Goal: Task Accomplishment & Management: Manage account settings

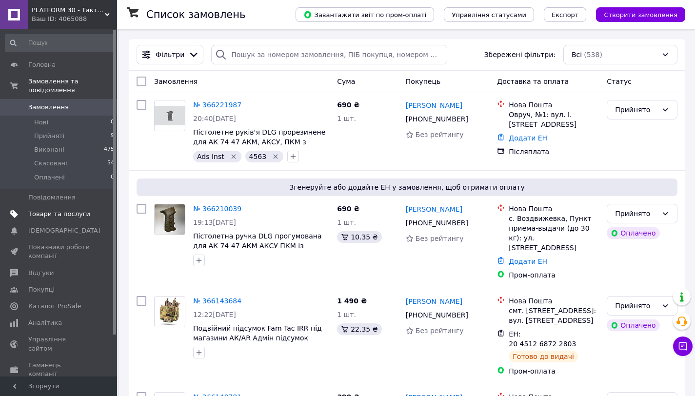
click at [42, 218] on span "Товари та послуги" at bounding box center [59, 214] width 62 height 9
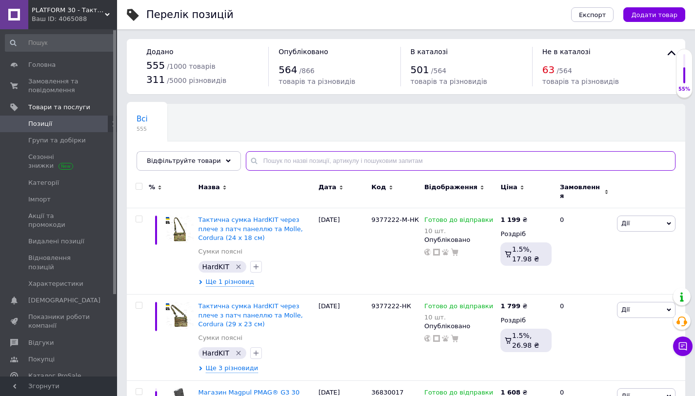
click at [274, 161] on input "text" at bounding box center [461, 161] width 430 height 20
paste input "290Q"
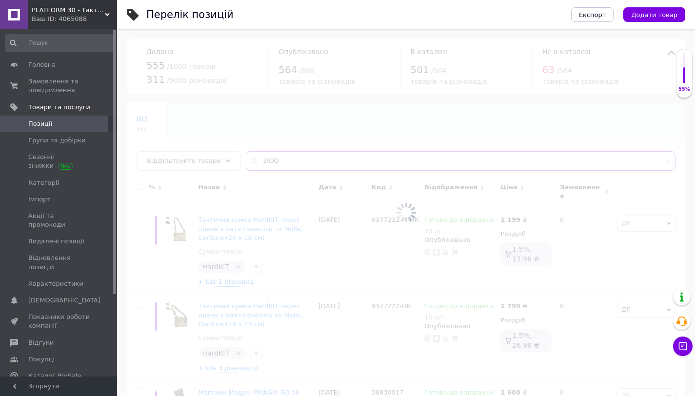
type input "290Q"
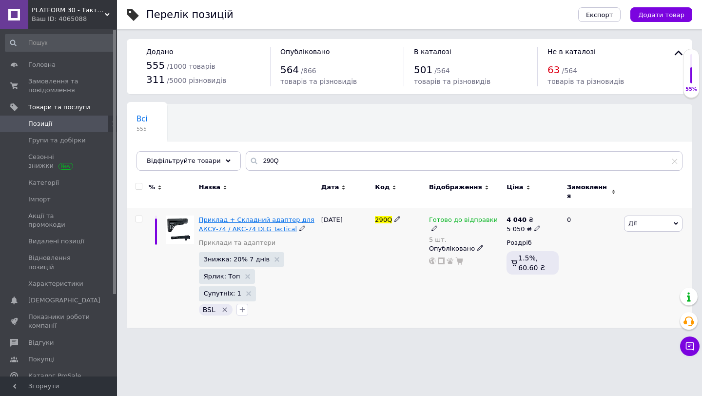
click at [270, 221] on span "Приклад + Складний адаптер для АКСУ-74 / АКС-74 DLG Tactical" at bounding box center [257, 224] width 116 height 16
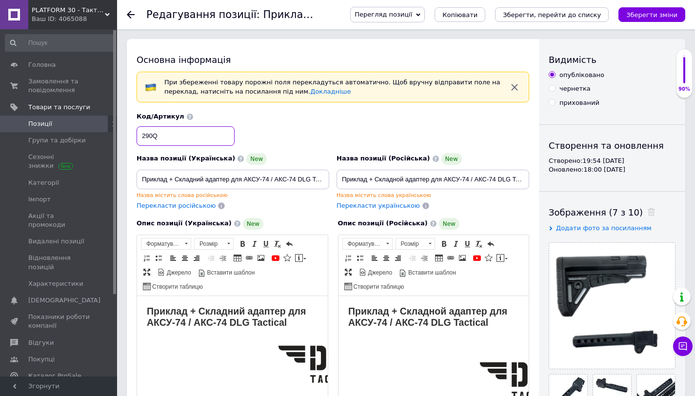
click at [201, 136] on input "290Q" at bounding box center [186, 136] width 98 height 20
paste input "46803-243873"
type input "246803-243873"
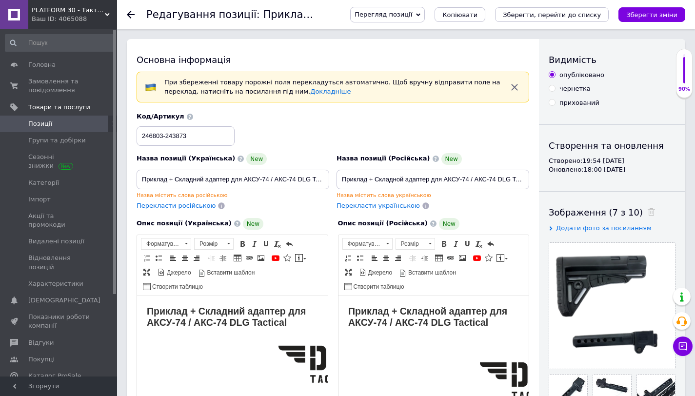
click at [70, 122] on span "Позиції" at bounding box center [59, 123] width 62 height 9
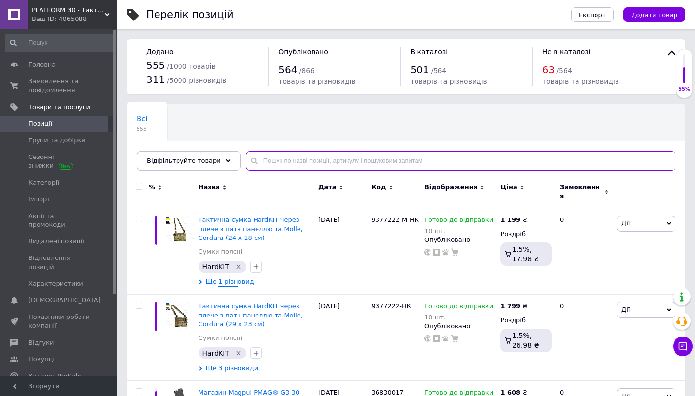
click at [298, 160] on input "text" at bounding box center [461, 161] width 430 height 20
paste input "290Q"
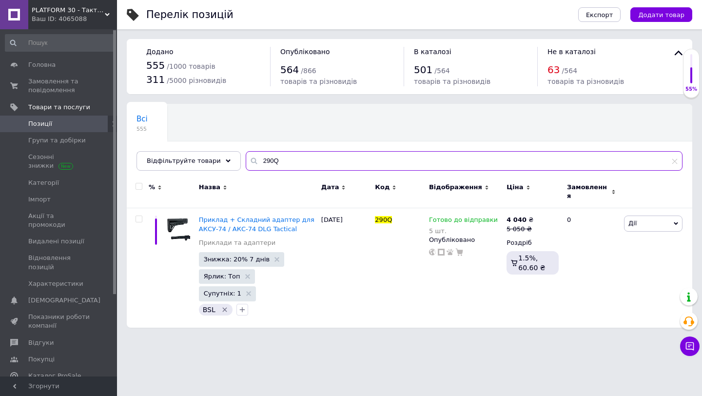
type input "290Q"
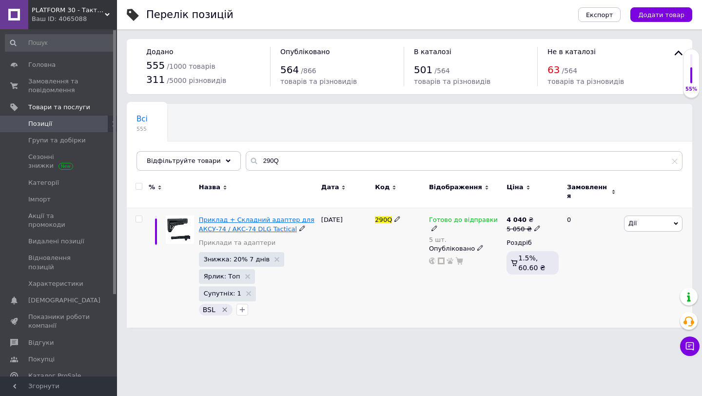
click at [234, 217] on span "Приклад + Складний адаптер для АКСУ-74 / АКС-74 DLG Tactical" at bounding box center [257, 224] width 116 height 16
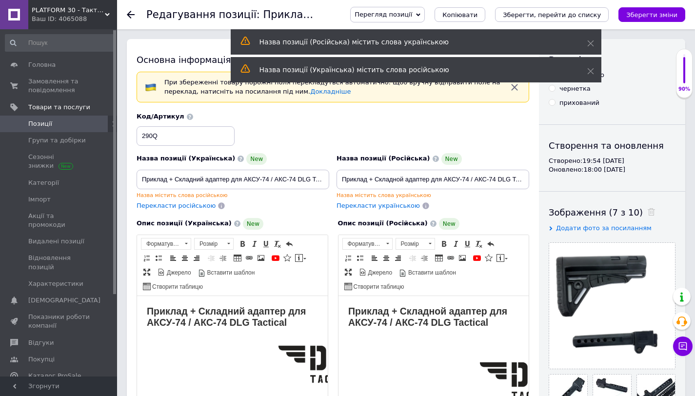
scroll to position [34, 0]
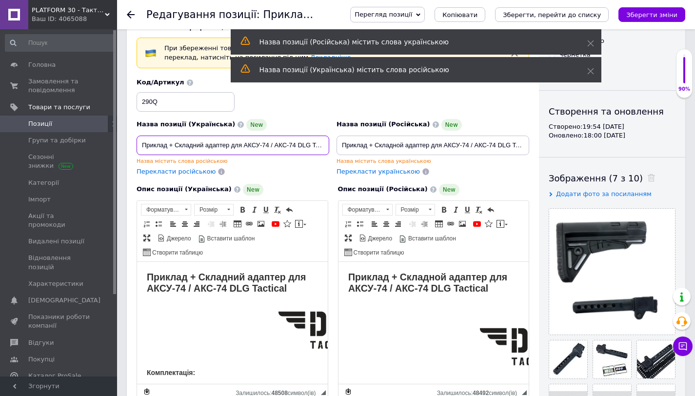
click at [223, 143] on input "Приклад + Складний адаптер для АКСУ-74 / АКС-74 DLG Tactical" at bounding box center [233, 146] width 193 height 20
paste input "DLG Tactical для АКСУ АК74М АК-104 Mil-Spec, з місцем для антабки на 2 сторони"
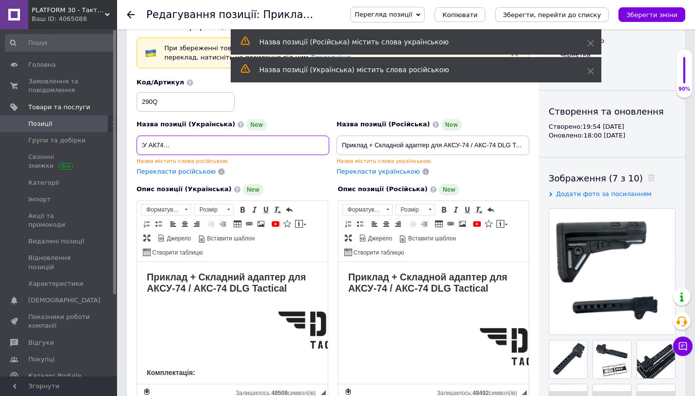
type input "Приклад + Складний адаптер DLG Tactical для АКСУ АК74М АК-104 Mil-Spec, з місце…"
click at [201, 274] on strong "Приклад + Складний адаптер для АКСУ-74 / АКС-74 DLG Tactical" at bounding box center [226, 282] width 159 height 22
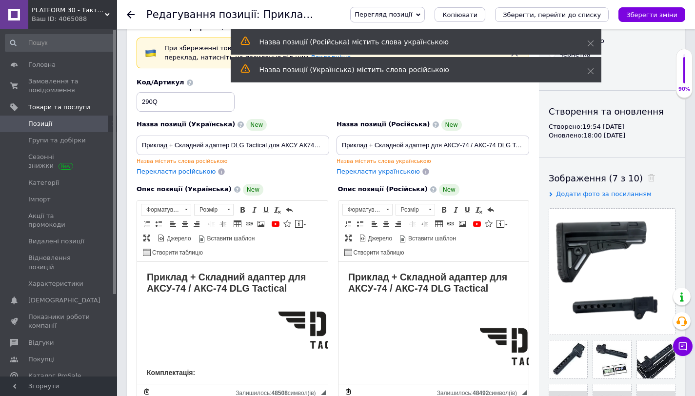
click at [201, 274] on strong "Приклад + Складний адаптер для АКСУ-74 / АКС-74 DLG Tactical" at bounding box center [226, 282] width 159 height 22
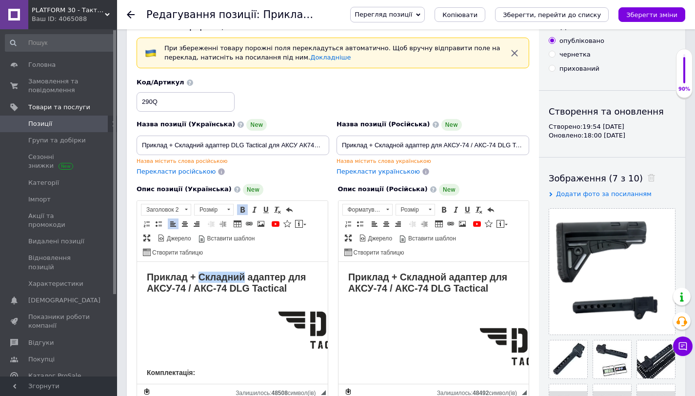
click at [201, 274] on strong "Приклад + Складний адаптер для АКСУ-74 / АКС-74 DLG Tactical" at bounding box center [226, 282] width 159 height 22
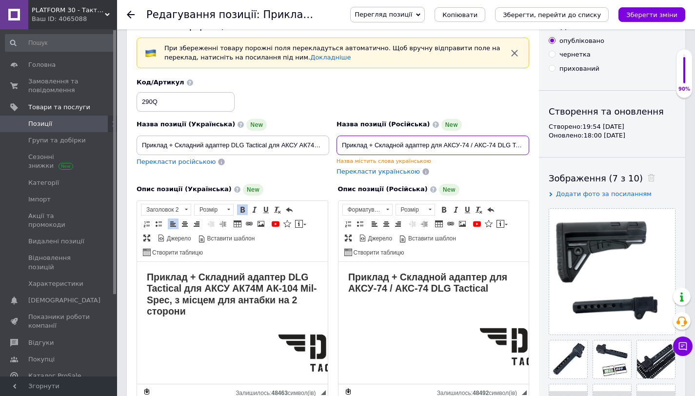
click at [355, 144] on input "Приклад + Складной адаптер для АКСУ-74 / АКС-74 DLG Tactical" at bounding box center [432, 146] width 193 height 20
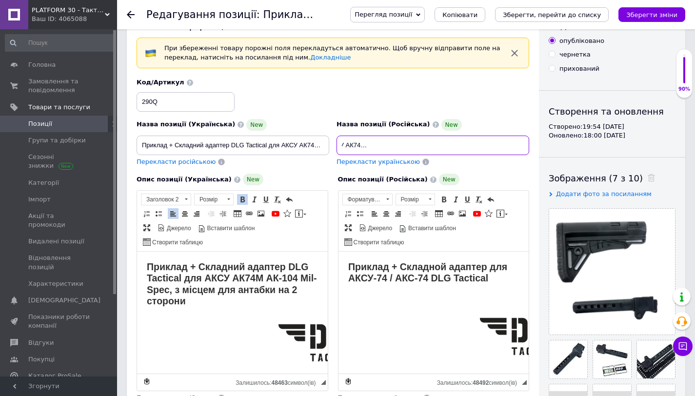
type input "Приклад + Складной адаптер DLG Tactical для АКСУ АК74М АК-104 Mil-Spec, с место…"
click at [359, 280] on strong "Приклад + Складной адаптер для АКСУ-74 / АКС-74 DLG Tactical" at bounding box center [427, 272] width 159 height 22
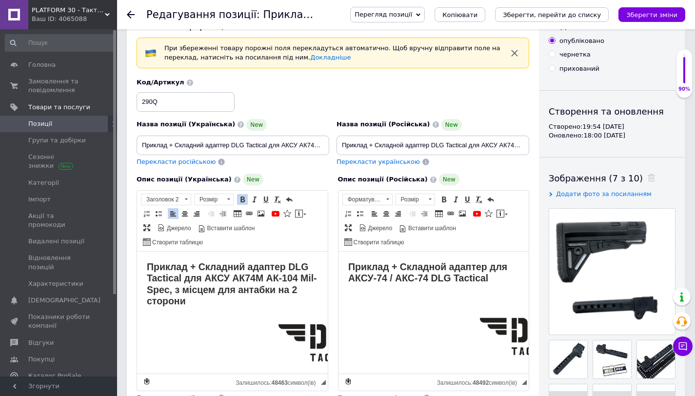
click at [359, 280] on strong "Приклад + Складной адаптер для АКСУ-74 / АКС-74 DLG Tactical" at bounding box center [427, 272] width 159 height 22
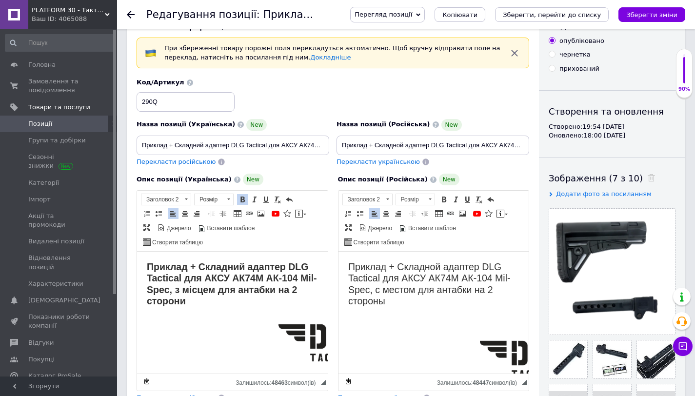
click at [359, 280] on h2 "Приклад + Складной адаптер DLG Tactical для АКСУ АК74М АК-104 Mil-Spec, с место…" at bounding box center [433, 284] width 171 height 46
click at [443, 198] on span at bounding box center [444, 200] width 8 height 8
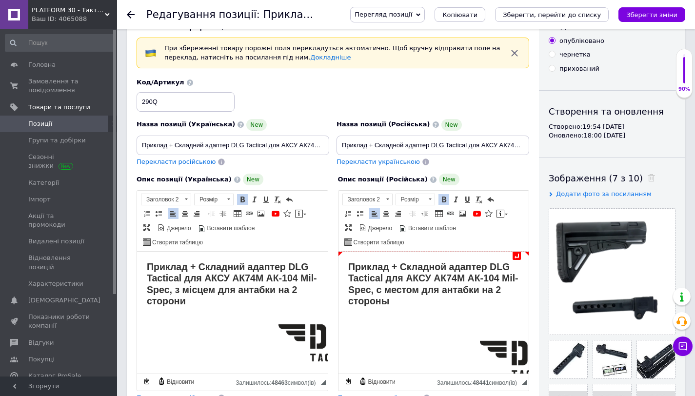
click at [385, 265] on strong "Приклад + Складной адаптер DLG Tactical для АКСУ АК74М АК-104 Mil-Spec, с место…" at bounding box center [433, 283] width 170 height 45
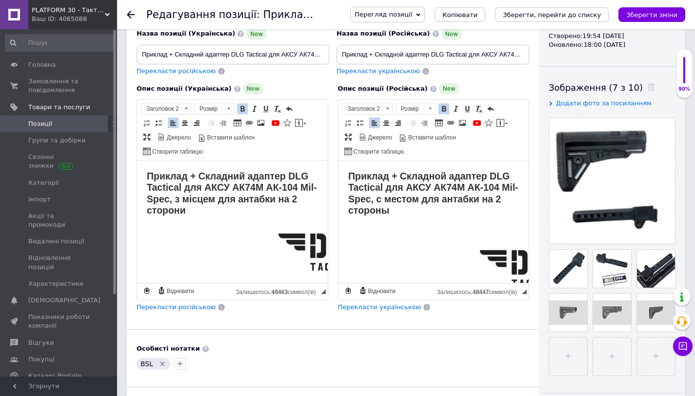
scroll to position [57, 0]
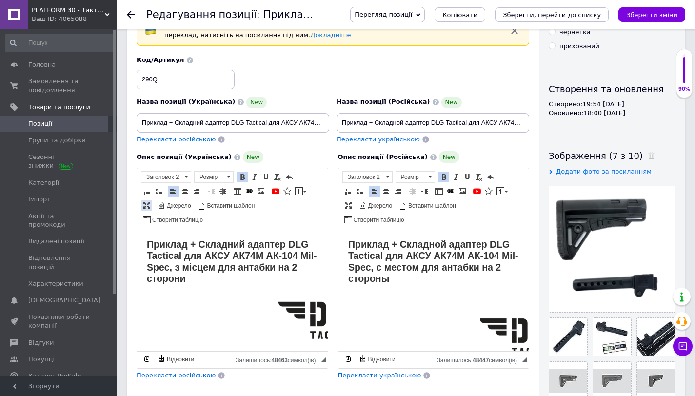
click at [145, 206] on span at bounding box center [147, 205] width 8 height 8
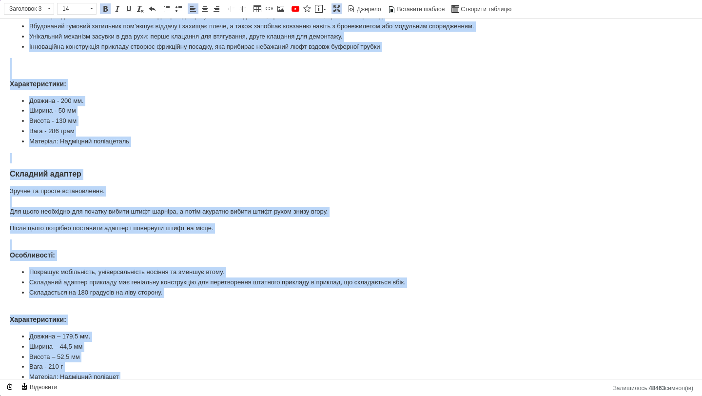
scroll to position [295, 0]
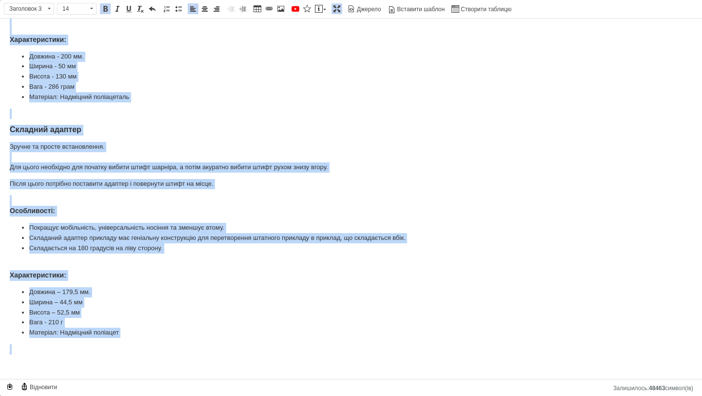
drag, startPoint x: 0, startPoint y: 116, endPoint x: 217, endPoint y: 395, distance: 354.1
click at [217, 381] on html "Приклад + Складний адаптер DLG Tactical для АКСУ АК74М АК-104 Mil-Spec, з місце…" at bounding box center [351, 52] width 702 height 657
click at [32, 13] on span "Заголовок 3" at bounding box center [24, 8] width 40 height 11
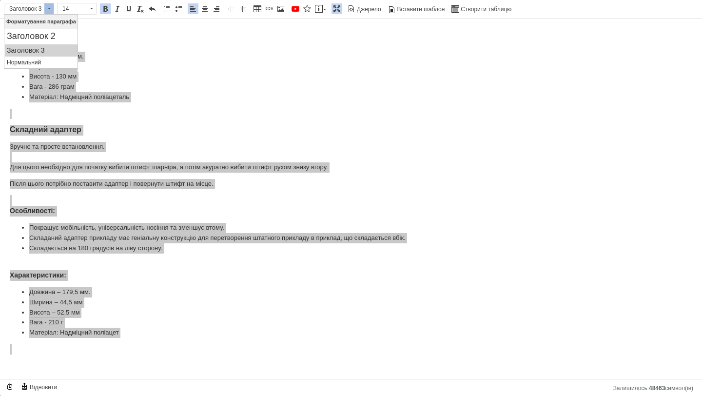
scroll to position [0, 0]
click at [30, 59] on p "Нормальний" at bounding box center [41, 62] width 69 height 7
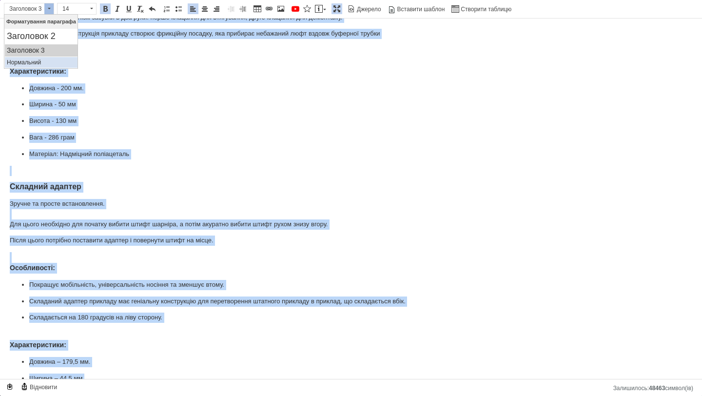
scroll to position [294, 0]
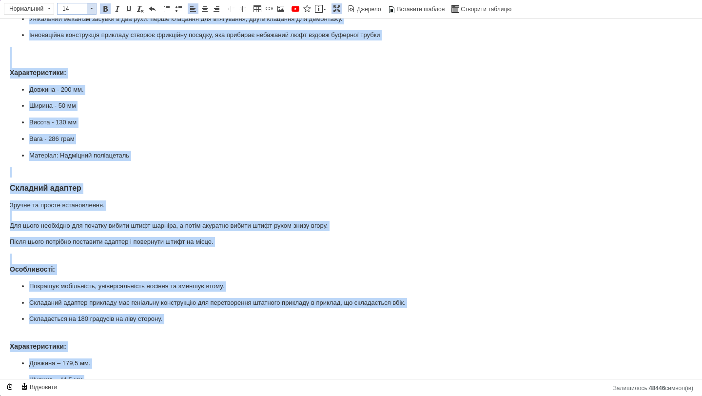
click at [71, 9] on span "14" at bounding box center [72, 8] width 29 height 11
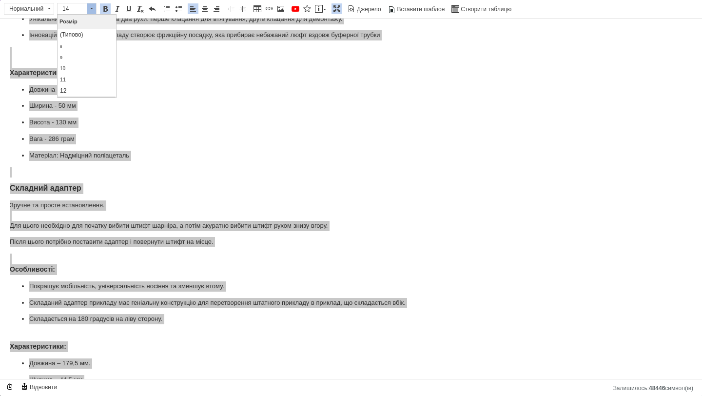
scroll to position [11, 0]
click at [66, 26] on link "(Типово)" at bounding box center [87, 24] width 58 height 11
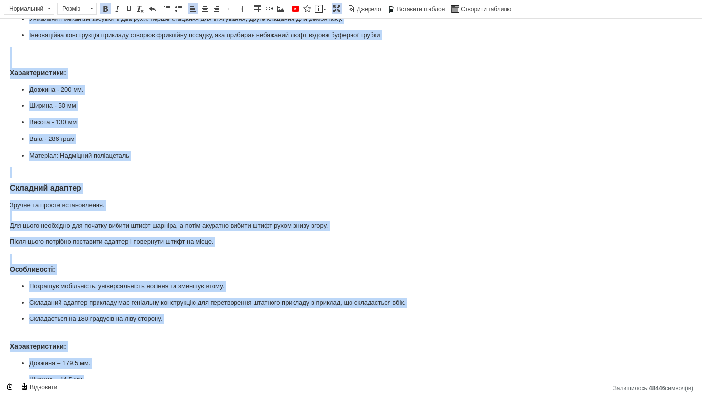
scroll to position [0, 0]
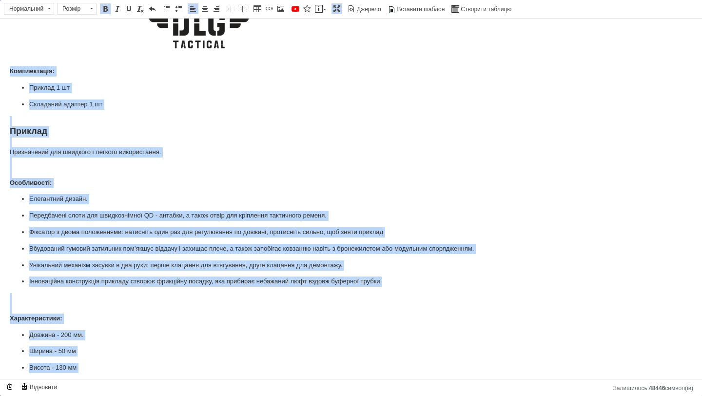
click at [88, 217] on p "Передбачені слоти для швидкознімної QD - антабки, а також отвір для кріплення т…" at bounding box center [351, 216] width 644 height 10
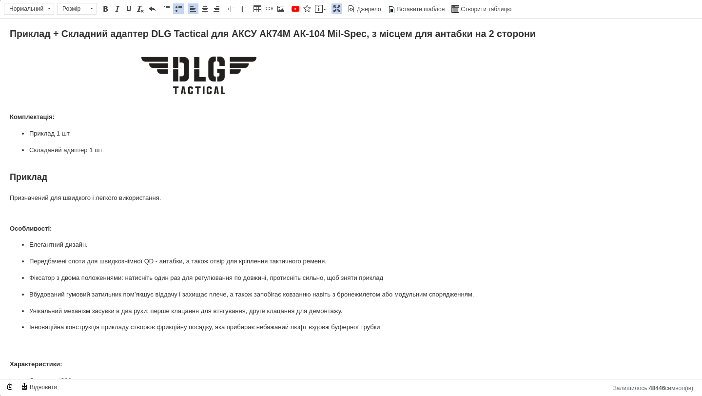
click at [12, 117] on strong "Комплектація:" at bounding box center [32, 116] width 45 height 7
drag, startPoint x: 5, startPoint y: 117, endPoint x: 109, endPoint y: 151, distance: 109.8
click at [109, 151] on html "Приклад + Складний адаптер DLG Tactical для АКСУ АК74М АК-104 Mil-Spec, з місце…" at bounding box center [351, 392] width 702 height 747
copy div "Комплектація: Приклад 1 шт Складаний адаптер 1 шт"
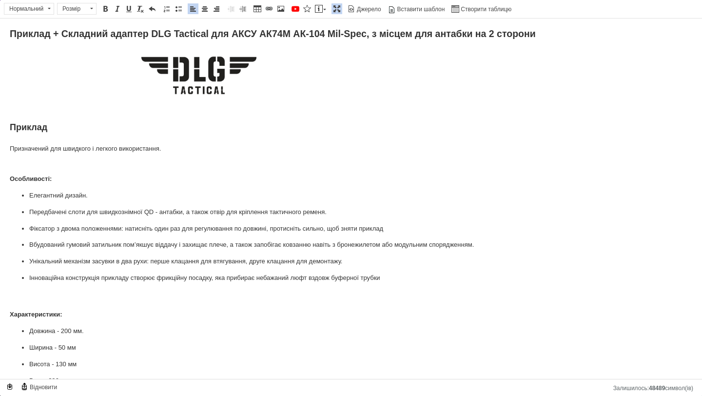
click at [100, 49] on p "​​​​​​​" at bounding box center [351, 77] width 683 height 59
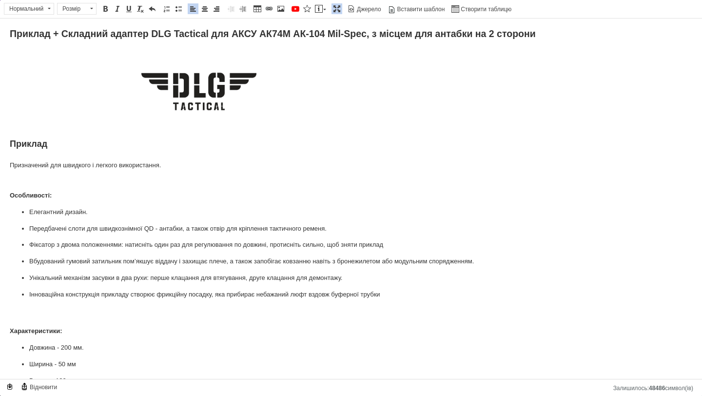
click at [20, 145] on span "Приклад" at bounding box center [29, 144] width 38 height 10
click at [23, 12] on span "Нормальний" at bounding box center [24, 8] width 40 height 11
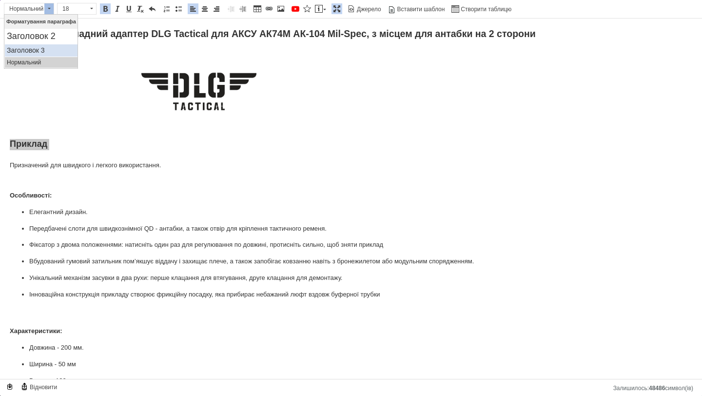
click at [21, 48] on h3 "Заголовок 3" at bounding box center [41, 50] width 69 height 8
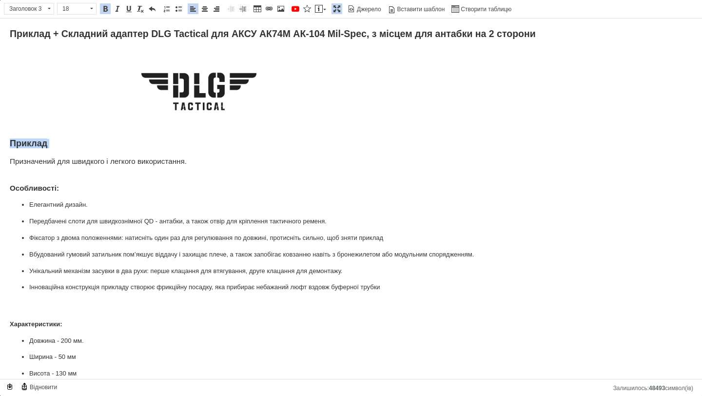
click at [10, 165] on h3 "Приклад Призначений для швидкого і легкого використання. Особливості:" at bounding box center [351, 161] width 683 height 63
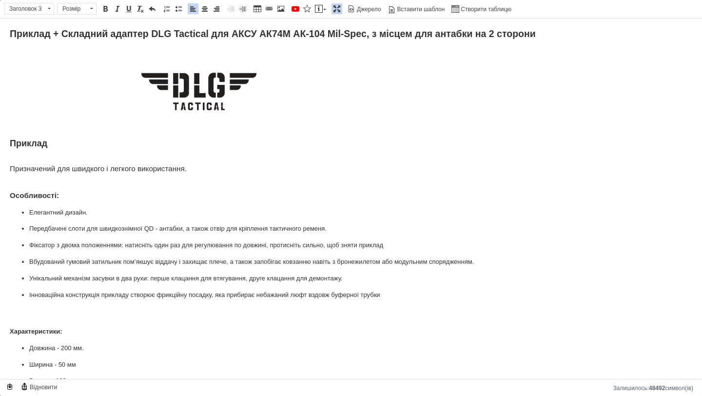
click at [40, 166] on h3 "Призначений для швидкого і легкого використання. Особливості:" at bounding box center [351, 182] width 683 height 36
click at [34, 12] on span "Заголовок 3" at bounding box center [24, 8] width 40 height 11
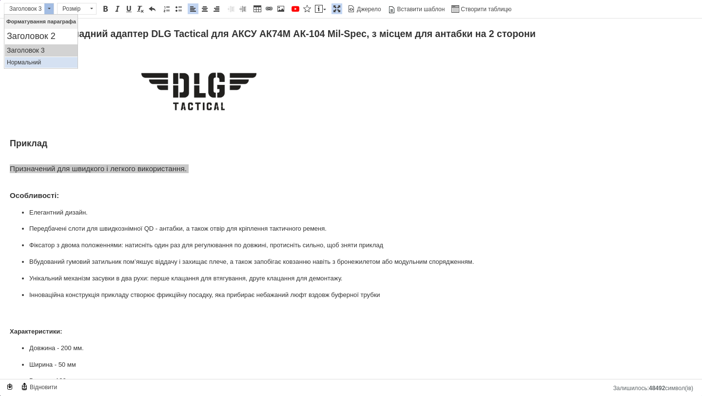
click at [30, 61] on p "Нормальний" at bounding box center [41, 62] width 69 height 7
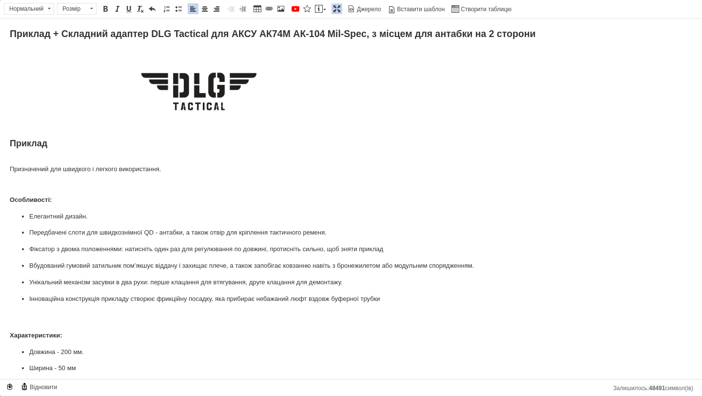
click at [42, 196] on strong "Особливості:" at bounding box center [31, 199] width 42 height 7
click at [5, 200] on html "Приклад + Складний адаптер DLG Tactical для АКСУ АК74М АК-104 Mil-Spec, з місце…" at bounding box center [351, 378] width 702 height 719
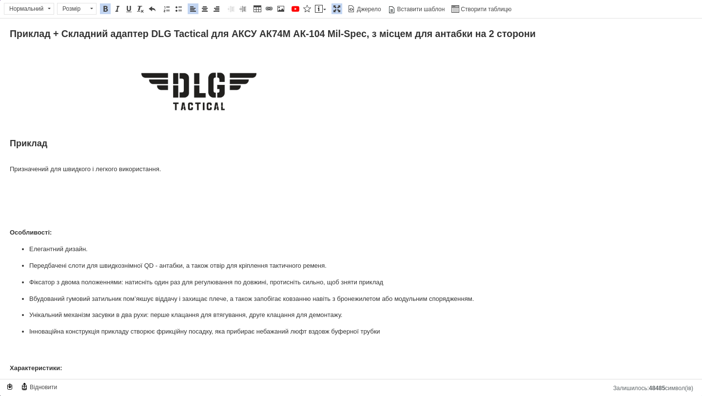
click at [44, 230] on strong "Особливості:" at bounding box center [31, 232] width 42 height 7
click at [34, 12] on span "Нормальний" at bounding box center [24, 8] width 40 height 11
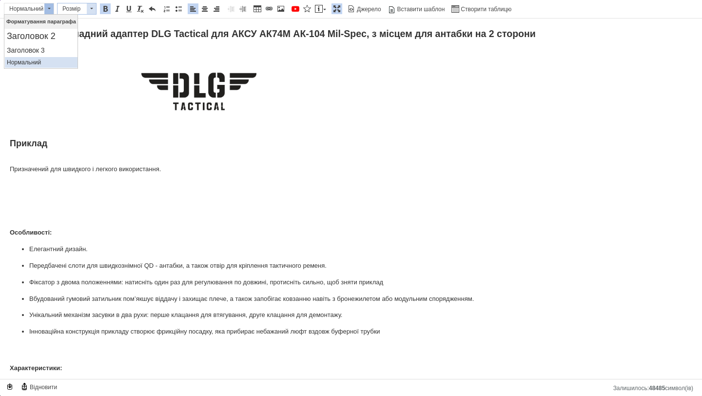
click at [67, 8] on span "Розмір" at bounding box center [72, 8] width 29 height 11
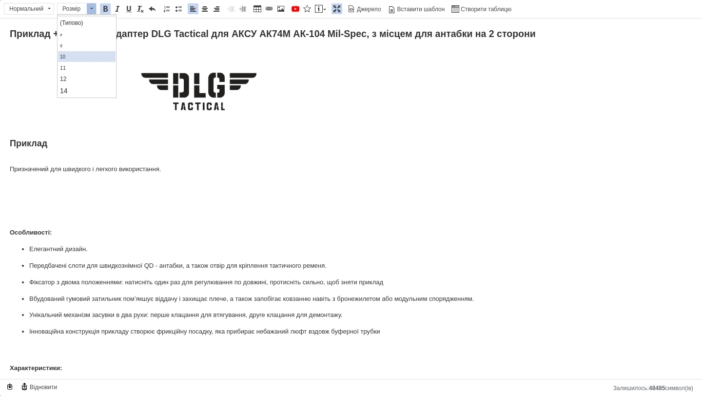
scroll to position [19, 0]
click at [67, 79] on span "14" at bounding box center [64, 83] width 8 height 8
click at [106, 8] on span at bounding box center [105, 9] width 8 height 8
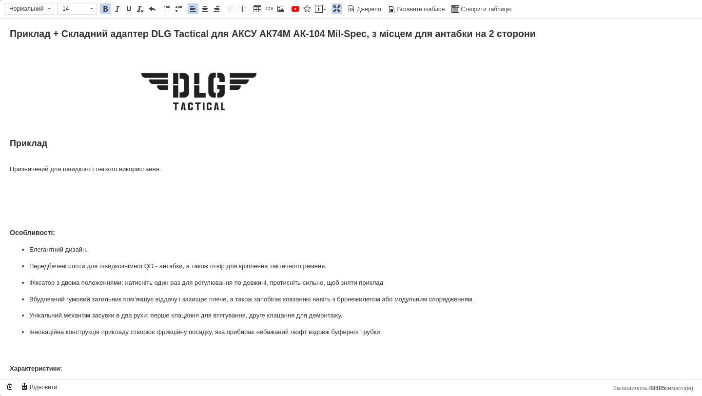
click at [68, 236] on p "Особливості:" at bounding box center [351, 233] width 683 height 11
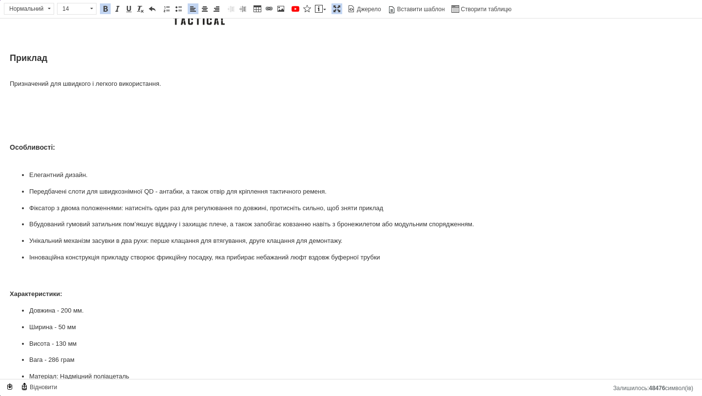
scroll to position [115, 0]
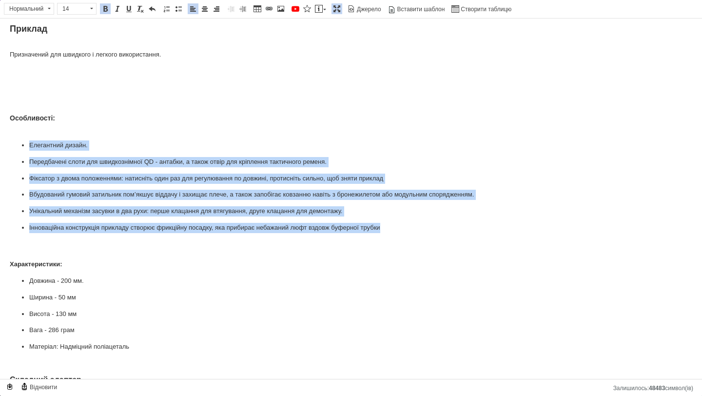
drag, startPoint x: 30, startPoint y: 146, endPoint x: 396, endPoint y: 227, distance: 374.5
click at [396, 227] on ul "Елегантний дизайн. Передбачені слоти для швидкознімної QD - антабки, а також от…" at bounding box center [351, 186] width 683 height 93
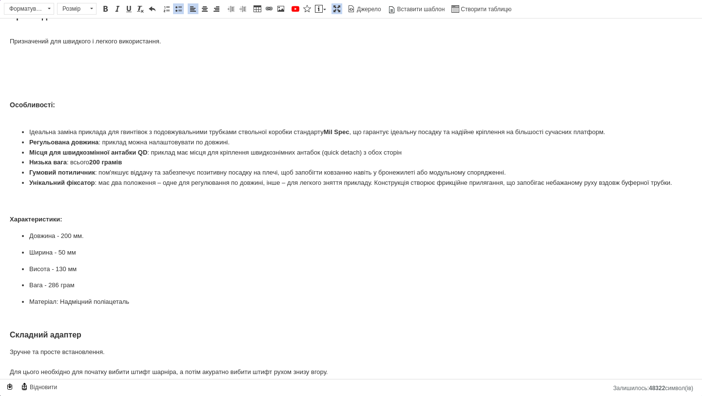
scroll to position [145, 0]
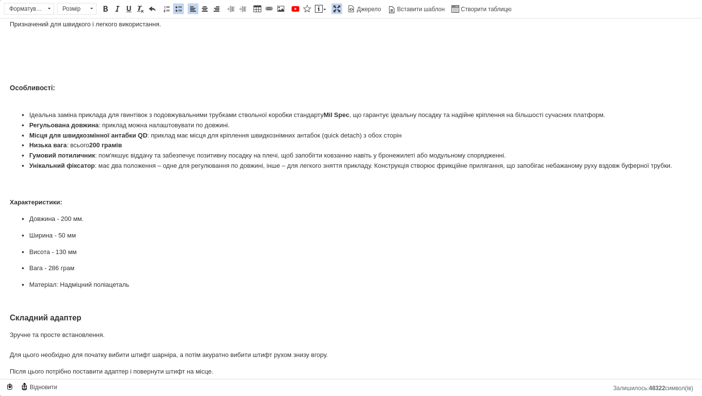
click at [0, 213] on html "Приклад + Складний адаптер DLG Tactical для АКСУ АК74М АК-104 Mil-Spec, з місце…" at bounding box center [351, 239] width 702 height 731
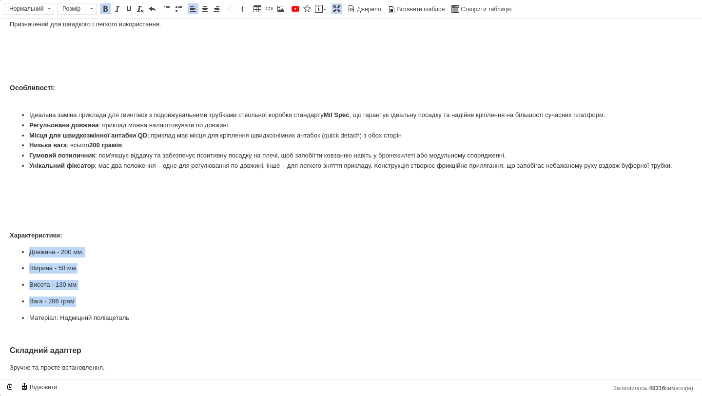
drag, startPoint x: 28, startPoint y: 263, endPoint x: 97, endPoint y: 317, distance: 87.9
click at [97, 317] on ul "Довжина - 200 мм. Ширина - 50 мм Висота - 130 мм Вага - 286 грам Матеріал: Надм…" at bounding box center [351, 285] width 683 height 76
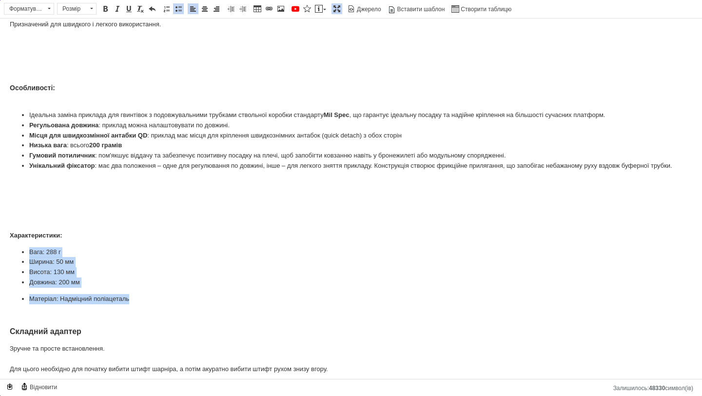
drag, startPoint x: 27, startPoint y: 259, endPoint x: 132, endPoint y: 310, distance: 116.7
click at [132, 304] on ul "Вага: 288 г Ширина: 50 мм Висота: 130 мм Довжина: 200 мм Матеріал: Надміцний по…" at bounding box center [351, 275] width 683 height 57
click at [181, 3] on span "Вставити/видалити нумерований список Вставити/видалити маркований список" at bounding box center [172, 9] width 23 height 12
click at [180, 7] on span at bounding box center [179, 9] width 8 height 8
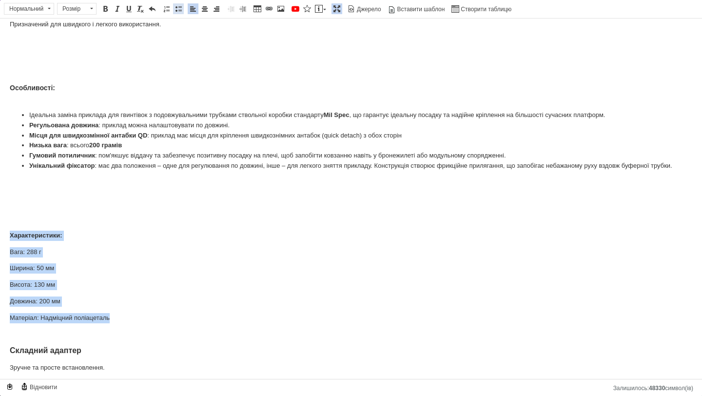
click at [180, 7] on span at bounding box center [179, 9] width 8 height 8
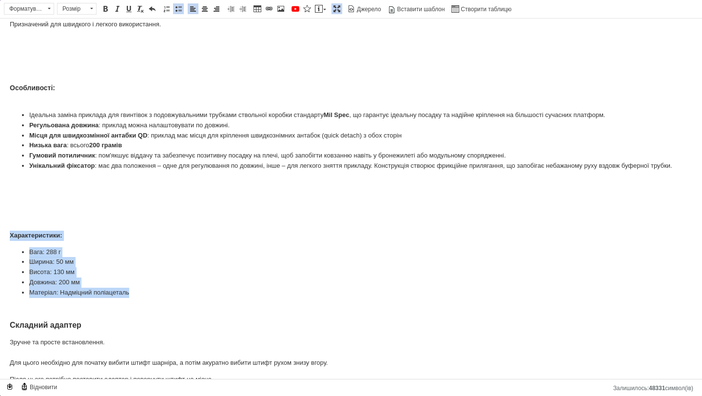
click at [95, 257] on li "Вага: 288 г" at bounding box center [351, 252] width 644 height 10
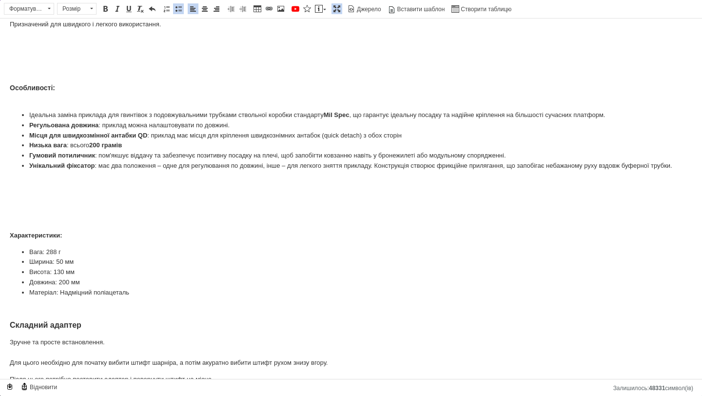
click at [71, 241] on p "Характеристики:" at bounding box center [351, 236] width 683 height 10
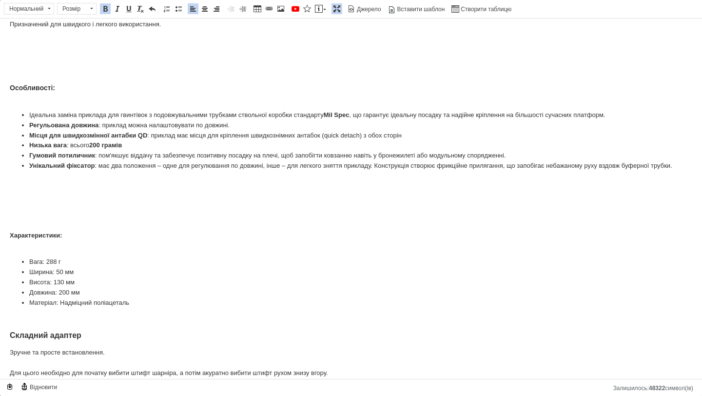
click at [49, 239] on strong "Характеристики: ​​​​​​​" at bounding box center [36, 235] width 53 height 7
click at [76, 6] on span "Розмір" at bounding box center [72, 8] width 29 height 11
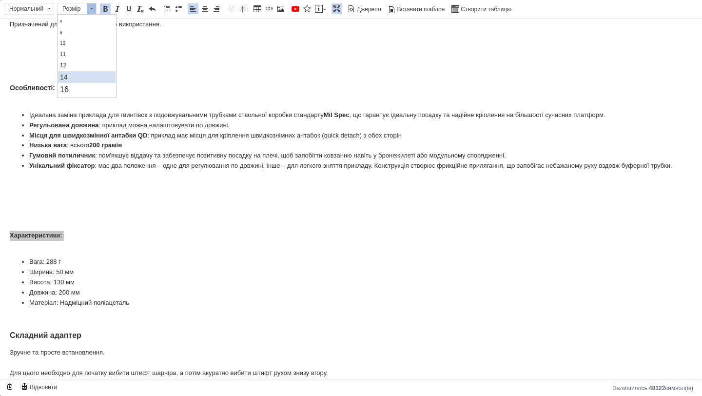
click at [67, 71] on link "14" at bounding box center [87, 77] width 58 height 12
click at [35, 268] on li "Вага: 288 г" at bounding box center [351, 262] width 644 height 10
click at [128, 13] on link "Підкреслений Сполучення клавіш Command+U" at bounding box center [128, 8] width 11 height 11
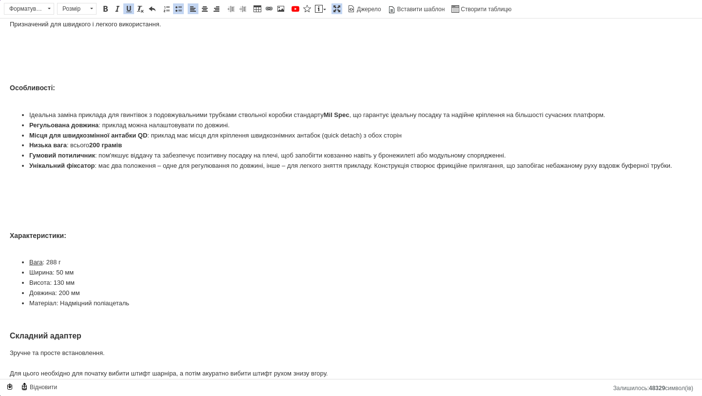
click at [41, 278] on li "Ширина: 50 мм" at bounding box center [351, 273] width 644 height 10
click at [132, 7] on span at bounding box center [129, 9] width 8 height 8
click at [40, 288] on li "Висота: 130 мм" at bounding box center [351, 283] width 644 height 10
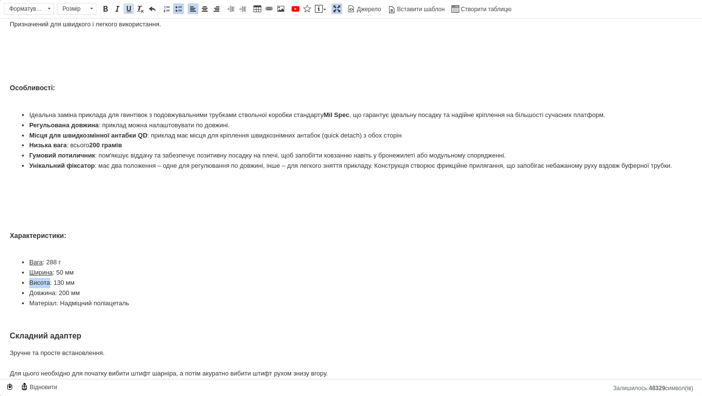
click at [129, 12] on span at bounding box center [129, 9] width 8 height 8
click at [42, 298] on li "Довжина: 200 мм" at bounding box center [351, 293] width 644 height 10
click at [133, 12] on link "Підкреслений Сполучення клавіш Command+U" at bounding box center [128, 8] width 11 height 11
click at [42, 309] on li "Матеріал: Надміцний поліацеталь" at bounding box center [351, 303] width 644 height 10
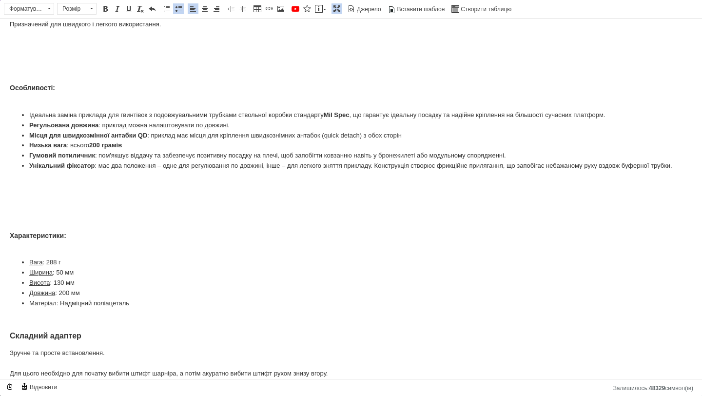
click at [42, 309] on li "Матеріал: Надміцний поліацеталь" at bounding box center [351, 303] width 644 height 10
click at [129, 10] on span at bounding box center [129, 9] width 8 height 8
click at [118, 309] on li "Матеріал : Надміцний поліацеталь" at bounding box center [351, 303] width 644 height 10
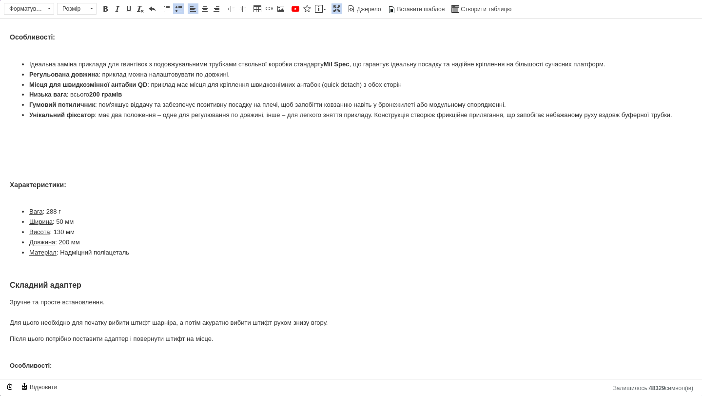
scroll to position [258, 0]
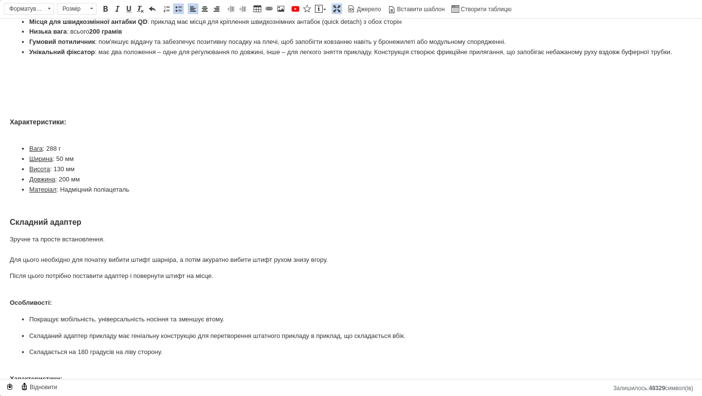
click at [5, 225] on html "Приклад + Складний адаптер DLG Tactical для АКСУ АК74М АК-104 Mil-Spec, з місце…" at bounding box center [351, 134] width 702 height 749
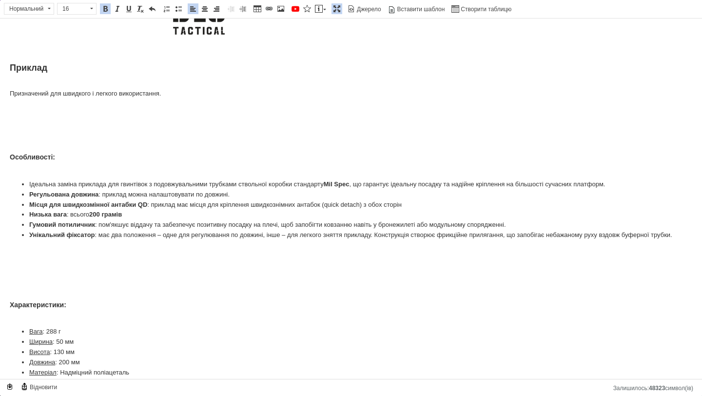
scroll to position [330, 0]
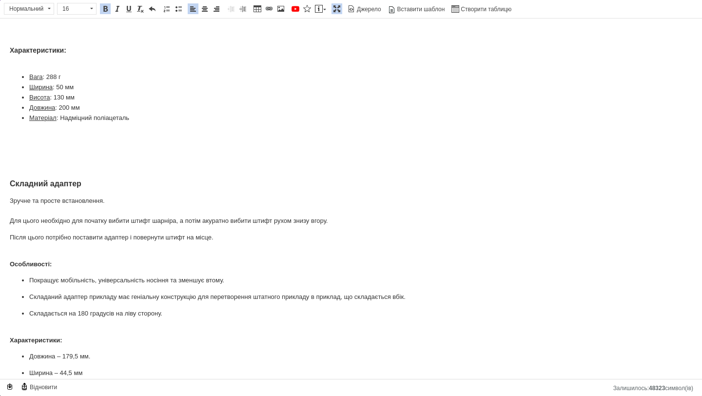
click at [8, 206] on html "Приклад + Складний адаптер DLG Tactical для АКСУ АК74М АК-104 Mil-Spec, з місце…" at bounding box center [351, 79] width 702 height 782
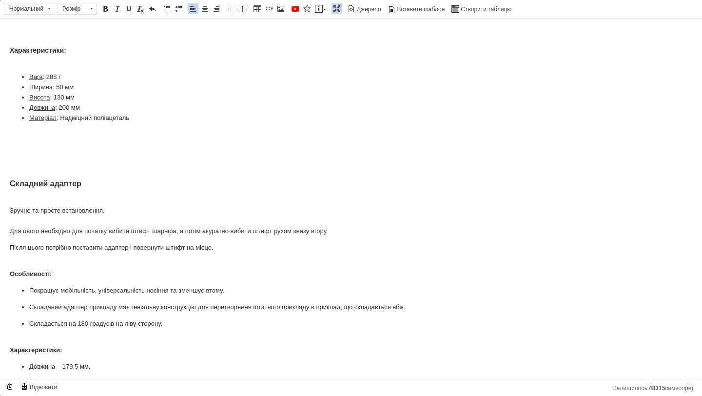
click at [5, 242] on html "Приклад + Складний адаптер DLG Tactical для АКСУ АК74М АК-104 Mil-Spec, з місце…" at bounding box center [351, 84] width 702 height 792
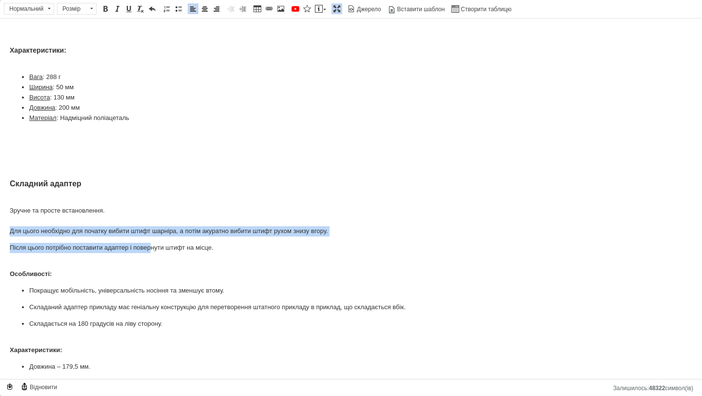
drag, startPoint x: 5, startPoint y: 242, endPoint x: 155, endPoint y: 255, distance: 150.3
click at [155, 255] on html "Приклад + Складний адаптер DLG Tactical для АКСУ АК74М АК-104 Mil-Spec, з місце…" at bounding box center [351, 84] width 702 height 792
click at [117, 250] on div "Приклад Призначений для швидкого і легкого використання. Особливості: Ідеальна …" at bounding box center [351, 127] width 683 height 655
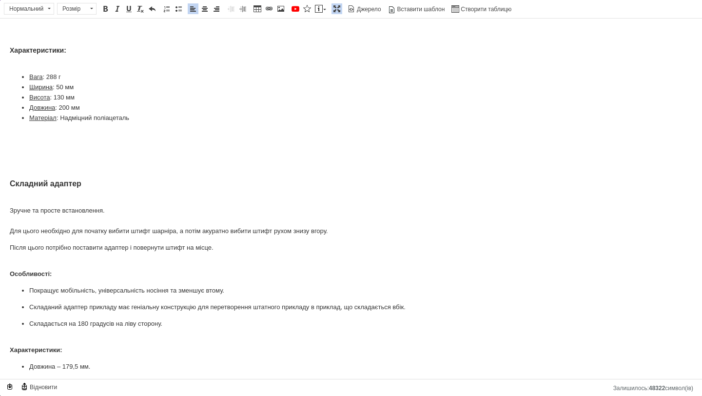
drag, startPoint x: 2, startPoint y: 221, endPoint x: 223, endPoint y: 255, distance: 223.0
click at [222, 255] on html "Приклад + Складний адаптер DLG Tactical для АКСУ АК74М АК-104 Mil-Spec, з місце…" at bounding box center [351, 84] width 702 height 792
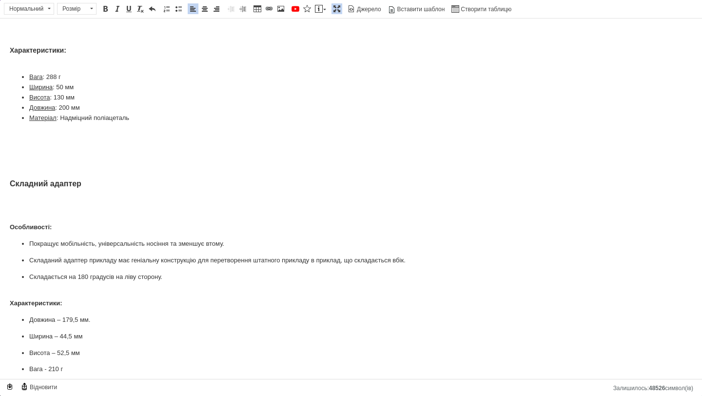
click at [4, 235] on html "Приклад + Складний адаптер DLG Tactical для АКСУ АК74М АК-104 Mil-Spec, з місце…" at bounding box center [351, 61] width 702 height 746
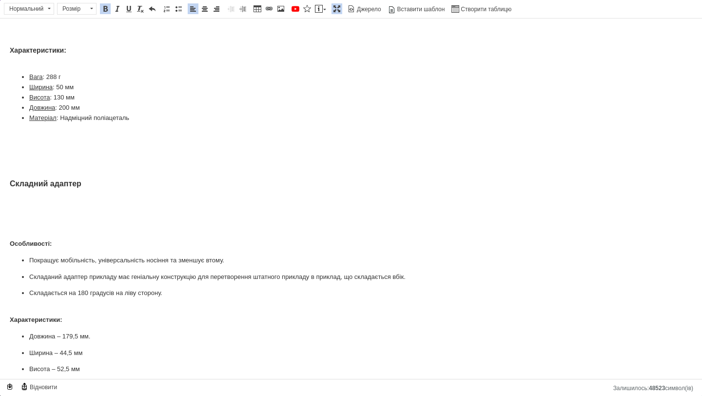
click at [34, 247] on strong "Особливості:" at bounding box center [31, 243] width 42 height 7
click at [85, 12] on span "Розмір" at bounding box center [72, 8] width 29 height 11
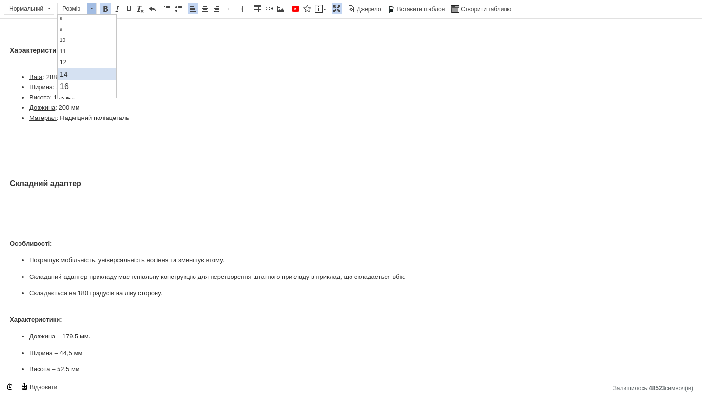
click at [75, 77] on link "14" at bounding box center [87, 74] width 58 height 12
click at [67, 250] on p "Особливості:" at bounding box center [351, 244] width 683 height 11
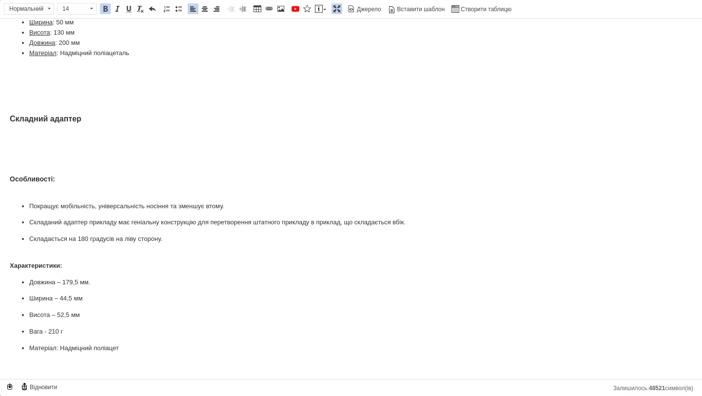
scroll to position [403, 0]
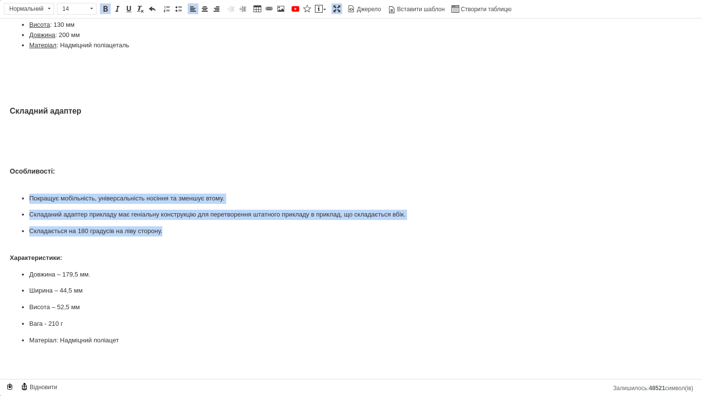
drag, startPoint x: 30, startPoint y: 208, endPoint x: 167, endPoint y: 242, distance: 140.7
click at [166, 236] on ul "Покращує мобільність, універсальність носіння та зменшує втому. Складаний адапт…" at bounding box center [351, 215] width 683 height 43
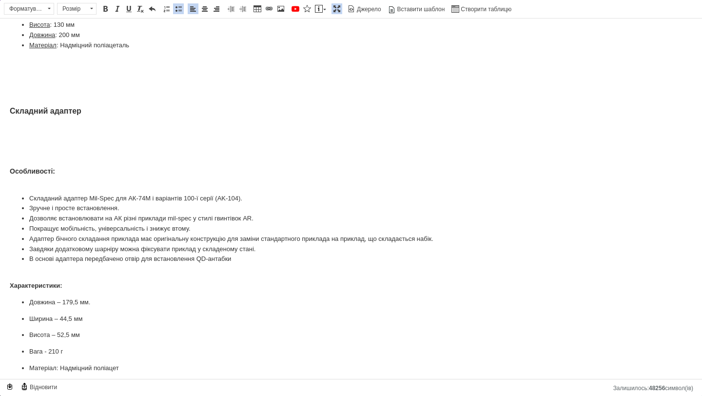
click at [5, 287] on html "Приклад + Складний адаптер DLG Tactical для АКСУ АК74М АК-104 Mil-Spec, з місце…" at bounding box center [351, 16] width 702 height 800
click at [0, 294] on html "Приклад + Складний адаптер DLG Tactical для АКСУ АК74М АК-104 Mil-Spec, з місце…" at bounding box center [351, 16] width 702 height 800
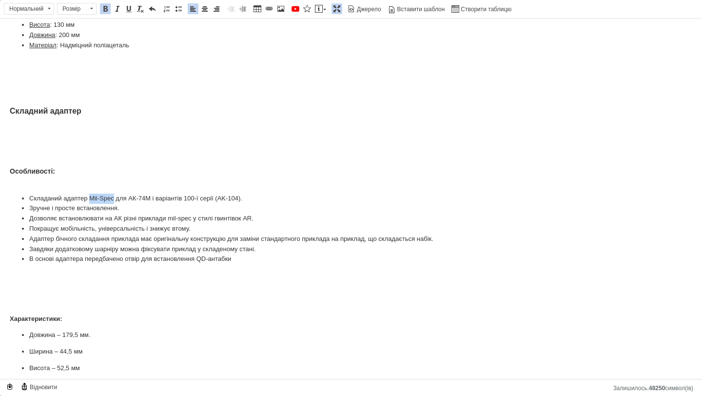
drag, startPoint x: 91, startPoint y: 205, endPoint x: 115, endPoint y: 205, distance: 23.9
click at [115, 204] on li "Складаний адаптер Mil-Spec для АК-74М і варіантів 100-ї серії (AK-104)." at bounding box center [351, 199] width 644 height 10
click at [107, 9] on span at bounding box center [105, 9] width 8 height 8
drag, startPoint x: 132, startPoint y: 206, endPoint x: 152, endPoint y: 206, distance: 20.0
click at [152, 204] on li "Складаний адаптер Mil-Spec для АК-74М і варіантів 100-ї серії (AK-104)." at bounding box center [351, 199] width 644 height 10
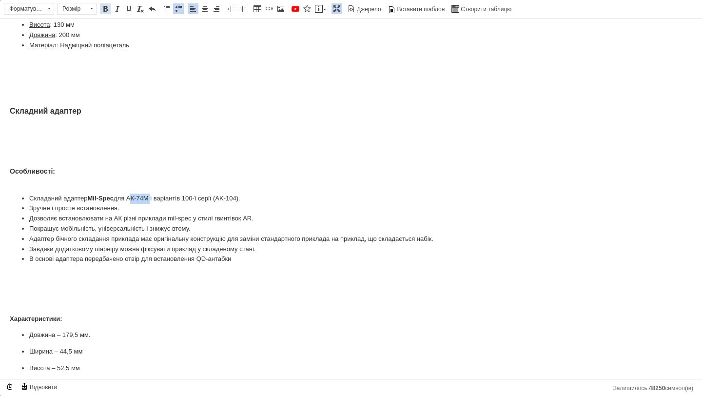
click at [106, 10] on span at bounding box center [105, 9] width 8 height 8
drag, startPoint x: 157, startPoint y: 206, endPoint x: 245, endPoint y: 203, distance: 88.8
click at [245, 203] on li "Складаний адаптер Mil-Spec для АК-74М і варіантів 100-ї серії (AK-104)." at bounding box center [351, 199] width 644 height 10
click at [103, 10] on span at bounding box center [105, 9] width 8 height 8
drag, startPoint x: 173, startPoint y: 226, endPoint x: 196, endPoint y: 226, distance: 22.9
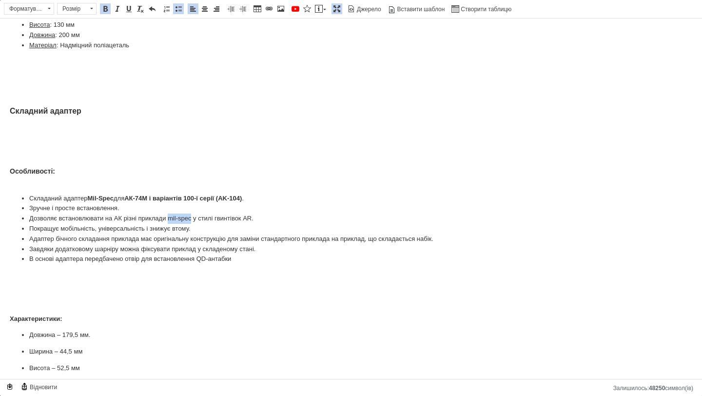
click at [196, 224] on li "Дозволяє встановлювати на АК різні приклади mil-spec у стилі гвинтівок AR." at bounding box center [351, 219] width 644 height 10
click at [104, 13] on link "Жирний Сполучення клавіш Command+B" at bounding box center [105, 8] width 11 height 11
click at [179, 286] on p "Редактор, AA66EC7B-16EE-40F0-8AD7-2DC07DE1E7A7" at bounding box center [351, 281] width 683 height 20
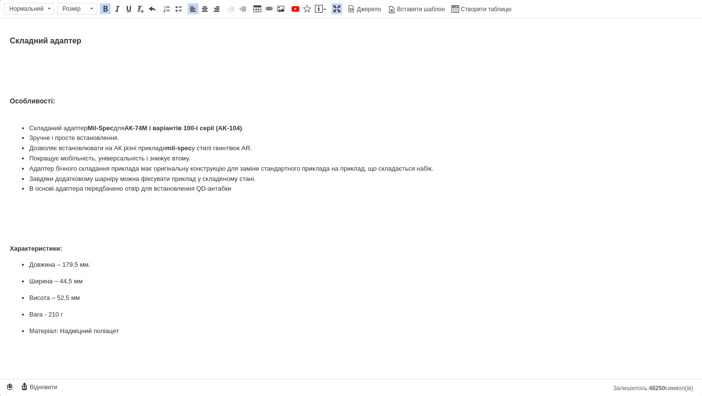
scroll to position [482, 0]
click at [43, 252] on strong "Характеристики:" at bounding box center [36, 248] width 53 height 7
click at [80, 11] on span "Розмір" at bounding box center [72, 8] width 29 height 11
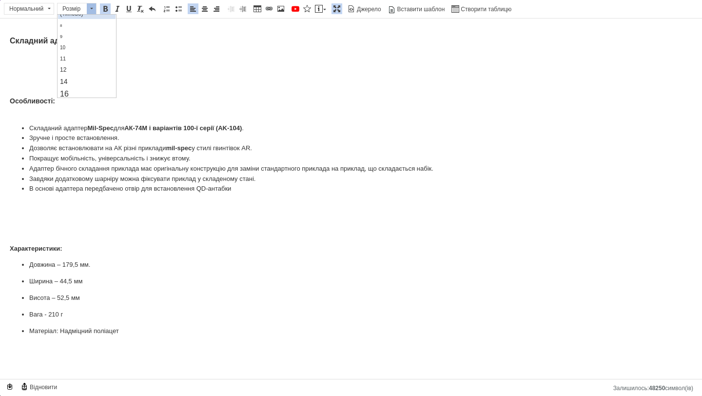
scroll to position [35, 0]
click at [75, 63] on link "14" at bounding box center [87, 67] width 58 height 12
click at [80, 249] on p "Характеристики:" at bounding box center [351, 248] width 683 height 11
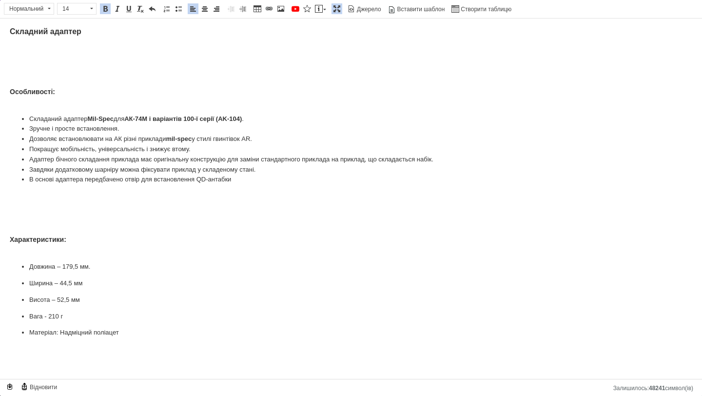
click at [61, 272] on p "Довжина – 179,5 мм." at bounding box center [351, 267] width 644 height 10
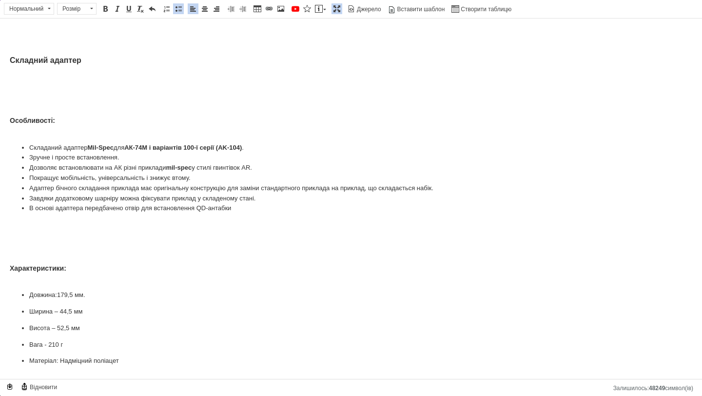
scroll to position [492, 0]
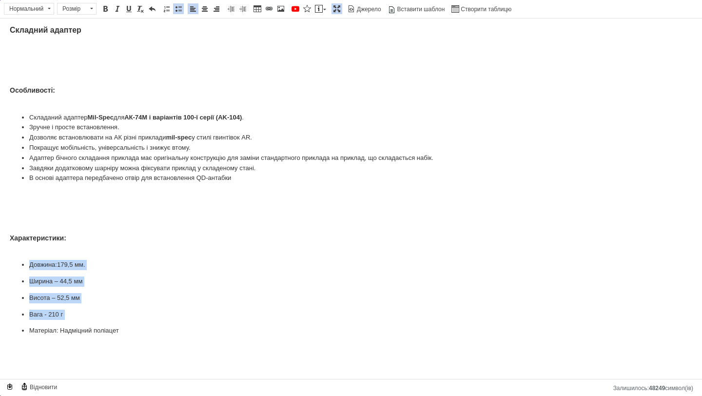
drag, startPoint x: 29, startPoint y: 266, endPoint x: 98, endPoint y: 321, distance: 88.9
click at [98, 321] on ul "Довжина: 179,5 мм. Ширина – 44,5 мм Висота – 52,5 мм Вага - 210 г Матеріал: Над…" at bounding box center [351, 298] width 683 height 76
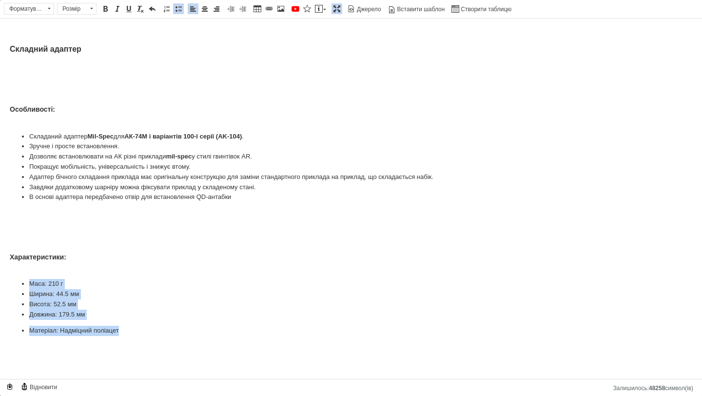
drag, startPoint x: 30, startPoint y: 284, endPoint x: 123, endPoint y: 328, distance: 103.4
click at [123, 328] on ul "Маса: 210 г Ширина: 44.5 мм Висота: 52.5 мм Довжина: 179.5 мм Матеріал: Надміцн…" at bounding box center [351, 307] width 683 height 57
click at [179, 9] on span at bounding box center [179, 9] width 8 height 8
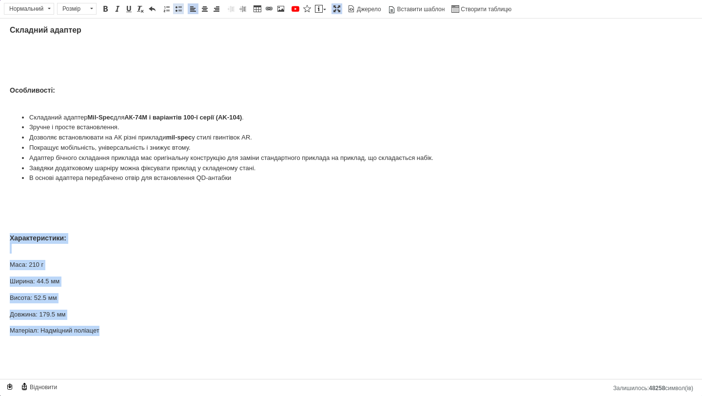
click at [179, 9] on span at bounding box center [179, 9] width 8 height 8
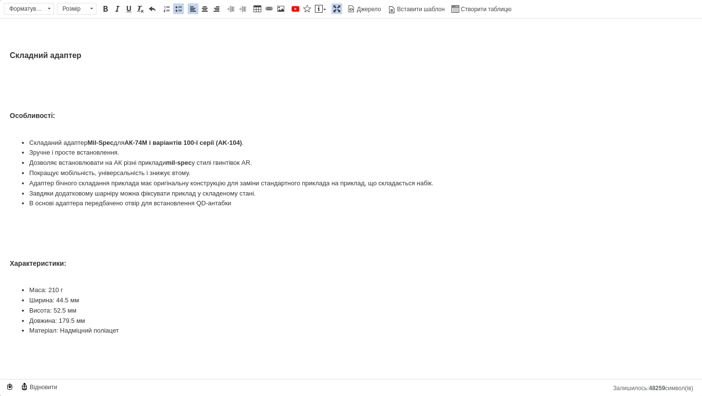
click at [35, 289] on li "Маса: 210 г" at bounding box center [351, 290] width 644 height 10
click at [130, 12] on span at bounding box center [129, 9] width 8 height 8
click at [42, 303] on li "Ширина: 44.5 мм" at bounding box center [351, 300] width 644 height 10
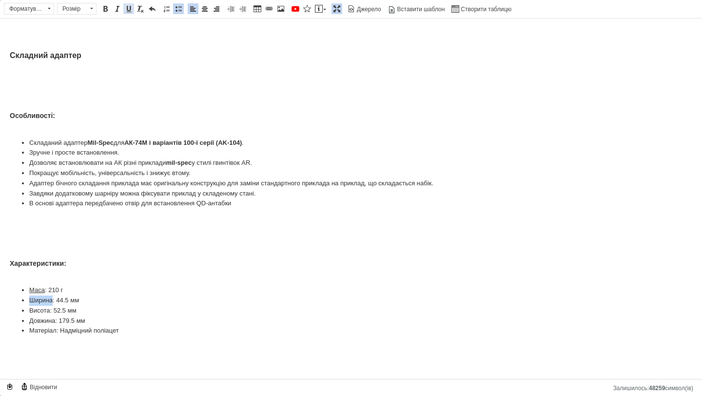
click at [126, 9] on span at bounding box center [129, 9] width 8 height 8
click at [41, 308] on li "Висота: 52.5 мм" at bounding box center [351, 311] width 644 height 10
click at [131, 11] on span at bounding box center [129, 9] width 8 height 8
click at [35, 323] on li "Довжина: 179.5 мм" at bounding box center [351, 321] width 644 height 10
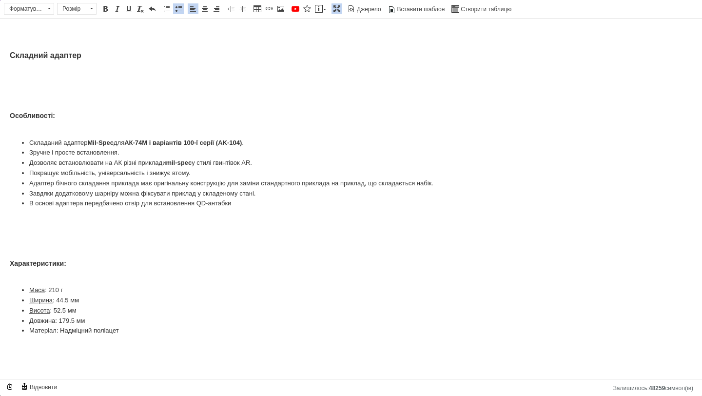
click at [35, 323] on li "Довжина: 179.5 мм" at bounding box center [351, 321] width 644 height 10
click at [129, 13] on link "Підкреслений Сполучення клавіш Command+U" at bounding box center [128, 8] width 11 height 11
click at [39, 335] on li "Матеріал: Надміцний поліацет" at bounding box center [351, 331] width 644 height 10
click at [134, 10] on link "Підкреслений Сполучення клавіш Command+U" at bounding box center [128, 8] width 11 height 11
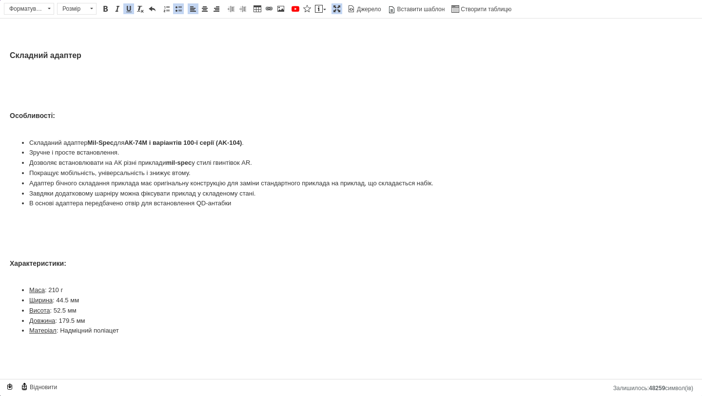
click at [128, 331] on li "Матеріал : Надміцний поліацет" at bounding box center [351, 331] width 644 height 10
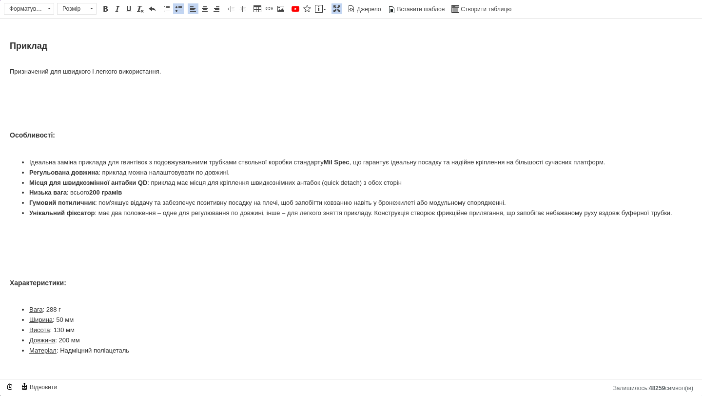
scroll to position [0, 0]
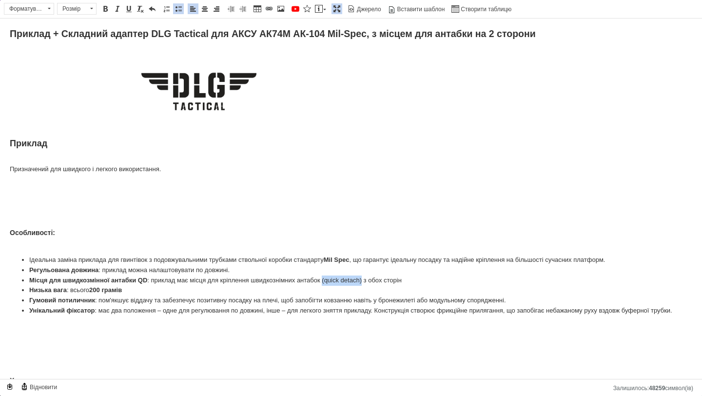
drag, startPoint x: 328, startPoint y: 280, endPoint x: 368, endPoint y: 280, distance: 40.5
click at [368, 280] on li "Місця для швидкозмінної антабки QD : приклад має місця для кріплення швидкознім…" at bounding box center [351, 280] width 644 height 10
click at [105, 8] on span at bounding box center [105, 9] width 8 height 8
click at [143, 287] on li "Низька вага : всього 200 грамів" at bounding box center [351, 290] width 644 height 10
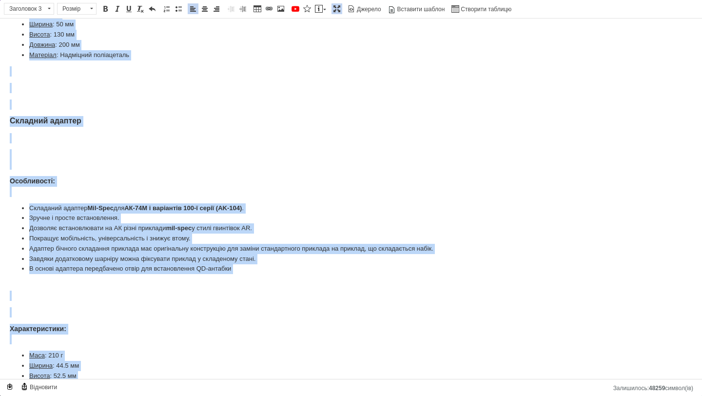
scroll to position [467, 0]
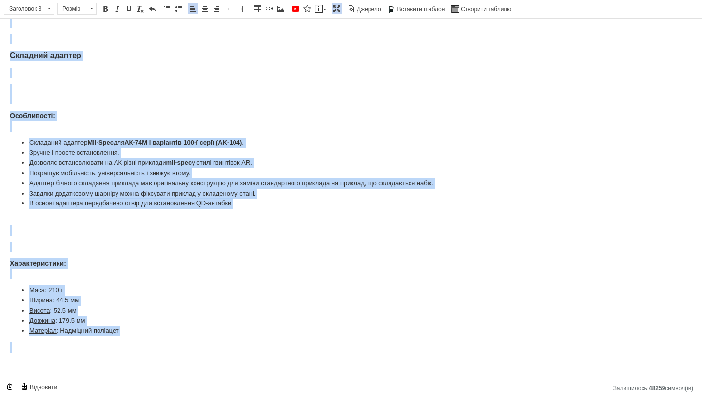
drag, startPoint x: 2, startPoint y: 136, endPoint x: 140, endPoint y: 395, distance: 294.0
copy div "Loremip Dolorsitame con adipisci e seddoei temporincidi. Utlaboreetd: Magnaali …"
click at [226, 205] on li "В основі адаптера передбачено отвір для встановлення QD-антабки" at bounding box center [351, 203] width 644 height 10
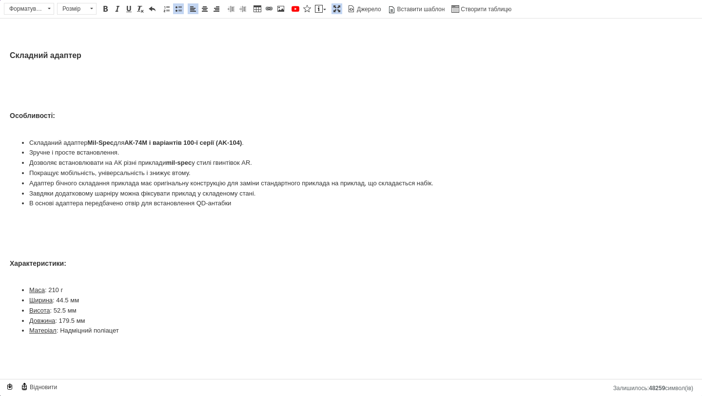
click at [335, 13] on link "Максимізувати" at bounding box center [337, 8] width 11 height 11
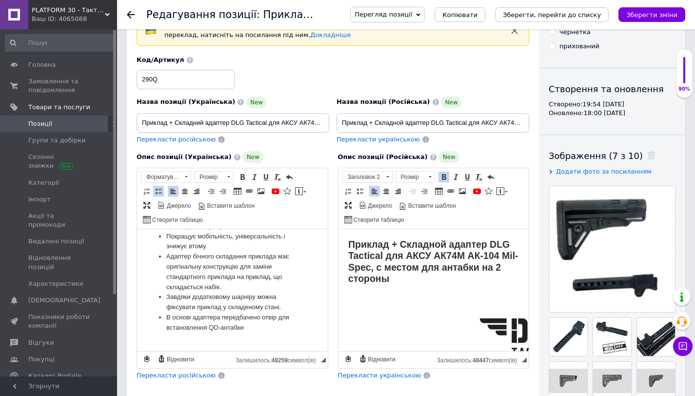
scroll to position [936, 0]
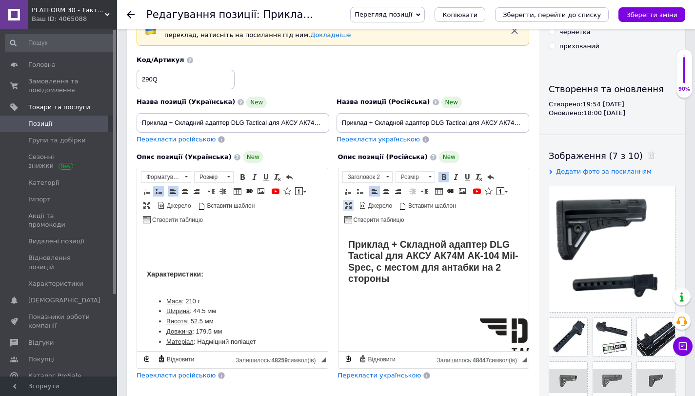
click at [345, 201] on span at bounding box center [348, 205] width 8 height 8
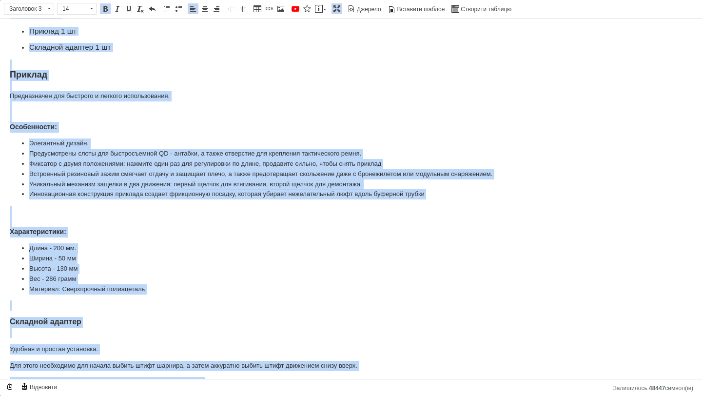
scroll to position [285, 0]
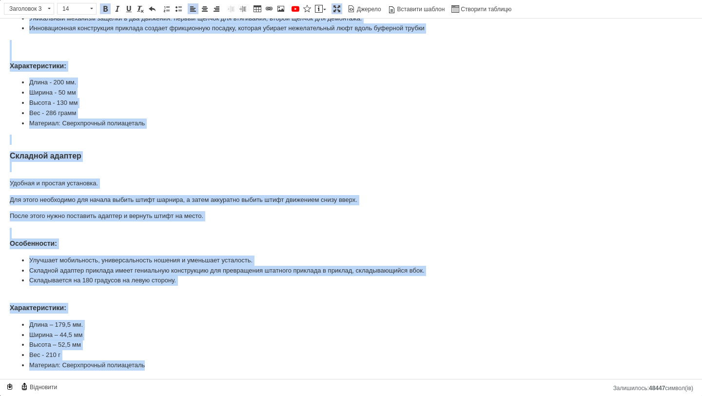
drag, startPoint x: 2, startPoint y: 137, endPoint x: 176, endPoint y: 395, distance: 311.2
click at [176, 380] on html "Приклад + Складной адаптер DLG Tactical для АКСУ АК74М АК-104 Mil-Spec, с место…" at bounding box center [351, 56] width 702 height 647
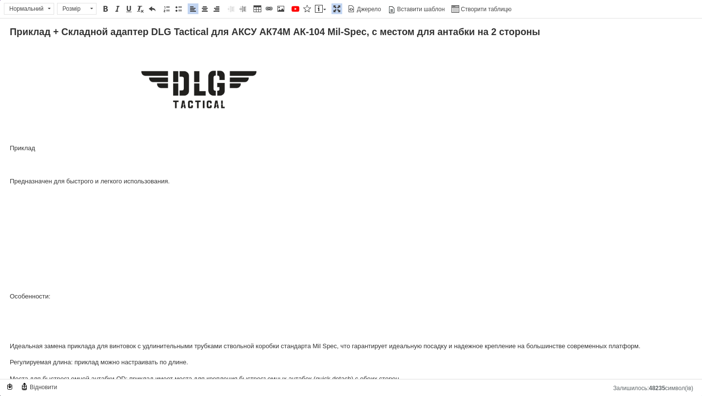
scroll to position [0, 0]
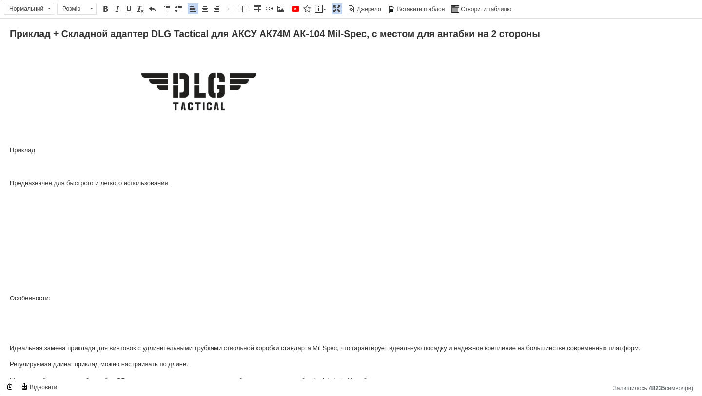
click at [22, 151] on p "Приклад" at bounding box center [351, 150] width 683 height 10
click at [20, 9] on span "Нормальний" at bounding box center [24, 8] width 40 height 11
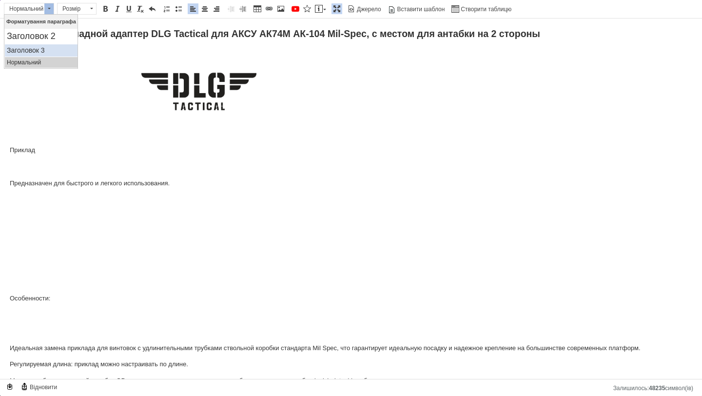
click at [20, 51] on h3 "Заголовок 3" at bounding box center [41, 50] width 69 height 8
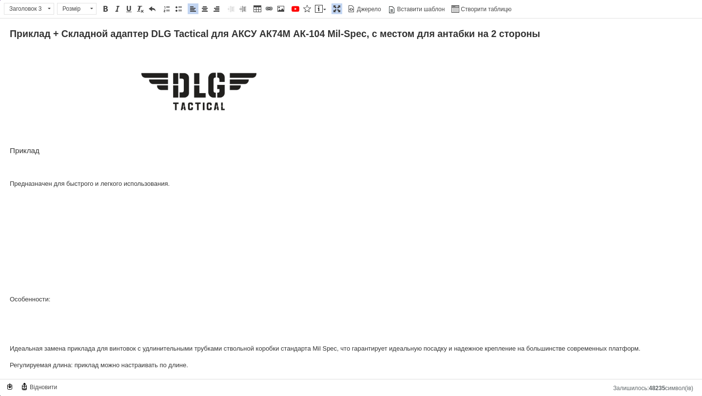
click at [105, 3] on span "Жирний Сполучення клавіш Command+B Курсив Сполучення клавіш Command+I Підкресле…" at bounding box center [128, 9] width 59 height 12
click at [109, 2] on span "Панель інструментів редактора Форматування Заголовок 3 Розмір Розмір Жирний Спо…" at bounding box center [351, 9] width 702 height 19
click at [108, 8] on span at bounding box center [105, 9] width 8 height 8
click at [12, 186] on p "Предназначен для быстрого и легкого использования." at bounding box center [351, 184] width 683 height 10
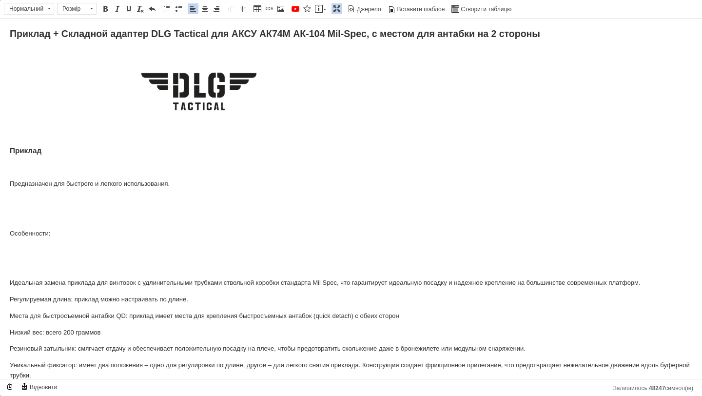
click at [12, 271] on p "Редактор, 00E1E1FD-C0E3-41E3-ADB8-3E870B5CD0A6" at bounding box center [351, 266] width 683 height 10
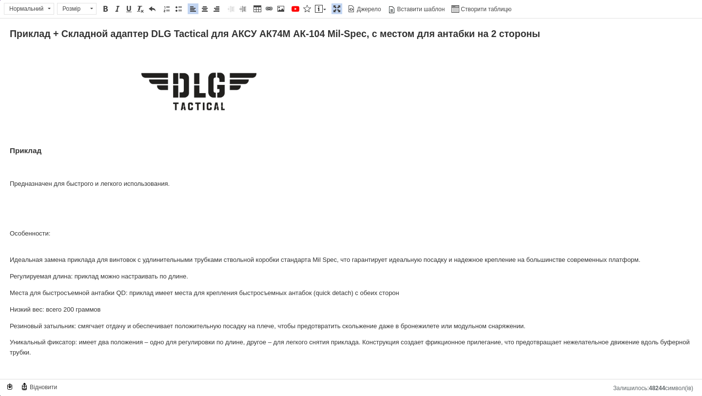
click at [24, 235] on p "Особенности: ​​​​​​​" at bounding box center [351, 239] width 683 height 20
click at [101, 6] on span at bounding box center [105, 9] width 8 height 8
click at [77, 10] on span "Розмір" at bounding box center [72, 8] width 29 height 11
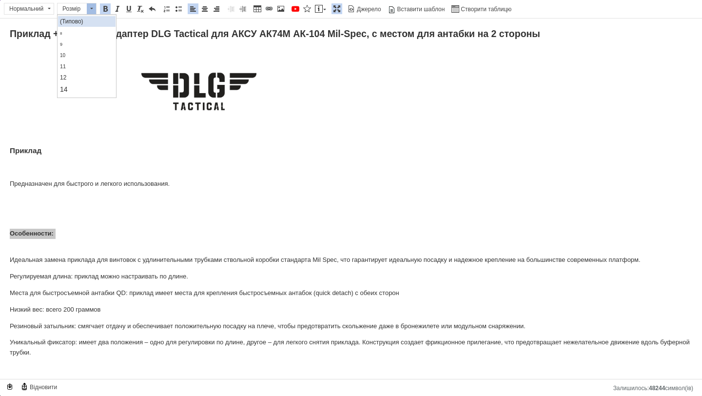
scroll to position [34, 0]
click at [71, 66] on link "14" at bounding box center [87, 69] width 58 height 12
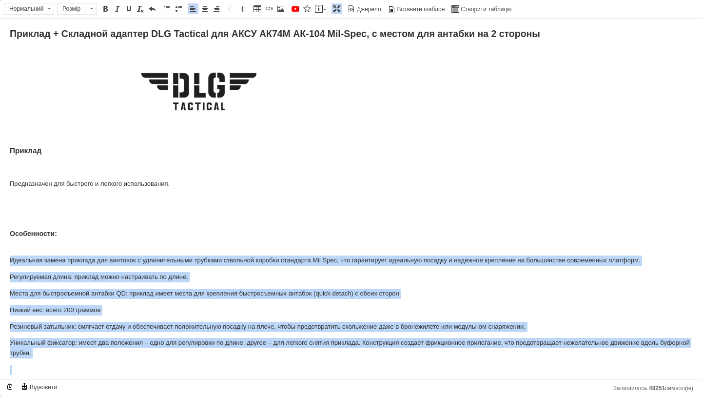
drag, startPoint x: 7, startPoint y: 260, endPoint x: 79, endPoint y: 362, distance: 125.5
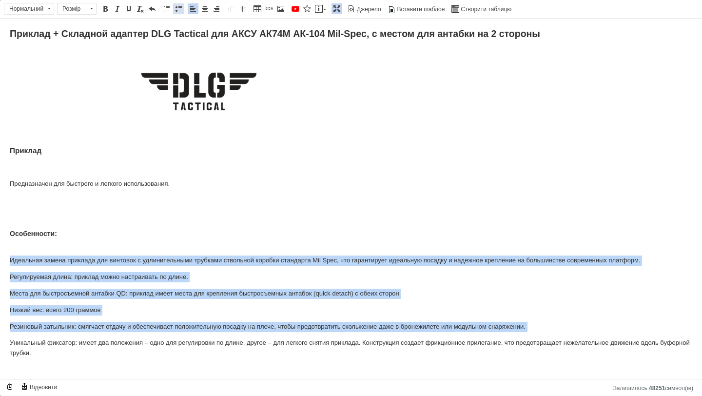
click at [181, 9] on span at bounding box center [179, 9] width 8 height 8
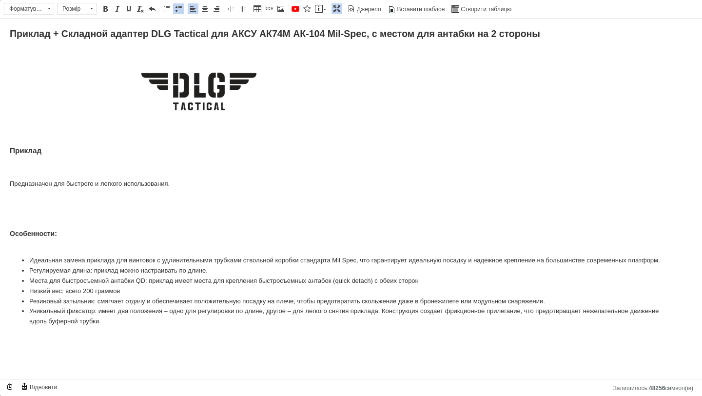
click at [91, 266] on li "Идеальная замена приклада для винтовок с удлинительными трубками ствольной коро…" at bounding box center [351, 260] width 644 height 10
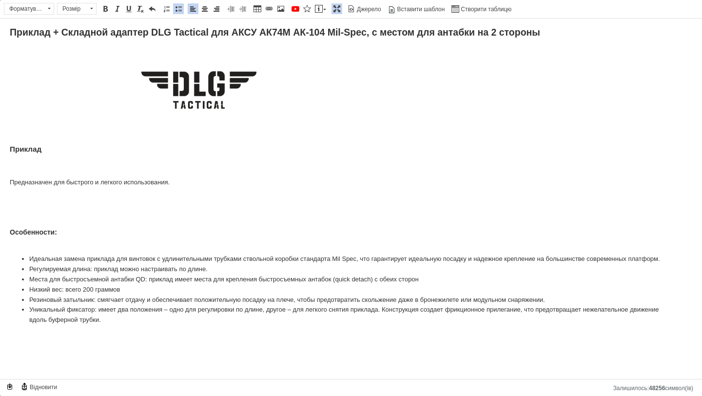
click at [24, 149] on strong "Приклад" at bounding box center [26, 149] width 32 height 8
click at [25, 9] on span "Заголовок 3" at bounding box center [24, 8] width 40 height 11
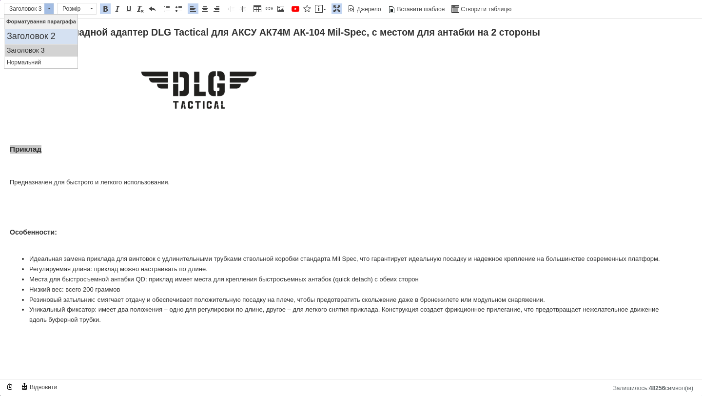
click at [29, 36] on h2 "Заголовок 2" at bounding box center [41, 36] width 69 height 11
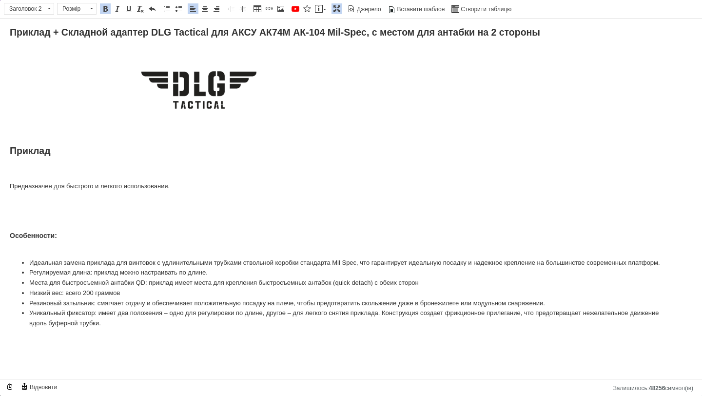
click at [46, 188] on p "Предназначен для быстрого и легкого использования." at bounding box center [351, 186] width 683 height 10
click at [35, 152] on strong "Приклад" at bounding box center [30, 150] width 41 height 11
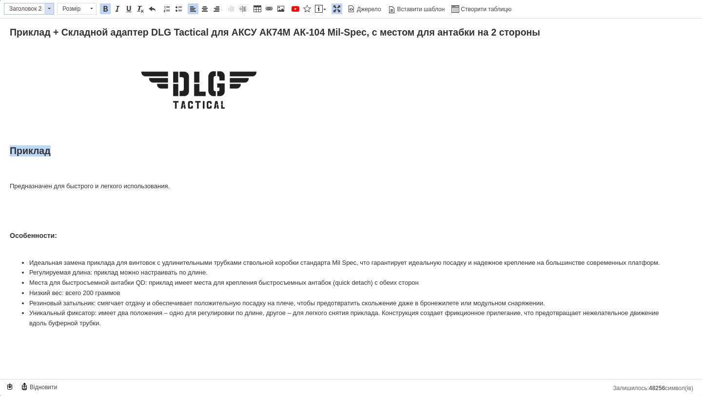
click at [24, 8] on span "Заголовок 2" at bounding box center [24, 8] width 40 height 11
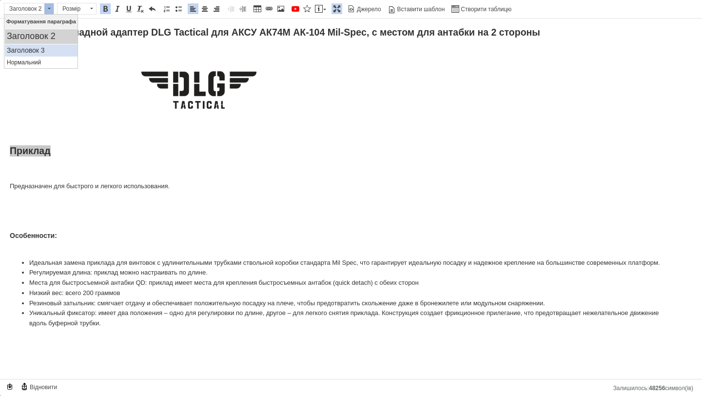
click at [32, 47] on h3 "Заголовок 3" at bounding box center [41, 50] width 69 height 8
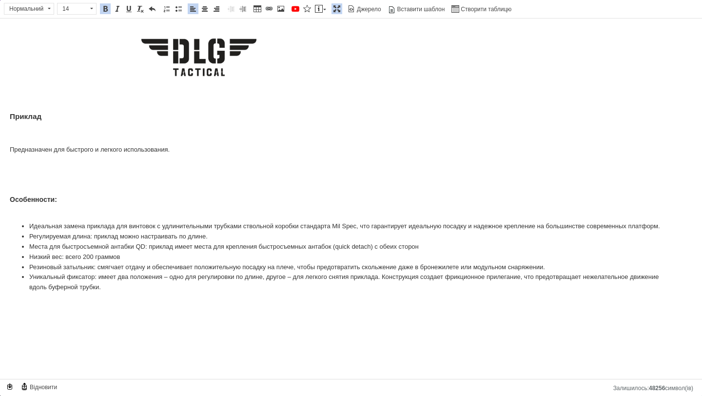
scroll to position [37, 0]
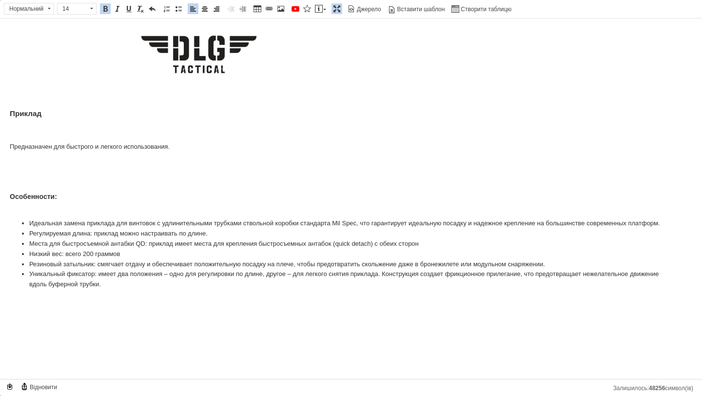
click at [32, 198] on strong "Особенности:" at bounding box center [33, 197] width 47 height 8
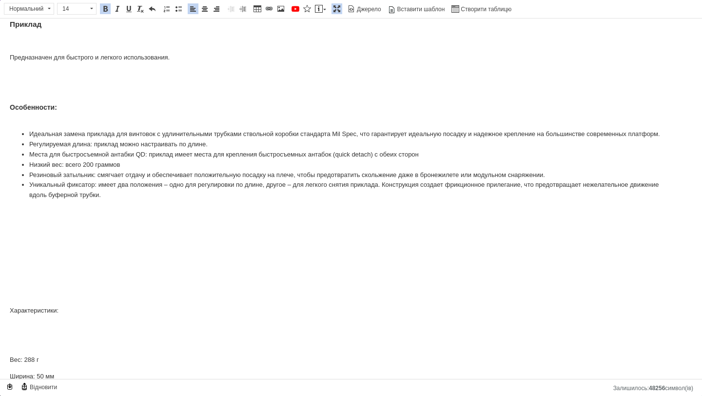
scroll to position [129, 0]
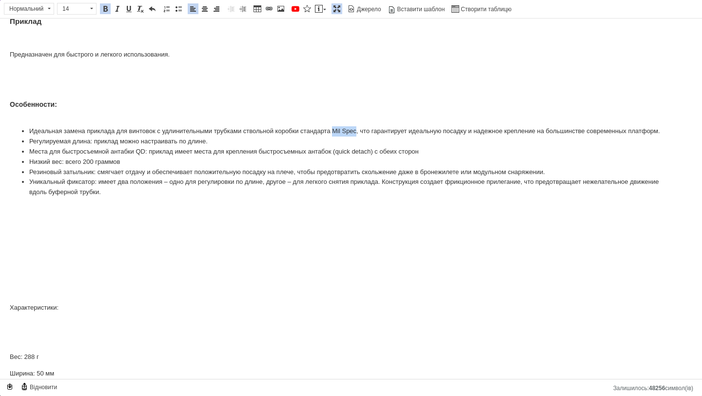
drag, startPoint x: 341, startPoint y: 131, endPoint x: 364, endPoint y: 131, distance: 22.9
click at [364, 131] on li "Идеальная замена приклада для винтовок с удлинительными трубками ствольной коро…" at bounding box center [351, 131] width 644 height 10
click at [105, 9] on span at bounding box center [105, 9] width 8 height 8
drag, startPoint x: 29, startPoint y: 154, endPoint x: 91, endPoint y: 154, distance: 61.4
click at [91, 147] on li "Регулируемая длина: приклад можно настраивать по длине." at bounding box center [351, 142] width 644 height 10
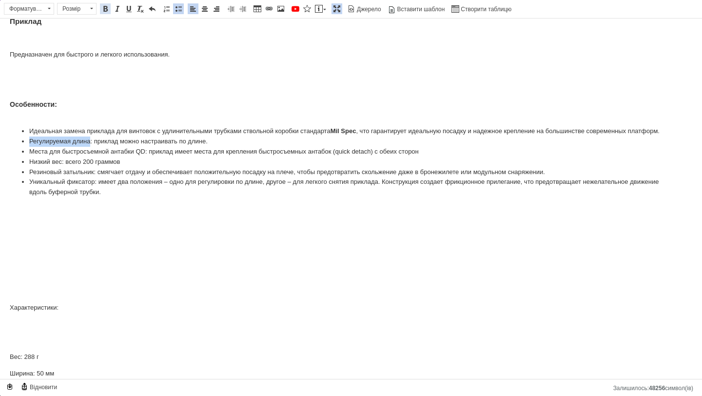
click at [104, 8] on span at bounding box center [105, 9] width 8 height 8
drag, startPoint x: 29, startPoint y: 161, endPoint x: 136, endPoint y: 163, distance: 106.3
click at [136, 157] on li "Места для быстросъемной антабки QD: приклад имеет места для крепления быстросъе…" at bounding box center [351, 152] width 644 height 10
click at [138, 157] on li "Места для быстросъемной антабки QD: приклад имеет места для крепления быстросъе…" at bounding box center [351, 152] width 644 height 10
drag, startPoint x: 146, startPoint y: 159, endPoint x: 31, endPoint y: 157, distance: 115.1
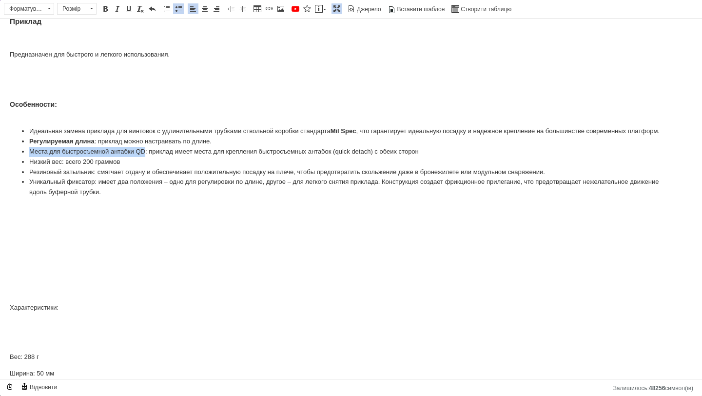
click at [31, 157] on li "Места для быстросъемной антабки QD: приклад имеет места для крепления быстросъе…" at bounding box center [351, 152] width 644 height 10
click at [106, 7] on span at bounding box center [105, 9] width 8 height 8
drag, startPoint x: 29, startPoint y: 171, endPoint x: 63, endPoint y: 171, distance: 33.6
click at [63, 167] on li "Низкий вес: всего 200 граммов" at bounding box center [351, 162] width 644 height 10
drag, startPoint x: 105, startPoint y: 12, endPoint x: 98, endPoint y: 13, distance: 7.5
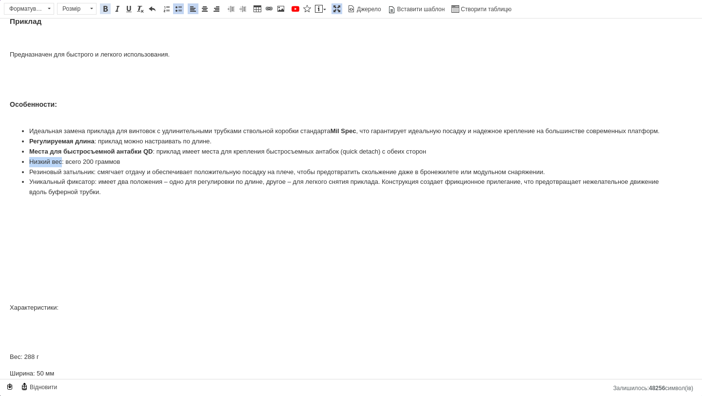
click at [105, 12] on span at bounding box center [105, 9] width 8 height 8
drag, startPoint x: 30, startPoint y: 181, endPoint x: 96, endPoint y: 178, distance: 65.4
click at [96, 177] on li "Резиновый затыльник: смягчает отдачу и обеспечивает положительную посадку на пл…" at bounding box center [351, 172] width 644 height 10
click at [107, 12] on span at bounding box center [105, 9] width 8 height 8
drag, startPoint x: 31, startPoint y: 193, endPoint x: 97, endPoint y: 195, distance: 66.3
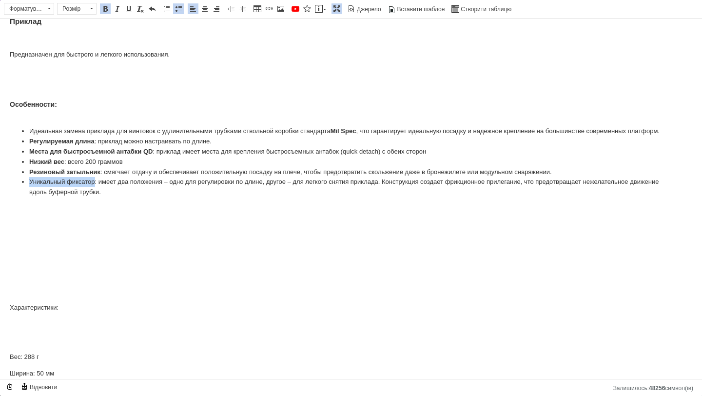
click at [97, 195] on li "Уникальный фиксатор: имеет два положения – одно для регулировки по длине, друго…" at bounding box center [351, 187] width 644 height 20
click at [107, 7] on span at bounding box center [105, 9] width 8 height 8
click at [70, 176] on strong "Резиновый затыльник" at bounding box center [64, 171] width 71 height 7
click at [144, 214] on p "Редактор, 00E1E1FD-C0E3-41E3-ADB8-3E870B5CD0A6" at bounding box center [351, 209] width 683 height 10
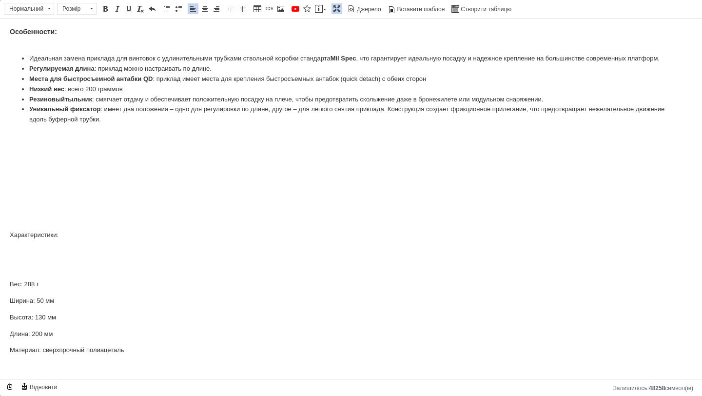
scroll to position [232, 0]
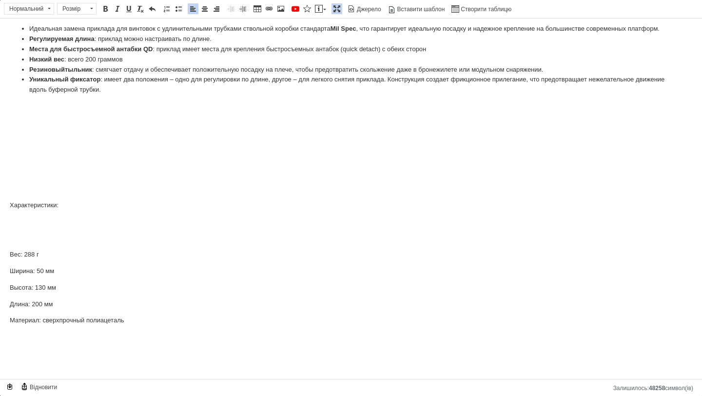
click at [10, 211] on p "Характеристики:" at bounding box center [351, 205] width 683 height 10
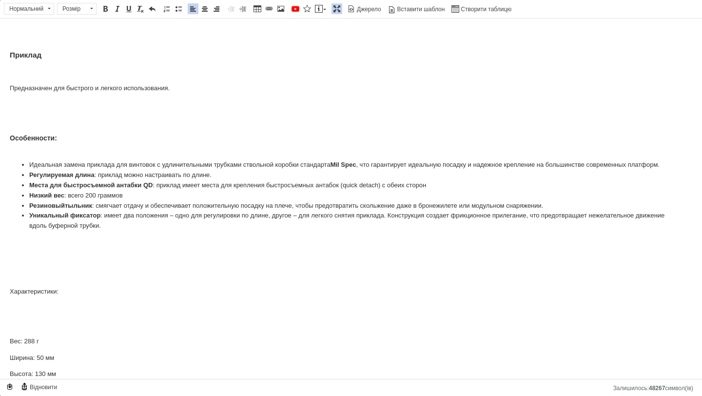
scroll to position [112, 0]
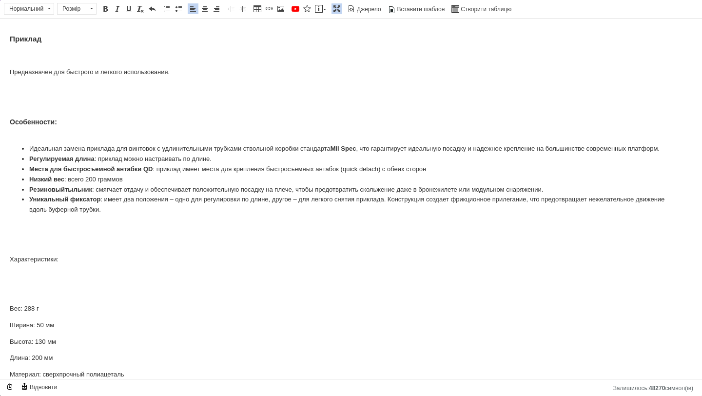
click at [35, 265] on p "Характеристики:" at bounding box center [351, 260] width 683 height 10
click at [106, 7] on span at bounding box center [105, 9] width 8 height 8
click at [65, 12] on span "Розмір" at bounding box center [72, 8] width 29 height 11
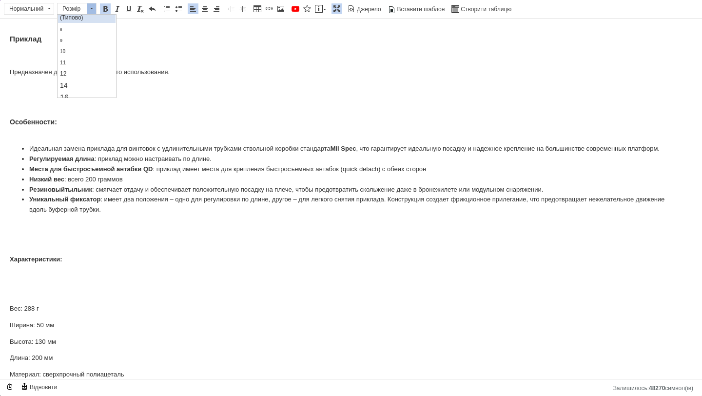
scroll to position [35, 0]
click at [62, 71] on span "14" at bounding box center [64, 68] width 8 height 8
click at [7, 320] on html "Приклад + Складной адаптер DLG Tactical для АКСУ АК74М АК-104 Mil-Spec, с место…" at bounding box center [351, 387] width 702 height 961
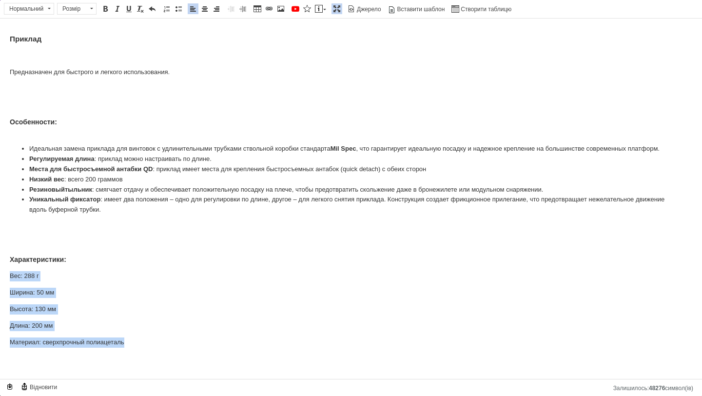
drag, startPoint x: 10, startPoint y: 290, endPoint x: 133, endPoint y: 352, distance: 137.4
click at [177, 9] on span at bounding box center [179, 9] width 8 height 8
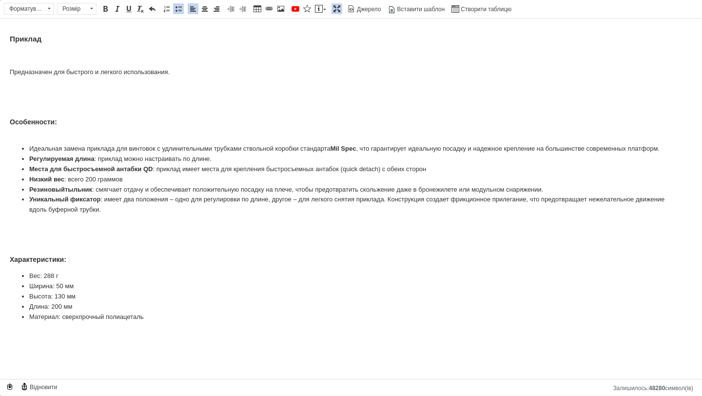
click at [83, 265] on p "Характеристики:" at bounding box center [351, 260] width 683 height 11
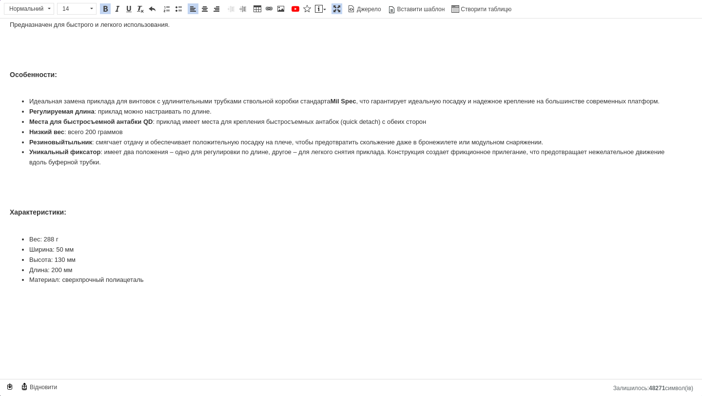
scroll to position [247, 0]
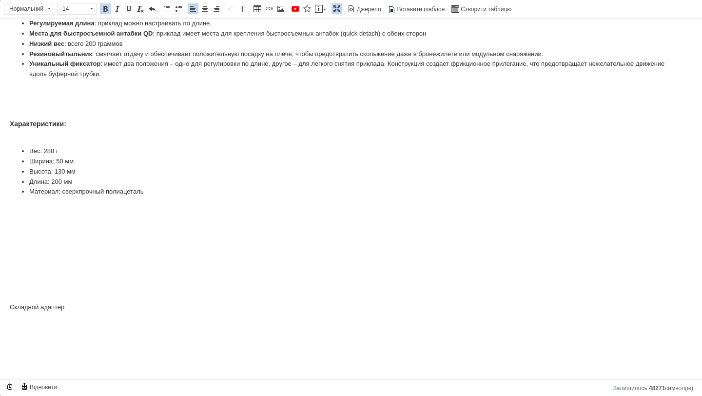
click at [33, 157] on li "Вес: 288 г" at bounding box center [351, 151] width 644 height 10
click at [129, 10] on span at bounding box center [129, 9] width 8 height 8
click at [36, 166] on li "Ширина: 50 мм" at bounding box center [351, 161] width 644 height 10
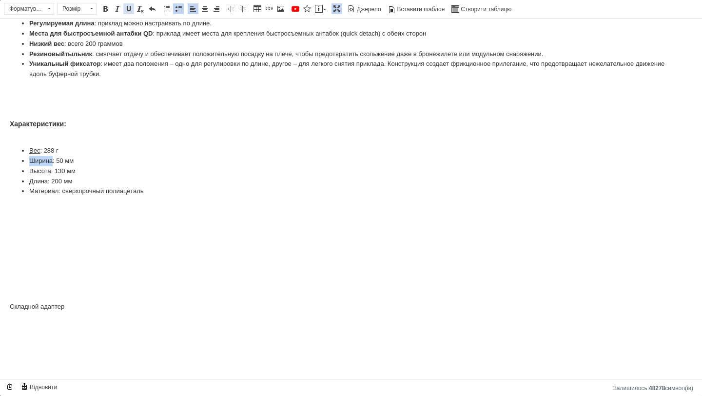
click at [131, 10] on span at bounding box center [129, 9] width 8 height 8
click at [42, 177] on li "Высота: 130 мм" at bounding box center [351, 171] width 644 height 10
click at [130, 7] on span at bounding box center [129, 9] width 8 height 8
click at [36, 187] on li "Длина: 200 мм" at bounding box center [351, 182] width 644 height 10
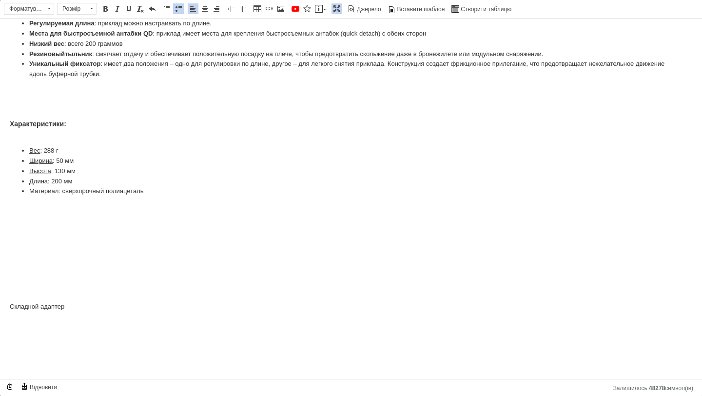
click at [36, 187] on li "Длина: 200 мм" at bounding box center [351, 182] width 644 height 10
click at [129, 9] on span at bounding box center [129, 9] width 8 height 8
click at [45, 196] on li "Материал: сверхпрочный полиацеталь" at bounding box center [351, 191] width 644 height 10
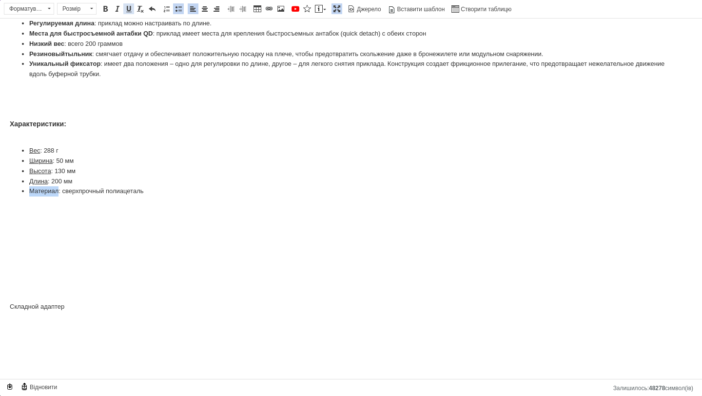
click at [129, 5] on span at bounding box center [129, 9] width 8 height 8
click at [7, 321] on html "Приклад + Складной адаптер DLG Tactical для АКСУ АК74М АК-104 Mil-Spec, с место…" at bounding box center [351, 227] width 702 height 913
click at [0, 313] on html "Приклад + Складной адаптер DLG Tactical для АКСУ АК74М АК-104 Mil-Spec, с место…" at bounding box center [351, 227] width 702 height 913
click at [49, 263] on p "Складной адаптер" at bounding box center [351, 258] width 683 height 10
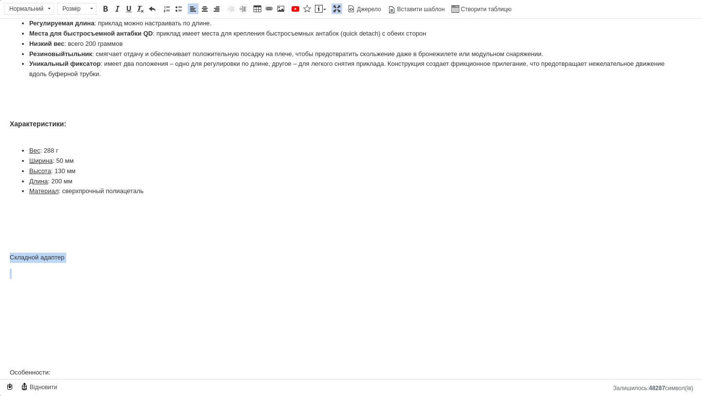
click at [49, 263] on p "Складной адаптер" at bounding box center [351, 258] width 683 height 10
click at [73, 13] on span "Розмір" at bounding box center [72, 8] width 29 height 11
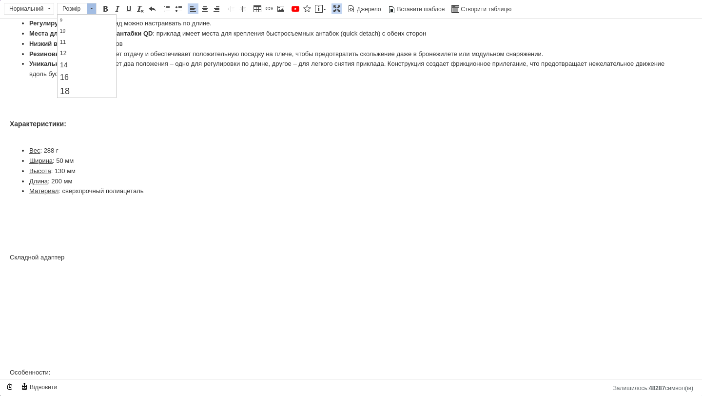
scroll to position [41, 0]
click at [31, 14] on link "Нормальний" at bounding box center [29, 9] width 50 height 12
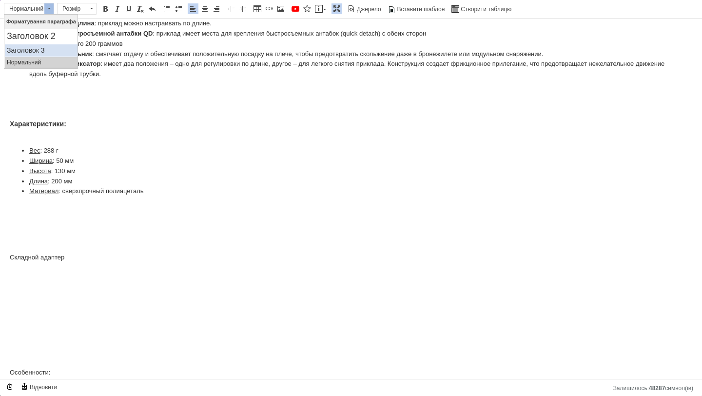
click at [31, 51] on h3 "Заголовок 3" at bounding box center [41, 50] width 69 height 8
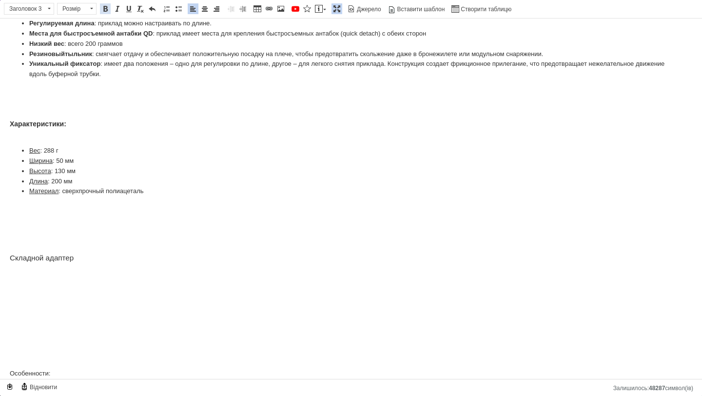
click at [109, 9] on span at bounding box center [105, 9] width 8 height 8
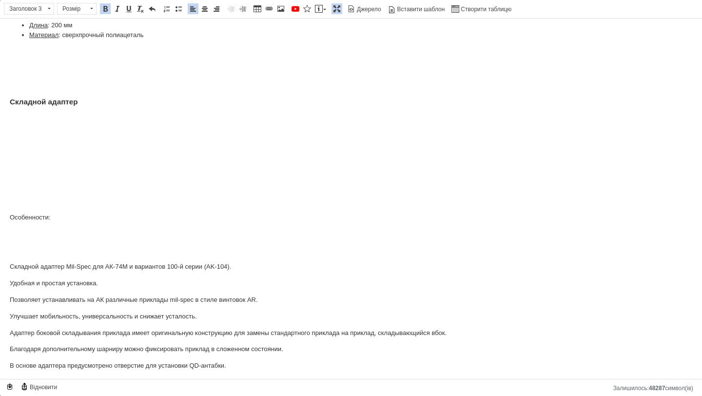
scroll to position [389, 0]
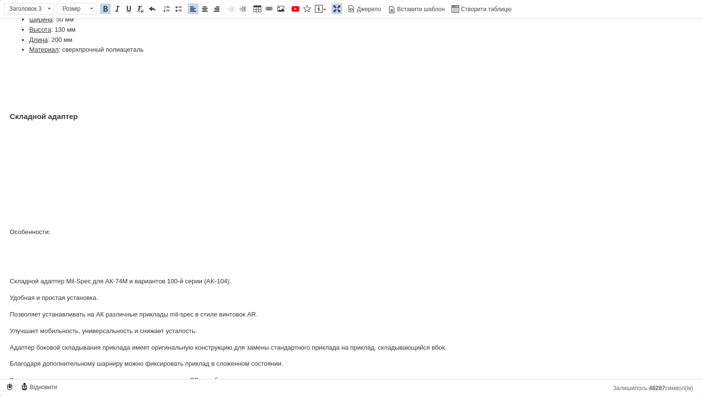
click at [0, 247] on html "Приклад + Складной адаптер DLG Tactical для АКСУ АК74М АК-104 Mil-Spec, с место…" at bounding box center [351, 62] width 702 height 864
click at [0, 238] on html "Приклад + Складной адаптер DLG Tactical для АКСУ АК74М АК-104 Mil-Spec, с место…" at bounding box center [351, 62] width 702 height 864
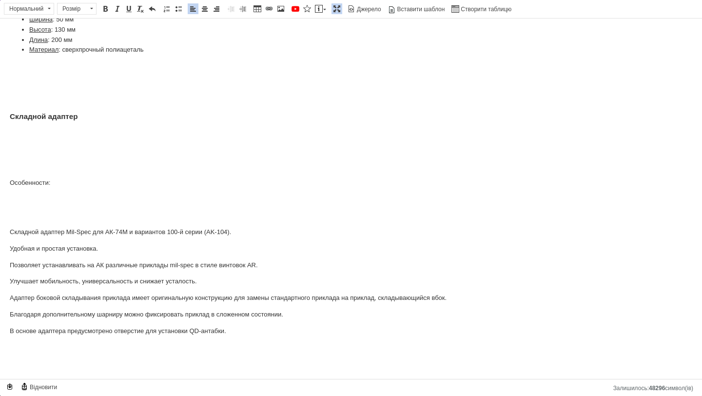
click at [8, 238] on html "Приклад + Складной адаптер DLG Tactical для АКСУ АК74М АК-104 Mil-Spec, с место…" at bounding box center [351, 37] width 702 height 815
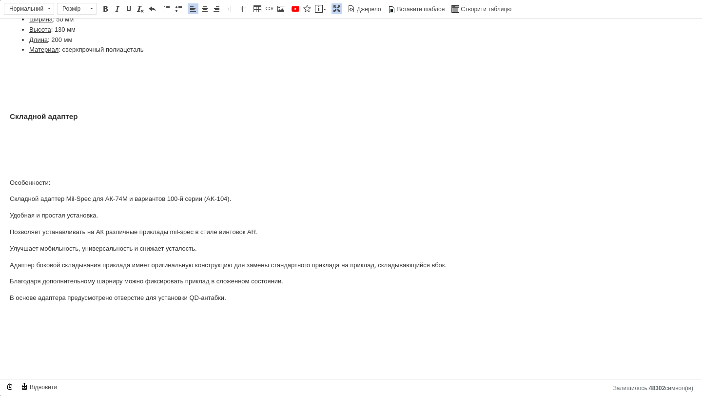
click at [33, 188] on p "Особенности:" at bounding box center [351, 183] width 683 height 10
click at [107, 10] on span at bounding box center [105, 9] width 8 height 8
click at [68, 15] on span "Розмір [PERSON_NAME]" at bounding box center [78, 10] width 42 height 14
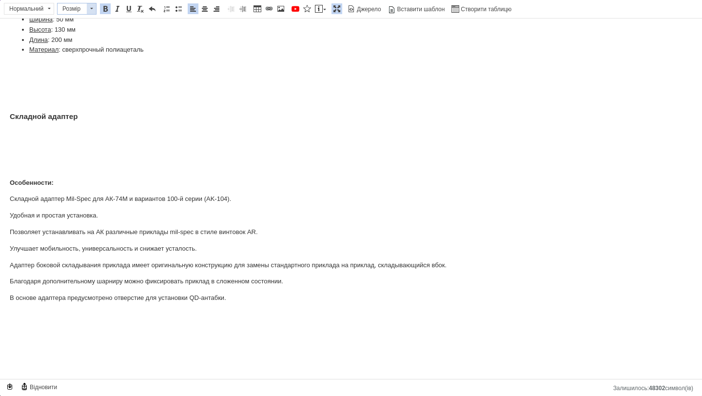
click at [66, 10] on span "Розмір" at bounding box center [72, 8] width 29 height 11
click at [65, 63] on span "12" at bounding box center [63, 62] width 6 height 7
click at [69, 9] on span "12" at bounding box center [72, 8] width 29 height 11
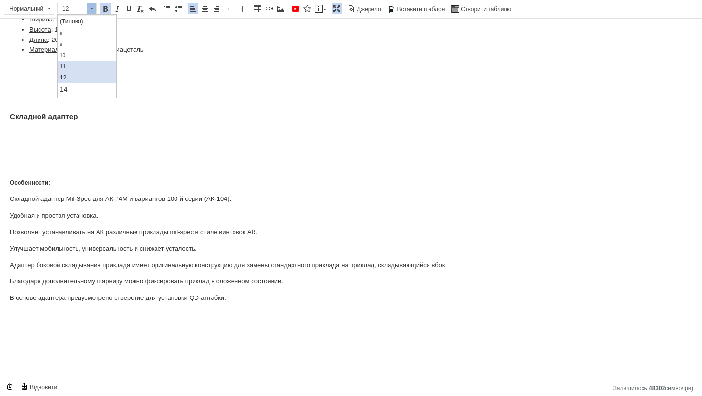
scroll to position [19, 0]
click at [68, 87] on link "14" at bounding box center [87, 84] width 58 height 12
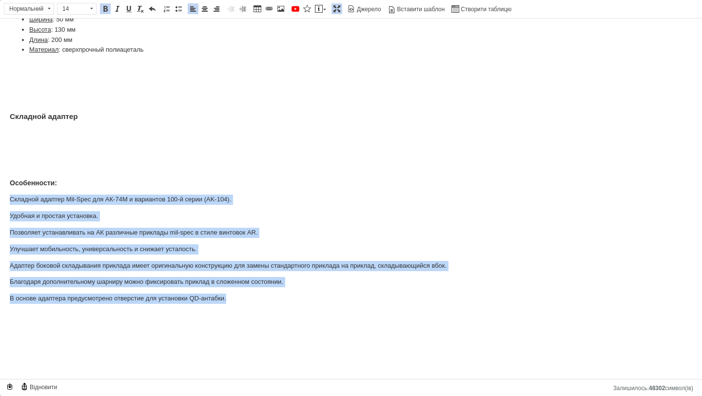
drag, startPoint x: 10, startPoint y: 209, endPoint x: 236, endPoint y: 307, distance: 247.2
click at [236, 307] on div "Приклад Предназначен для быстрого и легкого использования. Особенности: Идеальн…" at bounding box center [351, 71] width 683 height 663
drag, startPoint x: 179, startPoint y: 8, endPoint x: 171, endPoint y: 7, distance: 7.9
click at [179, 8] on span at bounding box center [179, 9] width 8 height 8
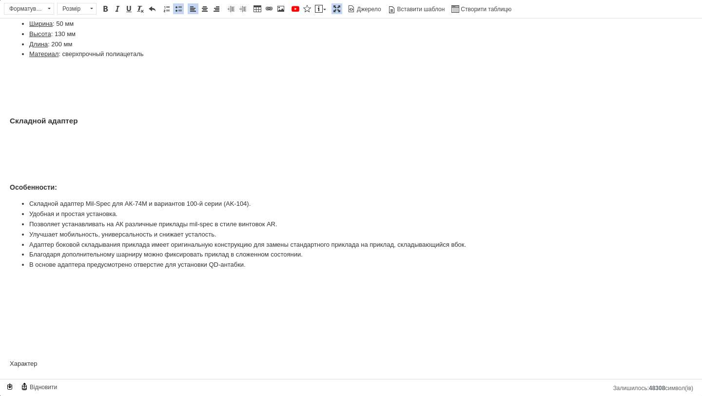
click at [78, 191] on p "Особенности:" at bounding box center [351, 187] width 683 height 11
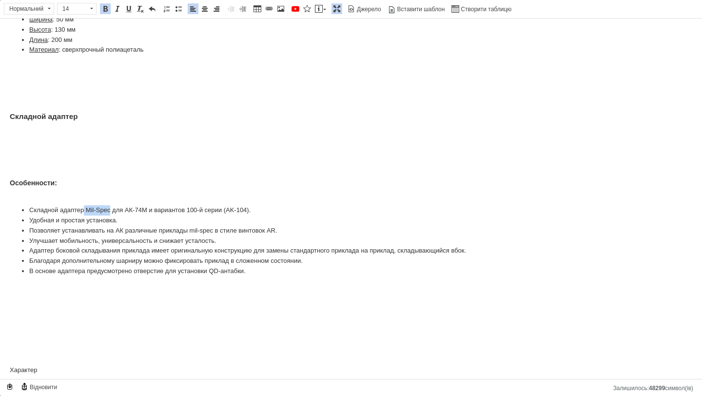
drag, startPoint x: 86, startPoint y: 218, endPoint x: 111, endPoint y: 219, distance: 24.9
click at [111, 216] on li "Складной адаптер Mil-Spec для АК-74М и вариантов 100-й серии (AK-104)." at bounding box center [351, 210] width 644 height 10
click at [104, 7] on span at bounding box center [105, 9] width 8 height 8
drag, startPoint x: 129, startPoint y: 219, endPoint x: 254, endPoint y: 222, distance: 124.9
click at [254, 215] on li "Складной адаптер Mil-Spec для АК-74М и вариантов 100-й серии (AK-104)." at bounding box center [351, 210] width 644 height 10
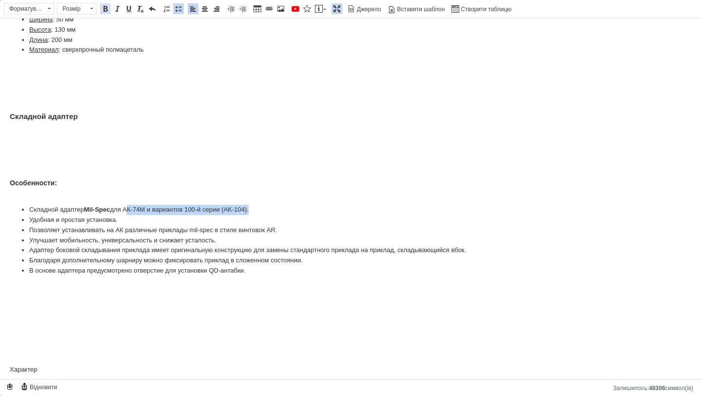
click at [103, 8] on span at bounding box center [105, 9] width 8 height 8
drag, startPoint x: 195, startPoint y: 241, endPoint x: 217, endPoint y: 239, distance: 22.5
click at [217, 236] on li "Позволяет устанавливать на АК различные приклады mil-spec в стиле винтовок AR." at bounding box center [351, 230] width 644 height 10
click at [105, 11] on span at bounding box center [105, 9] width 8 height 8
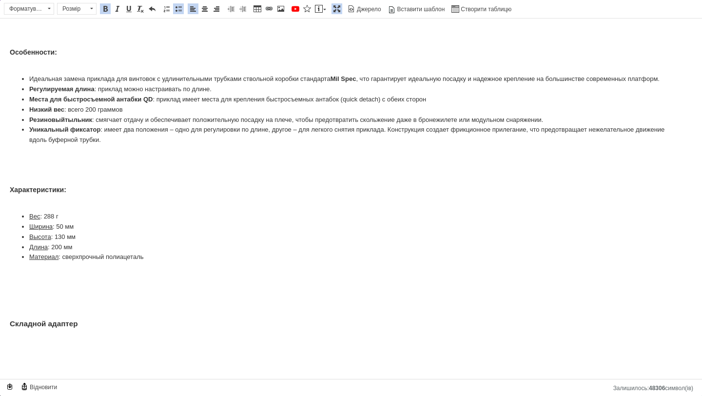
scroll to position [124, 0]
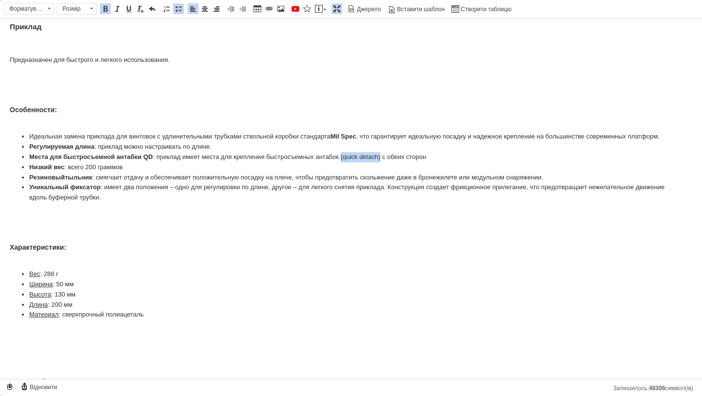
drag, startPoint x: 345, startPoint y: 165, endPoint x: 385, endPoint y: 164, distance: 40.0
click at [385, 162] on li "Места для быстросъемной антабки QD : приклад имеет места для крепления быстросъ…" at bounding box center [351, 157] width 644 height 10
click at [102, 6] on span at bounding box center [105, 9] width 8 height 8
click at [163, 203] on li "Уникальный фиксатор : имеет два положения – одно для регулировки по длине, друг…" at bounding box center [351, 192] width 644 height 20
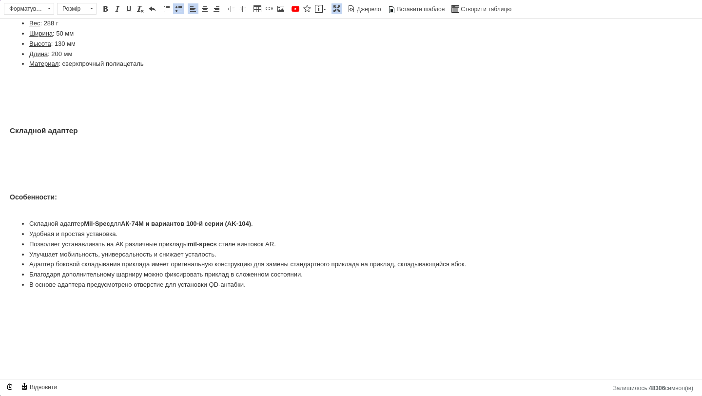
scroll to position [385, 0]
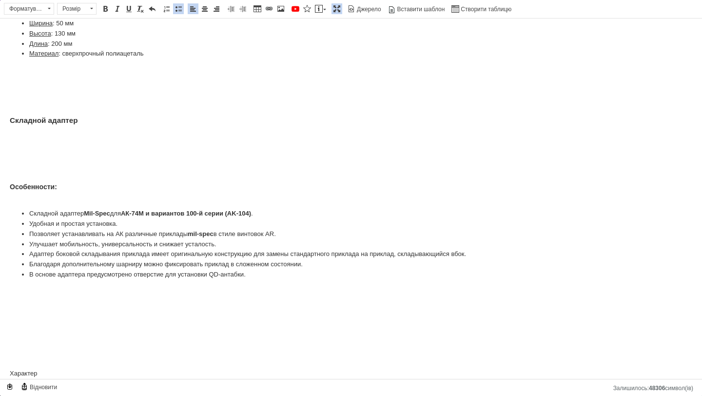
click at [6, 193] on html "Приклад + Складной адаптер DLG Tactical для АКСУ АК74М АК-104 Mil-Spec, с место…" at bounding box center [351, 11] width 702 height 755
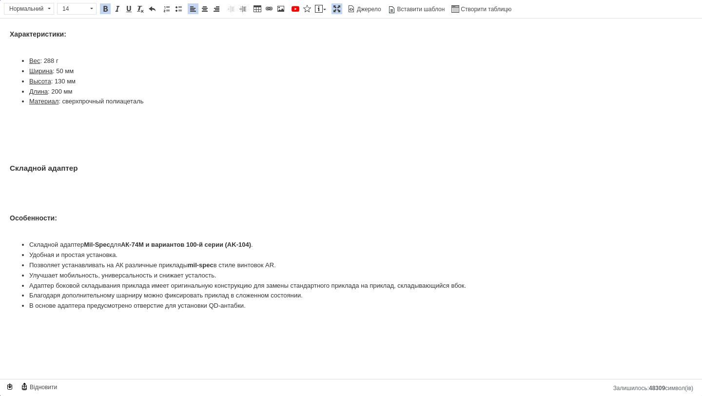
scroll to position [366, 0]
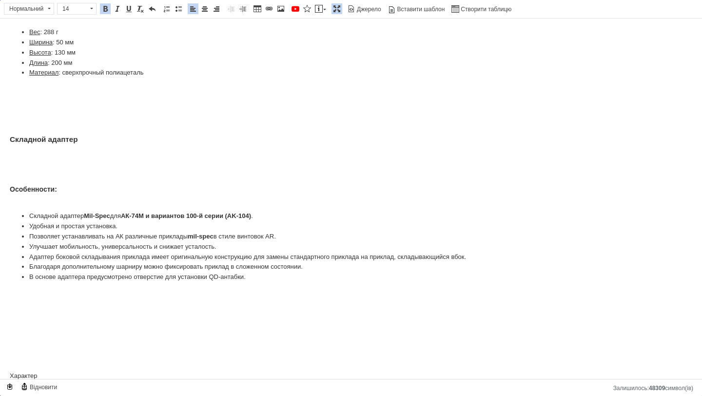
click at [37, 143] on strong "Складной адаптер" at bounding box center [44, 139] width 68 height 8
click at [25, 191] on div "Приклад Предназначен для быстрого и легкого использования. Особенности: Идеальн…" at bounding box center [351, 72] width 683 height 618
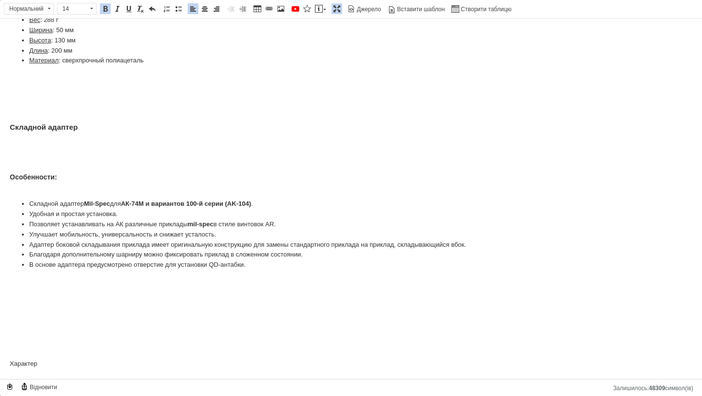
click at [337, 13] on link "Максимізувати" at bounding box center [337, 8] width 11 height 11
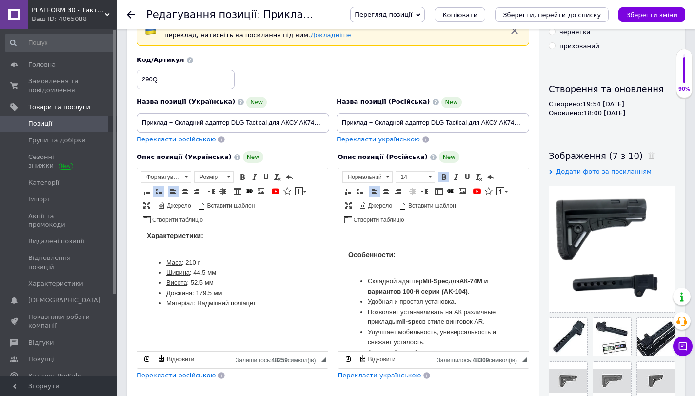
scroll to position [758, 0]
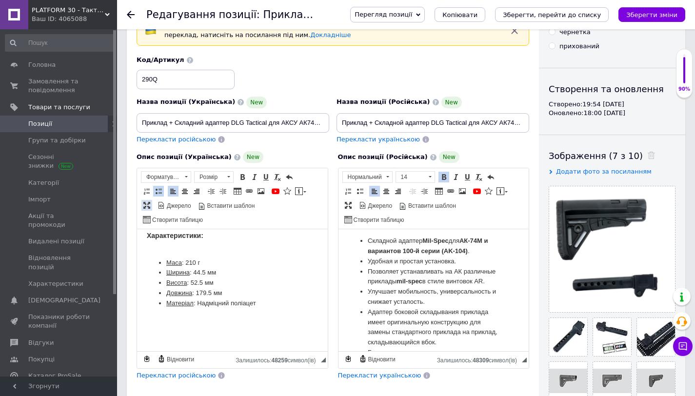
click at [146, 203] on span at bounding box center [147, 205] width 8 height 8
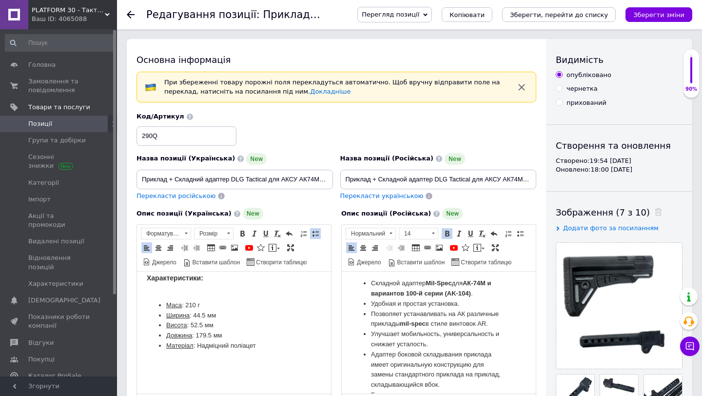
scroll to position [9942, 0]
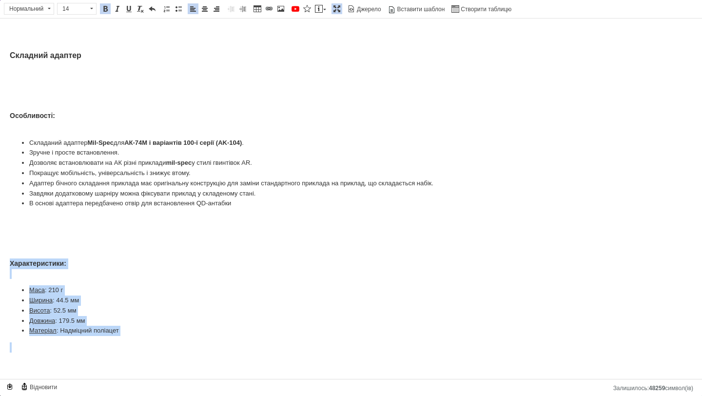
drag, startPoint x: 4, startPoint y: 262, endPoint x: 124, endPoint y: 337, distance: 140.8
copy div "Характеристики: Маса : 210 г Ширина : 44.5 мм Висота : 52.5 мм Довжина : 179.5 …"
click at [92, 333] on li "Матеріал : Надміцний поліацет" at bounding box center [351, 331] width 644 height 10
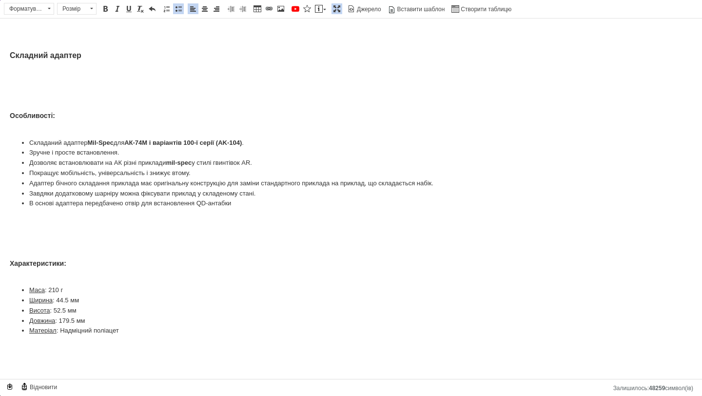
click at [337, 10] on span at bounding box center [337, 9] width 8 height 8
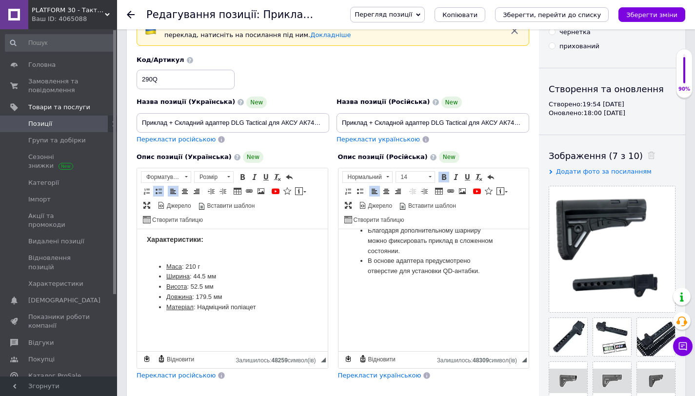
scroll to position [910, 0]
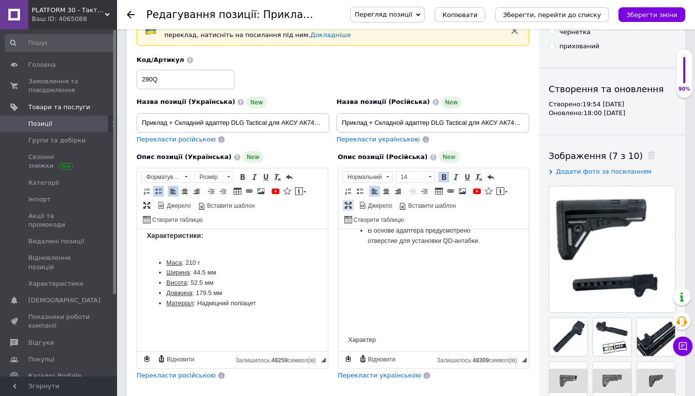
click at [347, 207] on span at bounding box center [348, 205] width 8 height 8
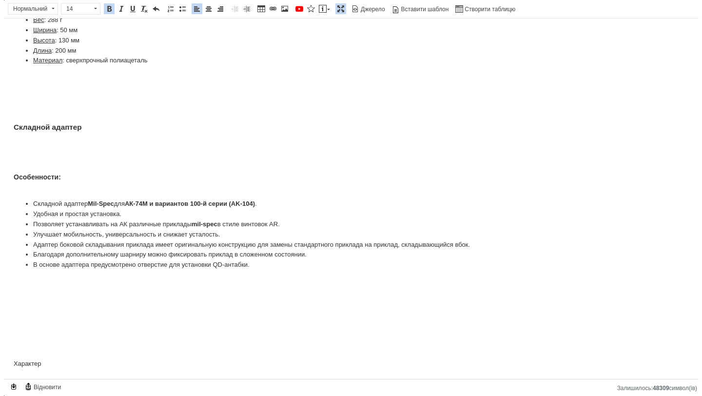
scroll to position [0, 0]
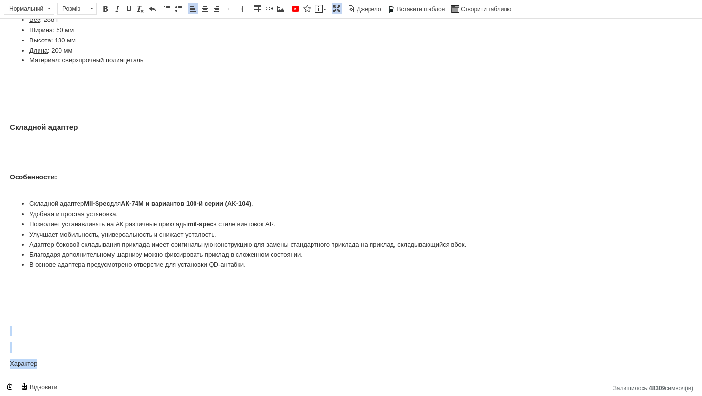
drag, startPoint x: 8, startPoint y: 324, endPoint x: 64, endPoint y: 367, distance: 70.6
click at [64, 368] on html "Приклад + Складной адаптер DLG Tactical для АКСУ АК74М АК-104 Mil-Spec, с место…" at bounding box center [351, 10] width 702 height 738
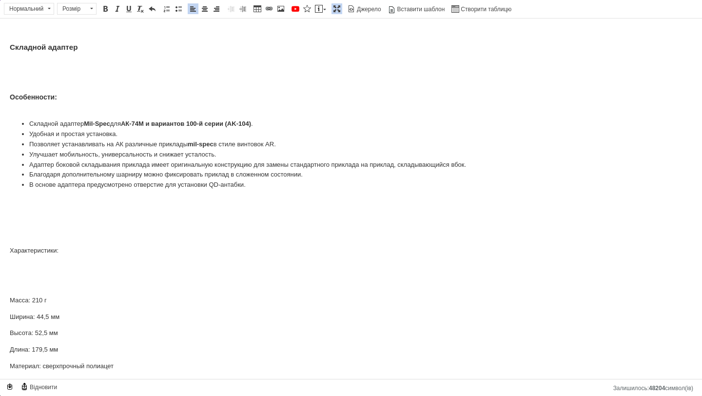
scroll to position [469, 0]
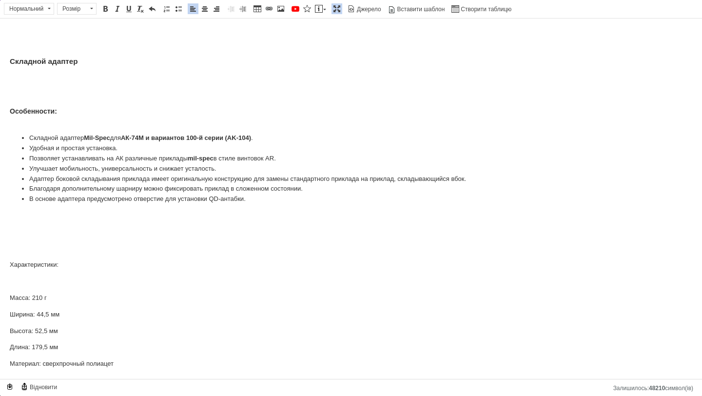
scroll to position [436, 0]
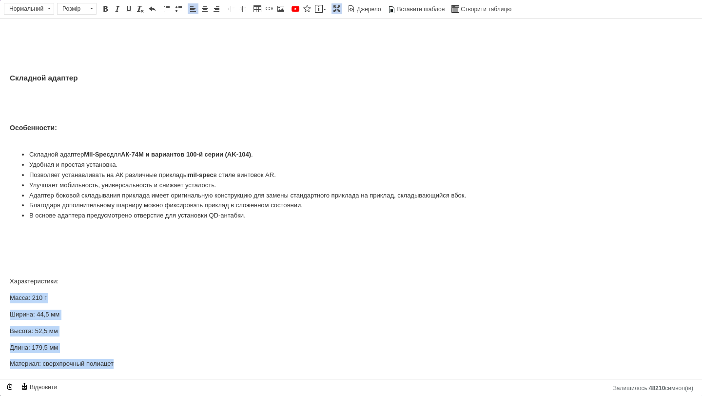
drag, startPoint x: 9, startPoint y: 294, endPoint x: 125, endPoint y: 370, distance: 138.5
click at [177, 8] on span at bounding box center [179, 9] width 8 height 8
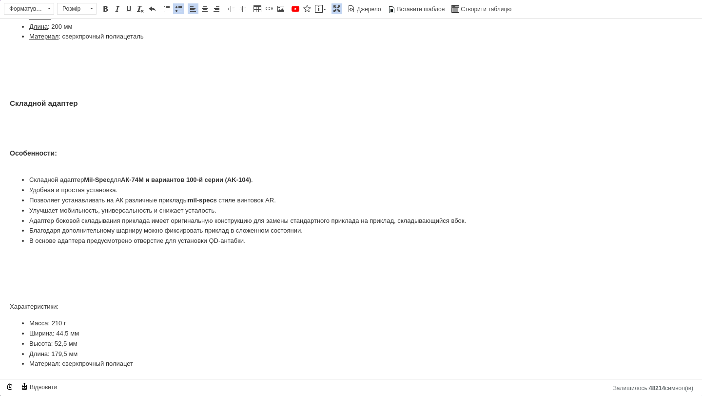
click at [74, 306] on p "Характеристики:" at bounding box center [351, 307] width 683 height 10
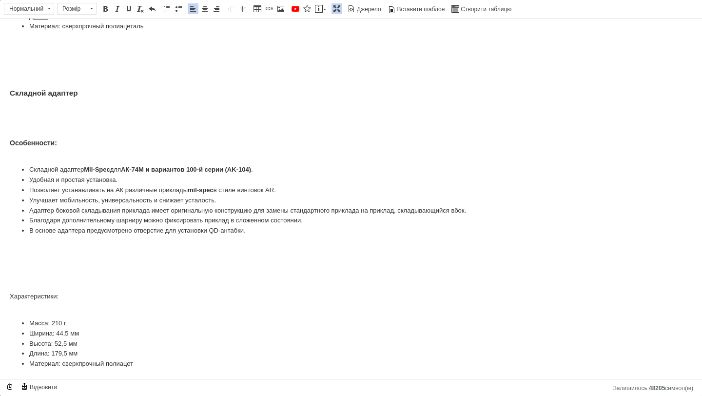
click at [33, 299] on p "Характеристики: ​​​​​​​" at bounding box center [351, 302] width 683 height 20
click at [101, 7] on span at bounding box center [105, 9] width 8 height 8
click at [63, 15] on span "Розмір [PERSON_NAME]" at bounding box center [78, 10] width 42 height 14
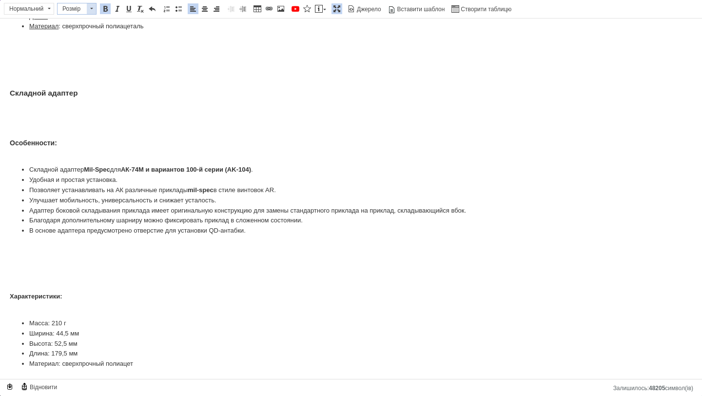
click at [64, 9] on span "Розмір" at bounding box center [72, 8] width 29 height 11
click at [74, 66] on link "14" at bounding box center [87, 68] width 58 height 12
click at [38, 326] on li "Масса: 210 г" at bounding box center [351, 323] width 644 height 10
click at [133, 10] on link "Підкреслений Сполучення клавіш Command+U" at bounding box center [128, 8] width 11 height 11
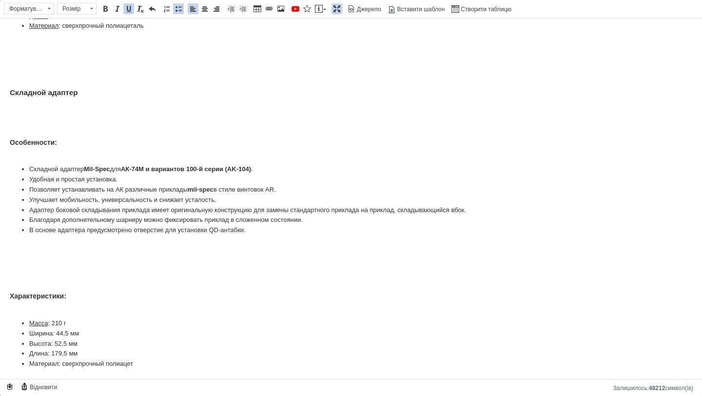
click at [44, 336] on li "Ширина: 44,5 мм" at bounding box center [351, 334] width 644 height 10
click at [129, 11] on span at bounding box center [129, 9] width 8 height 8
click at [41, 348] on li "Высота: 52,5 мм" at bounding box center [351, 344] width 644 height 10
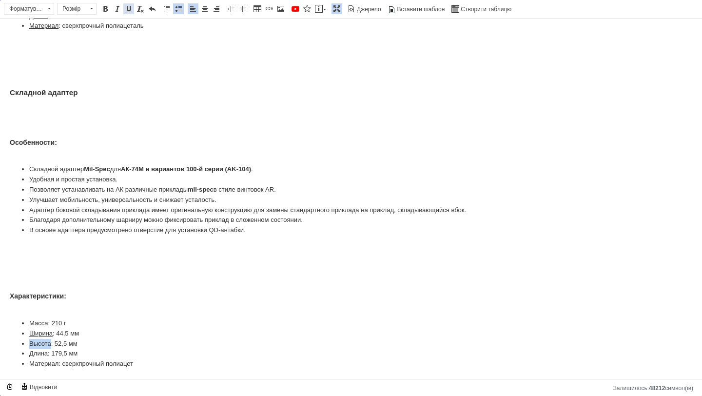
click at [131, 10] on span at bounding box center [129, 9] width 8 height 8
click at [35, 353] on li "Длина: 179,5 мм" at bounding box center [351, 354] width 644 height 10
click at [130, 10] on span at bounding box center [129, 9] width 8 height 8
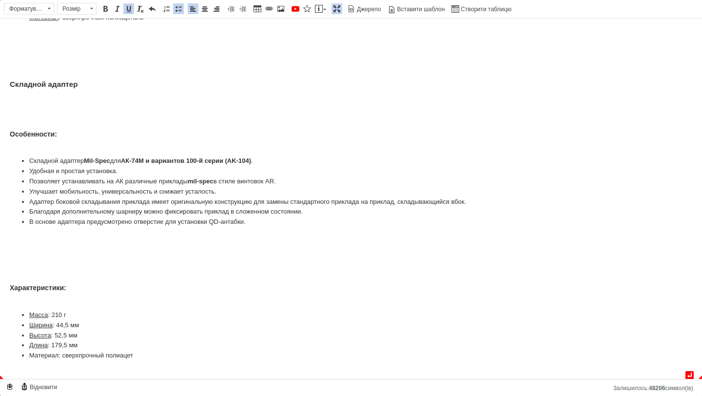
click at [45, 361] on li "Материал: сверхпрочный полиацет" at bounding box center [351, 356] width 644 height 10
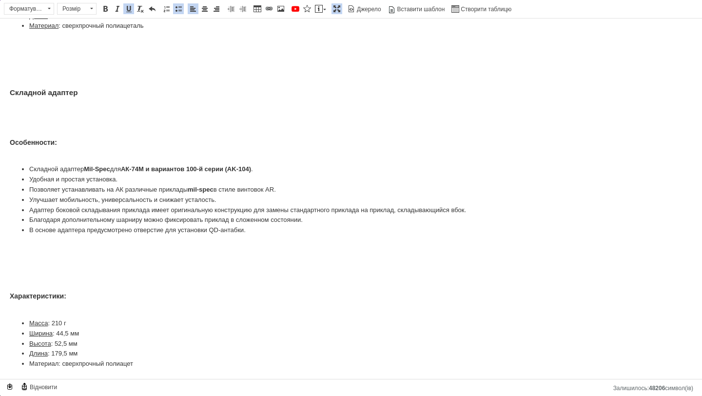
click at [45, 367] on li "Материал: сверхпрочный полиацет" at bounding box center [351, 364] width 644 height 10
click at [127, 10] on span at bounding box center [129, 9] width 8 height 8
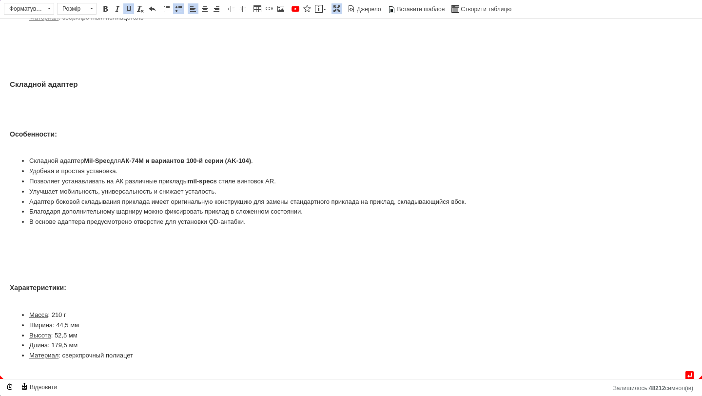
click at [157, 361] on li "Материал : сверхпрочный полиацет" at bounding box center [351, 356] width 644 height 10
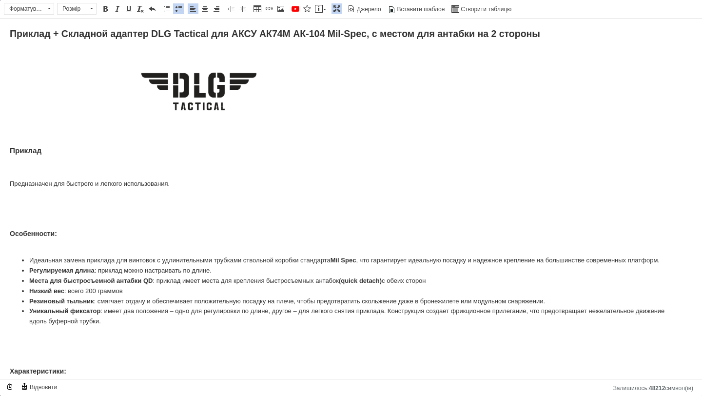
click at [336, 8] on span at bounding box center [337, 9] width 8 height 8
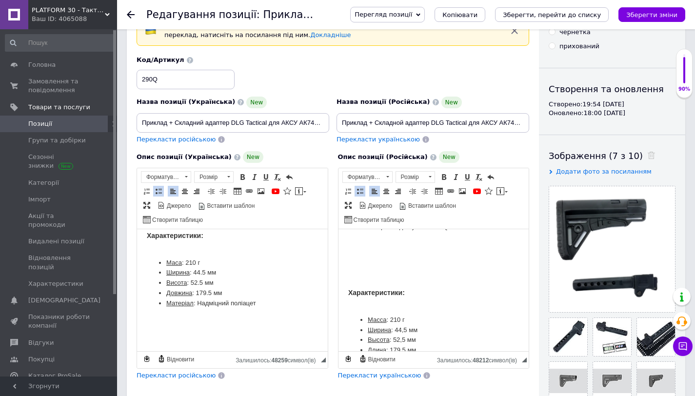
scroll to position [985, 0]
click at [148, 203] on span at bounding box center [147, 205] width 8 height 8
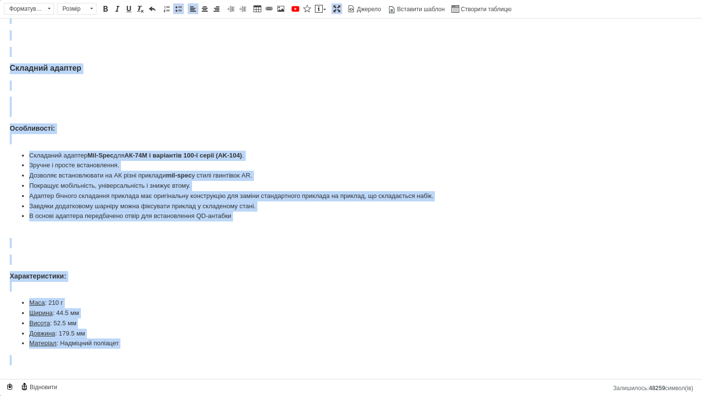
scroll to position [467, 0]
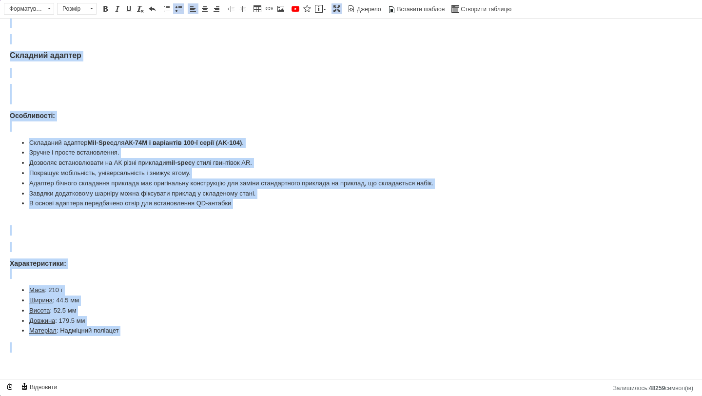
drag, startPoint x: 10, startPoint y: 139, endPoint x: 153, endPoint y: 395, distance: 293.1
copy div "Loremip Dolorsitame con adipisci e seddoei temporincidi. Utlaboreetd: Magnaali …"
click at [44, 317] on u "Довжина" at bounding box center [42, 320] width 26 height 7
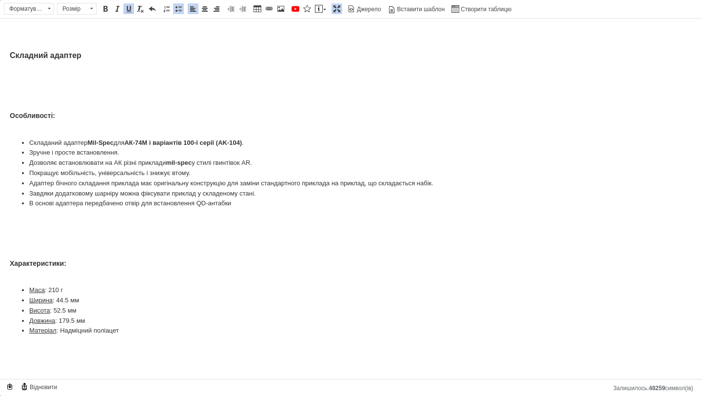
click at [336, 12] on span at bounding box center [337, 9] width 8 height 8
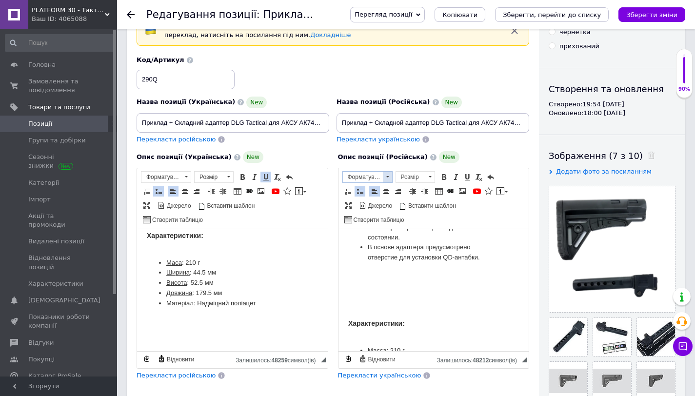
scroll to position [955, 0]
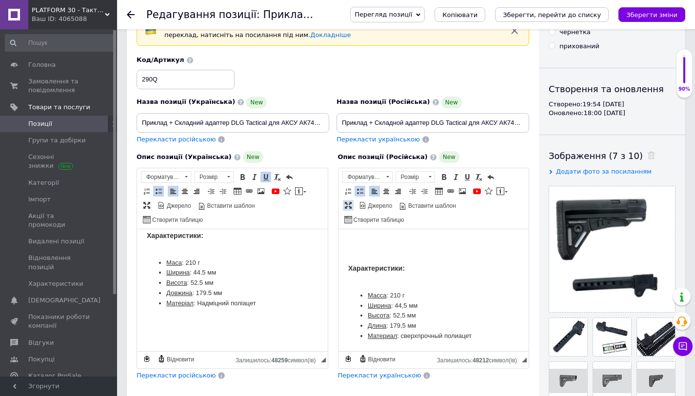
click at [348, 206] on span at bounding box center [348, 205] width 8 height 8
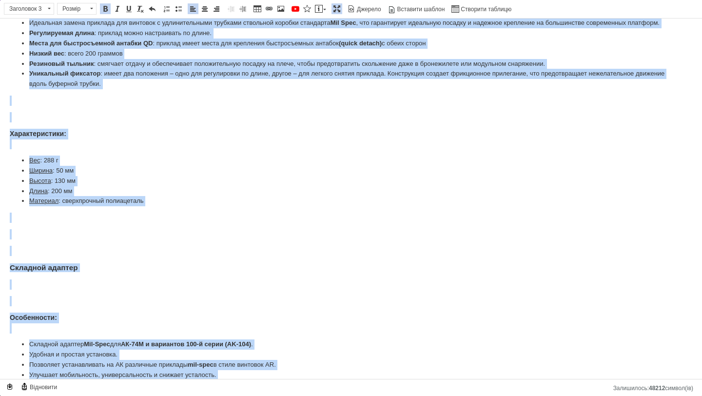
scroll to position [421, 0]
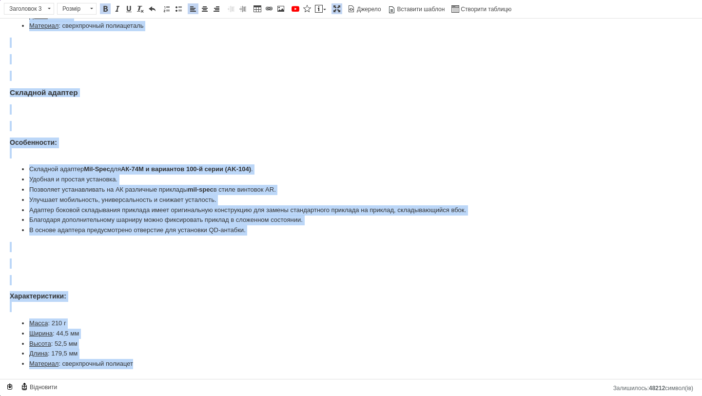
drag, startPoint x: 4, startPoint y: 150, endPoint x: 169, endPoint y: 395, distance: 296.2
copy div "Loremip Dolorsitamet con adipisci e seddoei temporincidid. Utlaboreetd: Magnaal…"
click at [66, 344] on li "Высота : 52,5 мм" at bounding box center [351, 344] width 644 height 10
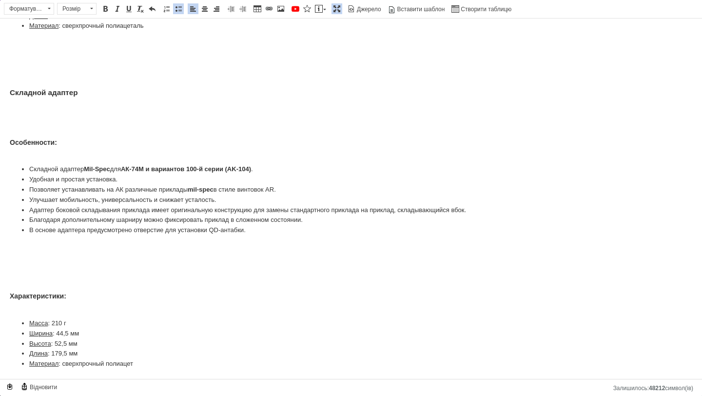
click at [336, 10] on span at bounding box center [337, 9] width 8 height 8
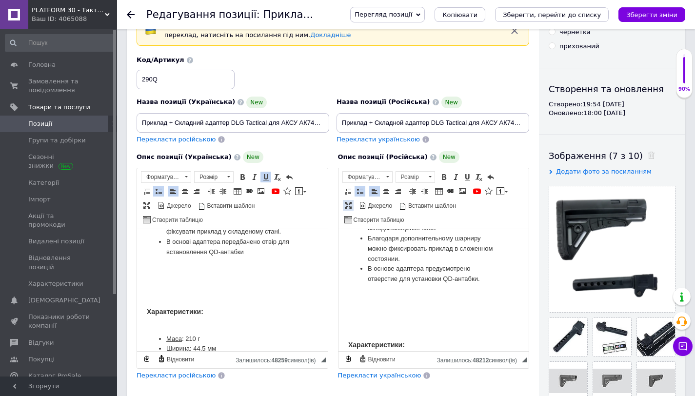
scroll to position [985, 0]
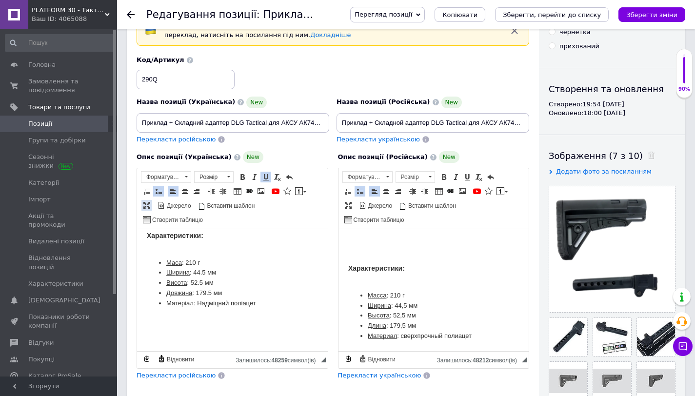
click at [144, 207] on span at bounding box center [147, 205] width 8 height 8
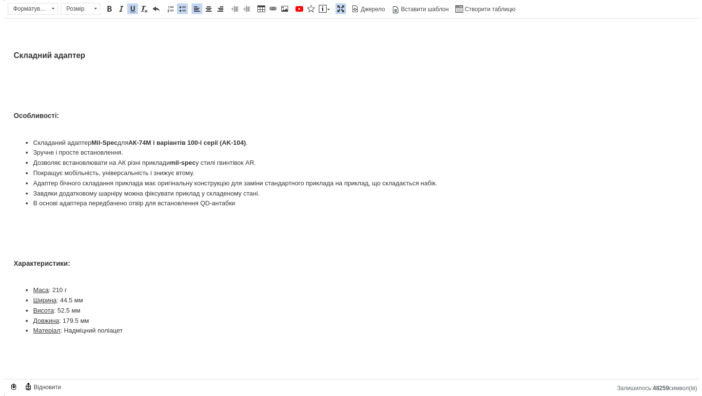
scroll to position [0, 0]
click at [18, 278] on p "Характеристики:" at bounding box center [351, 268] width 683 height 21
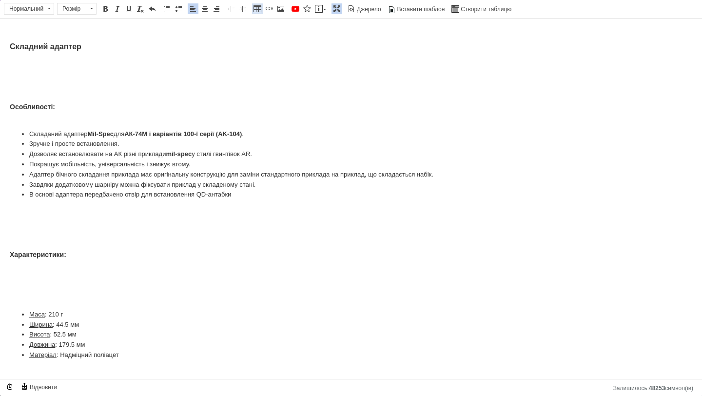
click at [255, 7] on span at bounding box center [258, 9] width 8 height 8
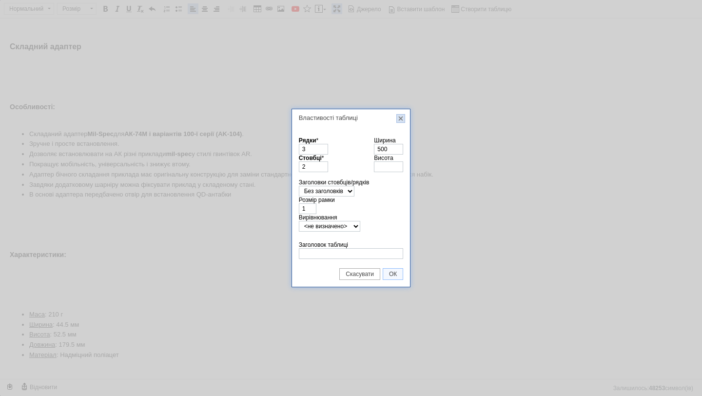
click at [402, 118] on link "X" at bounding box center [400, 118] width 9 height 9
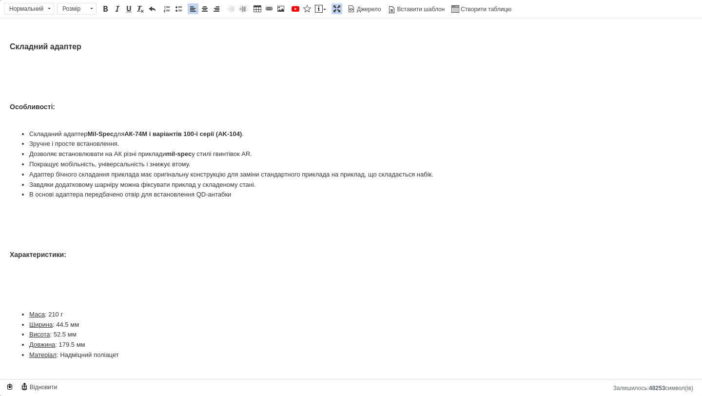
click at [477, 17] on span "Панель інструментів редактора Форматування Нормальний Розмір Розмір Жирний Спол…" at bounding box center [351, 9] width 702 height 19
click at [471, 10] on span "Створити таблицю" at bounding box center [485, 9] width 52 height 8
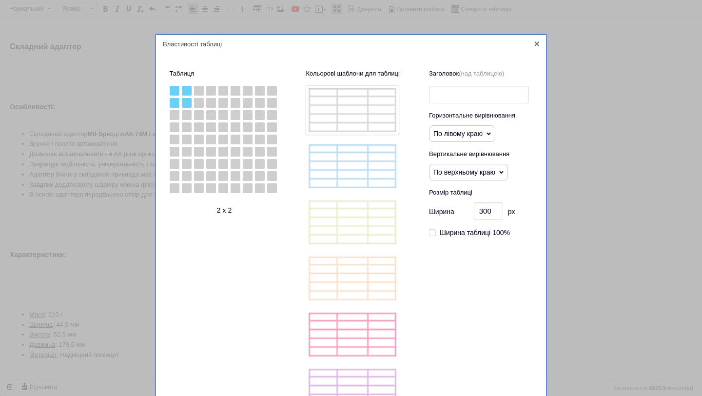
click at [182, 104] on div at bounding box center [187, 103] width 10 height 10
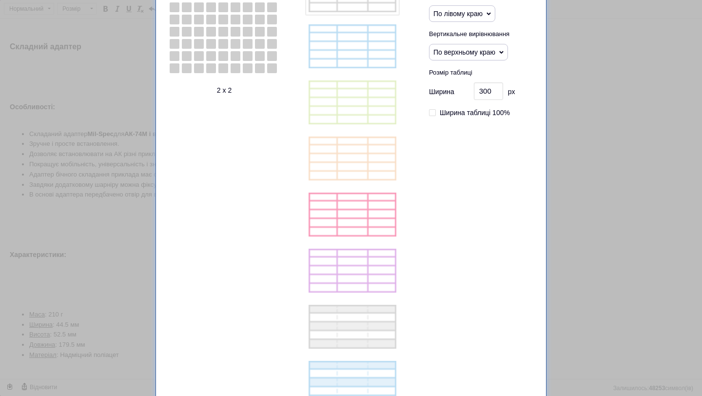
scroll to position [169, 0]
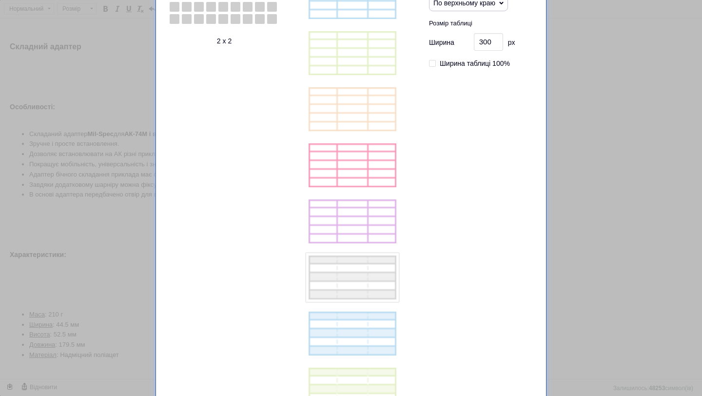
click at [332, 267] on img at bounding box center [352, 277] width 93 height 49
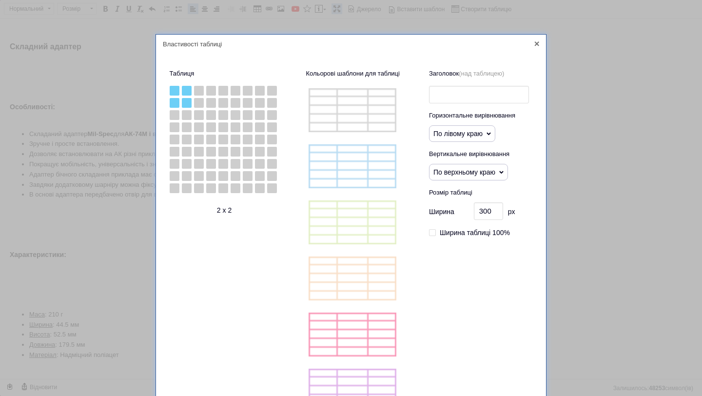
click at [467, 170] on span "По верхньому краю" at bounding box center [464, 172] width 62 height 8
click at [454, 193] on li "По центру" at bounding box center [469, 191] width 78 height 15
click at [451, 137] on span "По лівому краю" at bounding box center [457, 134] width 49 height 8
click at [502, 133] on div "Горизонтальне вирівнювання По лівому краю По центру По правому краю" at bounding box center [479, 126] width 100 height 31
click at [432, 232] on input "Ширина таблиці 100%" at bounding box center [432, 231] width 7 height 7
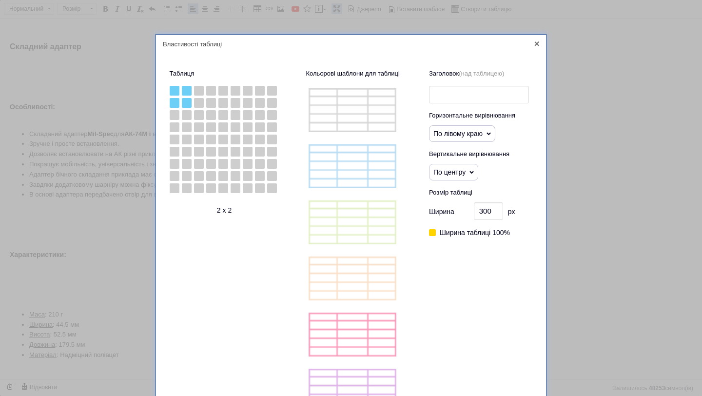
checkbox input "true"
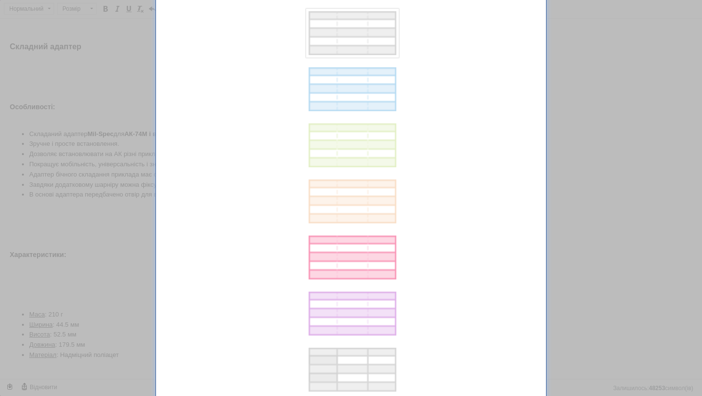
scroll to position [759, 0]
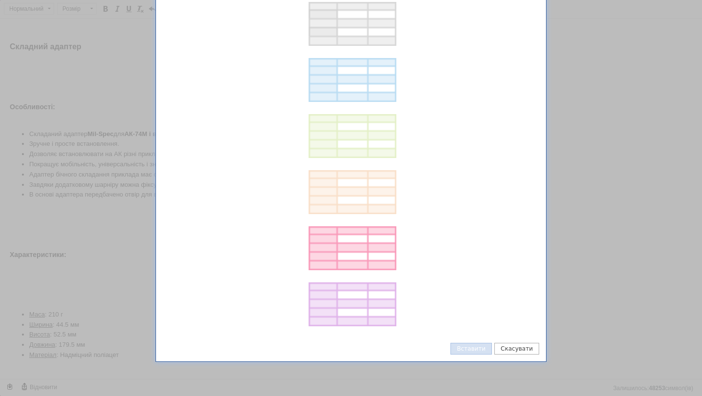
click at [475, 347] on button "Вставити" at bounding box center [471, 349] width 41 height 12
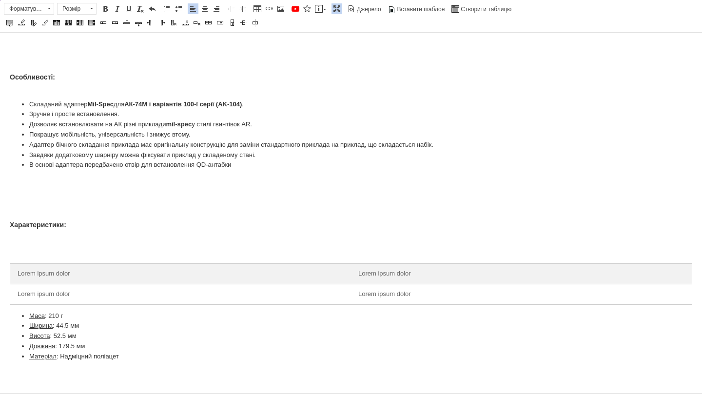
scroll to position [531, 0]
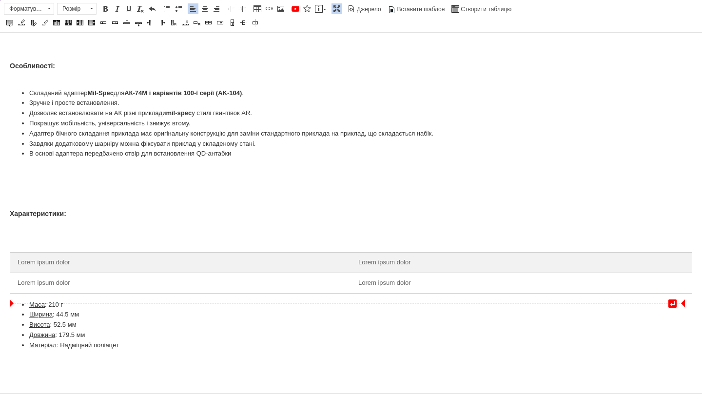
click at [36, 303] on u "Маса" at bounding box center [37, 304] width 16 height 7
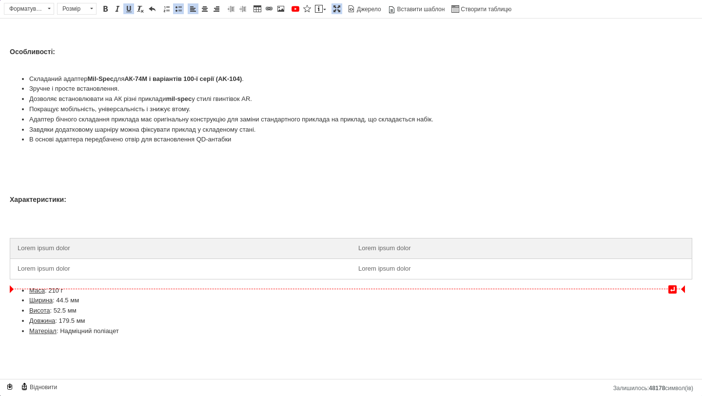
click at [36, 303] on u "Ширина" at bounding box center [40, 299] width 23 height 7
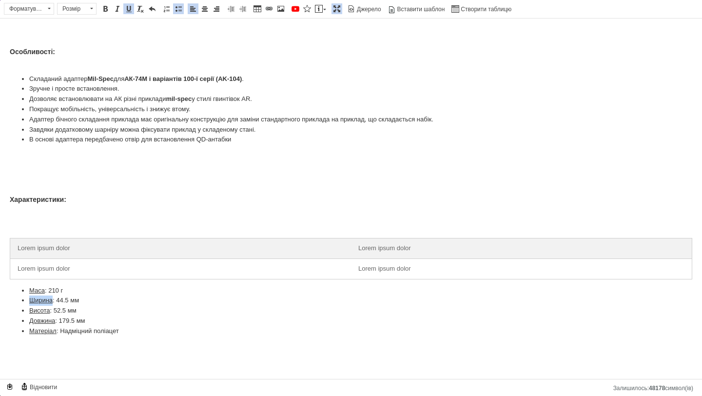
click at [33, 291] on u "Маса" at bounding box center [37, 290] width 16 height 7
copy u "Маса"
click at [33, 248] on td "Lorem ipsum dolor" at bounding box center [180, 248] width 341 height 20
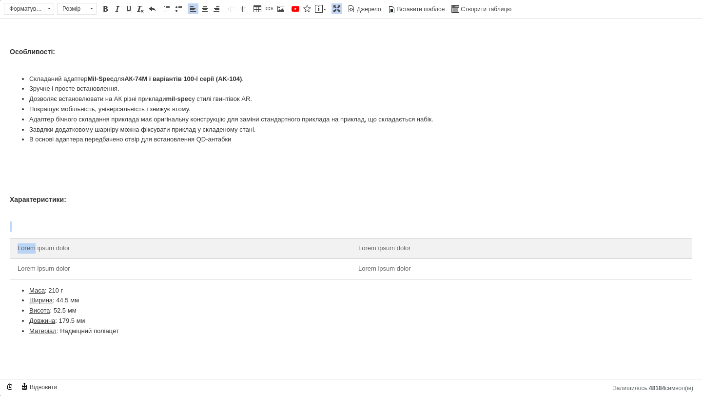
click at [33, 248] on td "Lorem ipsum dolor" at bounding box center [180, 248] width 341 height 20
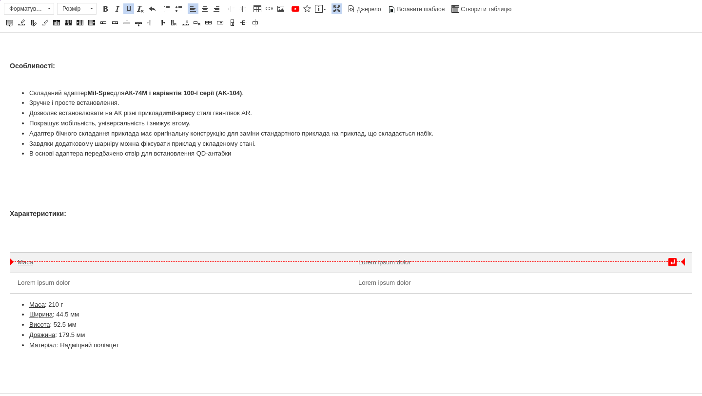
click at [28, 263] on u "Маса" at bounding box center [26, 261] width 16 height 7
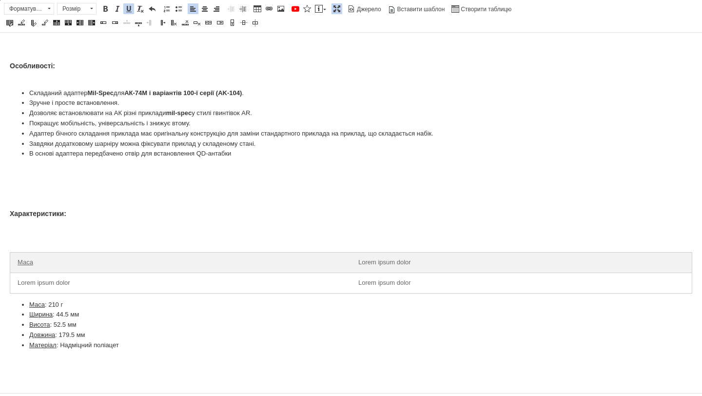
click at [28, 263] on u "Маса" at bounding box center [26, 261] width 16 height 7
click at [128, 10] on span at bounding box center [129, 9] width 8 height 8
click at [37, 315] on u "Ширина" at bounding box center [40, 314] width 23 height 7
click at [37, 330] on li "Висота : 52.5 мм" at bounding box center [351, 325] width 644 height 10
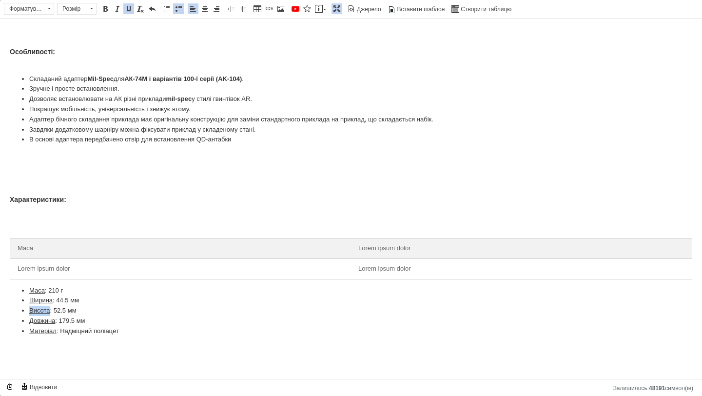
copy u "Висота"
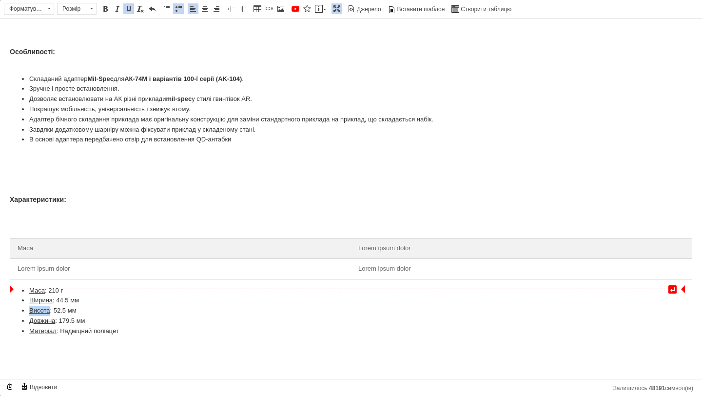
click at [32, 272] on td "Lorem ipsum dolor" at bounding box center [180, 268] width 341 height 20
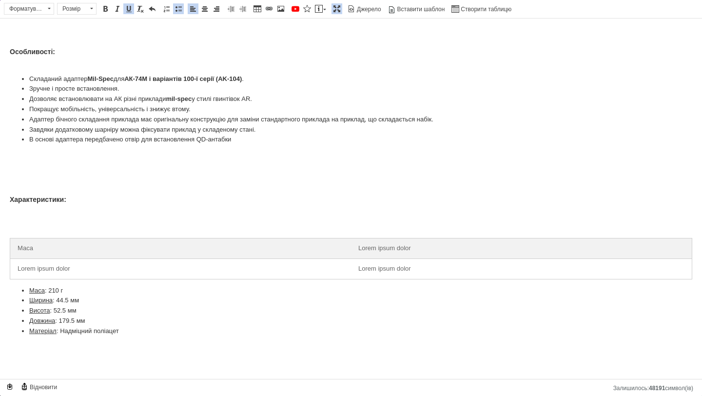
click at [32, 257] on td "Маса" at bounding box center [180, 248] width 341 height 20
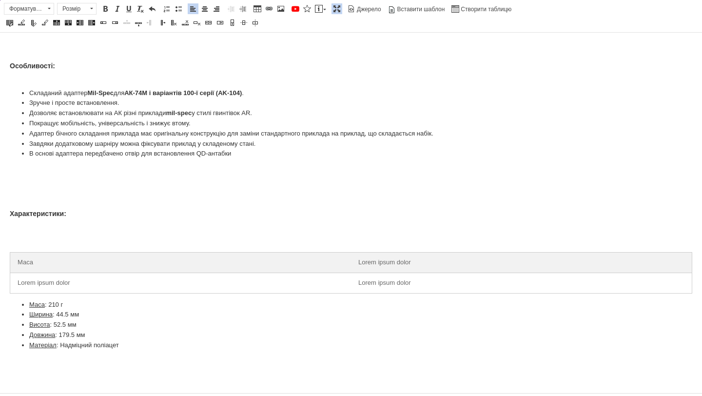
click at [32, 272] on td "Маса" at bounding box center [180, 262] width 341 height 20
click at [35, 283] on td "Lorem ipsum dolor" at bounding box center [180, 283] width 341 height 20
click at [69, 23] on span at bounding box center [68, 23] width 8 height 8
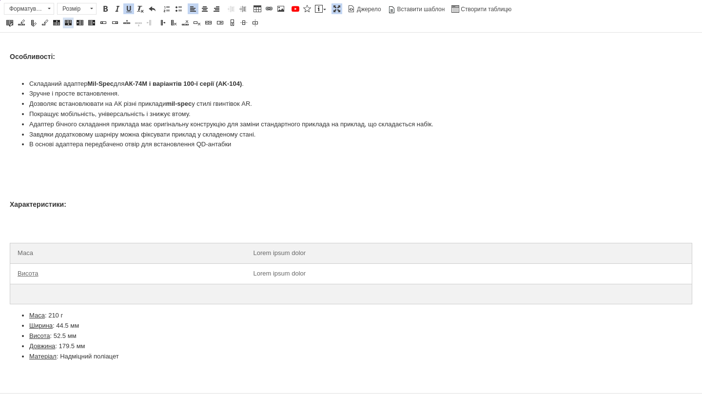
click at [69, 23] on span at bounding box center [68, 23] width 8 height 8
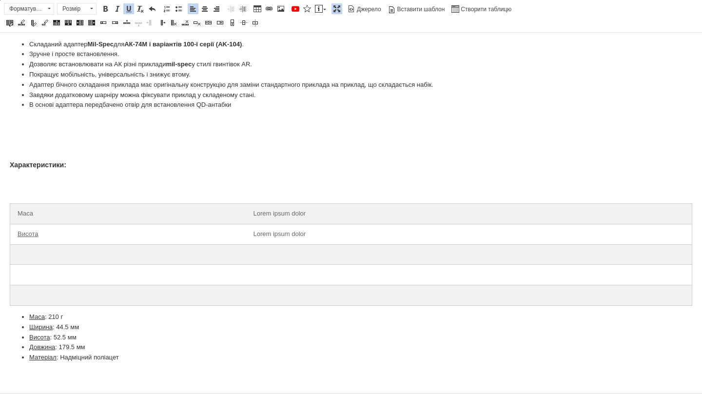
scroll to position [592, 0]
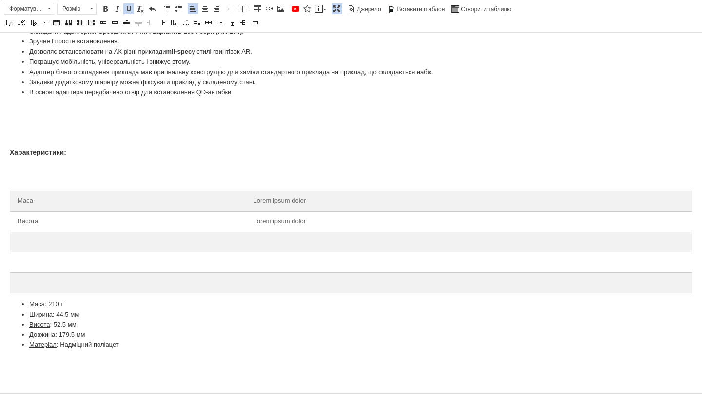
click at [40, 338] on u "Довжина" at bounding box center [42, 334] width 26 height 7
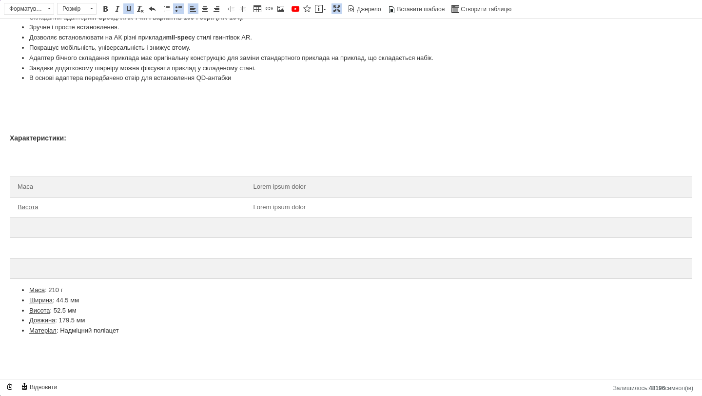
click at [37, 323] on u "Довжина" at bounding box center [42, 319] width 26 height 7
copy u "Довжина"
click at [27, 236] on td "Редактор, AA66EC7B-16EE-40F0-8AD7-2DC07DE1E7A7" at bounding box center [128, 227] width 236 height 20
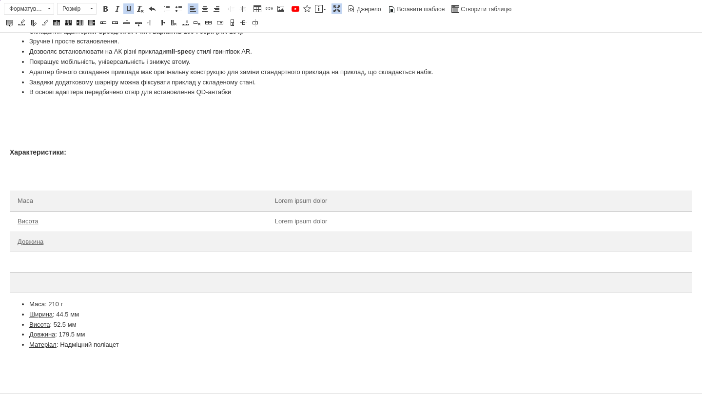
click at [43, 344] on u "Матеріал" at bounding box center [42, 344] width 27 height 7
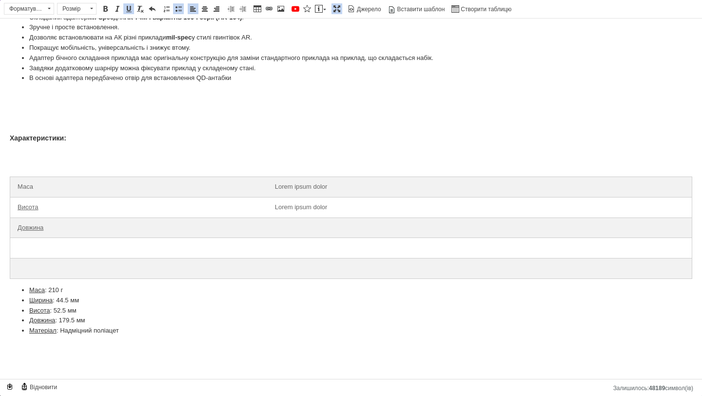
click at [43, 344] on p "Редактор, AA66EC7B-16EE-40F0-8AD7-2DC07DE1E7A7" at bounding box center [351, 347] width 683 height 10
click at [39, 332] on u "Матеріал" at bounding box center [42, 330] width 27 height 7
copy u "Матеріал"
click at [35, 242] on td "Редактор, AA66EC7B-16EE-40F0-8AD7-2DC07DE1E7A7" at bounding box center [138, 248] width 257 height 20
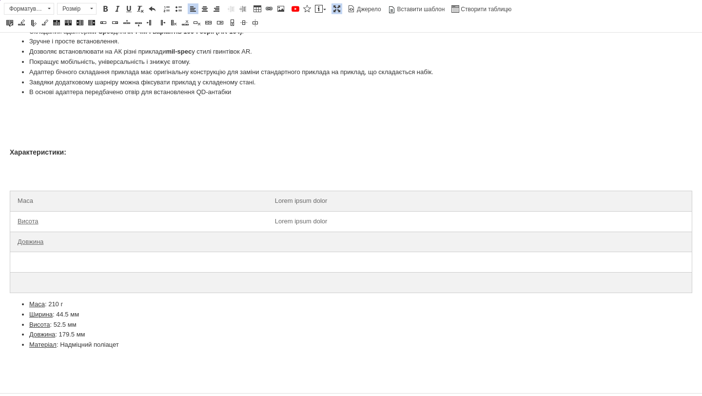
click at [41, 314] on u "Ширина" at bounding box center [40, 314] width 23 height 7
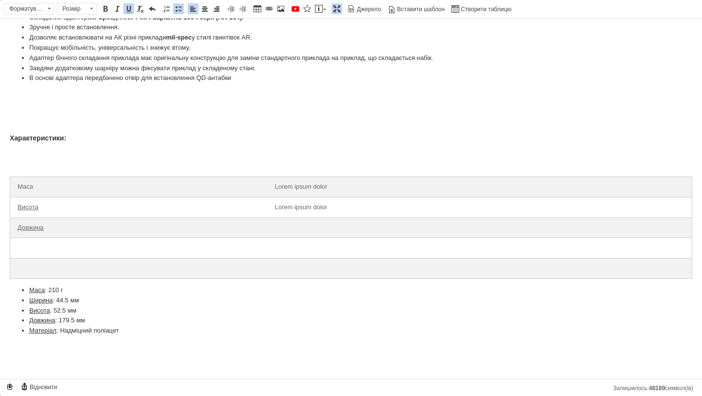
click at [41, 314] on li "Висота : 52.5 мм" at bounding box center [351, 311] width 644 height 10
click at [42, 302] on u "Ширина" at bounding box center [40, 299] width 23 height 7
click at [38, 302] on u "Ширина" at bounding box center [40, 299] width 23 height 7
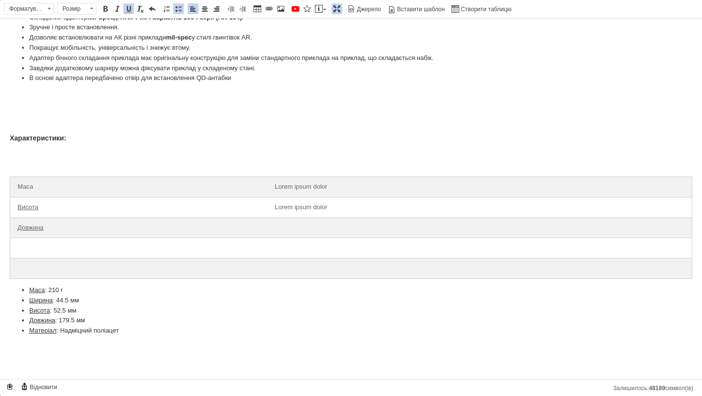
click at [38, 302] on u "Ширина" at bounding box center [40, 299] width 23 height 7
copy u "Ширина"
click at [27, 204] on u "Висота" at bounding box center [28, 206] width 21 height 7
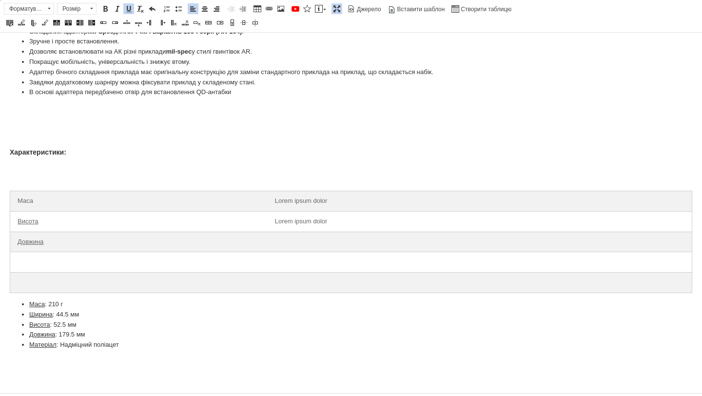
click at [27, 204] on td "Маса" at bounding box center [138, 201] width 257 height 20
click at [30, 220] on u "Висота" at bounding box center [28, 220] width 21 height 7
click at [41, 323] on u "Висота" at bounding box center [39, 324] width 21 height 7
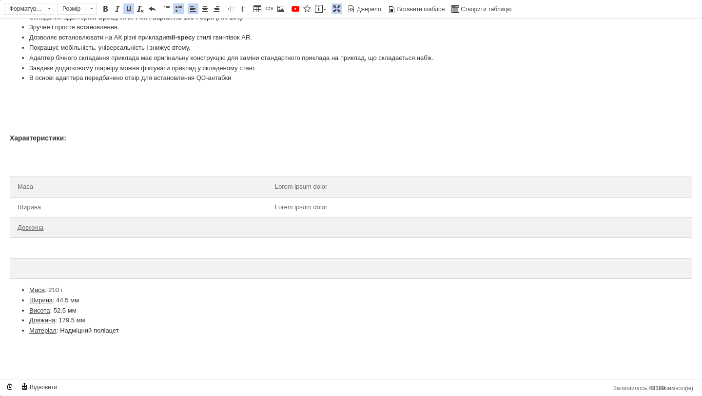
click at [41, 323] on u "Довжина" at bounding box center [42, 319] width 26 height 7
click at [37, 310] on u "Висота" at bounding box center [39, 310] width 21 height 7
click at [33, 225] on u "Довжина" at bounding box center [31, 227] width 26 height 7
click at [33, 211] on td "Ширина" at bounding box center [138, 207] width 257 height 20
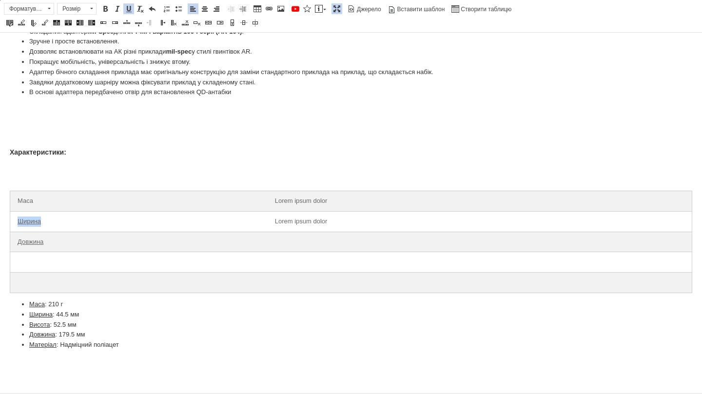
click at [35, 239] on u "Довжина" at bounding box center [31, 241] width 26 height 7
click at [37, 335] on u "Довжина" at bounding box center [42, 334] width 26 height 7
click at [37, 349] on li "Матеріал : Надміцний поліацет" at bounding box center [351, 345] width 644 height 10
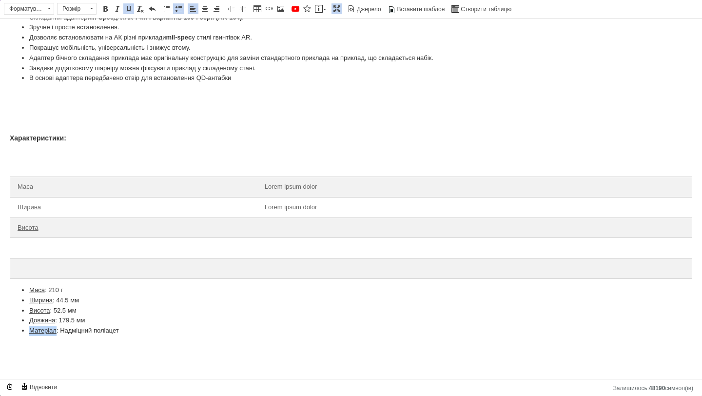
click at [37, 335] on li "Матеріал : Надміцний поліацет" at bounding box center [351, 331] width 644 height 10
click at [47, 326] on li "Матеріал : Надміцний поліацет" at bounding box center [351, 331] width 644 height 10
click at [44, 321] on u "Довжина" at bounding box center [42, 319] width 26 height 7
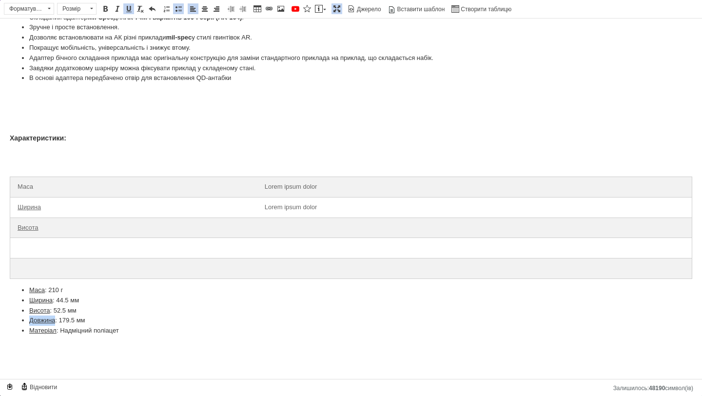
click at [40, 252] on td "Редактор, AA66EC7B-16EE-40F0-8AD7-2DC07DE1E7A7" at bounding box center [133, 248] width 247 height 20
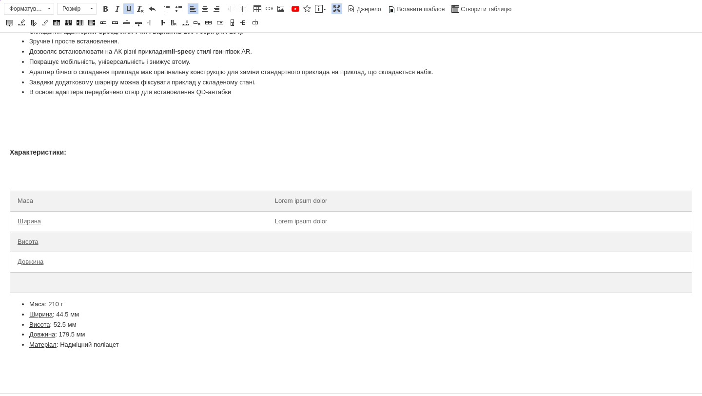
click at [43, 346] on u "Матеріал" at bounding box center [42, 344] width 27 height 7
click at [43, 360] on p "Редактор, AA66EC7B-16EE-40F0-8AD7-2DC07DE1E7A7" at bounding box center [351, 361] width 683 height 10
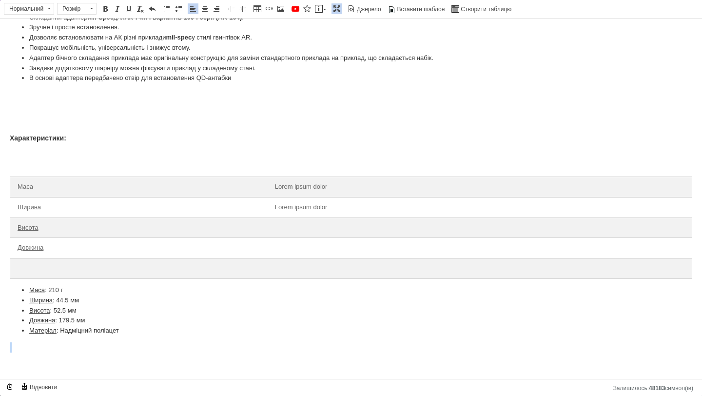
click at [43, 333] on u "Матеріал" at bounding box center [42, 330] width 27 height 7
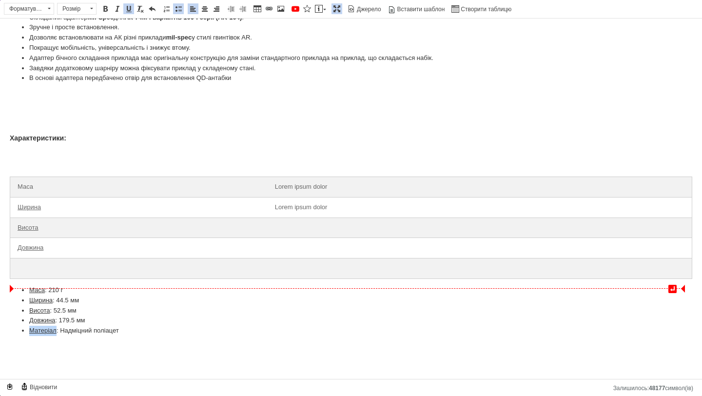
click at [35, 270] on td "Редактор, AA66EC7B-16EE-40F0-8AD7-2DC07DE1E7A7" at bounding box center [138, 268] width 257 height 20
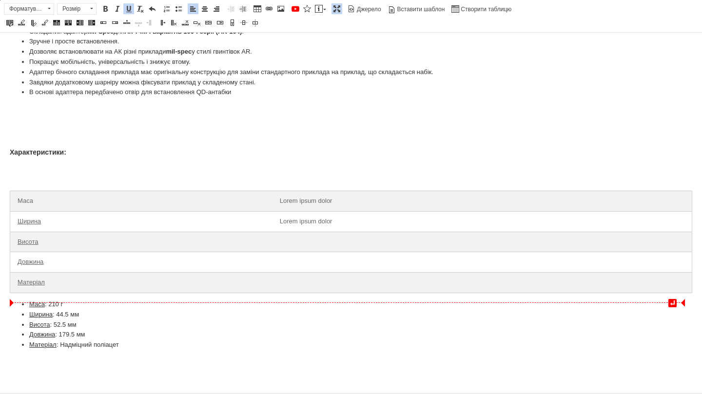
click at [37, 280] on u "Матеріал" at bounding box center [31, 281] width 27 height 7
drag, startPoint x: 52, startPoint y: 288, endPoint x: 15, endPoint y: 217, distance: 79.6
click at [15, 217] on tbody "Маса Lorem ipsum dolor Ширина Lorem ipsum dolor Висота Довжина Матеріал" at bounding box center [351, 242] width 682 height 102
click at [128, 9] on span at bounding box center [129, 9] width 8 height 8
click at [147, 271] on td "Довжина" at bounding box center [141, 262] width 262 height 20
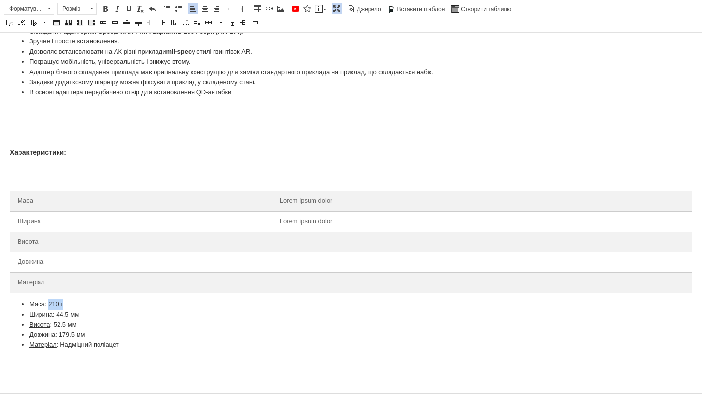
drag, startPoint x: 49, startPoint y: 304, endPoint x: 66, endPoint y: 305, distance: 17.1
click at [66, 305] on li "Маса : 210 г" at bounding box center [351, 304] width 644 height 10
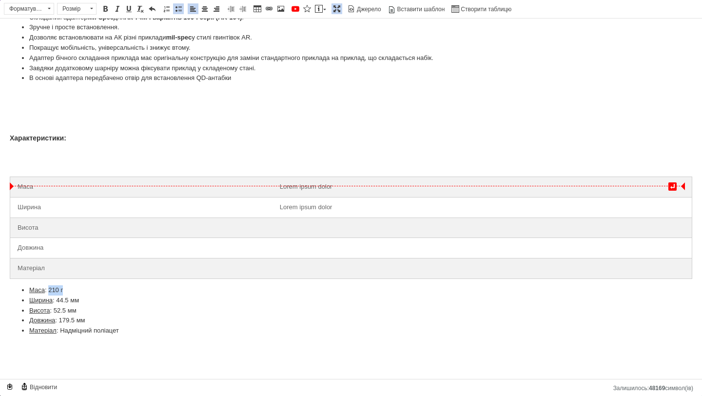
click at [284, 188] on td "Lorem ipsum dolor" at bounding box center [483, 187] width 420 height 20
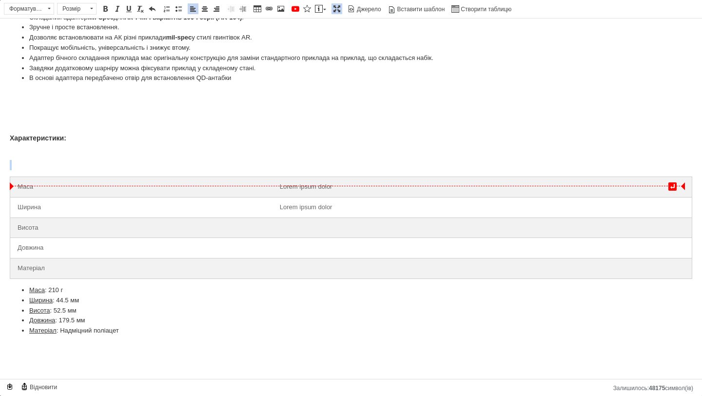
click at [286, 187] on td "Lorem ipsum dolor" at bounding box center [483, 187] width 420 height 20
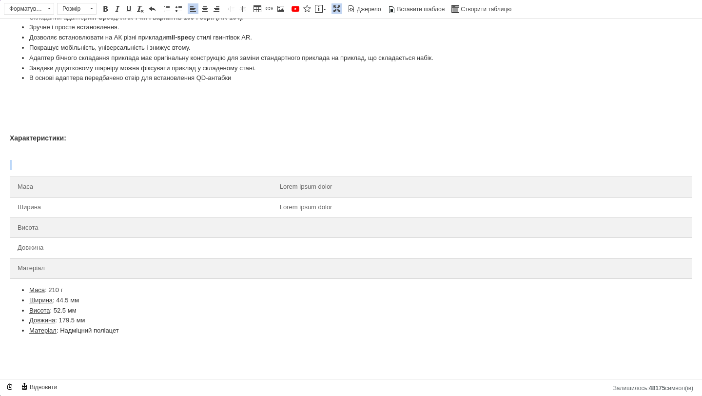
click at [286, 187] on td "Lorem ipsum dolor" at bounding box center [483, 187] width 420 height 20
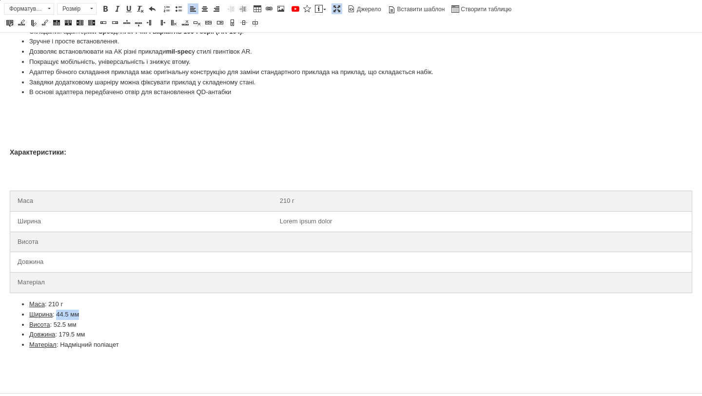
drag, startPoint x: 57, startPoint y: 316, endPoint x: 79, endPoint y: 315, distance: 22.4
click at [79, 315] on li "Ширина : 44.5 мм" at bounding box center [351, 315] width 644 height 10
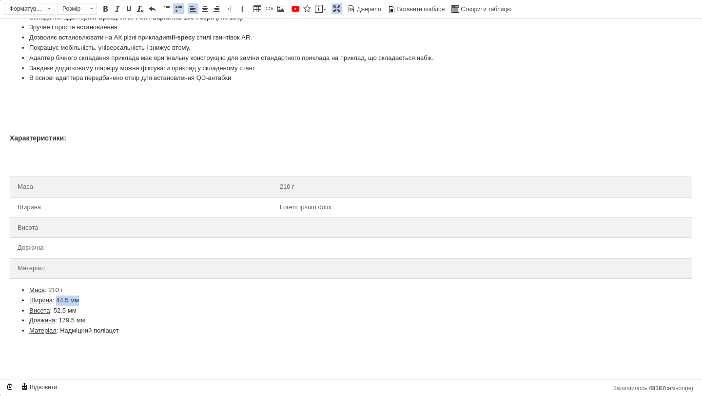
click at [282, 213] on td "Lorem ipsum dolor" at bounding box center [483, 207] width 420 height 20
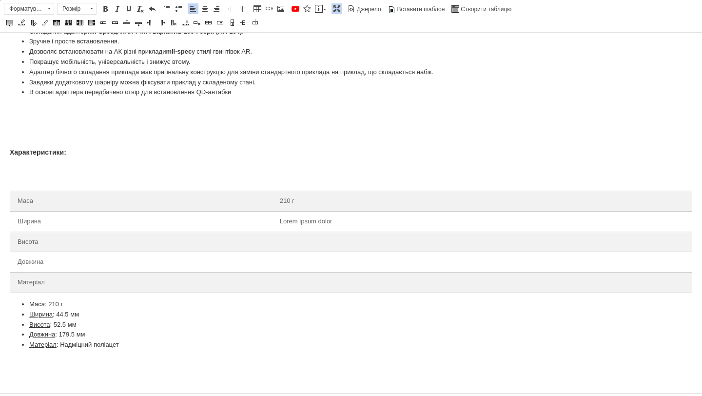
click at [291, 223] on td "Lorem ipsum dolor" at bounding box center [483, 221] width 420 height 20
drag, startPoint x: 54, startPoint y: 326, endPoint x: 77, endPoint y: 326, distance: 22.9
click at [77, 326] on li "Висота : 52.5 мм" at bounding box center [351, 325] width 644 height 10
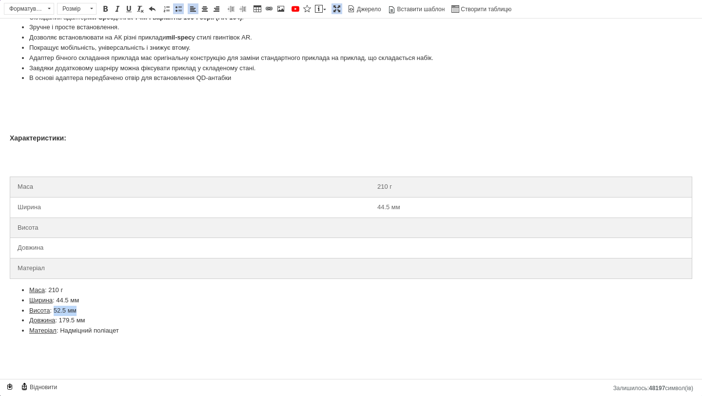
click at [374, 229] on td "Редактор, AA66EC7B-16EE-40F0-8AD7-2DC07DE1E7A7" at bounding box center [531, 227] width 322 height 20
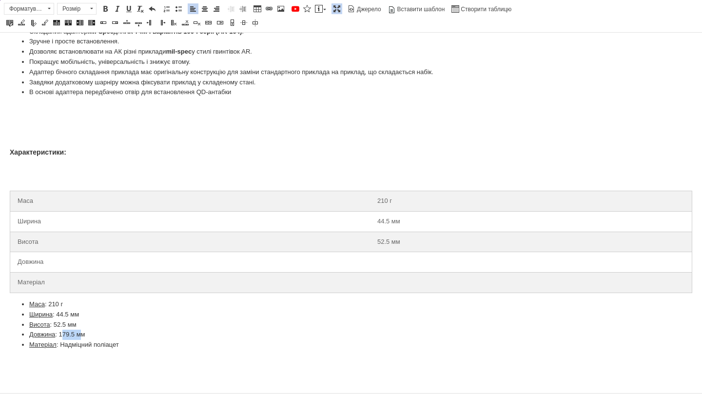
drag, startPoint x: 61, startPoint y: 334, endPoint x: 84, endPoint y: 335, distance: 22.4
click at [84, 335] on li "Довжина : 179.5 мм" at bounding box center [351, 335] width 644 height 10
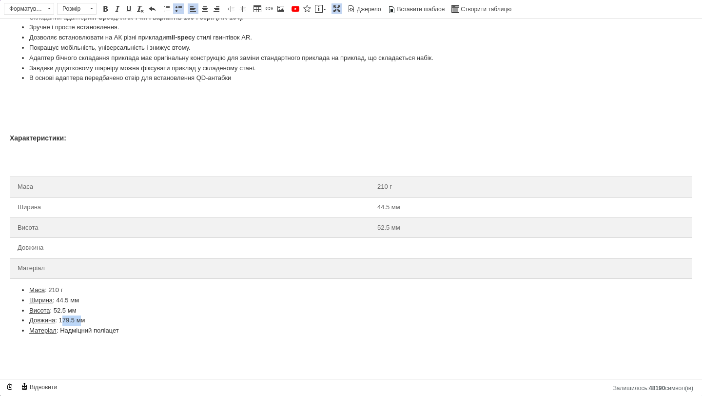
click at [87, 327] on li "Матеріал : Надміцний поліацет" at bounding box center [351, 331] width 644 height 10
drag, startPoint x: 87, startPoint y: 323, endPoint x: 60, endPoint y: 320, distance: 26.9
click at [60, 320] on li "Довжина : 179.5 мм" at bounding box center [351, 320] width 644 height 10
click at [378, 249] on td "Редактор, AA66EC7B-16EE-40F0-8AD7-2DC07DE1E7A7" at bounding box center [531, 248] width 322 height 20
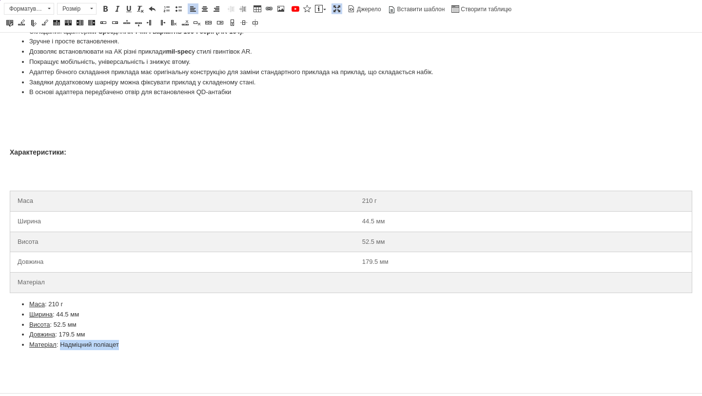
drag, startPoint x: 60, startPoint y: 345, endPoint x: 120, endPoint y: 346, distance: 60.5
click at [120, 346] on li "Матеріал : Надміцний поліацет" at bounding box center [351, 345] width 644 height 10
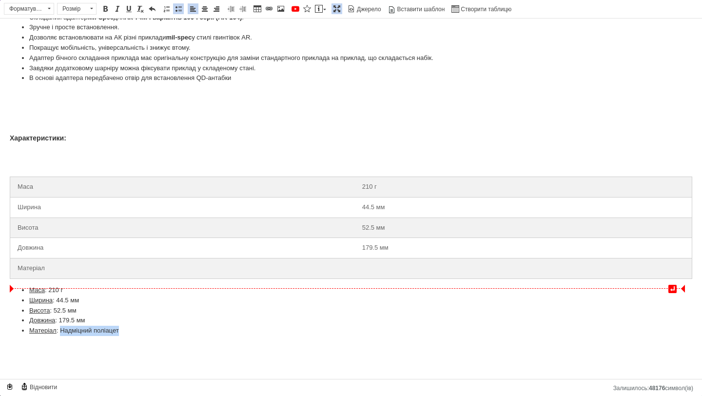
click at [379, 270] on td "Редактор, AA66EC7B-16EE-40F0-8AD7-2DC07DE1E7A7" at bounding box center [523, 268] width 337 height 20
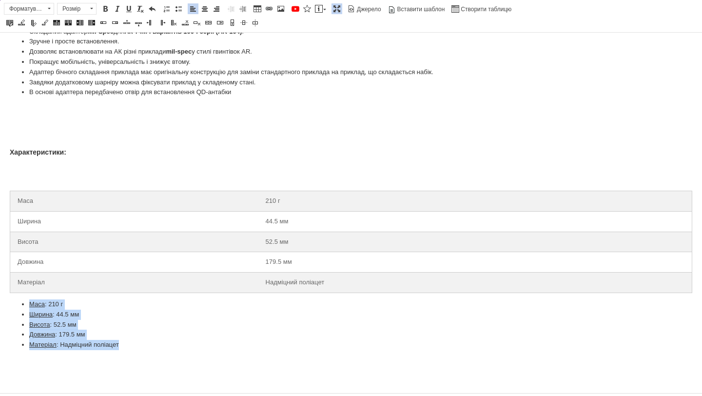
drag, startPoint x: 131, startPoint y: 347, endPoint x: 20, endPoint y: 318, distance: 114.7
click at [20, 305] on ul "Маса : 210 г Ширина : 44.5 мм Висота : 52.5 мм Довжина : 179.5 мм Матеріал : На…" at bounding box center [351, 324] width 683 height 51
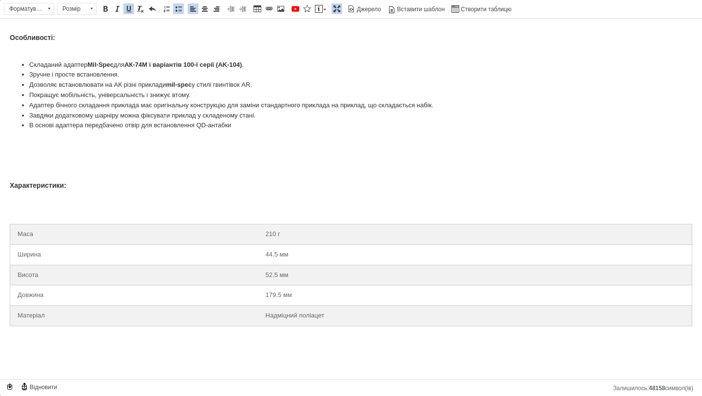
scroll to position [546, 0]
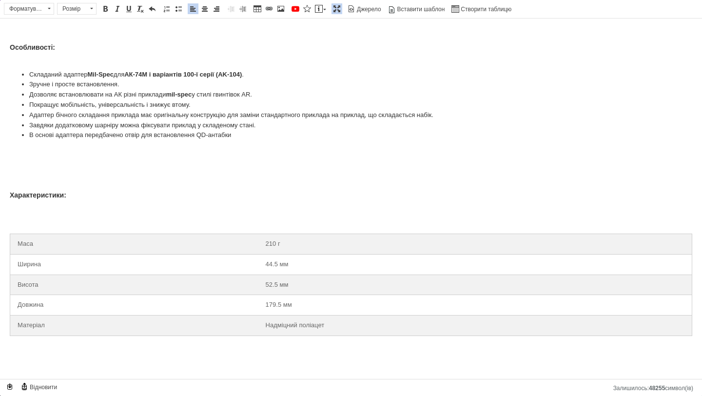
click at [33, 217] on p "Редактор, AA66EC7B-16EE-40F0-8AD7-2DC07DE1E7A7" at bounding box center [351, 222] width 683 height 10
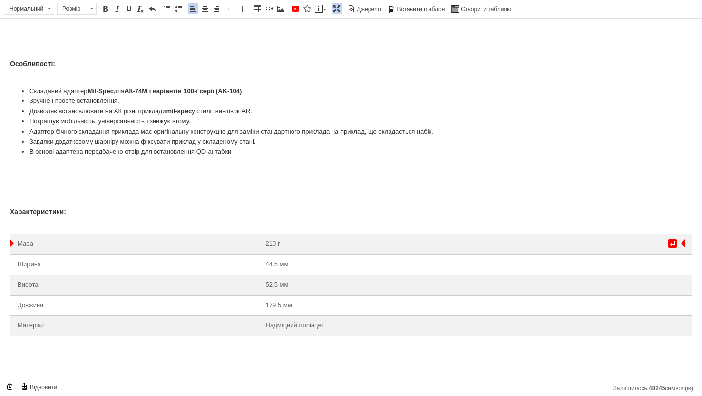
click at [58, 245] on td "Маса" at bounding box center [134, 244] width 248 height 20
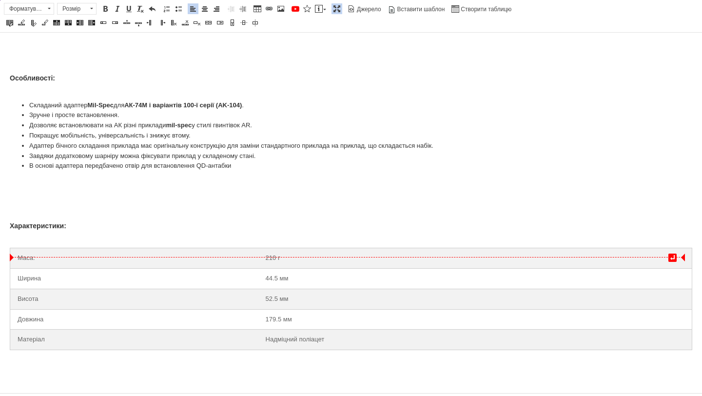
click at [23, 260] on td "Маса:" at bounding box center [134, 258] width 248 height 20
click at [31, 259] on td "Вага:" at bounding box center [134, 258] width 248 height 20
click at [45, 281] on td "Ширина" at bounding box center [134, 278] width 248 height 20
click at [48, 294] on td "Висота" at bounding box center [134, 299] width 248 height 20
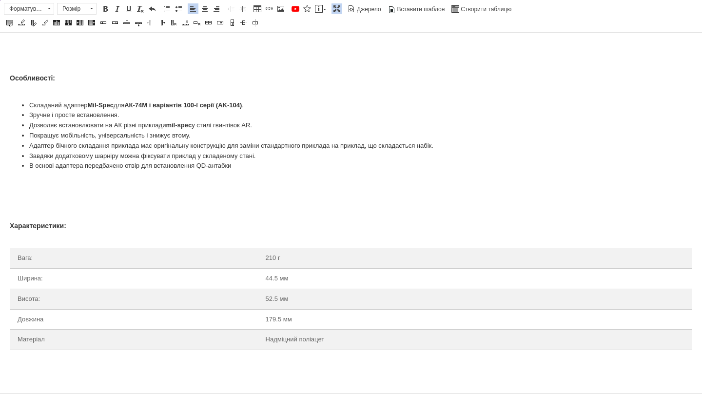
click at [48, 316] on td "Довжина" at bounding box center [134, 319] width 248 height 20
click at [50, 336] on td "Матеріал" at bounding box center [135, 340] width 250 height 20
click at [13, 17] on span "{label} {label} {label} {label} {label} {label} {label} {label} {label} {label}…" at bounding box center [132, 23] width 257 height 12
click at [13, 18] on link "{label}" at bounding box center [9, 23] width 11 height 11
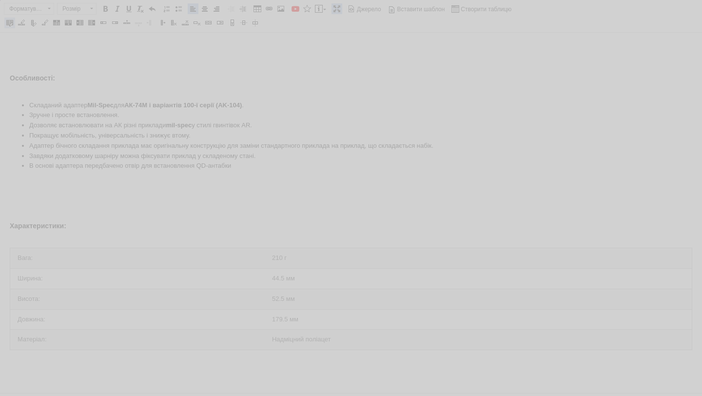
select select "removed"
select select "left"
select select "middle"
click at [13, 18] on div "Налаштування таблиці X Застосувати властивості Швидка стилізація Шапка Доданий …" at bounding box center [351, 198] width 702 height 396
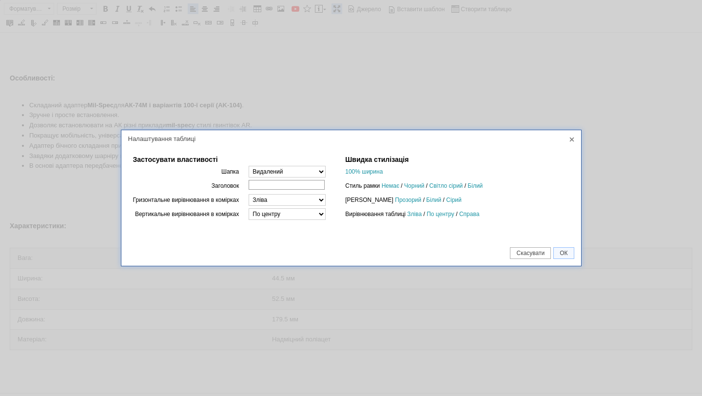
click at [311, 236] on div "Застосувати властивості Швидка стилізація Шапка Доданий Видалений 100% ширина З…" at bounding box center [351, 198] width 446 height 85
click at [373, 171] on link "100% ширина" at bounding box center [364, 171] width 38 height 7
click at [463, 183] on link "Світло сірий" at bounding box center [446, 185] width 34 height 7
click at [560, 252] on span "ОК" at bounding box center [564, 253] width 20 height 7
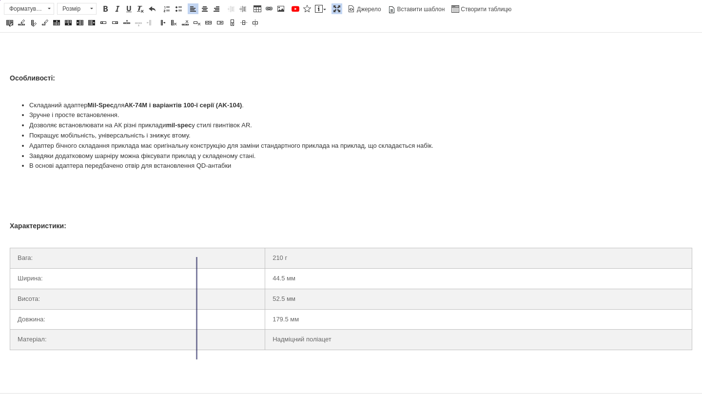
drag, startPoint x: 262, startPoint y: 272, endPoint x: 194, endPoint y: 276, distance: 68.9
click at [196, 276] on div at bounding box center [196, 308] width 1 height 102
click at [118, 262] on td "Вага:" at bounding box center [102, 258] width 185 height 20
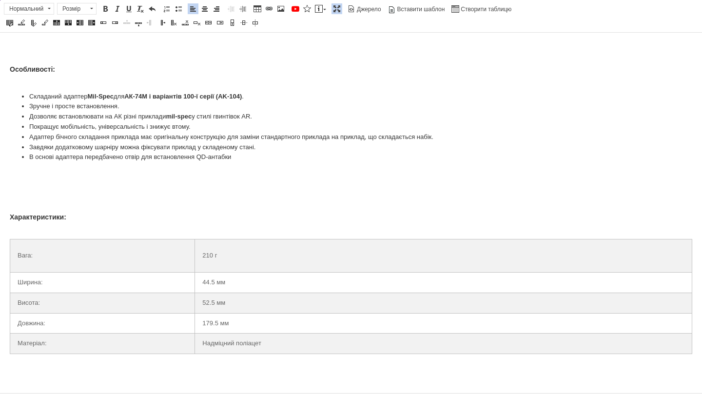
click at [121, 290] on td "Ширина:" at bounding box center [102, 282] width 185 height 20
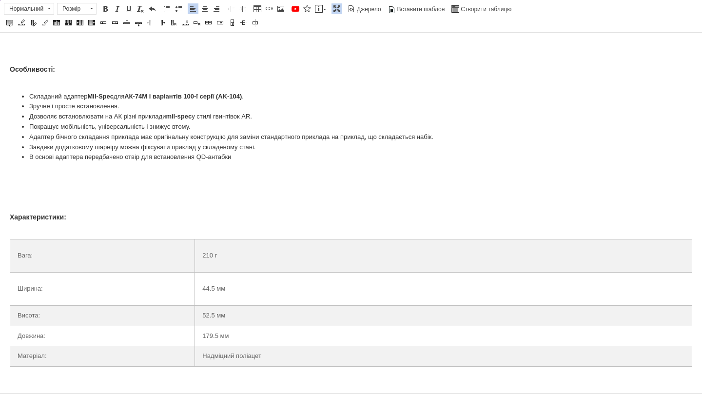
click at [116, 326] on td "Висота:" at bounding box center [102, 315] width 185 height 20
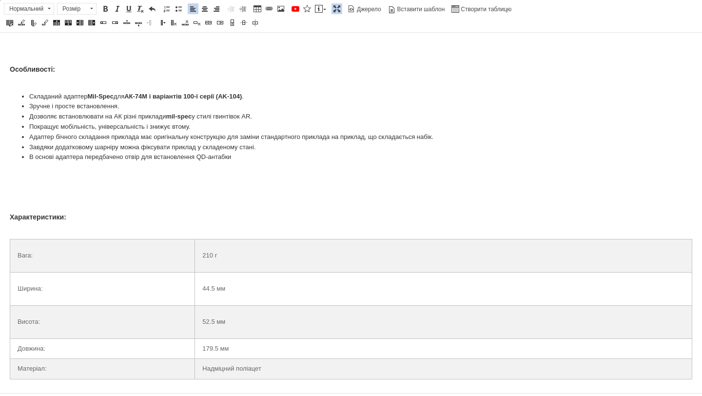
click at [118, 356] on td "Довжина:" at bounding box center [102, 348] width 185 height 20
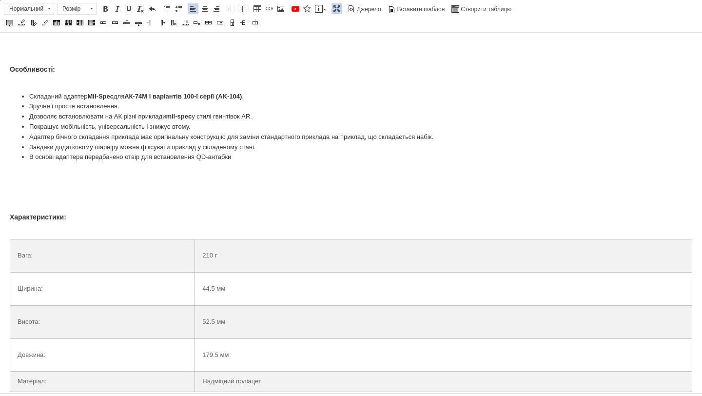
scroll to position [569, 0]
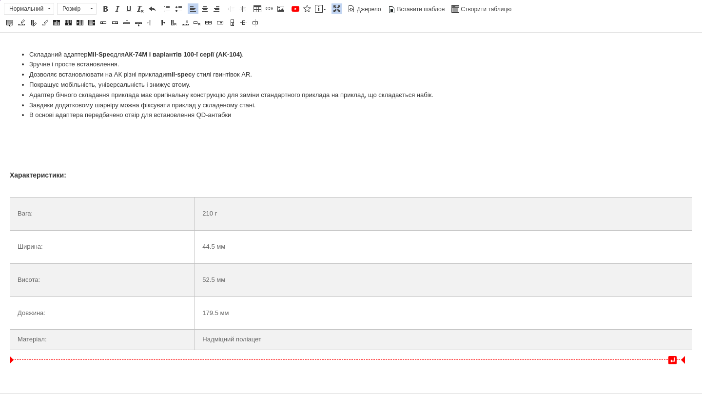
click at [134, 345] on td "Матеріал:" at bounding box center [102, 340] width 185 height 20
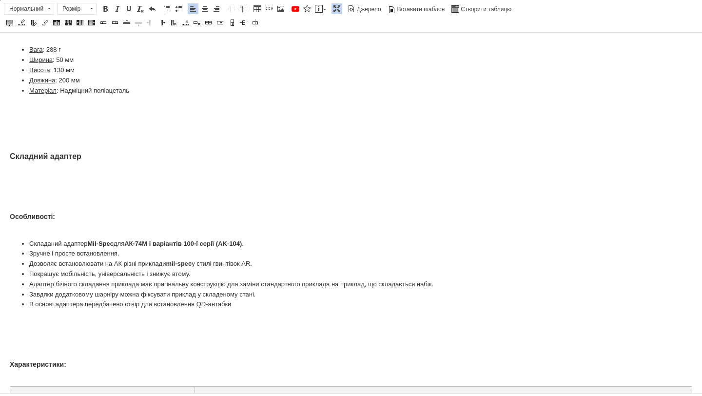
scroll to position [582, 0]
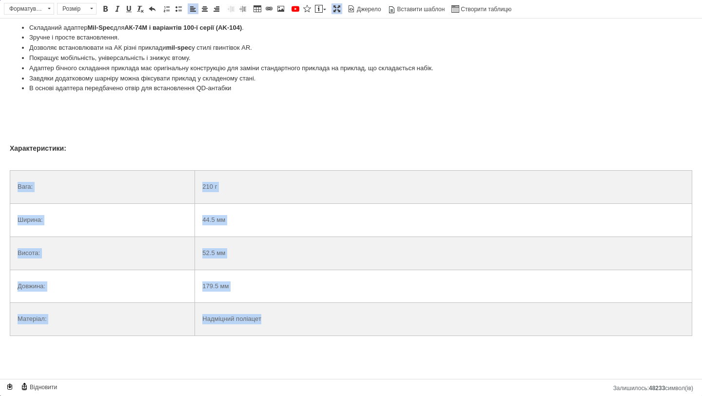
drag, startPoint x: 3, startPoint y: 179, endPoint x: 295, endPoint y: 325, distance: 326.6
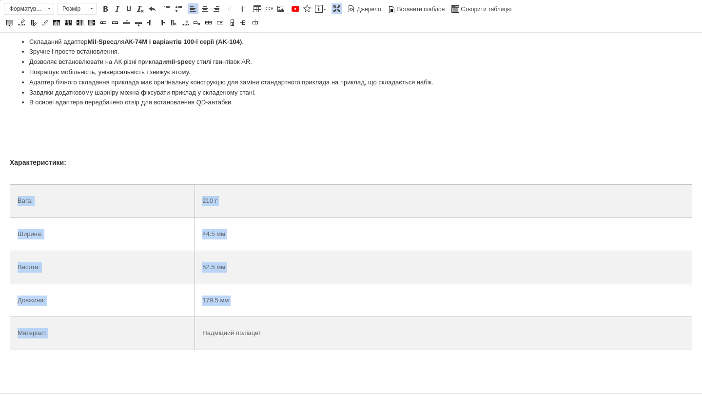
click at [242, 275] on td "52.5 мм" at bounding box center [443, 267] width 497 height 33
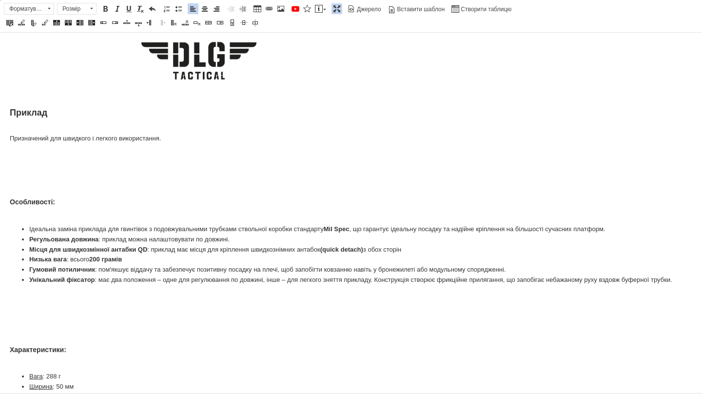
scroll to position [0, 0]
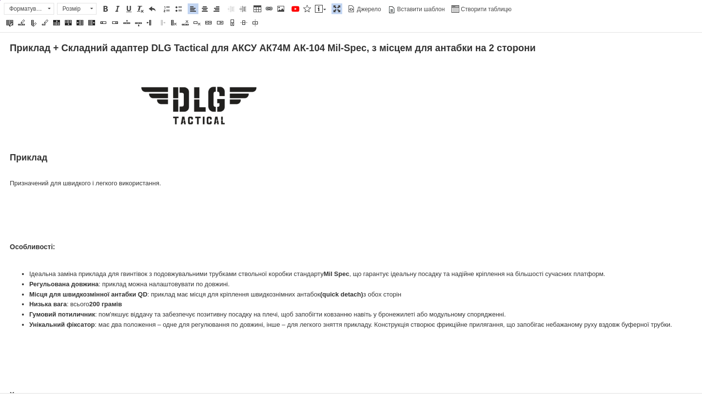
click at [336, 10] on span at bounding box center [337, 9] width 8 height 8
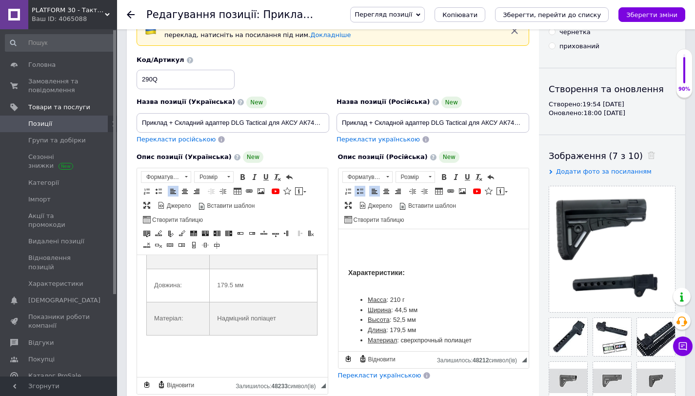
scroll to position [955, 0]
click at [346, 202] on span at bounding box center [348, 205] width 8 height 8
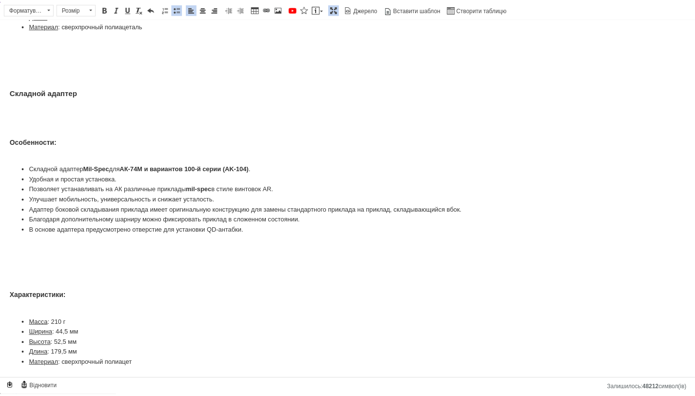
scroll to position [421, 0]
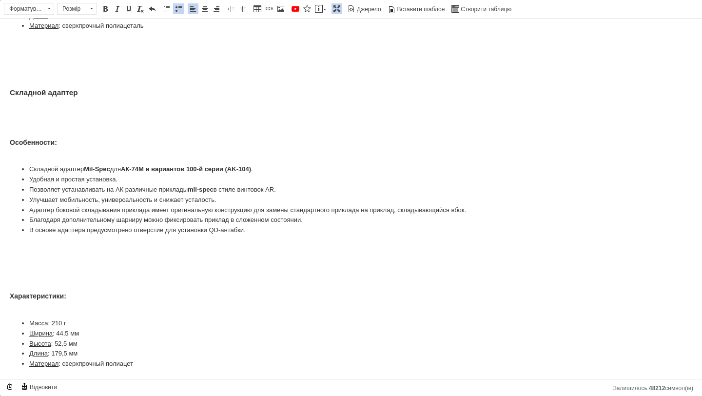
click at [338, 9] on span at bounding box center [337, 9] width 8 height 8
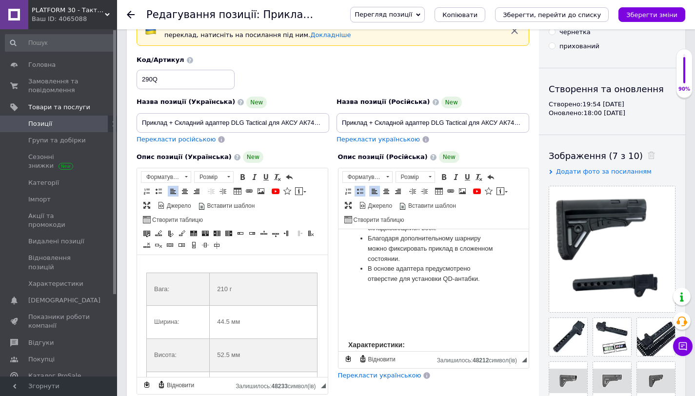
scroll to position [985, 0]
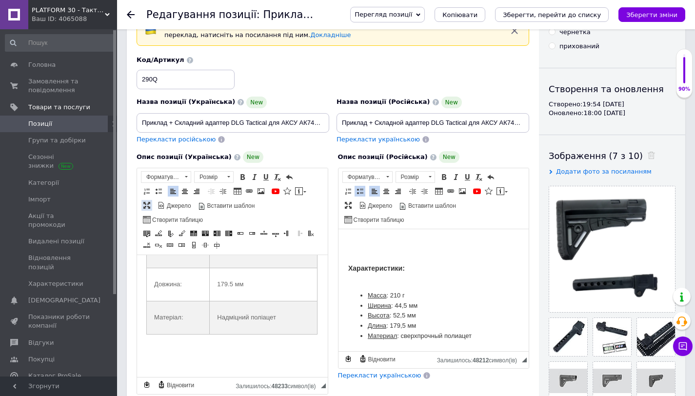
click at [145, 205] on span at bounding box center [147, 205] width 8 height 8
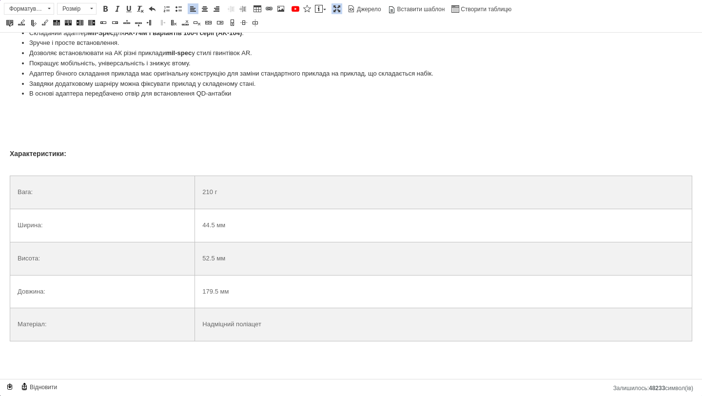
scroll to position [596, 0]
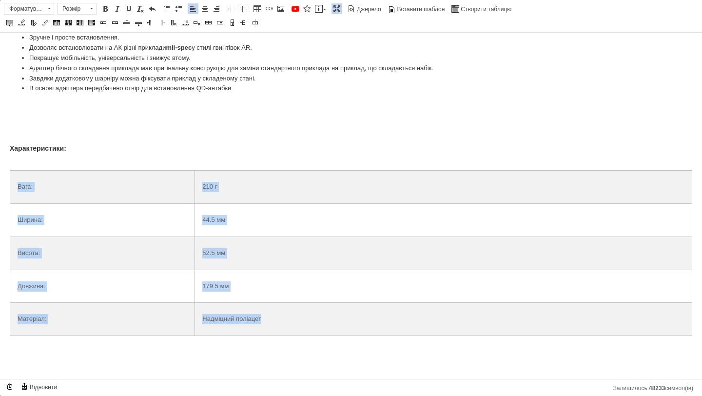
drag, startPoint x: 16, startPoint y: 184, endPoint x: 276, endPoint y: 317, distance: 292.2
click at [276, 317] on tbody "Вага: 210 г Ширина: 44.5 мм Висота: 52.5 мм Довжина: 179.5 мм Матеріал: Надміцн…" at bounding box center [351, 253] width 682 height 165
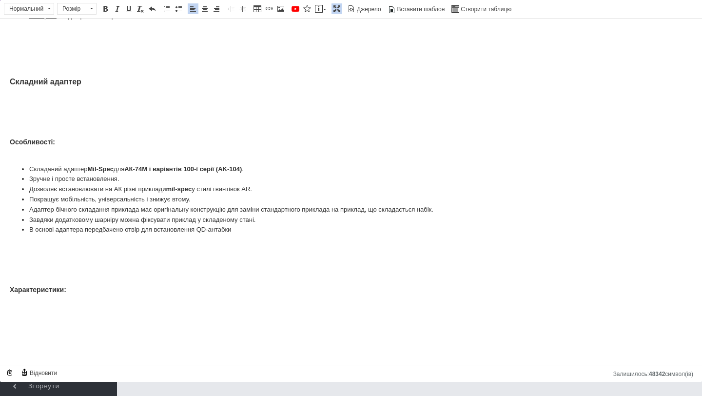
scroll to position [507, 0]
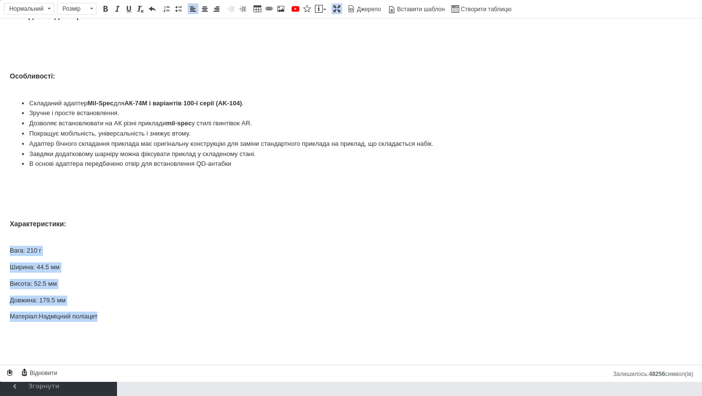
drag, startPoint x: 6, startPoint y: 250, endPoint x: 113, endPoint y: 321, distance: 127.9
click at [176, 8] on span at bounding box center [179, 9] width 8 height 8
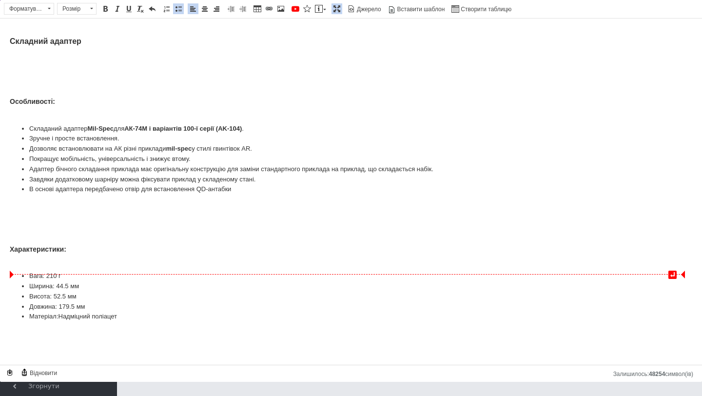
click at [36, 275] on li "Вага: 210 г" at bounding box center [351, 276] width 644 height 10
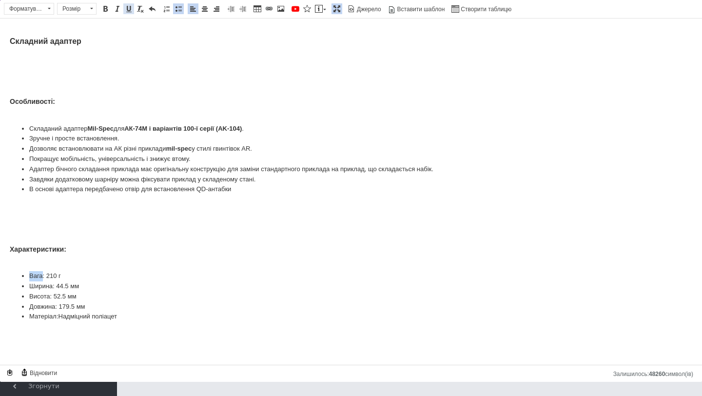
click at [129, 8] on span at bounding box center [129, 9] width 8 height 8
click at [40, 287] on li "Ширина: 44.5 мм" at bounding box center [351, 286] width 644 height 10
click at [127, 8] on span at bounding box center [129, 9] width 8 height 8
click at [39, 298] on li "Висота: 52.5 мм" at bounding box center [351, 297] width 644 height 10
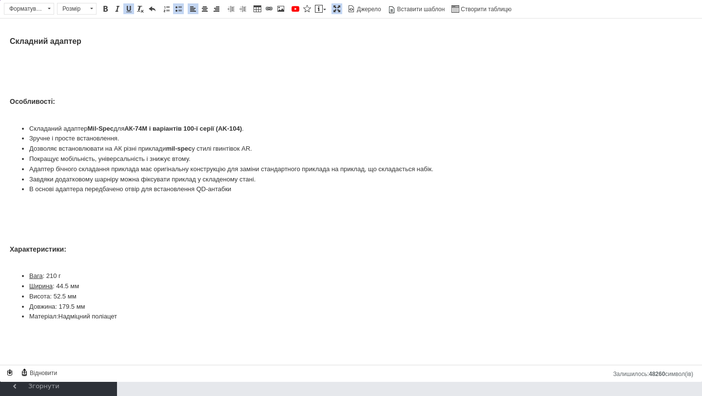
click at [39, 298] on li "Висота: 52.5 мм" at bounding box center [351, 297] width 644 height 10
click at [130, 10] on span at bounding box center [129, 9] width 8 height 8
click at [44, 304] on li "Довжина: 179.5 мм" at bounding box center [351, 307] width 644 height 10
click at [128, 9] on span at bounding box center [129, 9] width 8 height 8
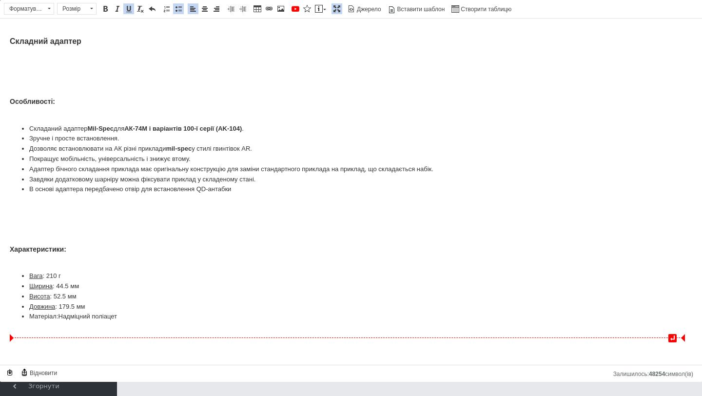
click at [41, 316] on li "Матеріал:Надміцний поліацет" at bounding box center [351, 317] width 644 height 10
click at [59, 316] on li "Матеріал:Надміцний поліацет" at bounding box center [351, 317] width 644 height 10
click at [45, 315] on li "Матеріал: Надміцний поліацет" at bounding box center [351, 317] width 644 height 10
click at [35, 319] on li "Матеріал: Надміцний поліацет" at bounding box center [351, 317] width 644 height 10
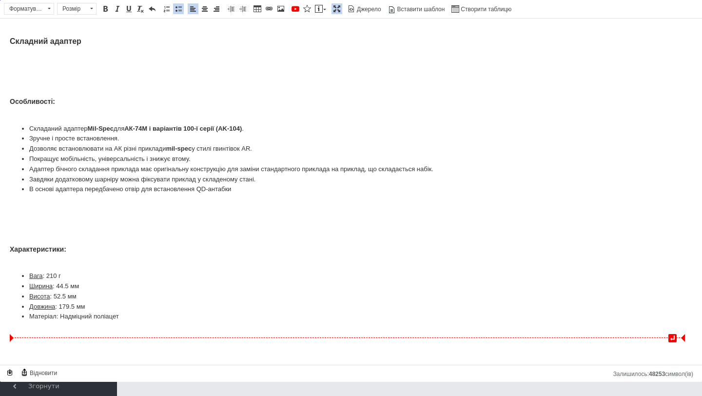
click at [35, 319] on li "Матеріал: Надміцний поліацет" at bounding box center [351, 317] width 644 height 10
click at [133, 7] on link "Підкреслений Сполучення клавіш Command+U" at bounding box center [128, 8] width 11 height 11
click at [133, 329] on p "Редактор, AA66EC7B-16EE-40F0-8AD7-2DC07DE1E7A7" at bounding box center [351, 333] width 683 height 10
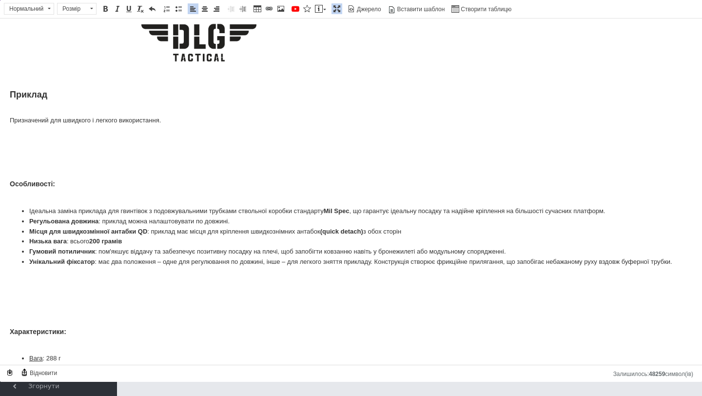
scroll to position [0, 0]
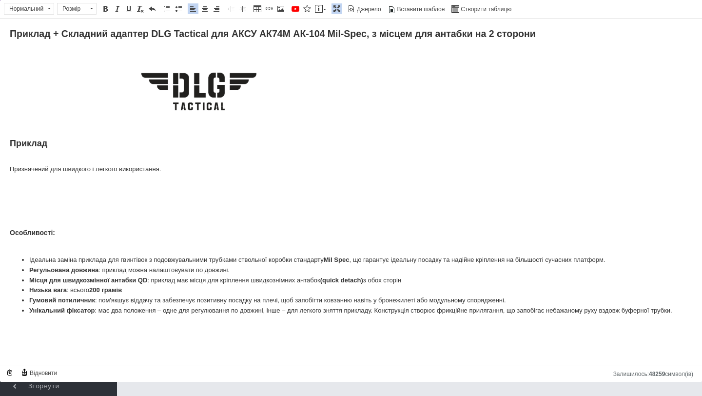
click at [332, 5] on link "Максимізувати" at bounding box center [337, 8] width 11 height 11
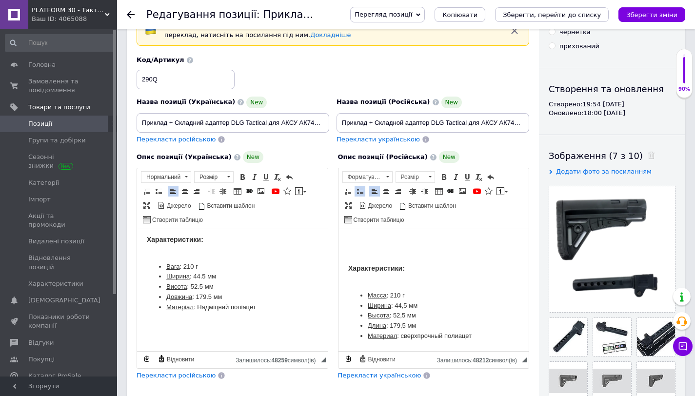
scroll to position [985, 0]
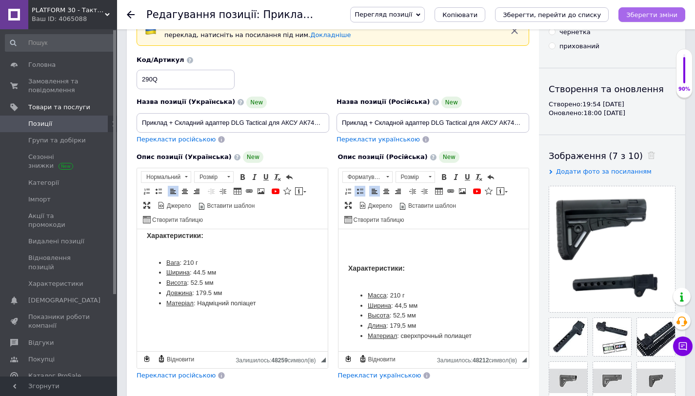
click at [652, 19] on button "Зберегти зміни" at bounding box center [651, 14] width 67 height 15
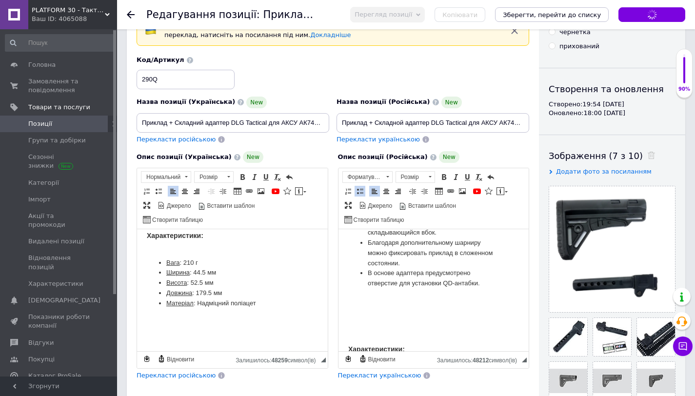
scroll to position [699, 0]
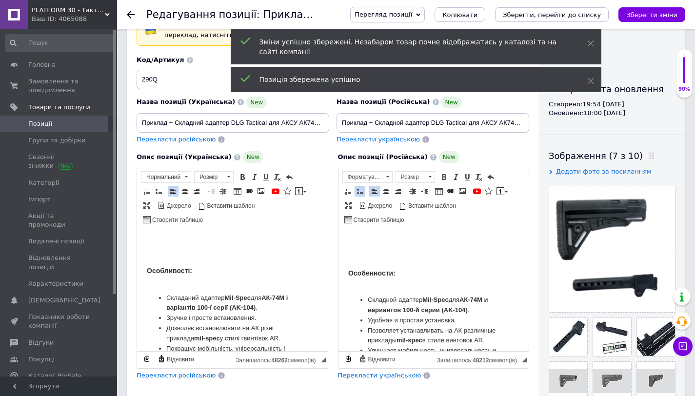
click at [70, 122] on span "Позиції" at bounding box center [59, 123] width 62 height 9
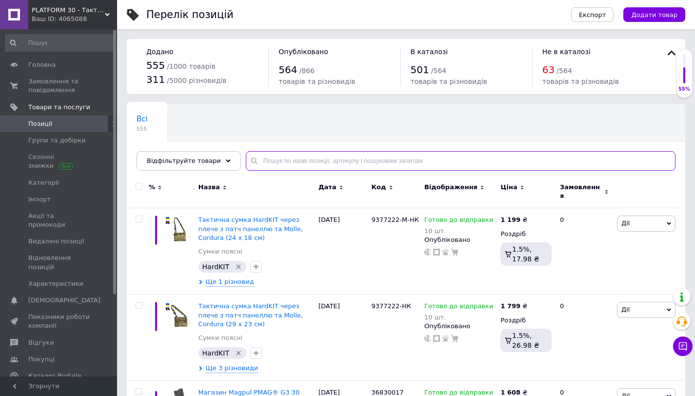
click at [289, 161] on input "text" at bounding box center [461, 161] width 430 height 20
paste input "8795"
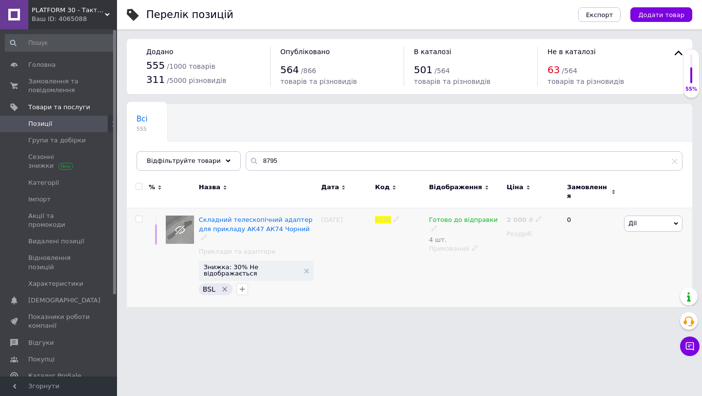
click at [656, 216] on span "Дії" at bounding box center [653, 224] width 59 height 16
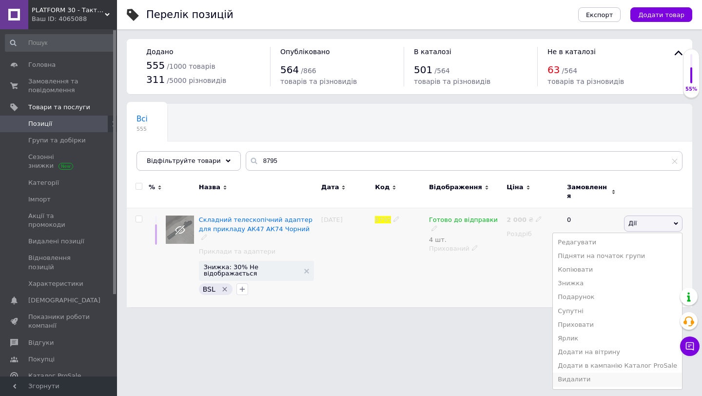
click at [601, 374] on li "Видалити" at bounding box center [617, 380] width 129 height 14
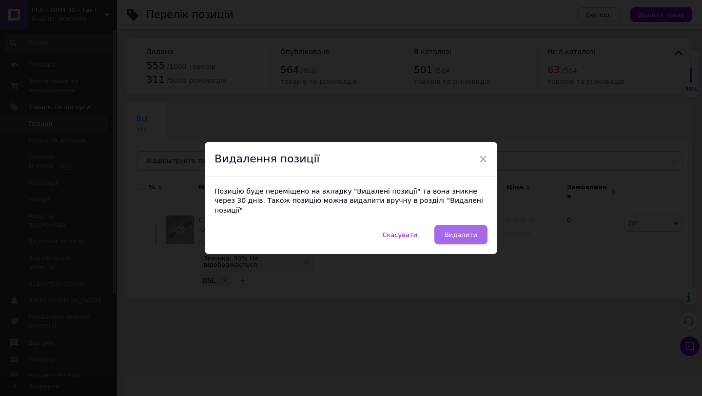
click at [473, 231] on span "Видалити" at bounding box center [461, 234] width 33 height 7
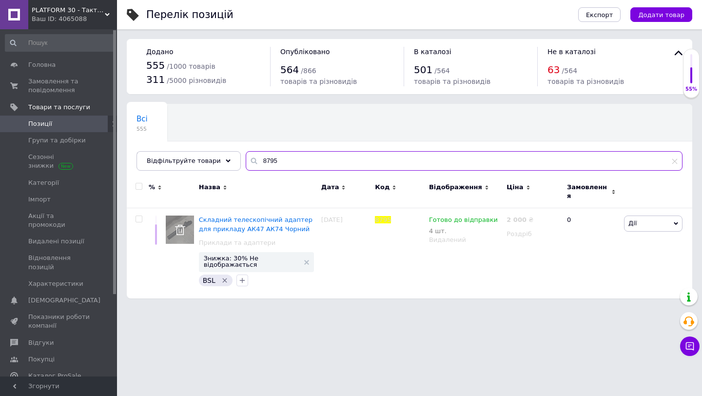
click at [268, 156] on input "8795" at bounding box center [464, 161] width 437 height 20
paste input "2910L"
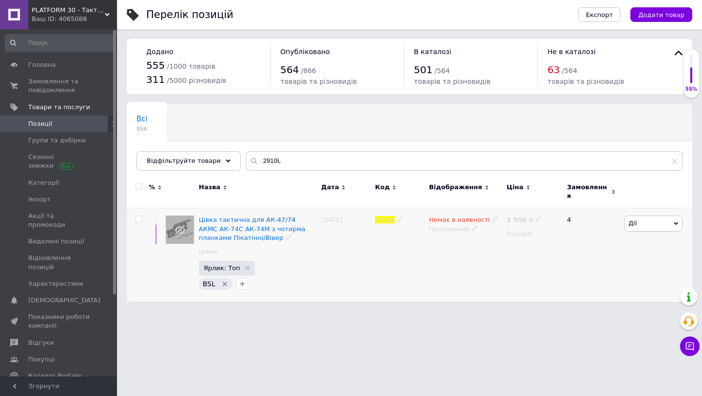
click at [630, 219] on span "Дії" at bounding box center [632, 222] width 8 height 7
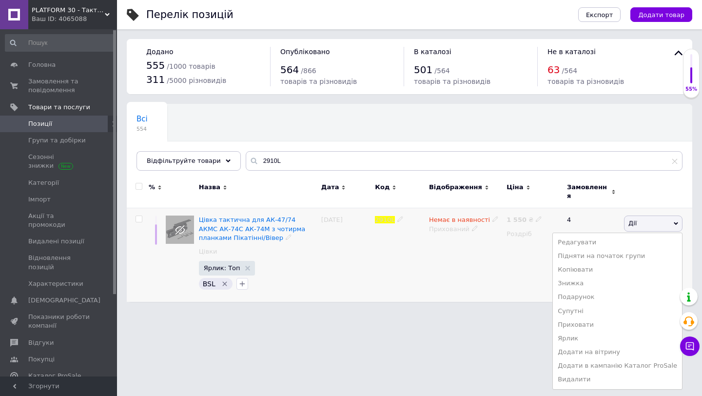
click at [442, 277] on div "Немає в наявності Прихований" at bounding box center [466, 255] width 78 height 94
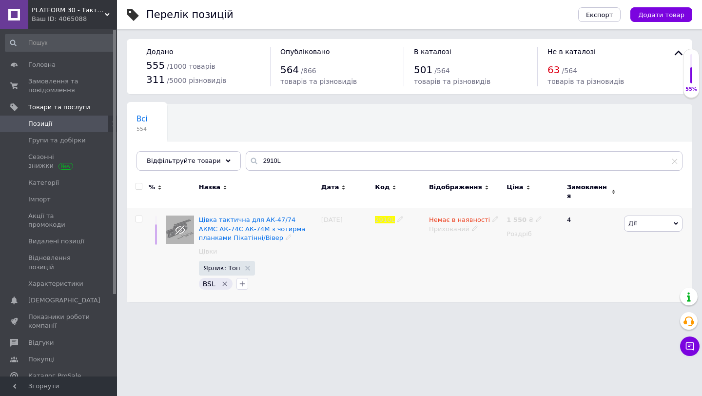
click at [657, 216] on span "Дії" at bounding box center [653, 224] width 59 height 16
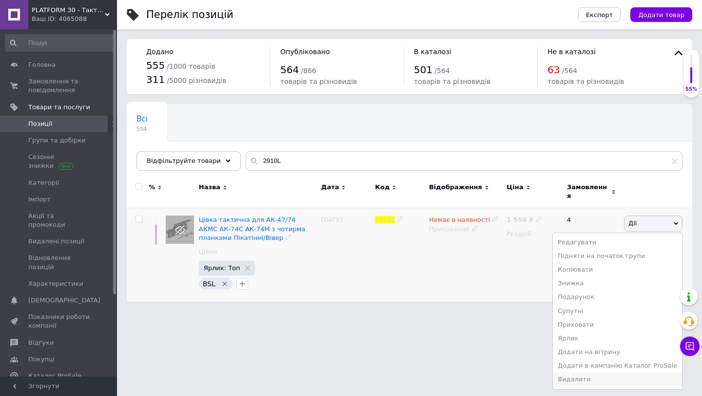
click at [582, 374] on li "Видалити" at bounding box center [617, 380] width 129 height 14
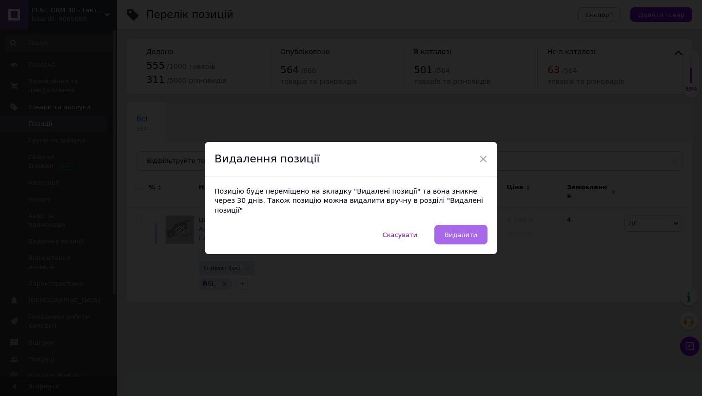
click at [460, 233] on span "Видалити" at bounding box center [461, 234] width 33 height 7
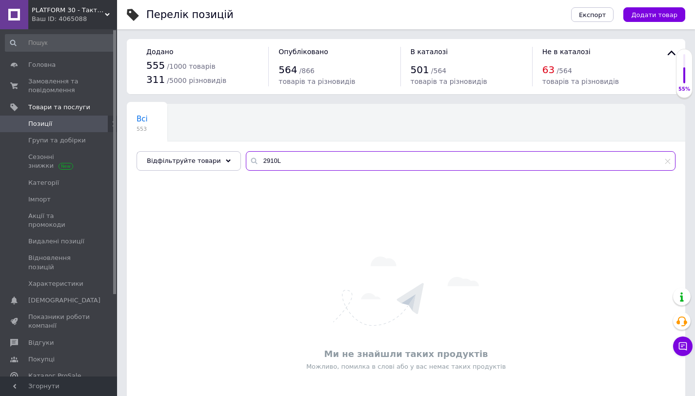
click at [269, 156] on input "2910L" at bounding box center [461, 161] width 430 height 20
paste input "7362"
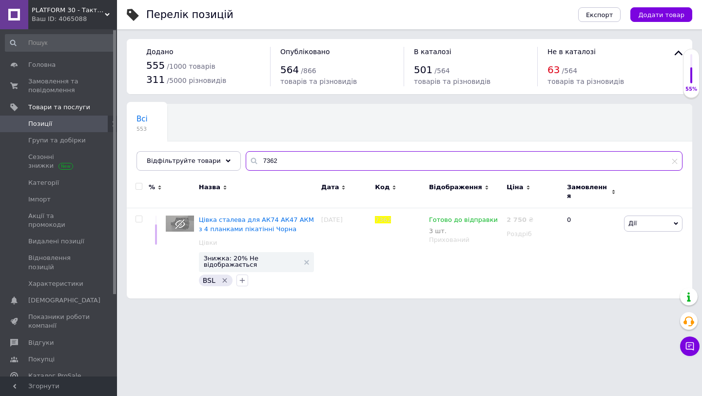
click at [258, 157] on input "7362" at bounding box center [464, 161] width 437 height 20
paste input "244088"
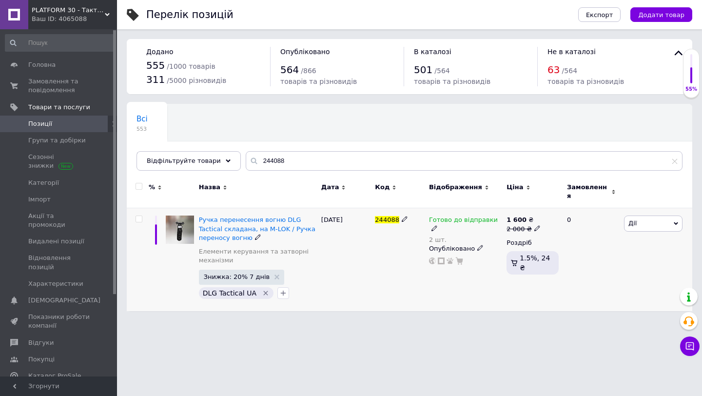
click at [646, 217] on span "Дії" at bounding box center [653, 224] width 59 height 16
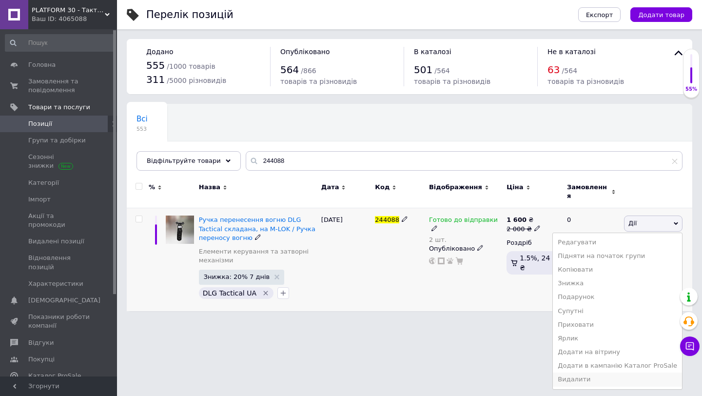
click at [602, 376] on li "Видалити" at bounding box center [617, 380] width 129 height 14
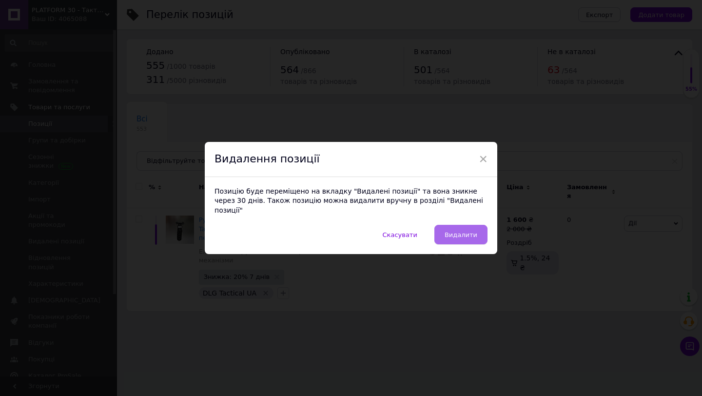
click at [468, 225] on button "Видалити" at bounding box center [460, 235] width 53 height 20
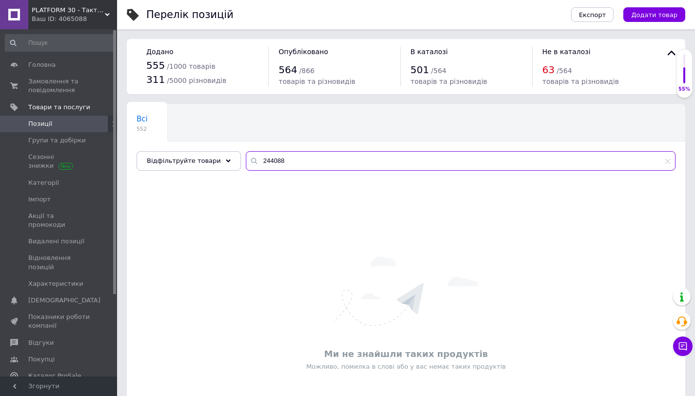
click at [276, 154] on input "244088" at bounding box center [461, 161] width 430 height 20
paste input "8447"
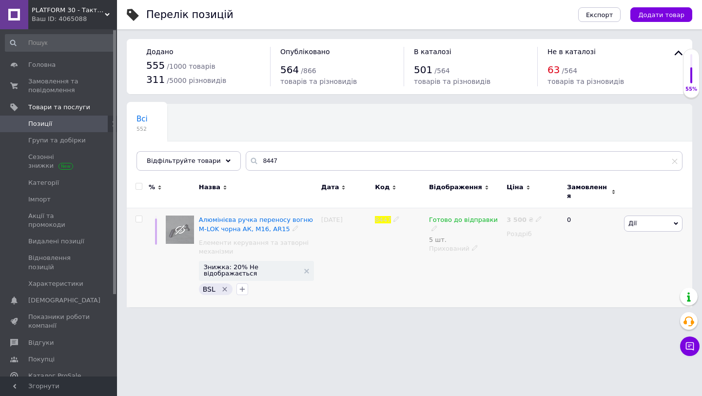
click at [646, 216] on span "Дії" at bounding box center [653, 224] width 59 height 16
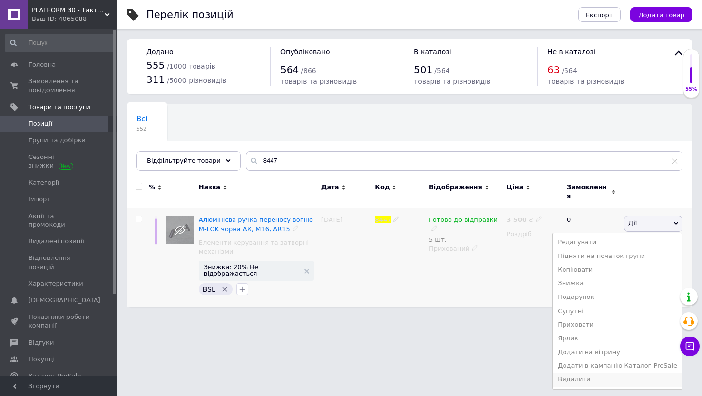
click at [603, 375] on li "Видалити" at bounding box center [617, 380] width 129 height 14
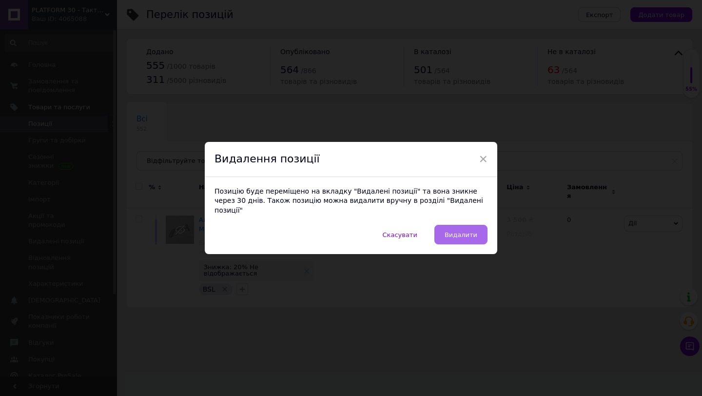
click at [454, 231] on span "Видалити" at bounding box center [461, 234] width 33 height 7
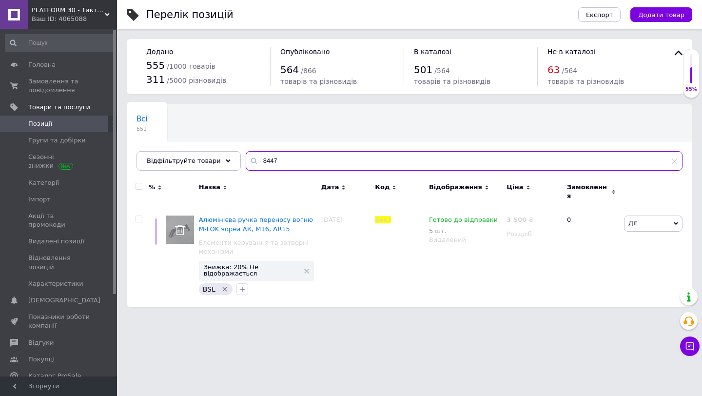
click at [263, 167] on input "8447" at bounding box center [464, 161] width 437 height 20
paste input "626"
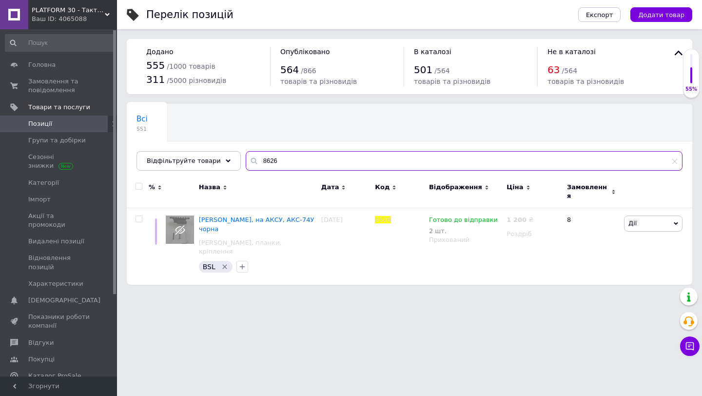
click at [259, 161] on input "8626" at bounding box center [464, 161] width 437 height 20
paste input "661Q"
click at [264, 160] on input "661Q" at bounding box center [464, 161] width 437 height 20
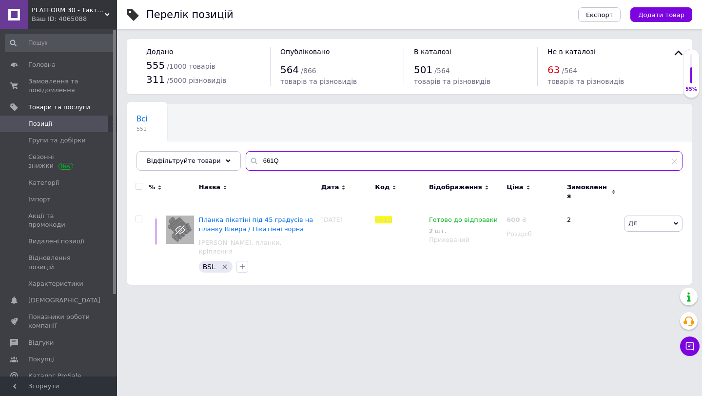
paste input "7473"
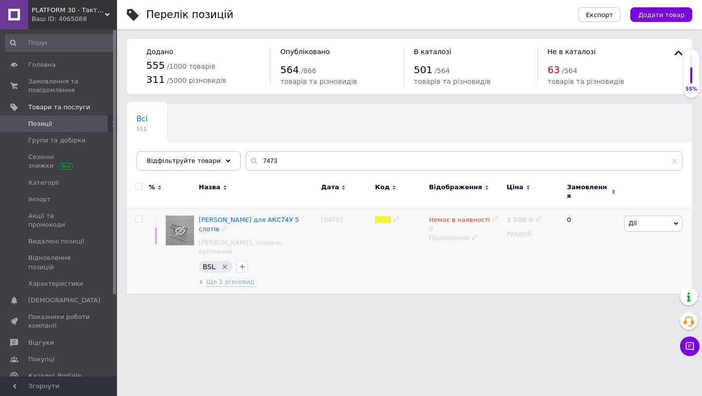
click at [634, 220] on span "Дії" at bounding box center [632, 222] width 8 height 7
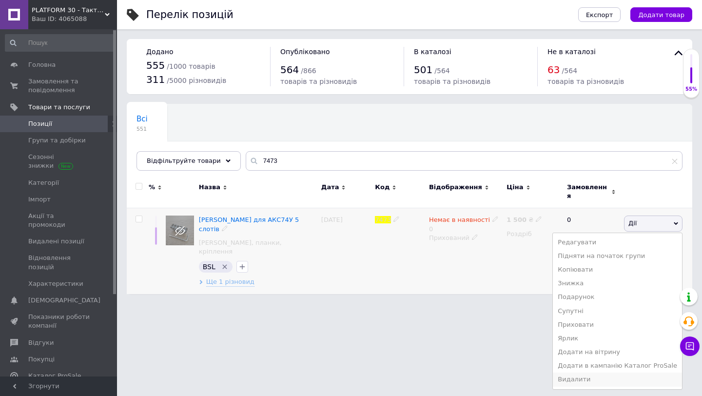
click at [593, 373] on li "Видалити" at bounding box center [617, 380] width 129 height 14
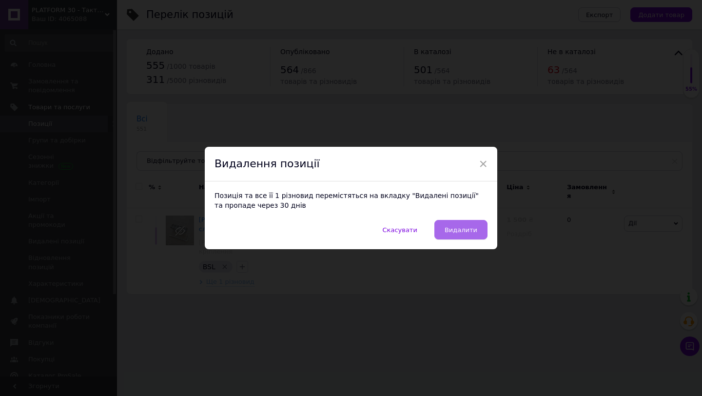
click at [471, 233] on span "Видалити" at bounding box center [461, 229] width 33 height 7
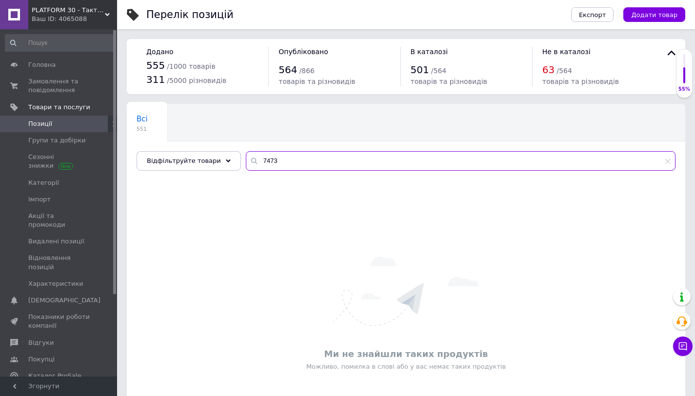
click at [268, 170] on input "7473" at bounding box center [461, 161] width 430 height 20
paste input "8142"
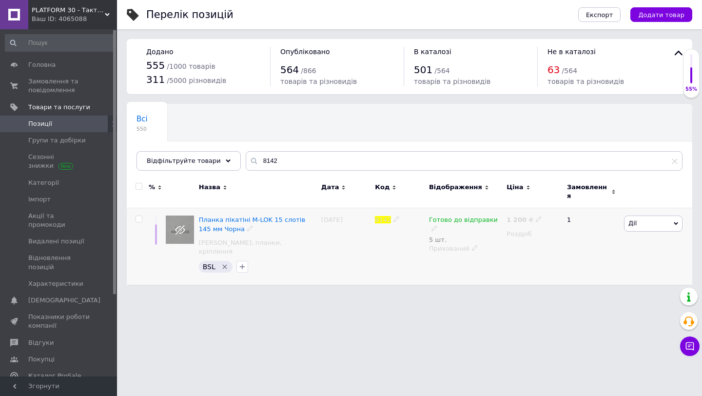
click at [663, 216] on span "Дії" at bounding box center [653, 224] width 59 height 16
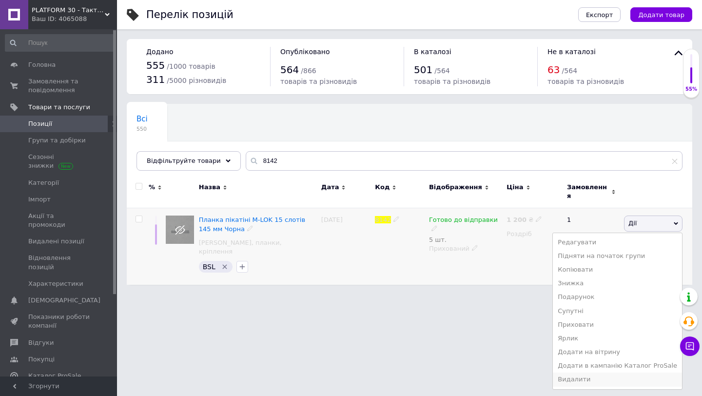
click at [573, 377] on li "Видалити" at bounding box center [617, 380] width 129 height 14
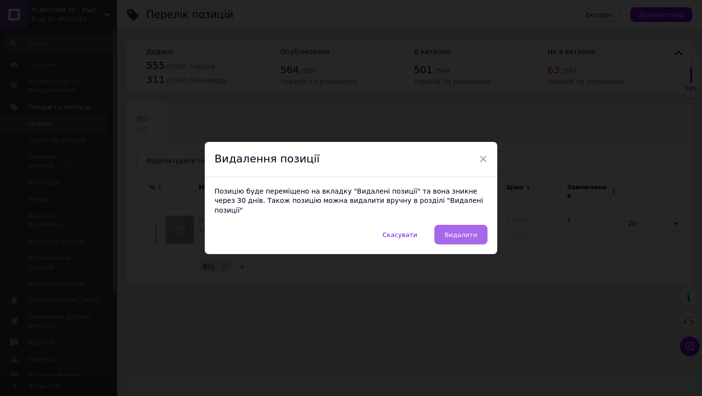
click at [474, 234] on button "Видалити" at bounding box center [460, 235] width 53 height 20
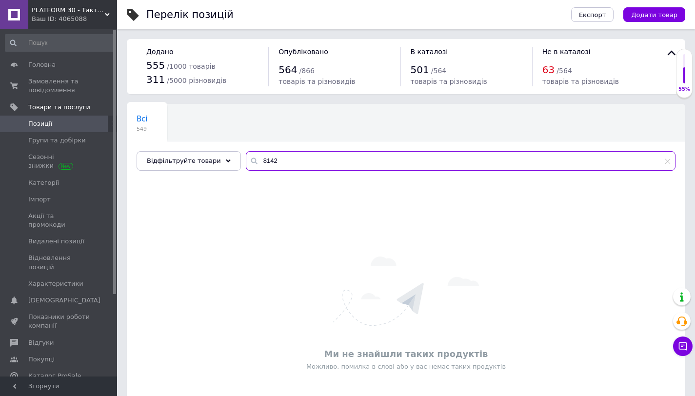
click at [254, 161] on input "8142" at bounding box center [461, 161] width 430 height 20
paste input "7870"
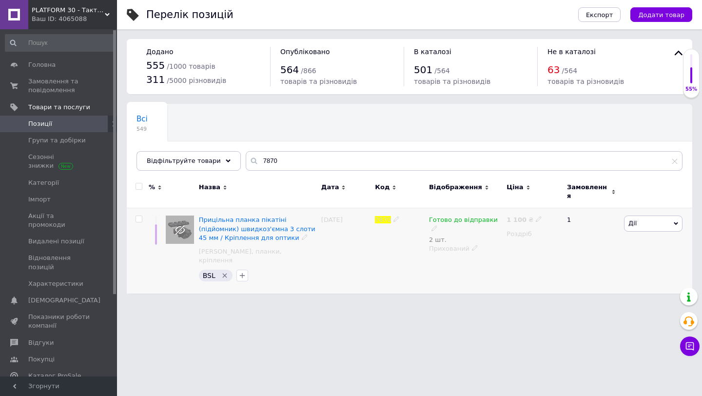
click at [643, 221] on span "Дії" at bounding box center [653, 224] width 59 height 16
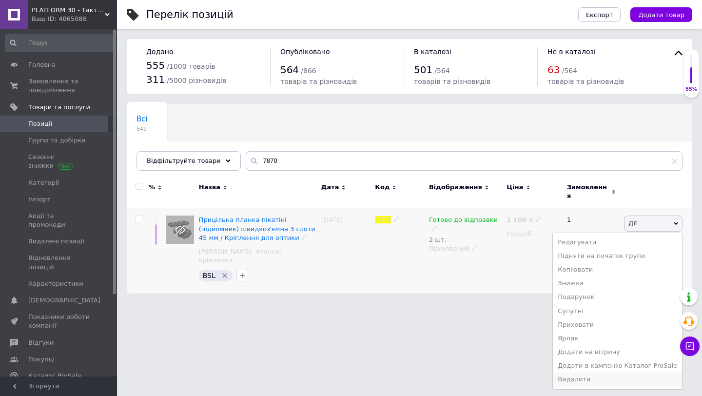
click at [606, 373] on li "Видалити" at bounding box center [617, 380] width 129 height 14
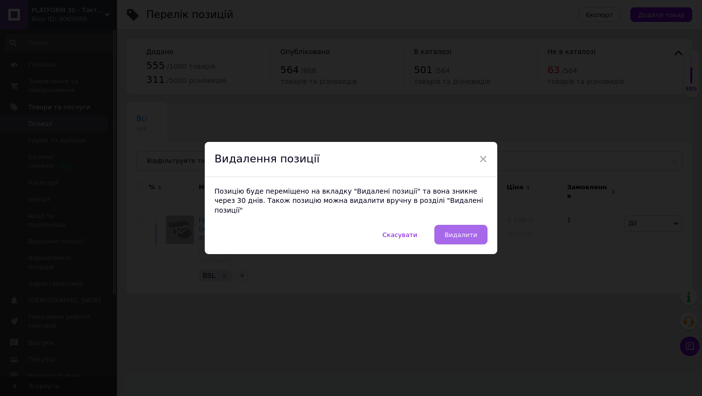
click at [471, 235] on button "Видалити" at bounding box center [460, 235] width 53 height 20
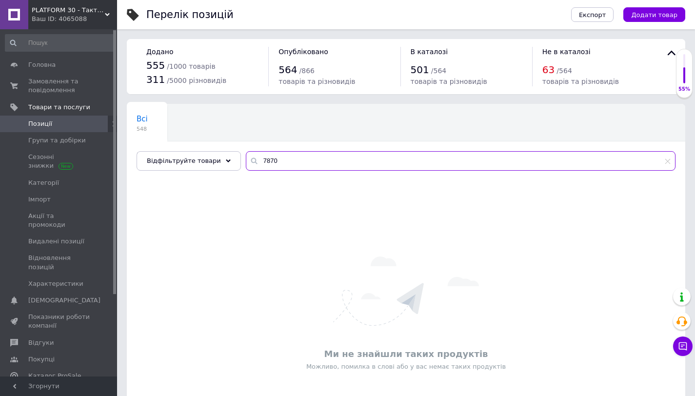
click at [284, 157] on input "7870" at bounding box center [461, 161] width 430 height 20
paste input "635Q"
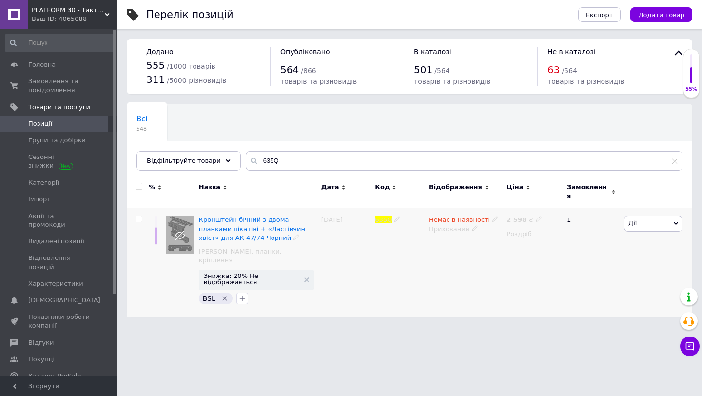
click at [646, 222] on span "Дії" at bounding box center [653, 224] width 59 height 16
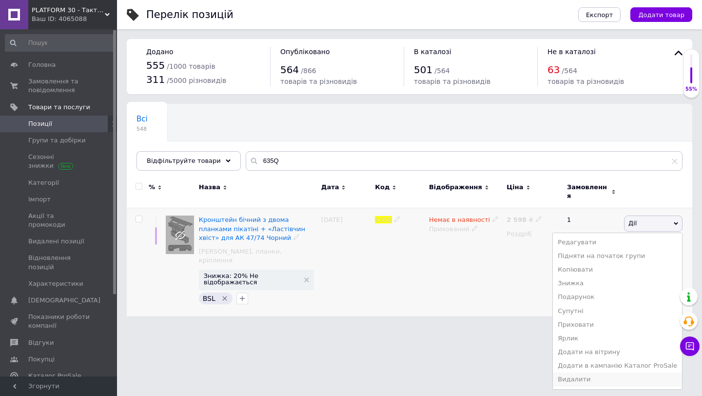
click at [591, 373] on li "Видалити" at bounding box center [617, 380] width 129 height 14
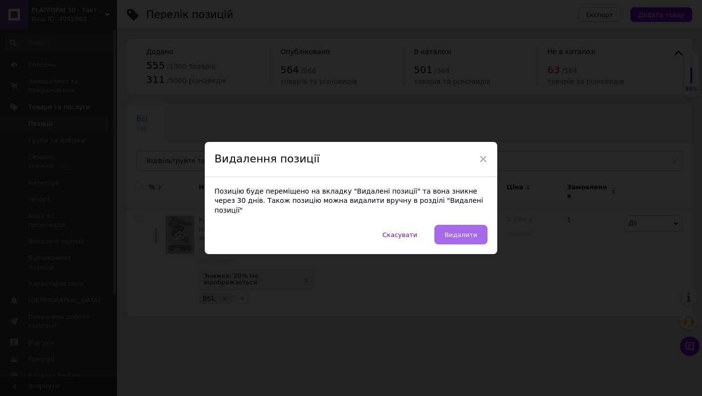
click at [469, 231] on span "Видалити" at bounding box center [461, 234] width 33 height 7
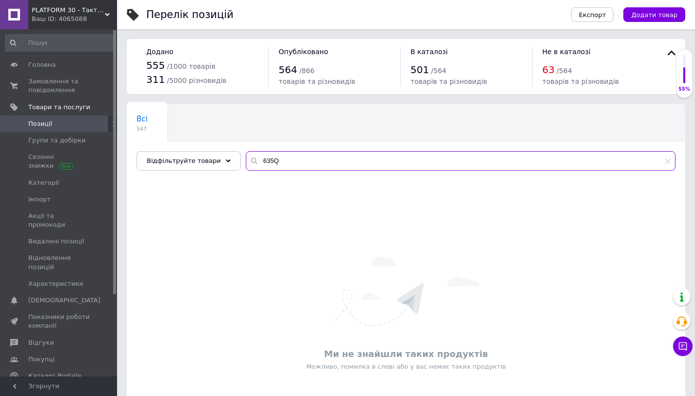
click at [276, 169] on input "635Q" at bounding box center [461, 161] width 430 height 20
paste input "8764"
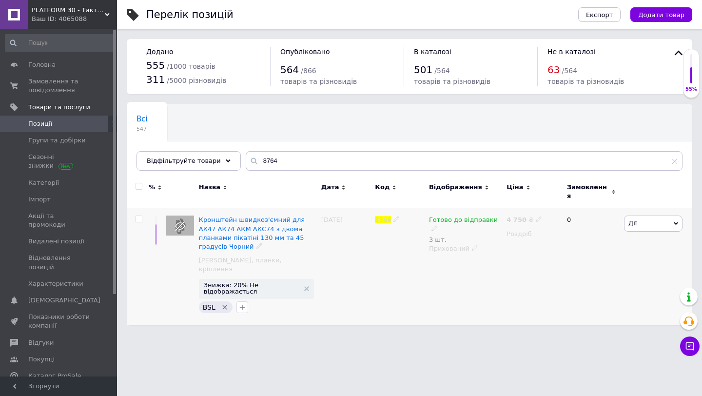
click at [644, 225] on div "[PERSON_NAME] Підняти на початок групи Копіювати Знижка Подарунок Супутні Прихо…" at bounding box center [657, 266] width 71 height 117
click at [638, 220] on span "Дії" at bounding box center [653, 224] width 59 height 16
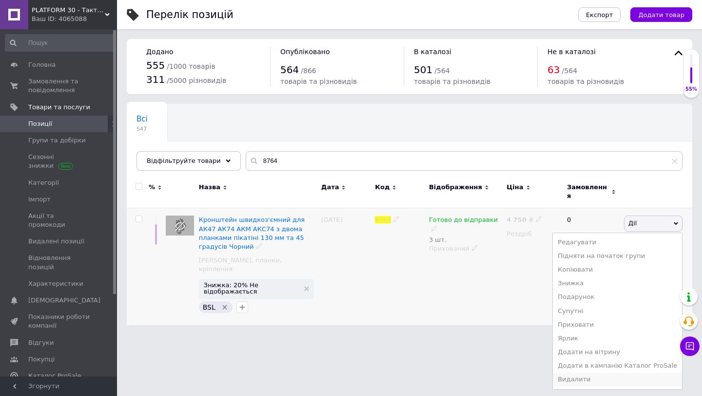
click at [592, 373] on li "Видалити" at bounding box center [617, 380] width 129 height 14
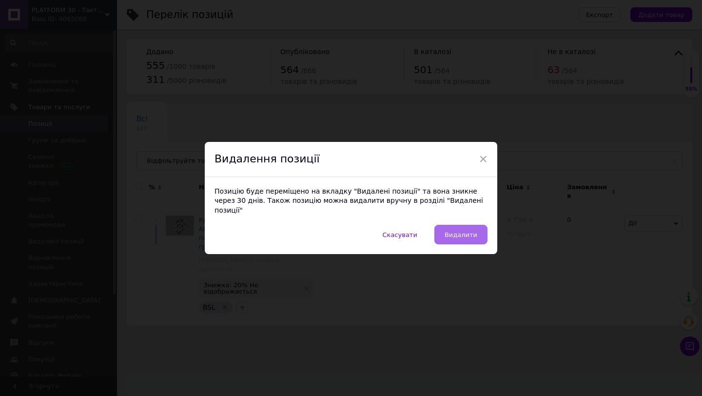
click at [448, 234] on button "Видалити" at bounding box center [460, 235] width 53 height 20
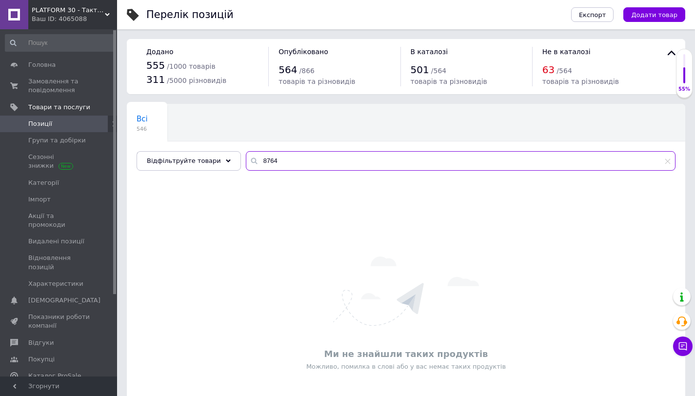
click at [282, 159] on input "8764" at bounding box center [461, 161] width 430 height 20
paste input "660Q"
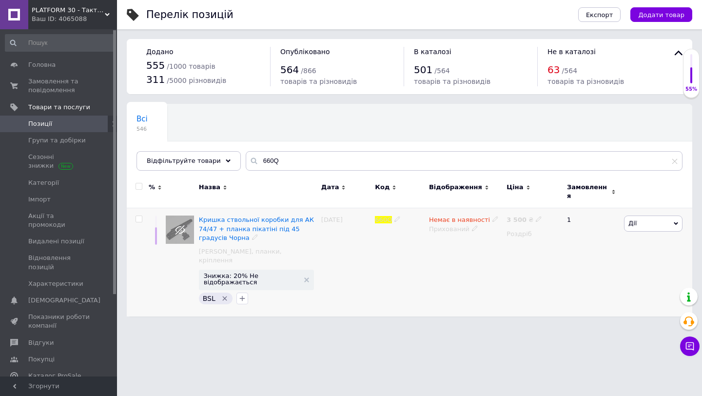
click at [641, 223] on span "Дії" at bounding box center [653, 224] width 59 height 16
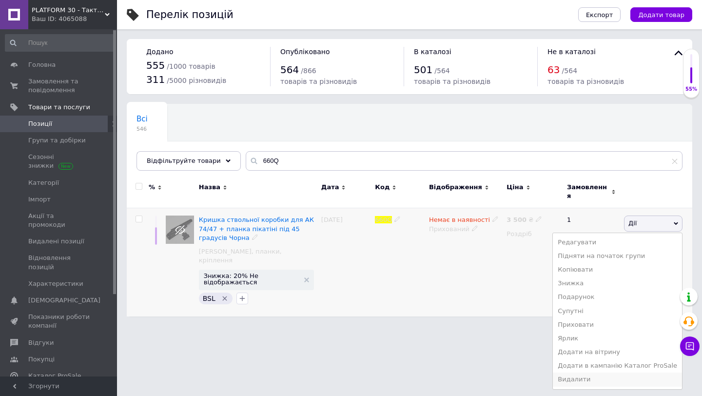
click at [586, 375] on li "Видалити" at bounding box center [617, 380] width 129 height 14
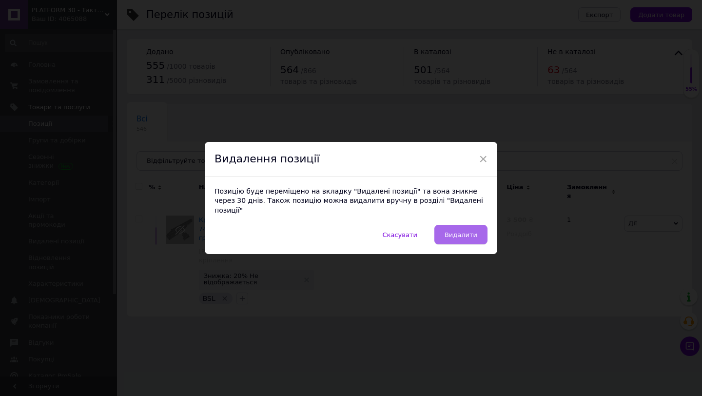
click at [466, 231] on span "Видалити" at bounding box center [461, 234] width 33 height 7
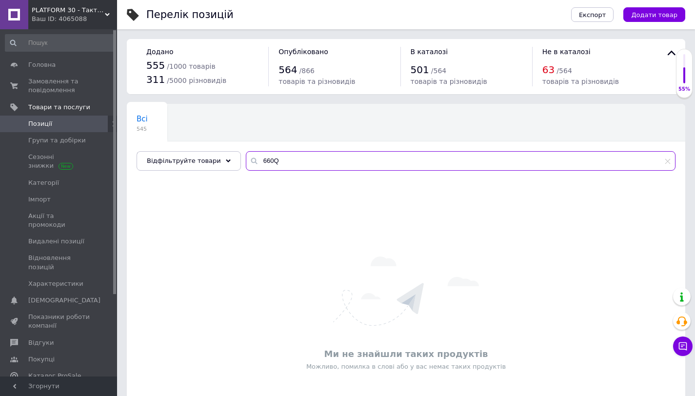
click at [267, 157] on input "660Q" at bounding box center [461, 161] width 430 height 20
paste input "804"
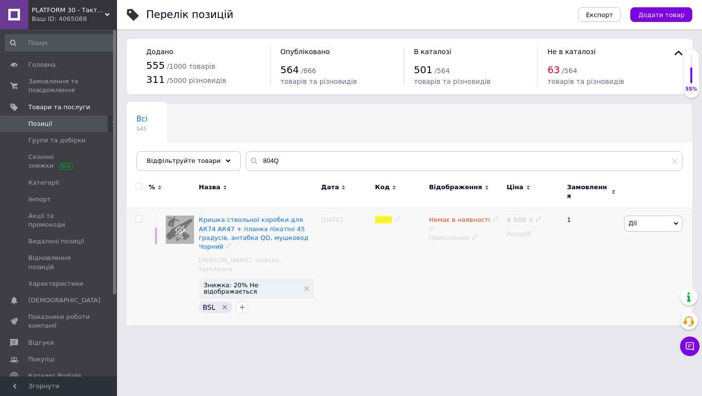
click at [640, 225] on span "Дії" at bounding box center [653, 224] width 59 height 16
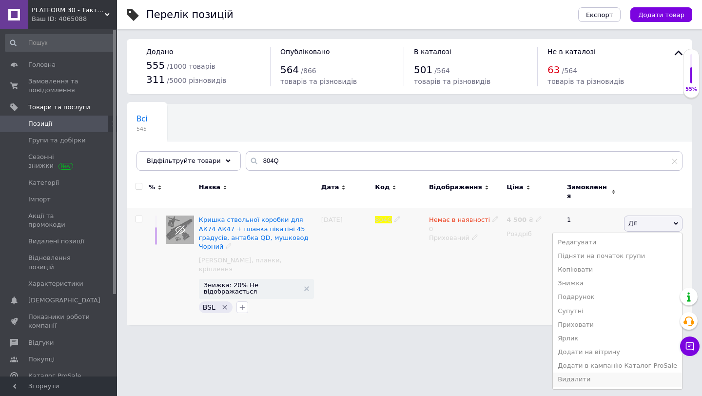
click at [585, 373] on li "Видалити" at bounding box center [617, 380] width 129 height 14
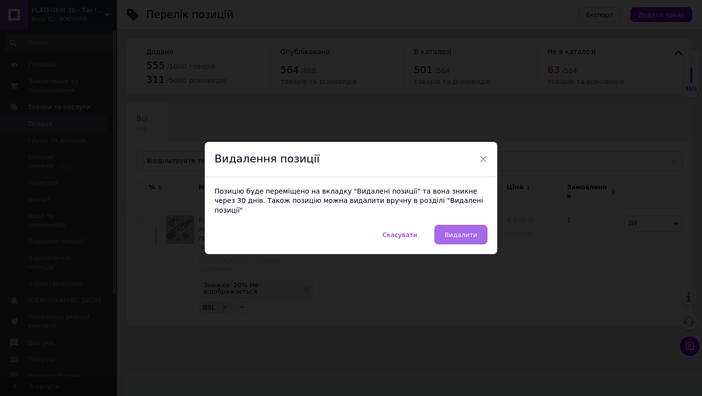
click at [470, 231] on span "Видалити" at bounding box center [461, 234] width 33 height 7
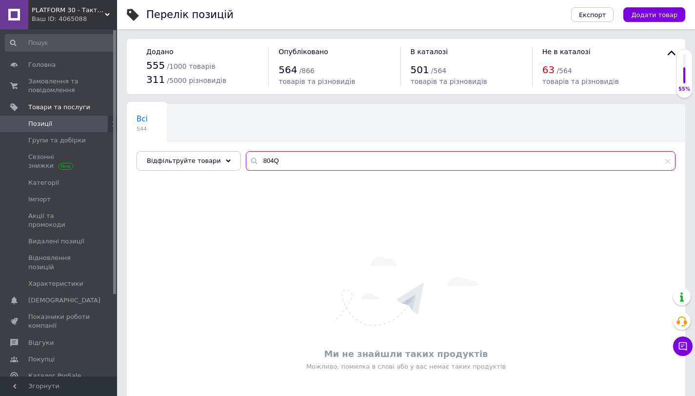
click at [265, 165] on input "804Q" at bounding box center [461, 161] width 430 height 20
paste input "431"
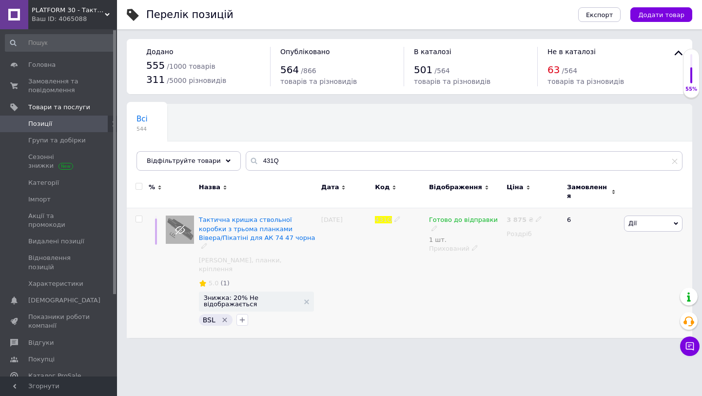
click at [645, 216] on span "Дії" at bounding box center [653, 224] width 59 height 16
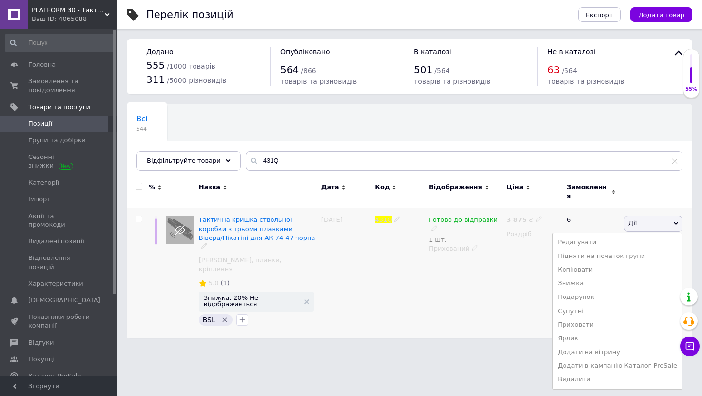
click at [476, 289] on div "Готово до відправки 1 шт. Прихований" at bounding box center [466, 273] width 78 height 130
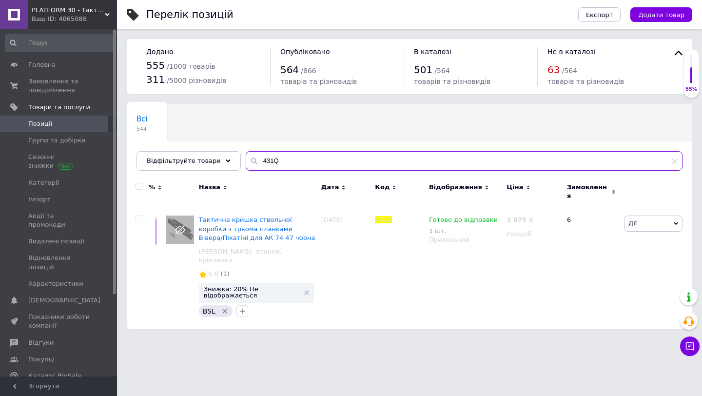
click at [260, 151] on input "431Q" at bounding box center [464, 161] width 437 height 20
paste input "344"
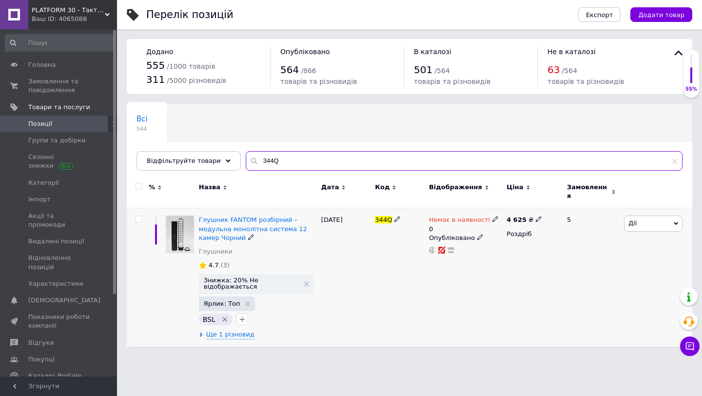
type input "344Q"
click at [492, 216] on use at bounding box center [494, 218] width 5 height 5
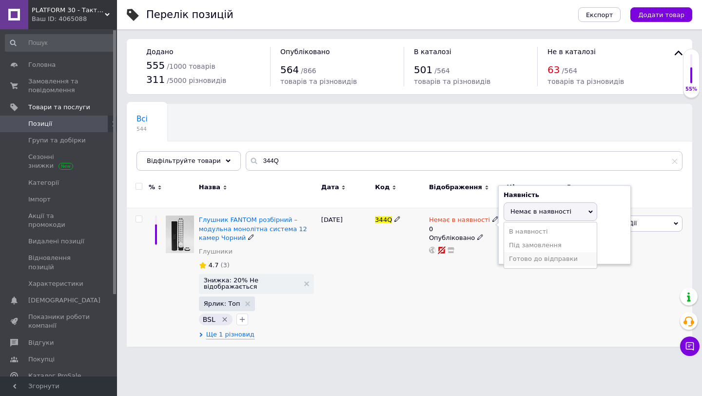
click at [516, 255] on li "Готово до відправки" at bounding box center [550, 259] width 93 height 14
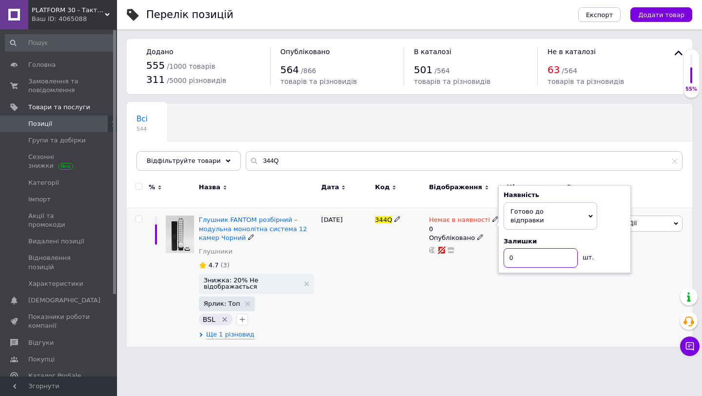
click at [516, 248] on input "0" at bounding box center [541, 258] width 74 height 20
type input "1"
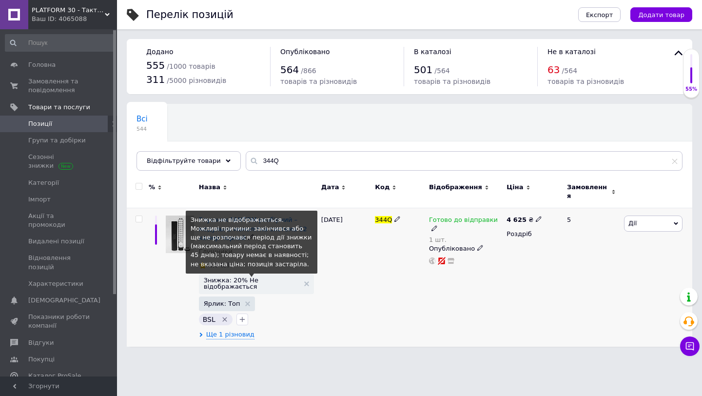
click at [242, 277] on span "Знижка: 20% Не відображається" at bounding box center [252, 283] width 96 height 13
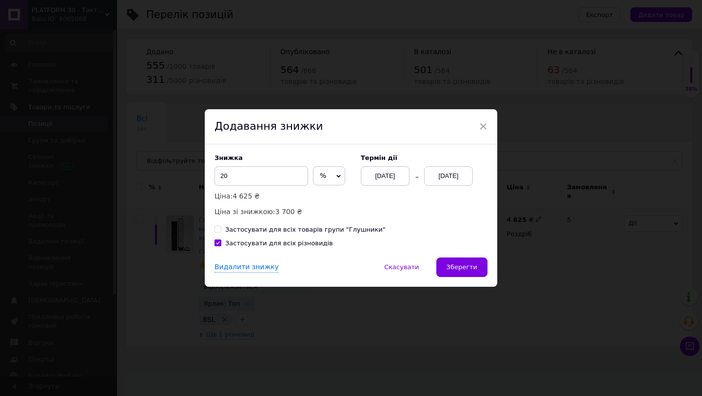
click at [437, 179] on div "[DATE]" at bounding box center [448, 176] width 49 height 20
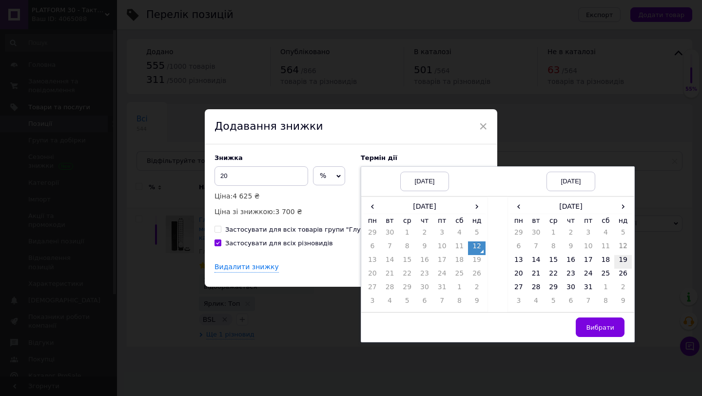
click at [620, 261] on td "19" at bounding box center [623, 262] width 18 height 14
click at [608, 326] on span "Вибрати" at bounding box center [600, 327] width 28 height 7
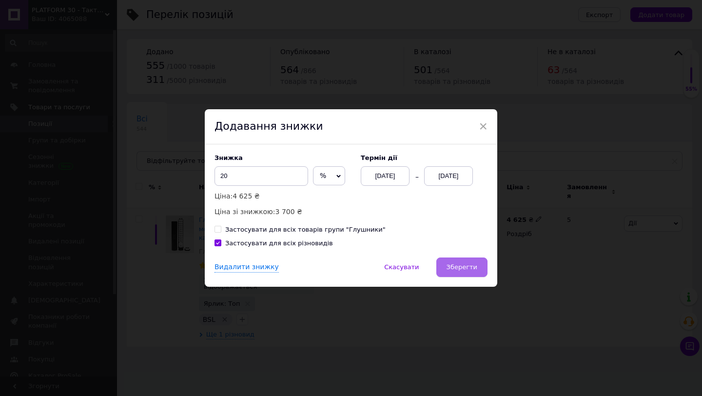
click at [465, 268] on span "Зберегти" at bounding box center [462, 266] width 31 height 7
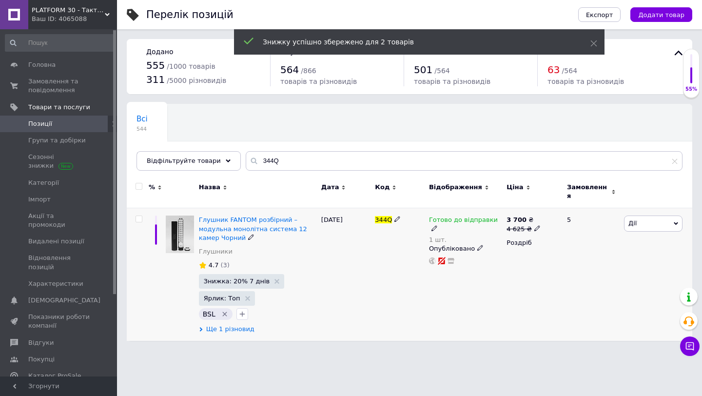
click at [229, 325] on span "Ще 1 різновид" at bounding box center [230, 329] width 48 height 9
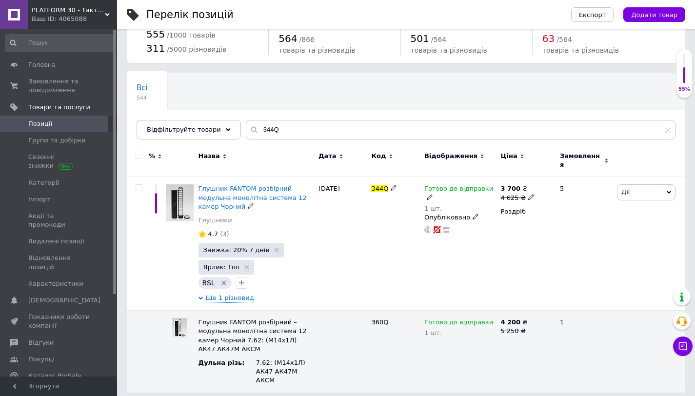
scroll to position [32, 0]
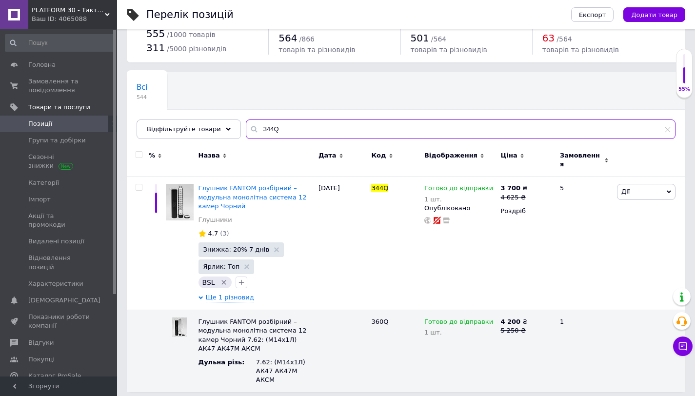
click at [280, 128] on input "344Q" at bounding box center [461, 129] width 430 height 20
paste input "1801J"
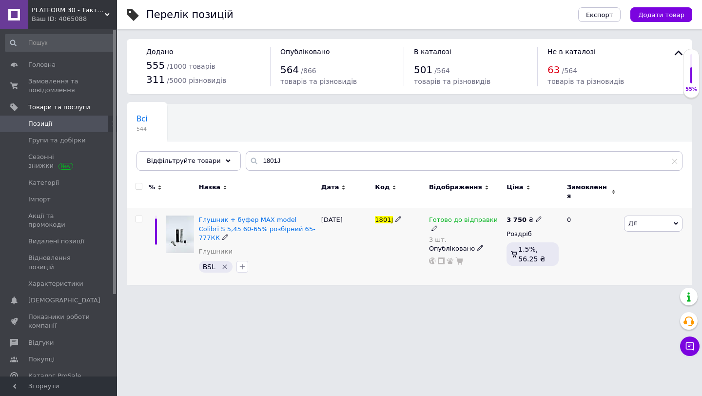
click at [633, 225] on div "[PERSON_NAME] Підняти на початок групи Копіювати Знижка Подарунок Супутні Прихо…" at bounding box center [657, 246] width 71 height 77
click at [635, 223] on span "Дії" at bounding box center [653, 224] width 59 height 16
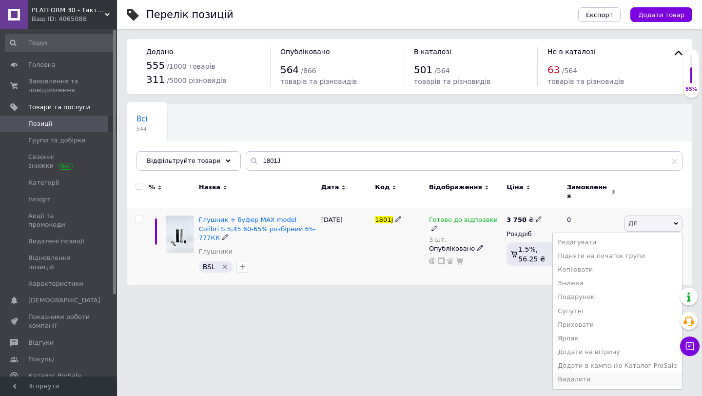
click at [600, 373] on li "Видалити" at bounding box center [617, 380] width 129 height 14
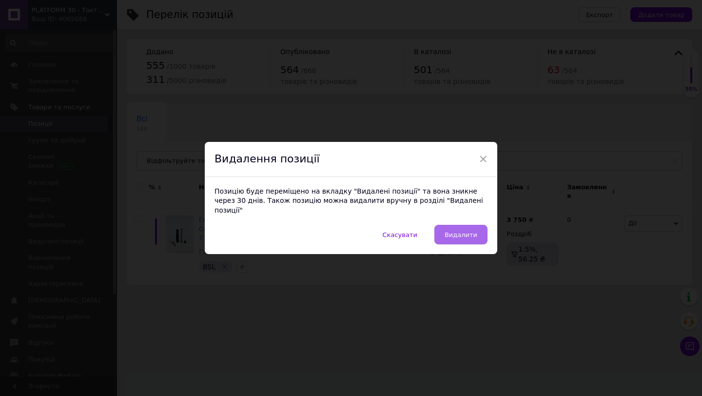
click at [467, 234] on button "Видалити" at bounding box center [460, 235] width 53 height 20
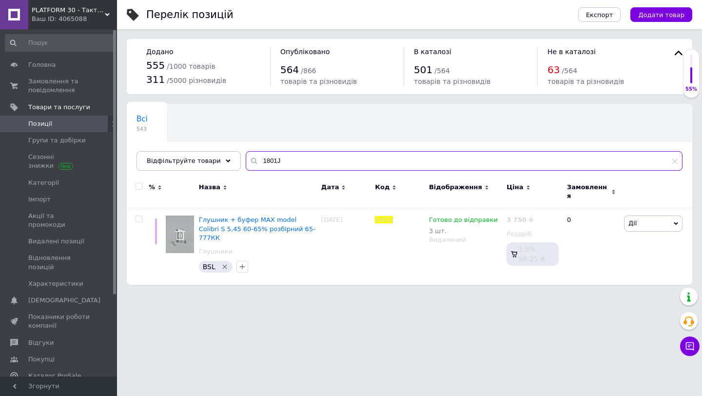
click at [282, 156] on input "1801J" at bounding box center [464, 161] width 437 height 20
paste input "051W"
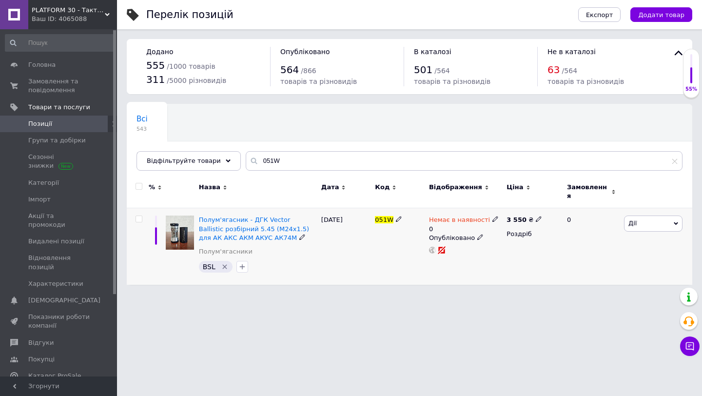
click at [640, 219] on span "Дії" at bounding box center [653, 224] width 59 height 16
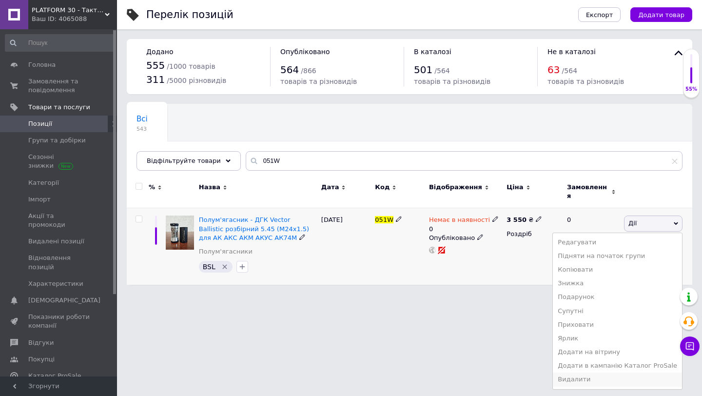
click at [595, 374] on li "Видалити" at bounding box center [617, 380] width 129 height 14
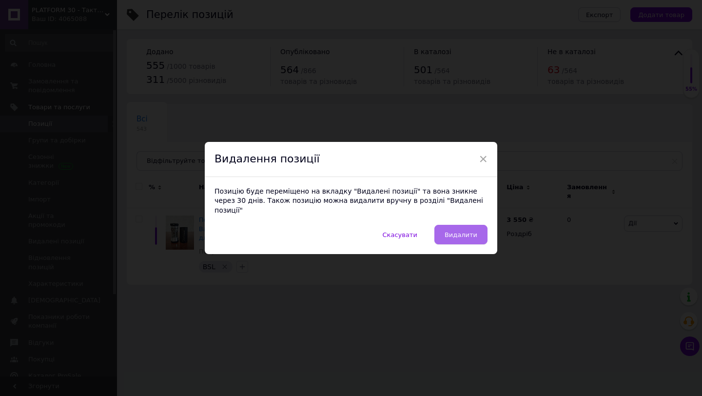
click at [473, 235] on button "Видалити" at bounding box center [460, 235] width 53 height 20
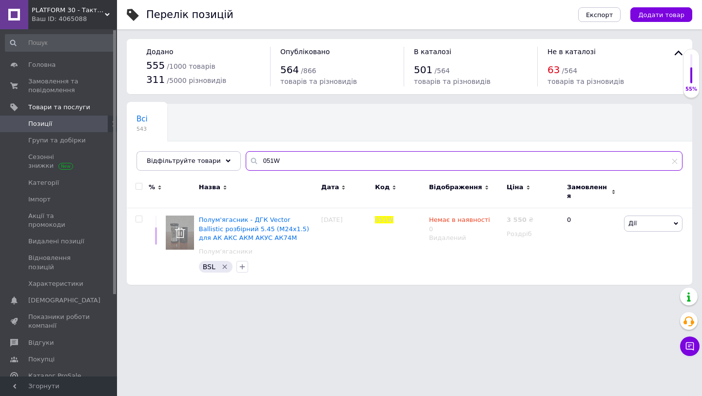
click at [256, 162] on input "051W" at bounding box center [464, 161] width 437 height 20
paste input "РПК"
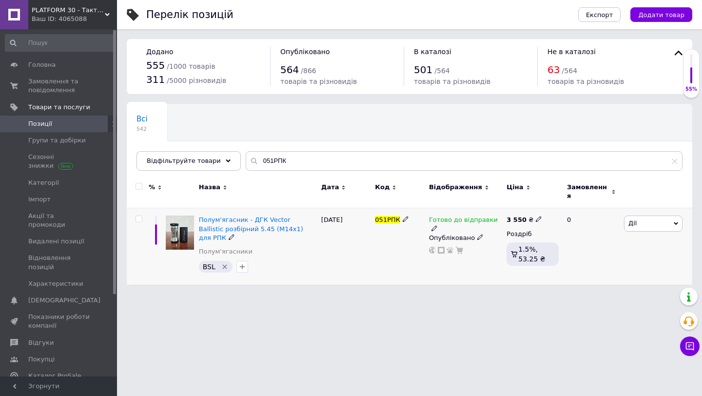
click at [640, 220] on span "Дії" at bounding box center [653, 224] width 59 height 16
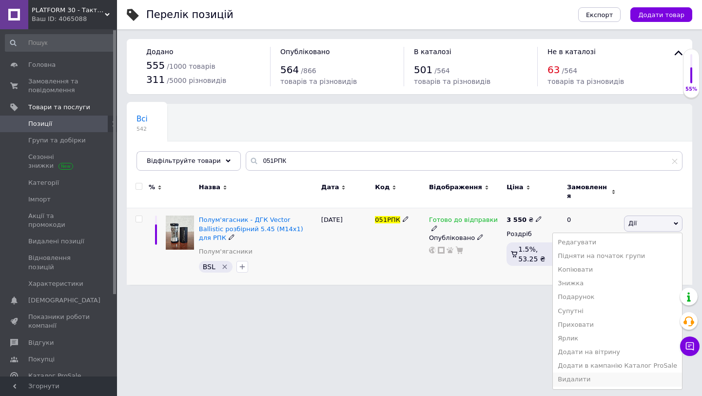
click at [616, 379] on li "Видалити" at bounding box center [617, 380] width 129 height 14
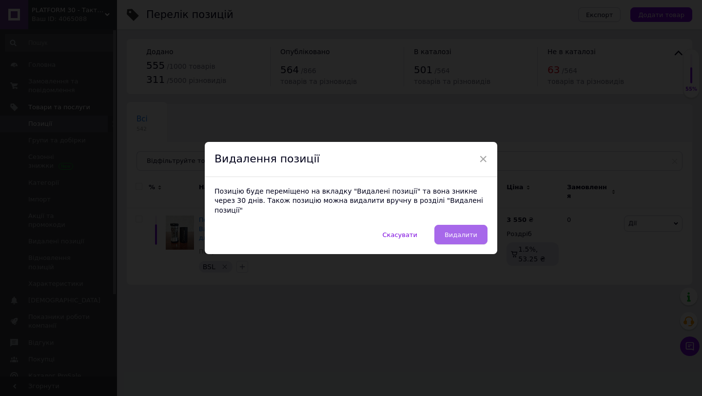
click at [463, 234] on button "Видалити" at bounding box center [460, 235] width 53 height 20
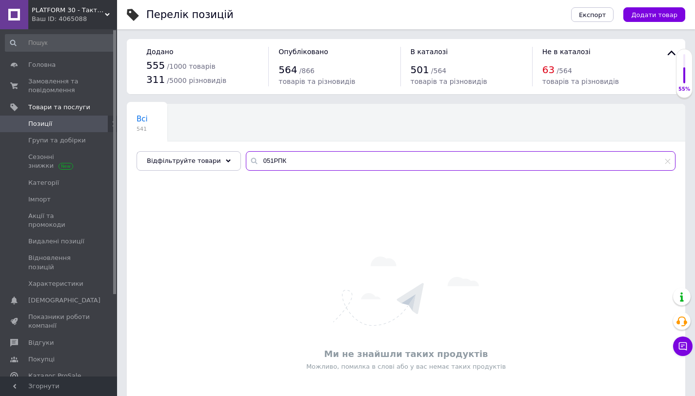
click at [264, 157] on input "051РПК" at bounding box center [461, 161] width 430 height 20
paste input "280W"
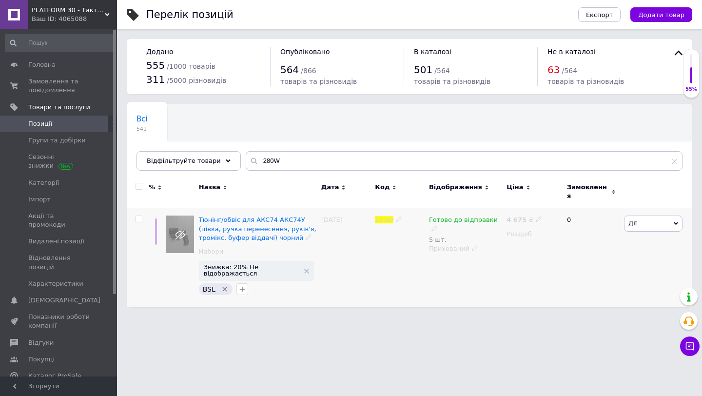
click at [642, 219] on span "Дії" at bounding box center [653, 224] width 59 height 16
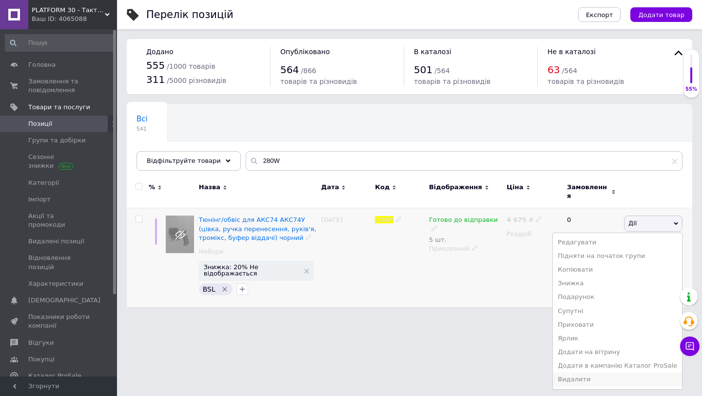
click at [584, 373] on li "Видалити" at bounding box center [617, 380] width 129 height 14
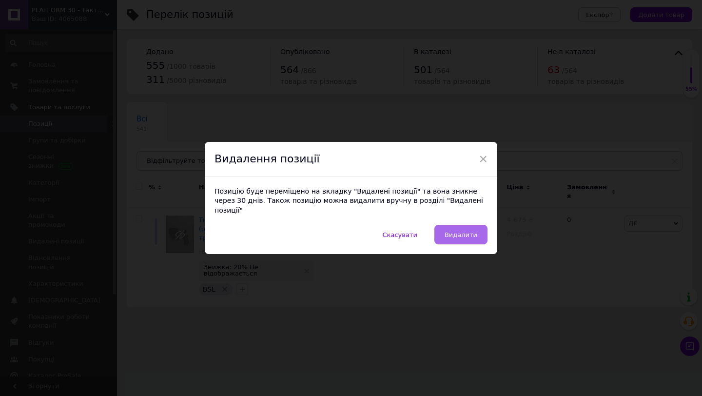
click at [474, 231] on span "Видалити" at bounding box center [461, 234] width 33 height 7
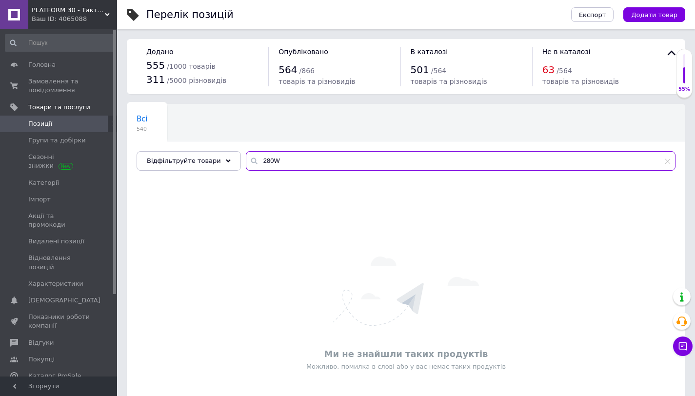
click at [280, 151] on input "280W" at bounding box center [461, 161] width 430 height 20
paste input "4"
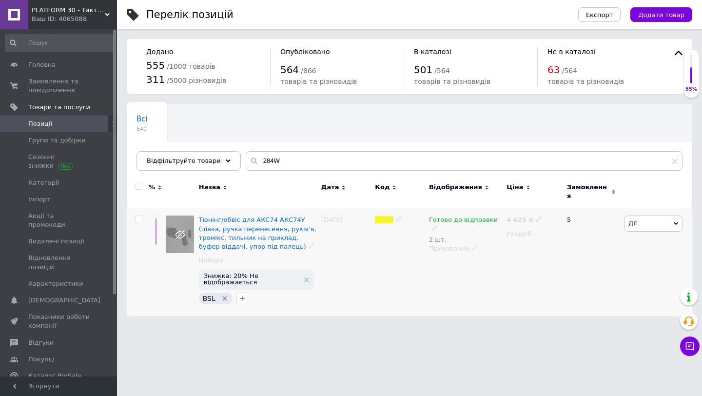
click at [639, 222] on span "Дії" at bounding box center [653, 224] width 59 height 16
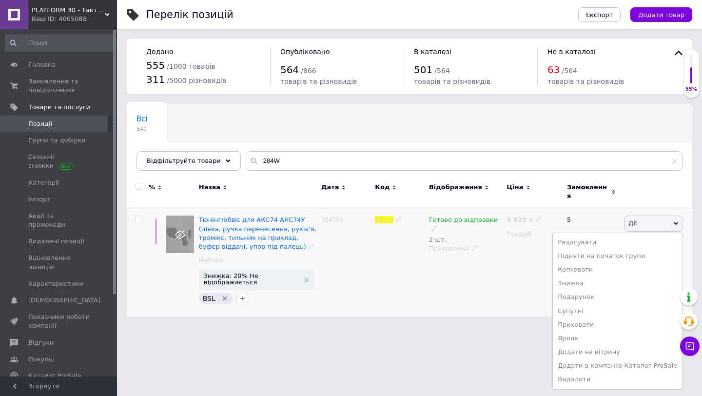
click at [503, 284] on div "Готово до відправки 2 шт. Прихований" at bounding box center [466, 262] width 78 height 108
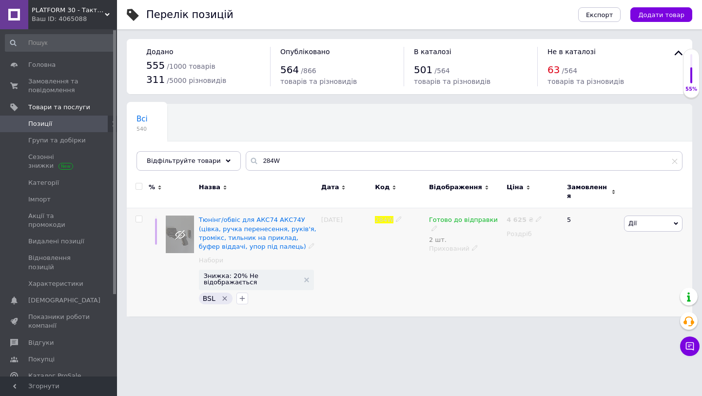
click at [641, 222] on span "Дії" at bounding box center [653, 224] width 59 height 16
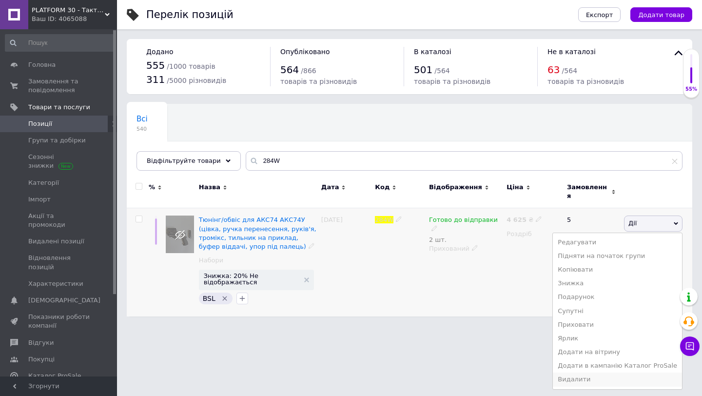
click at [601, 377] on li "Видалити" at bounding box center [617, 380] width 129 height 14
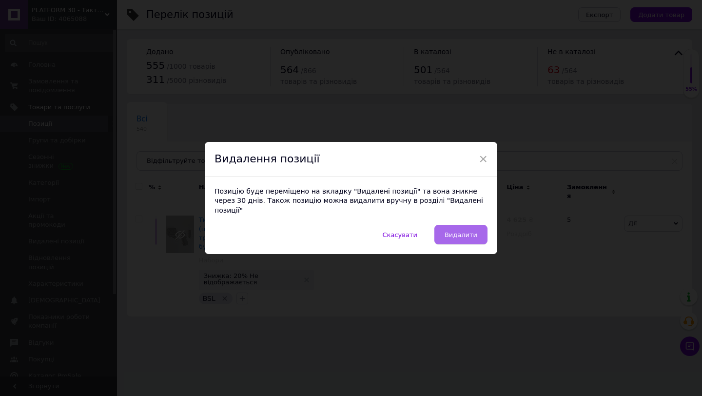
click at [465, 234] on button "Видалити" at bounding box center [460, 235] width 53 height 20
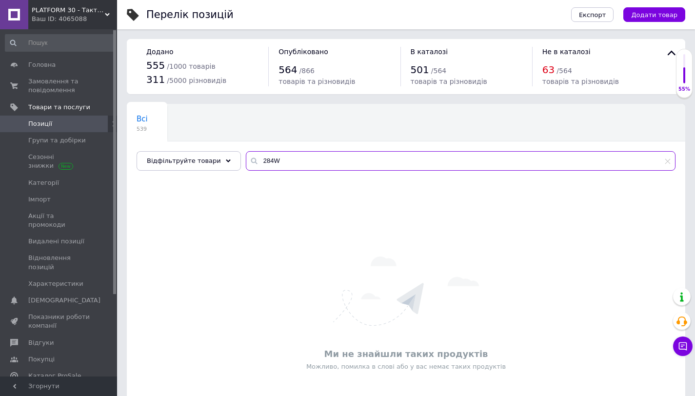
click at [269, 153] on input "284W" at bounding box center [461, 161] width 430 height 20
paste input "1821J"
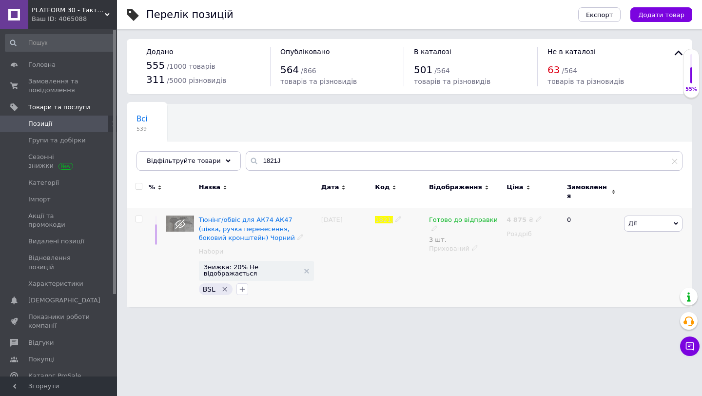
click at [635, 222] on span "Дії" at bounding box center [653, 224] width 59 height 16
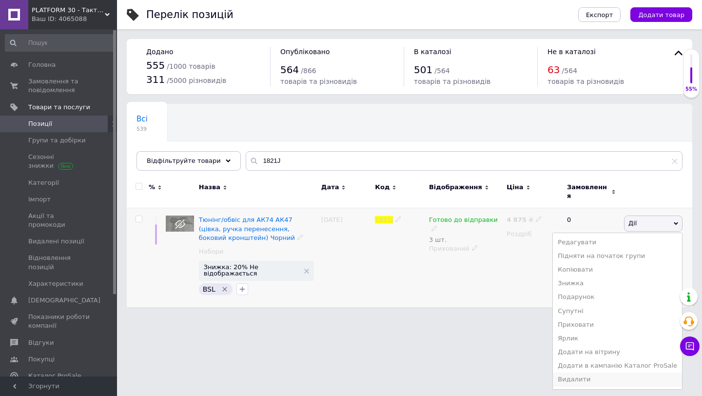
click at [593, 373] on li "Видалити" at bounding box center [617, 380] width 129 height 14
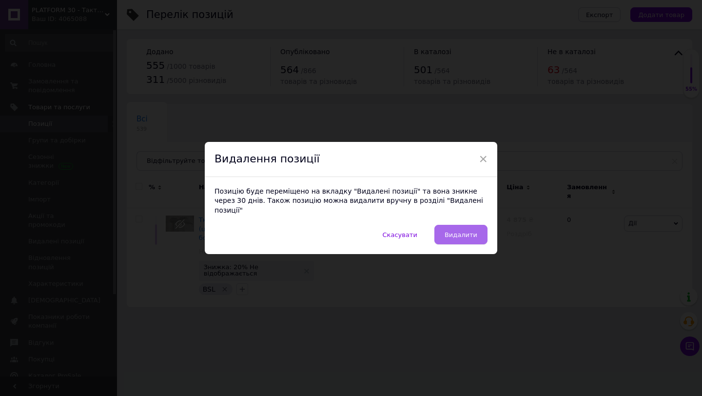
click at [470, 232] on span "Видалити" at bounding box center [461, 234] width 33 height 7
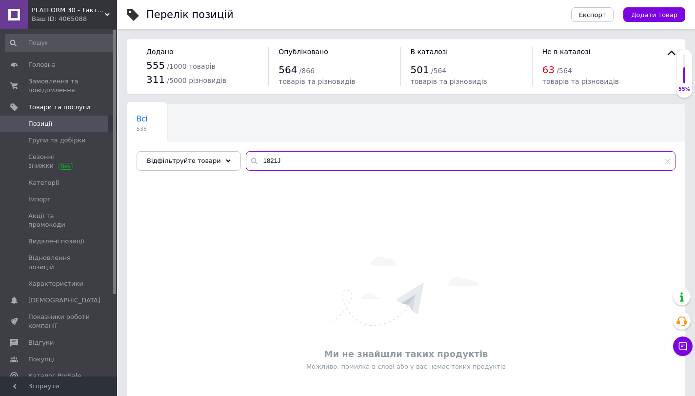
click at [258, 161] on input "1821J" at bounding box center [461, 161] width 430 height 20
paste input "3466L"
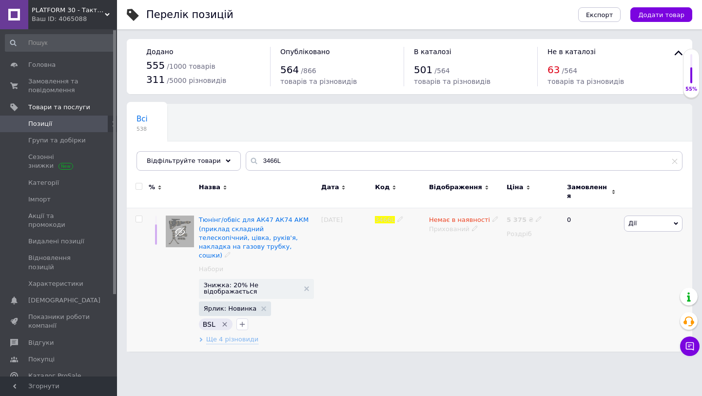
click at [633, 219] on span "Дії" at bounding box center [632, 222] width 8 height 7
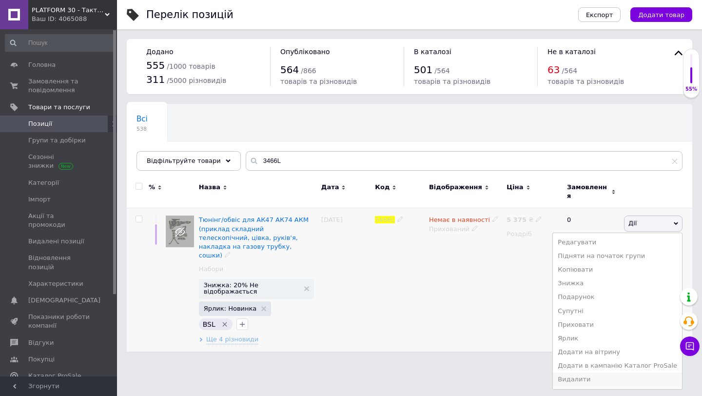
click at [598, 373] on li "Видалити" at bounding box center [617, 380] width 129 height 14
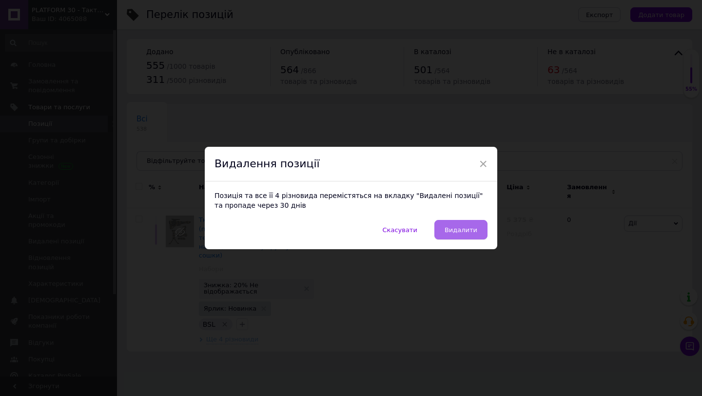
click at [470, 234] on button "Видалити" at bounding box center [460, 230] width 53 height 20
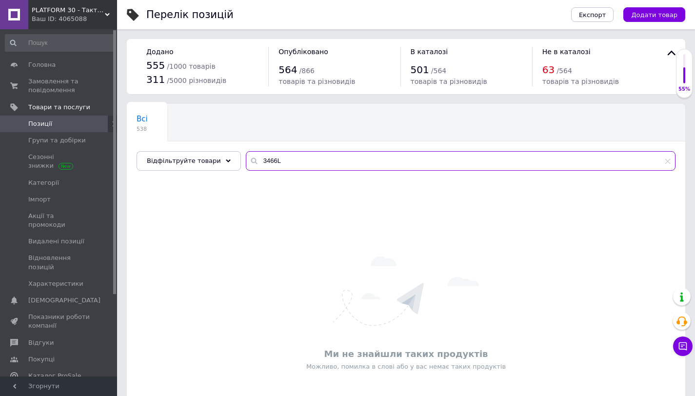
click at [277, 157] on input "3466L" at bounding box center [461, 161] width 430 height 20
paste input "2044LМ"
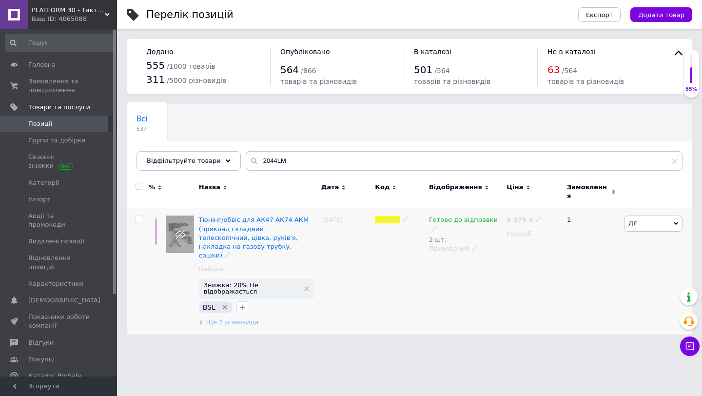
click at [650, 219] on span "Дії" at bounding box center [653, 224] width 59 height 16
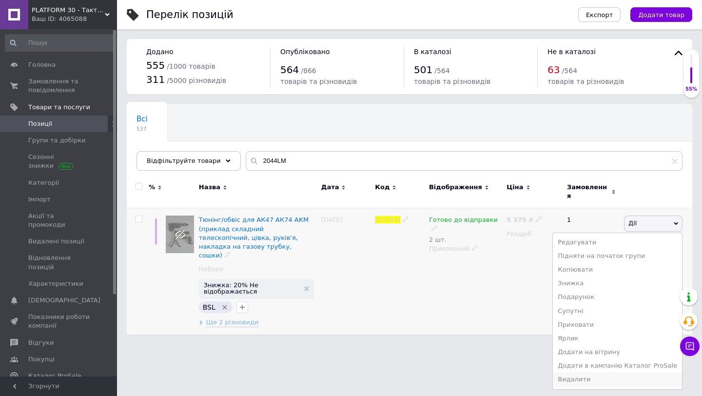
click at [589, 373] on li "Видалити" at bounding box center [617, 380] width 129 height 14
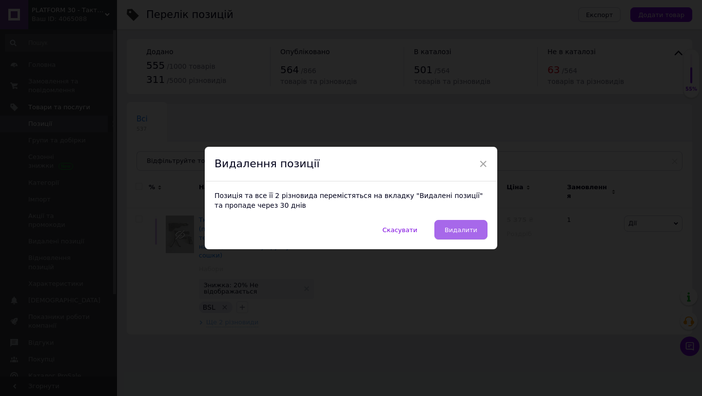
click at [460, 235] on button "Видалити" at bounding box center [460, 230] width 53 height 20
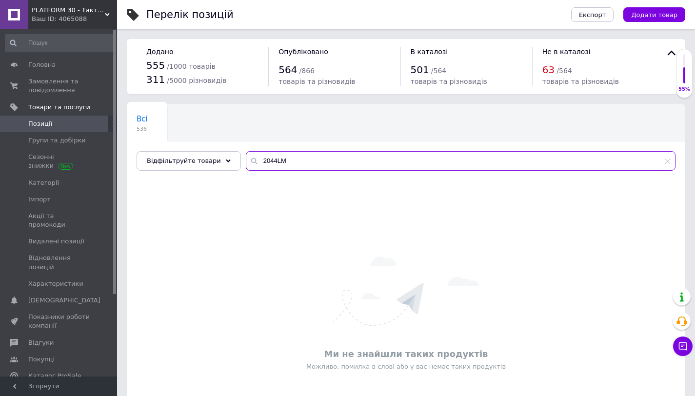
click at [260, 159] on input "2044LМ" at bounding box center [461, 161] width 430 height 20
paste input "7381"
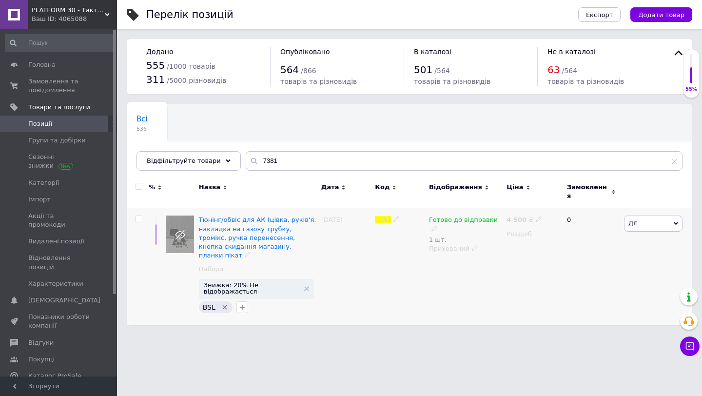
click at [658, 223] on span "Дії" at bounding box center [653, 224] width 59 height 16
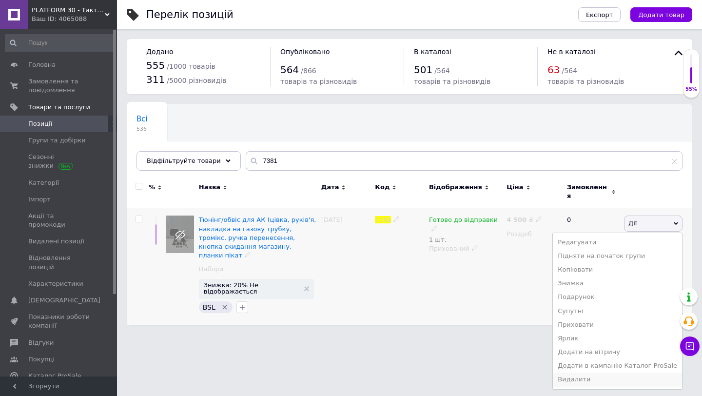
click at [587, 373] on li "Видалити" at bounding box center [617, 380] width 129 height 14
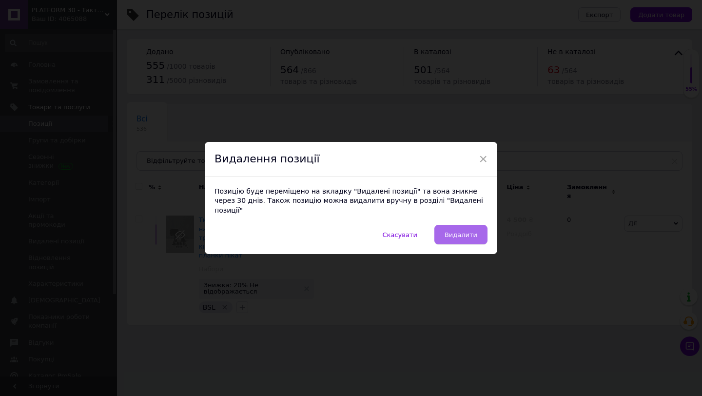
click at [470, 236] on button "Видалити" at bounding box center [460, 235] width 53 height 20
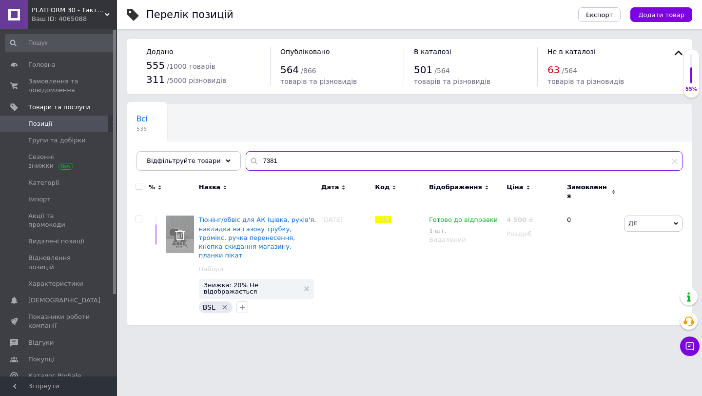
click at [269, 166] on input "7381" at bounding box center [464, 161] width 437 height 20
paste input "885"
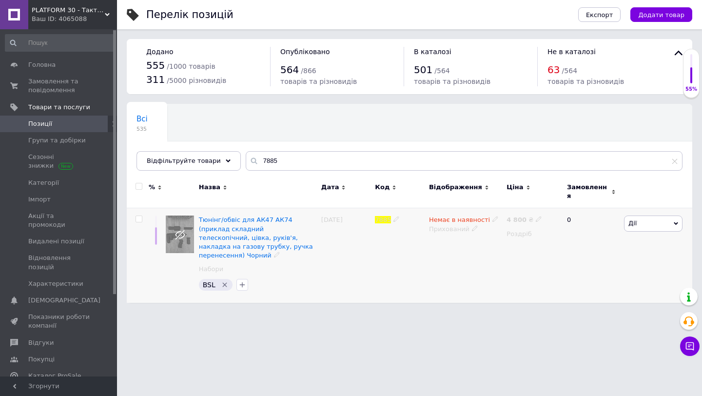
click at [646, 220] on span "Дії" at bounding box center [653, 224] width 59 height 16
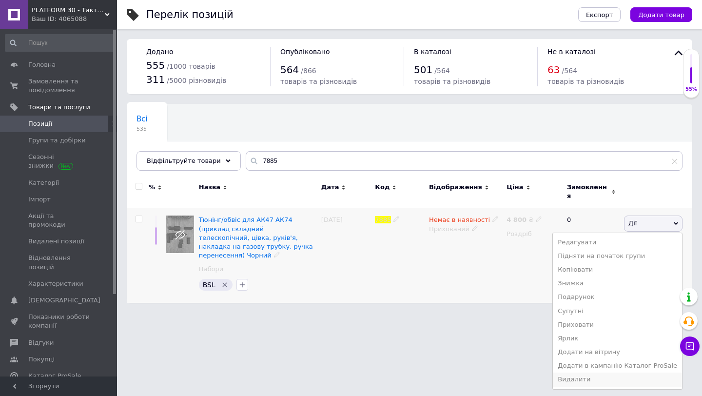
click at [595, 373] on li "Видалити" at bounding box center [617, 380] width 129 height 14
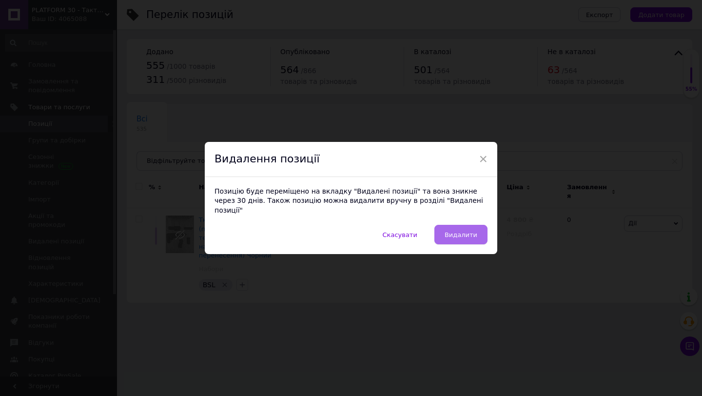
click at [470, 234] on button "Видалити" at bounding box center [460, 235] width 53 height 20
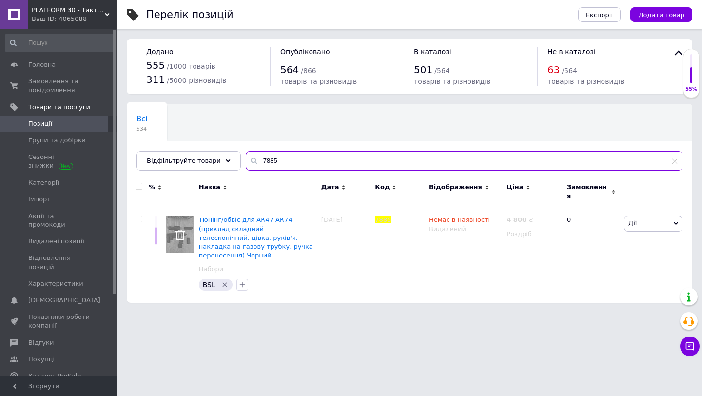
click at [275, 153] on input "7885" at bounding box center [464, 161] width 437 height 20
paste input "8181"
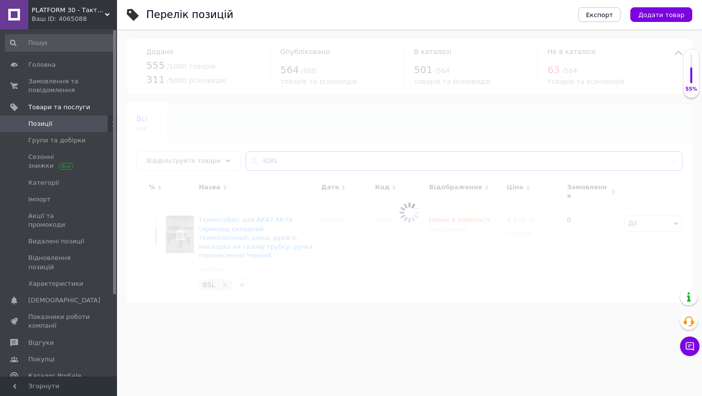
type input "8181"
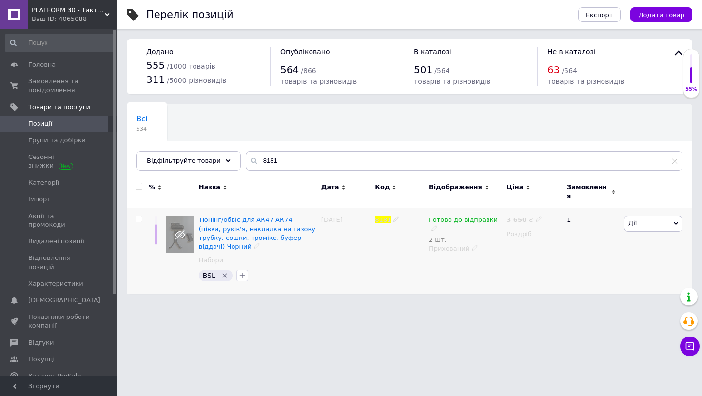
click at [639, 216] on span "Дії" at bounding box center [653, 224] width 59 height 16
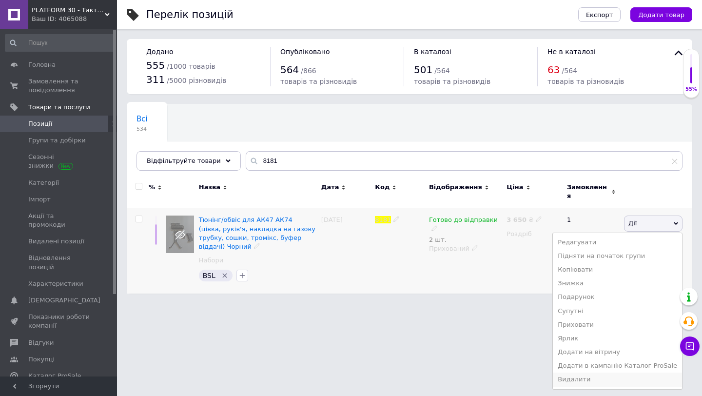
click at [606, 373] on li "Видалити" at bounding box center [617, 380] width 129 height 14
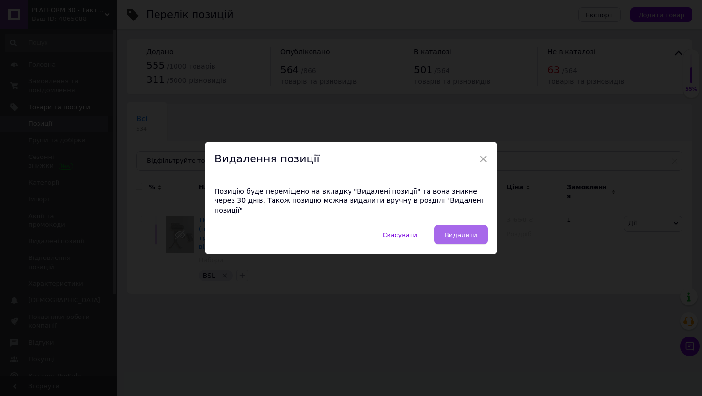
click at [442, 239] on button "Видалити" at bounding box center [460, 235] width 53 height 20
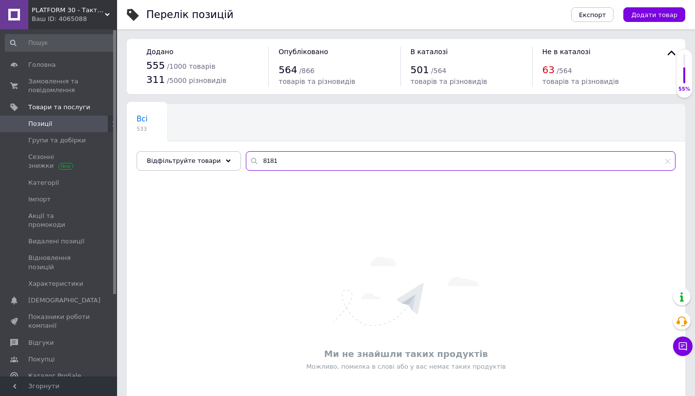
click at [263, 158] on input "8181" at bounding box center [461, 161] width 430 height 20
paste input "8183"
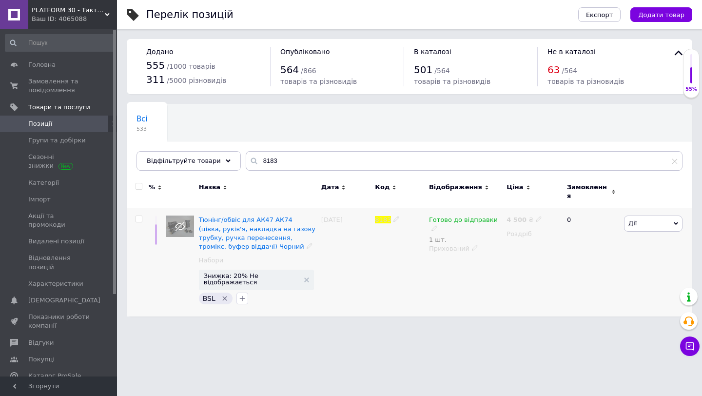
click at [653, 218] on span "Дії" at bounding box center [653, 224] width 59 height 16
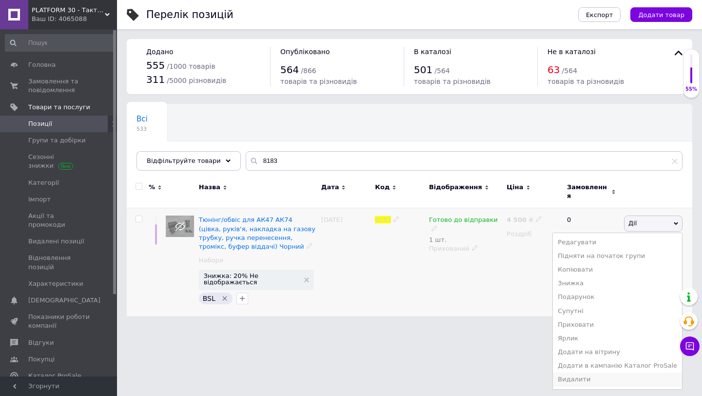
click at [596, 373] on li "Видалити" at bounding box center [617, 380] width 129 height 14
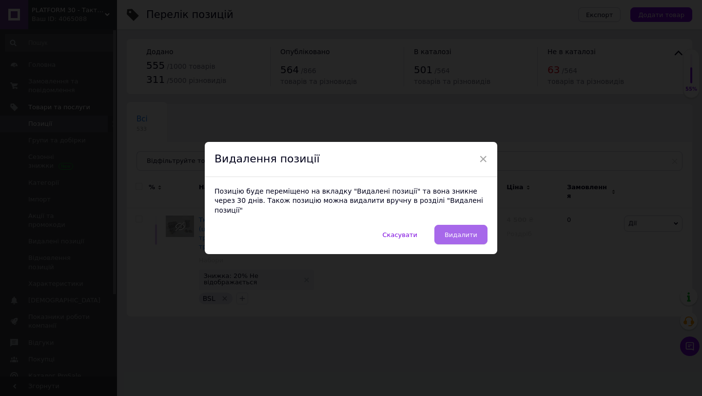
click at [473, 236] on button "Видалити" at bounding box center [460, 235] width 53 height 20
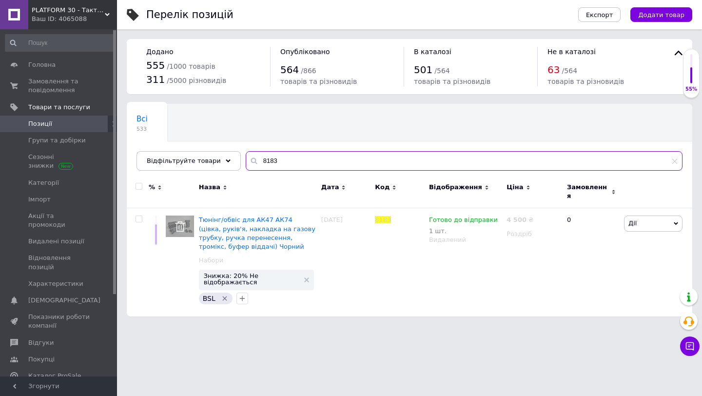
click at [269, 156] on input "8183" at bounding box center [464, 161] width 437 height 20
paste input "76"
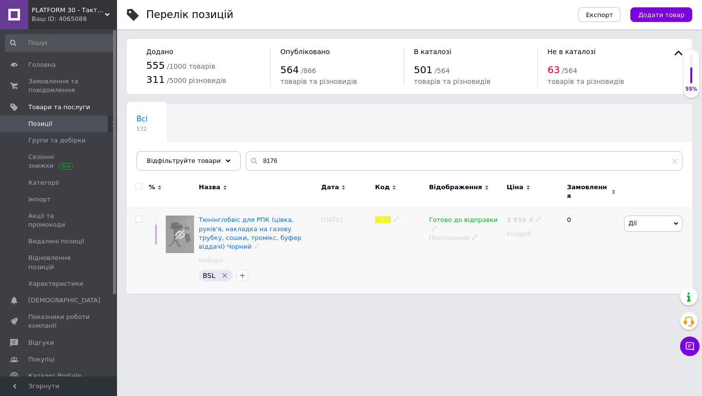
click at [663, 216] on span "Дії" at bounding box center [653, 224] width 59 height 16
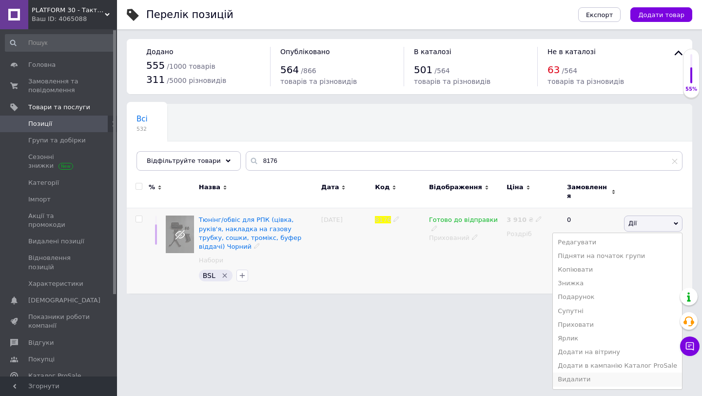
click at [613, 373] on li "Видалити" at bounding box center [617, 380] width 129 height 14
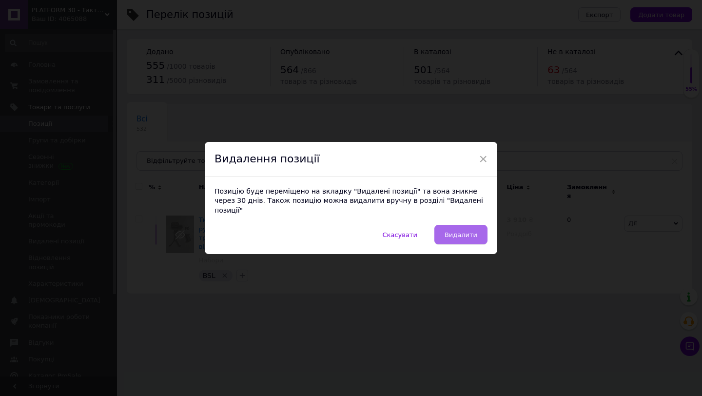
click at [458, 233] on span "Видалити" at bounding box center [461, 234] width 33 height 7
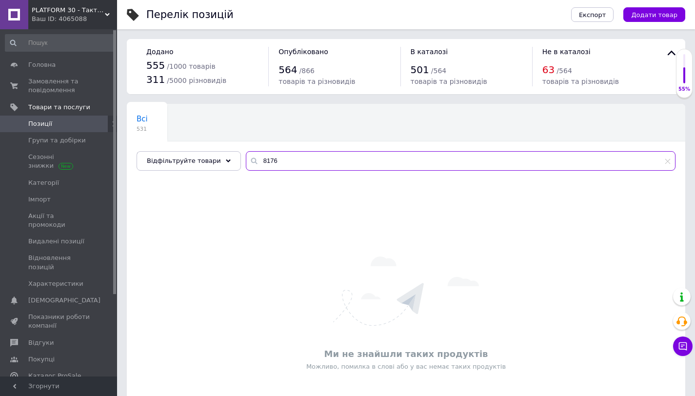
click at [270, 163] on input "8176" at bounding box center [461, 161] width 430 height 20
paste input "7"
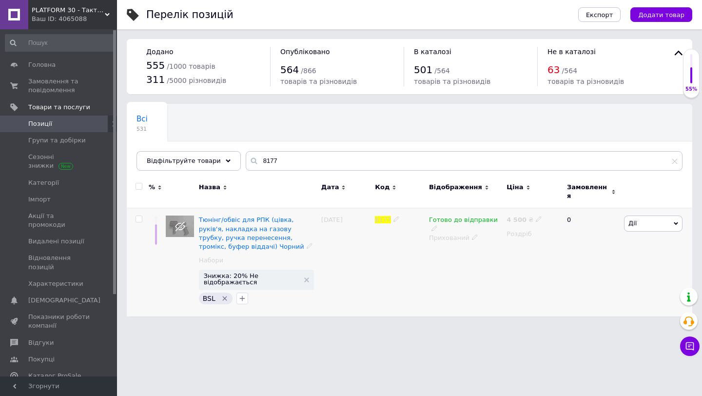
click at [645, 217] on span "Дії" at bounding box center [653, 224] width 59 height 16
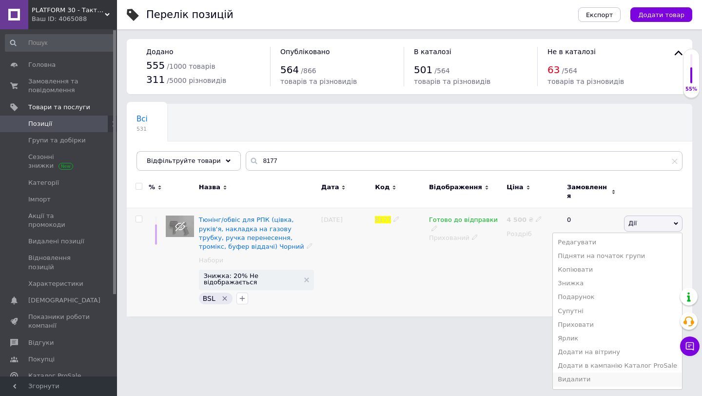
click at [593, 378] on li "Видалити" at bounding box center [617, 380] width 129 height 14
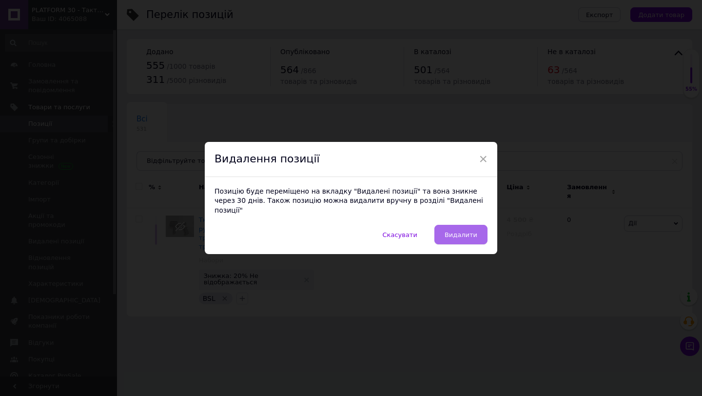
click at [463, 231] on span "Видалити" at bounding box center [461, 234] width 33 height 7
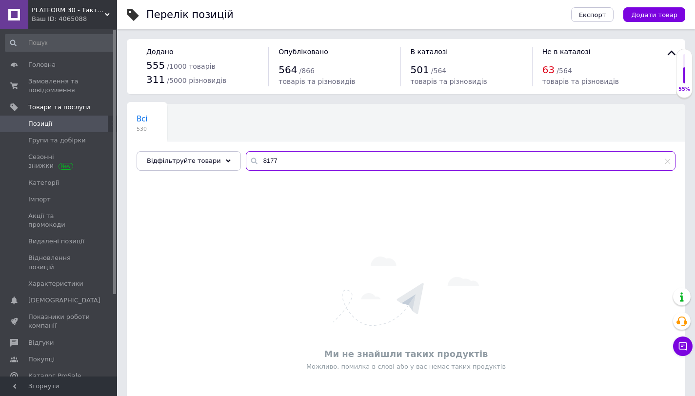
click at [273, 157] on input "8177" at bounding box center [461, 161] width 430 height 20
paste input "8"
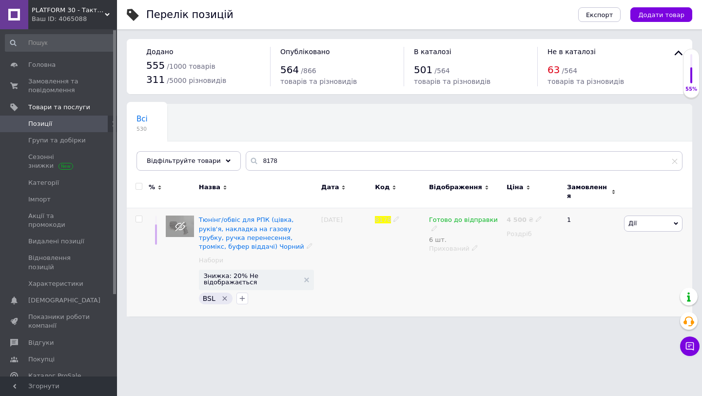
click at [644, 221] on span "Дії" at bounding box center [653, 224] width 59 height 16
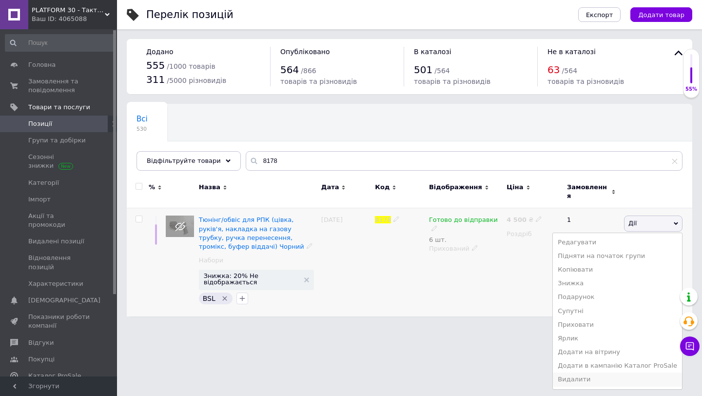
click at [592, 373] on li "Видалити" at bounding box center [617, 380] width 129 height 14
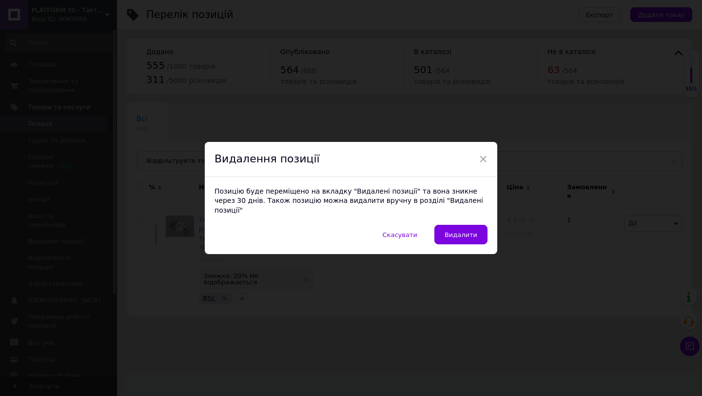
click at [469, 219] on div "Позицію буде переміщено на вкладку "Видалені позиції" та вона зникне через 30 д…" at bounding box center [351, 201] width 293 height 48
click at [468, 231] on span "Видалити" at bounding box center [461, 234] width 33 height 7
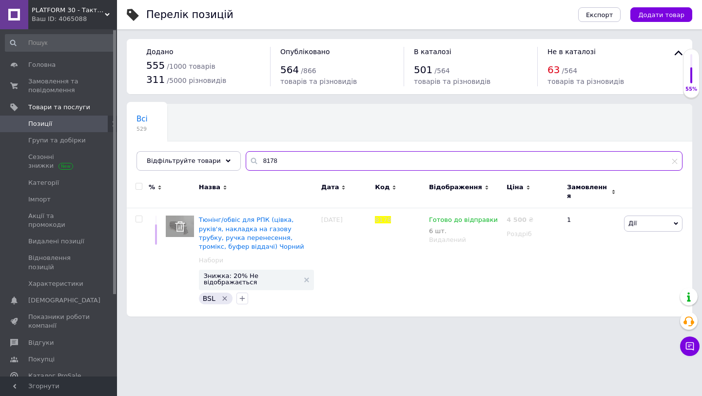
click at [270, 162] on input "8178" at bounding box center [464, 161] width 437 height 20
paste input "3080L"
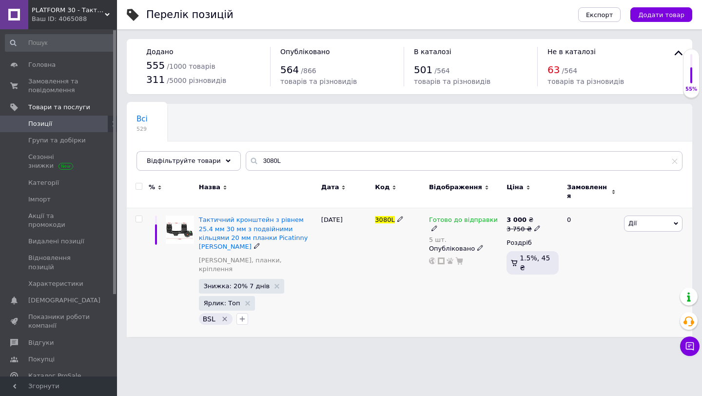
click at [635, 220] on span "Дії" at bounding box center [632, 222] width 8 height 7
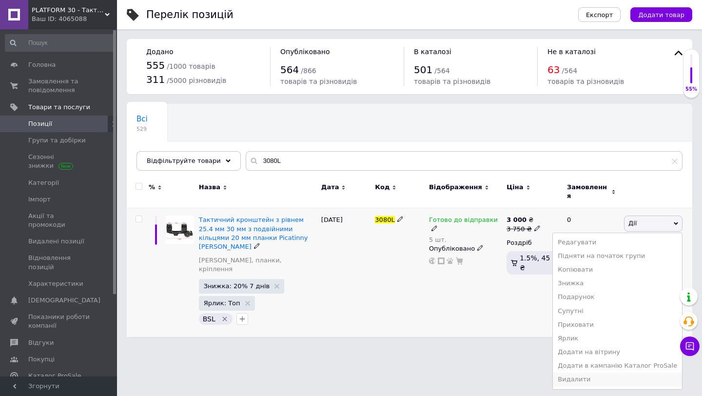
click at [592, 373] on li "Видалити" at bounding box center [617, 380] width 129 height 14
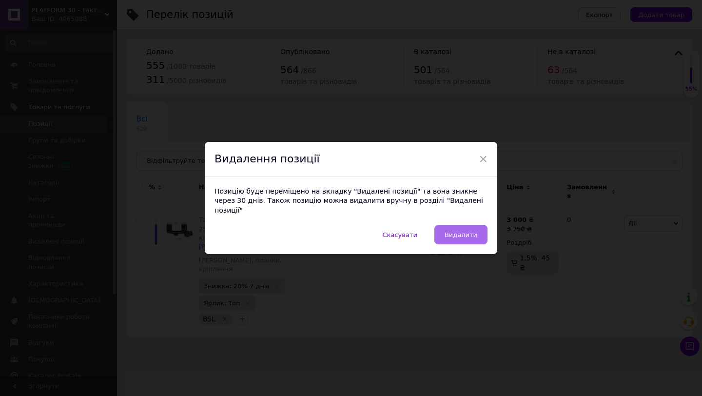
click at [482, 233] on button "Видалити" at bounding box center [460, 235] width 53 height 20
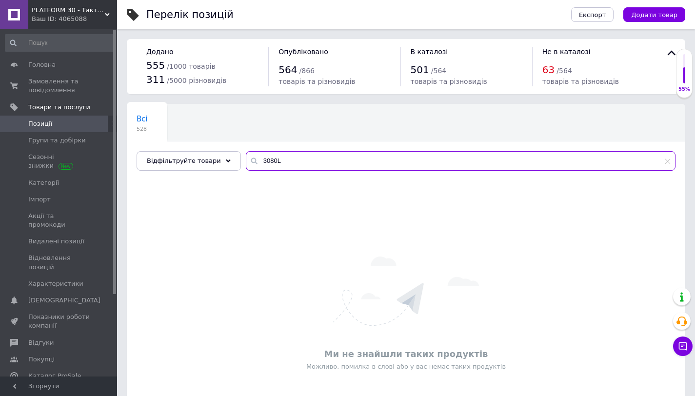
click at [291, 167] on input "3080L" at bounding box center [461, 161] width 430 height 20
paste input "7869"
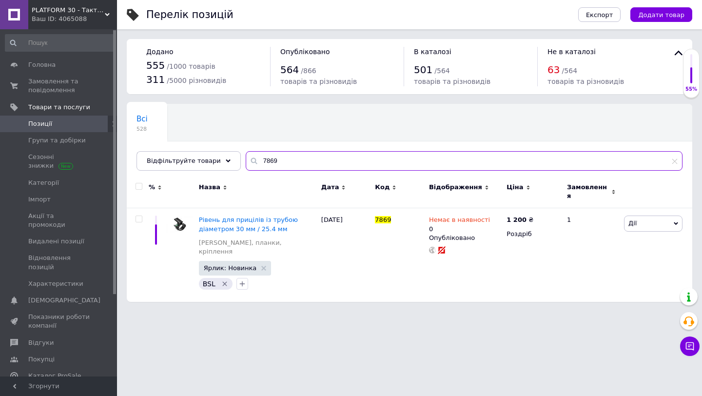
click at [266, 156] on input "7869" at bounding box center [464, 161] width 437 height 20
paste input "1559J"
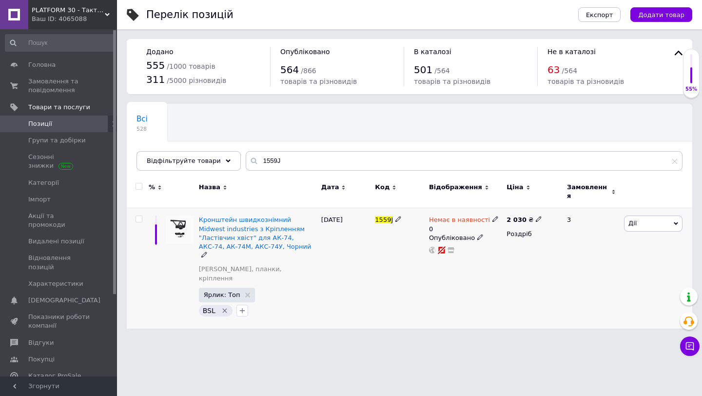
click at [651, 221] on span "Дії" at bounding box center [653, 224] width 59 height 16
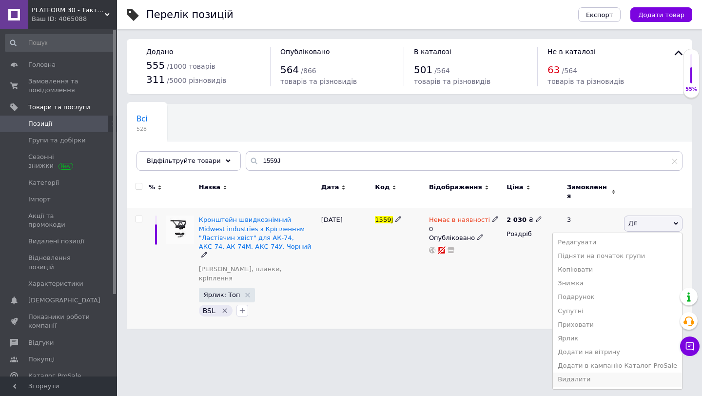
click at [583, 375] on li "Видалити" at bounding box center [617, 380] width 129 height 14
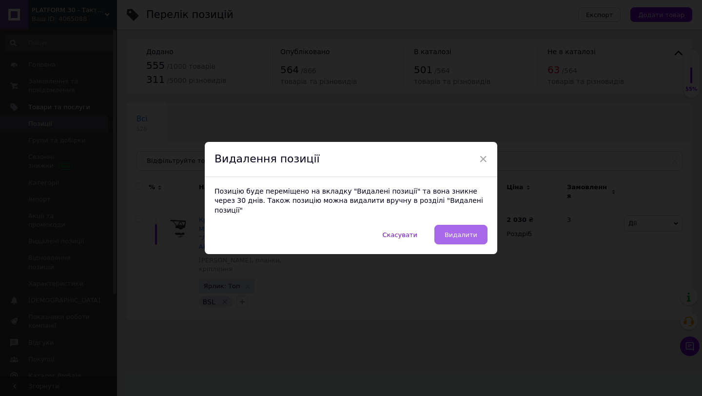
click at [455, 234] on button "Видалити" at bounding box center [460, 235] width 53 height 20
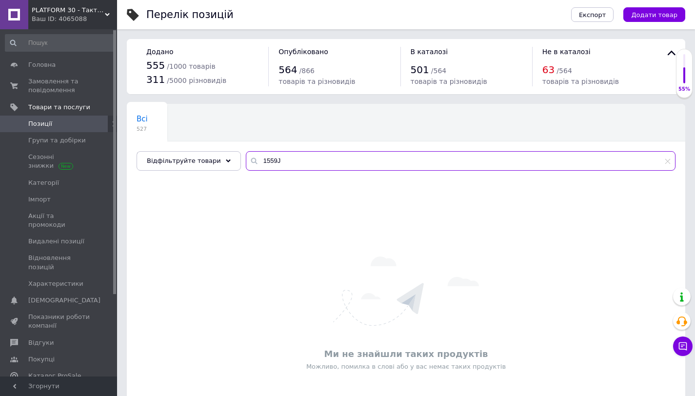
click at [273, 162] on input "1559J" at bounding box center [461, 161] width 430 height 20
paste input "3274L"
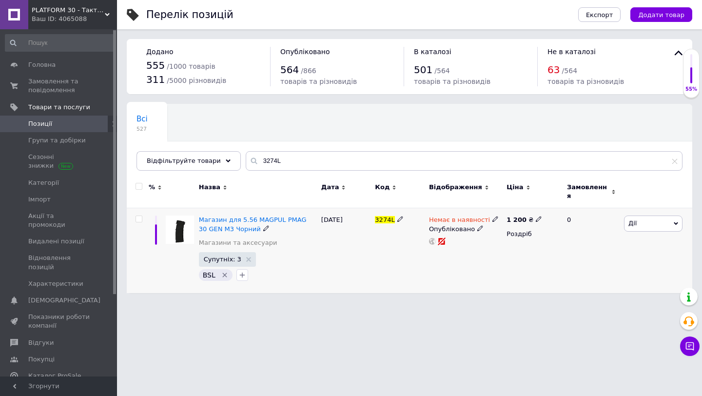
click at [645, 216] on span "Дії" at bounding box center [653, 224] width 59 height 16
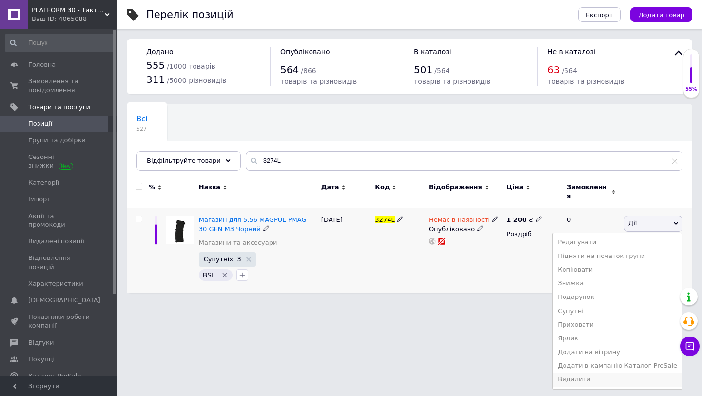
click at [593, 373] on li "Видалити" at bounding box center [617, 380] width 129 height 14
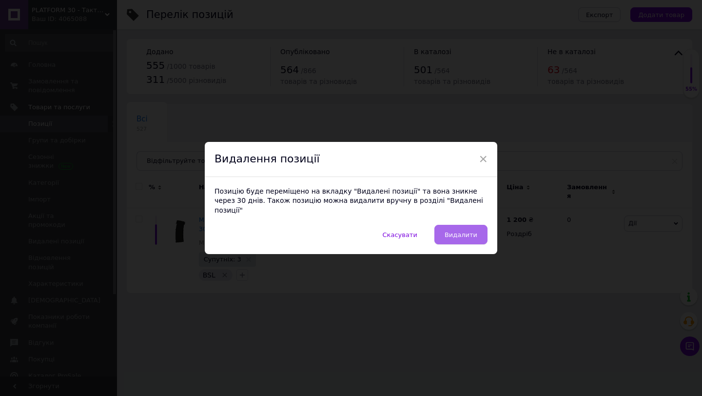
click at [468, 236] on button "Видалити" at bounding box center [460, 235] width 53 height 20
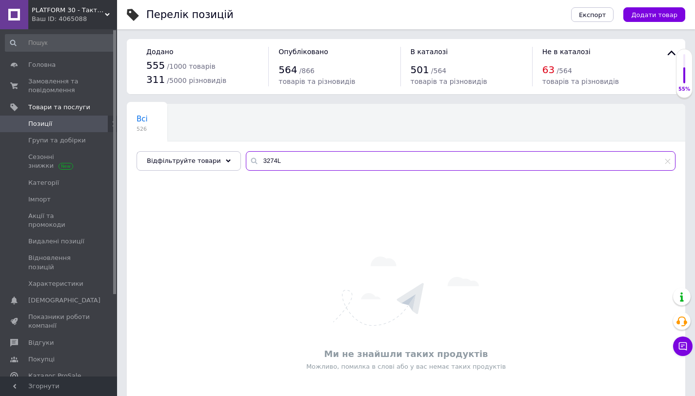
click at [263, 157] on input "3274L" at bounding box center [461, 161] width 430 height 20
paste input "7695"
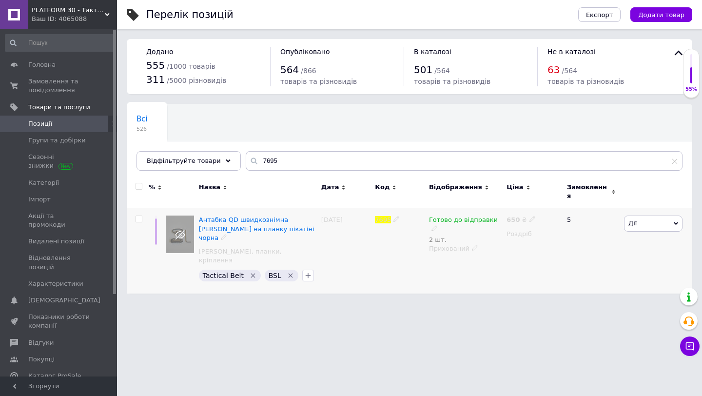
click at [472, 245] on icon at bounding box center [475, 248] width 6 height 6
click at [371, 295] on html "PLATFORM 30 - Тактичні аксесуари та тюнінг нового покоління Ваш ID: 4065088 Сай…" at bounding box center [351, 151] width 702 height 303
click at [473, 245] on icon at bounding box center [475, 248] width 6 height 6
click at [453, 260] on li "Опубліковано" at bounding box center [463, 267] width 76 height 14
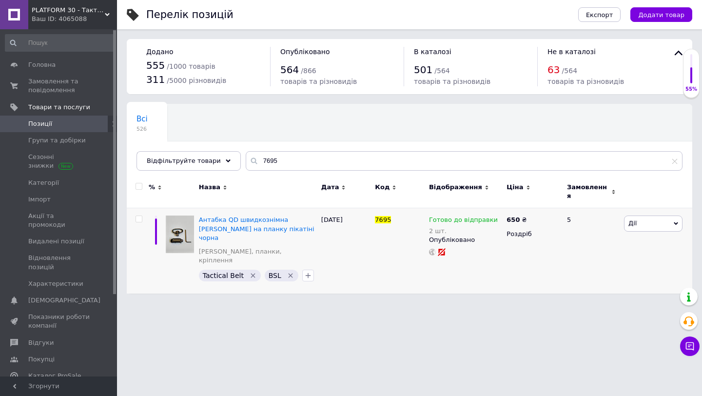
click at [354, 296] on html "PLATFORM 30 - Тактичні аксесуари та тюнінг нового покоління Ваш ID: 4065088 Сай…" at bounding box center [351, 151] width 702 height 303
click at [269, 152] on input "7695" at bounding box center [464, 161] width 437 height 20
paste input "4"
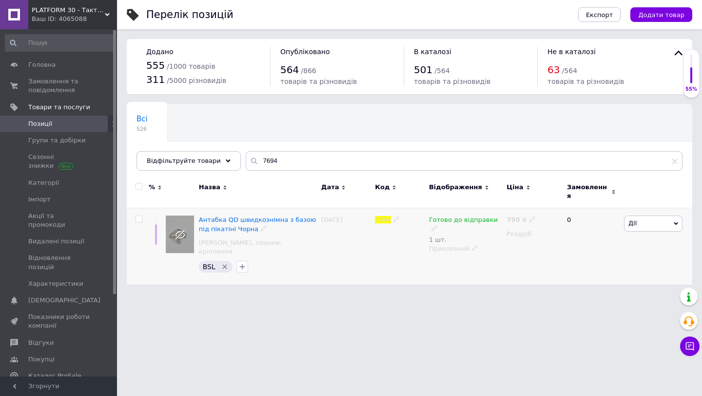
click at [475, 244] on span at bounding box center [475, 247] width 6 height 6
click at [463, 260] on li "Опубліковано" at bounding box center [463, 267] width 76 height 14
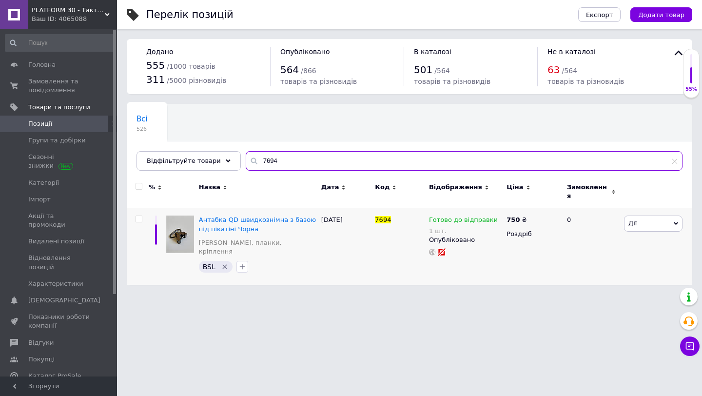
click at [262, 157] on input "7694" at bounding box center [464, 161] width 437 height 20
paste input "3410L"
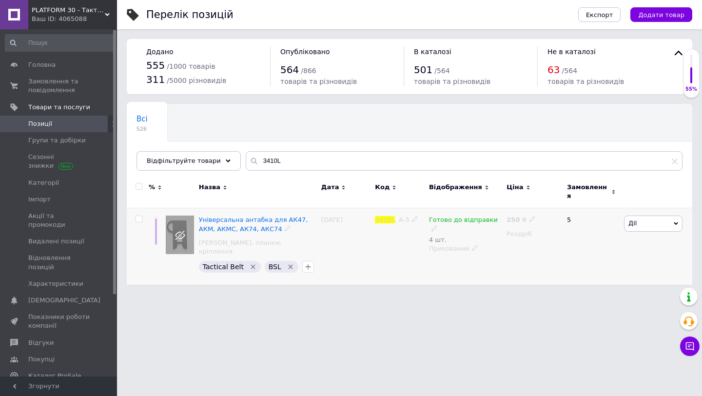
click at [655, 223] on span "Дії" at bounding box center [653, 224] width 59 height 16
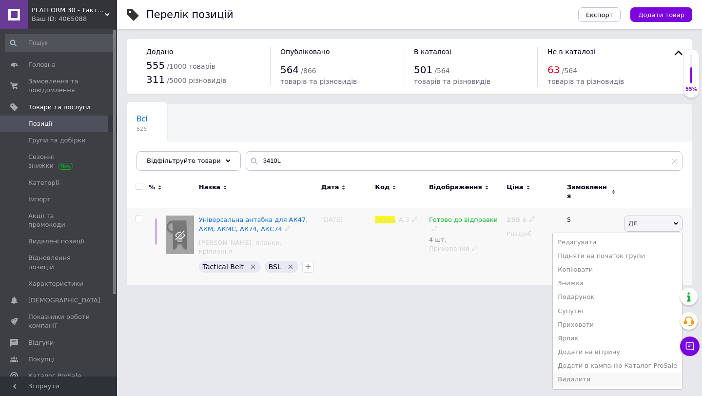
click at [589, 373] on li "Видалити" at bounding box center [617, 380] width 129 height 14
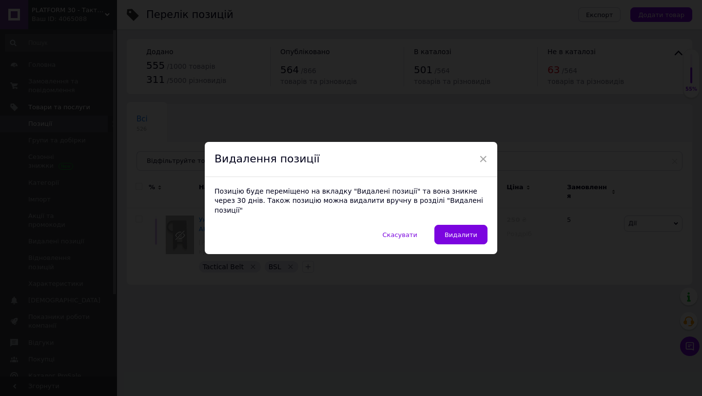
click at [473, 218] on div "Позицію буде переміщено на вкладку "Видалені позиції" та вона зникне через 30 д…" at bounding box center [351, 201] width 293 height 48
click at [474, 231] on span "Видалити" at bounding box center [461, 234] width 33 height 7
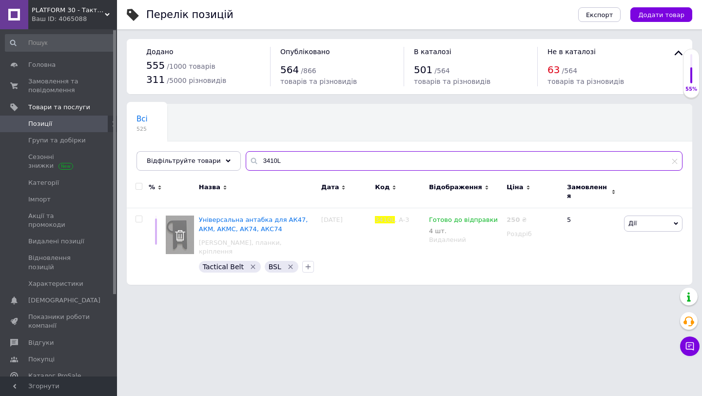
click at [267, 167] on input "3410L" at bounding box center [464, 161] width 437 height 20
paste input "840W"
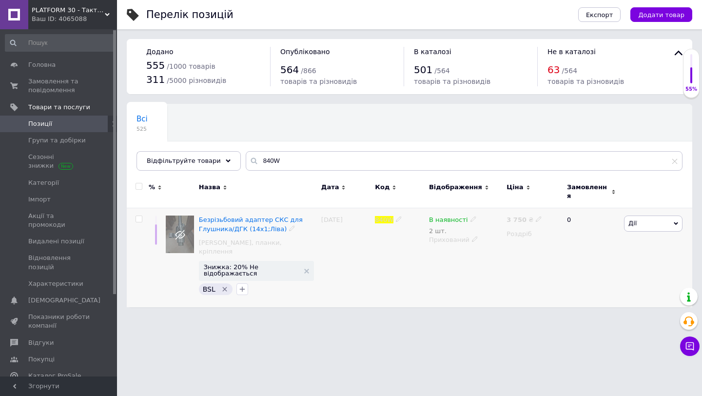
click at [639, 216] on span "Дії" at bounding box center [653, 224] width 59 height 16
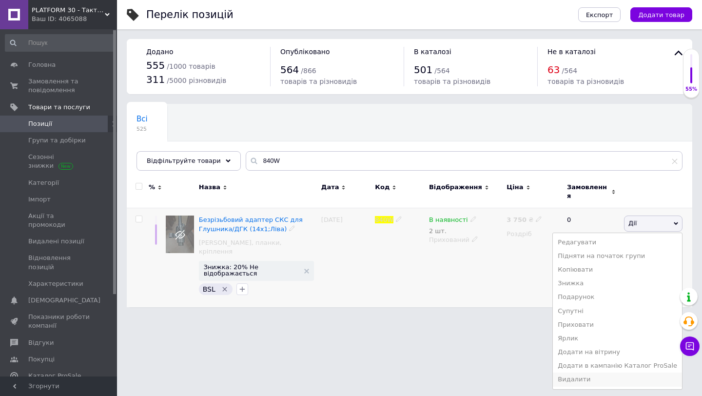
click at [591, 377] on li "Видалити" at bounding box center [617, 380] width 129 height 14
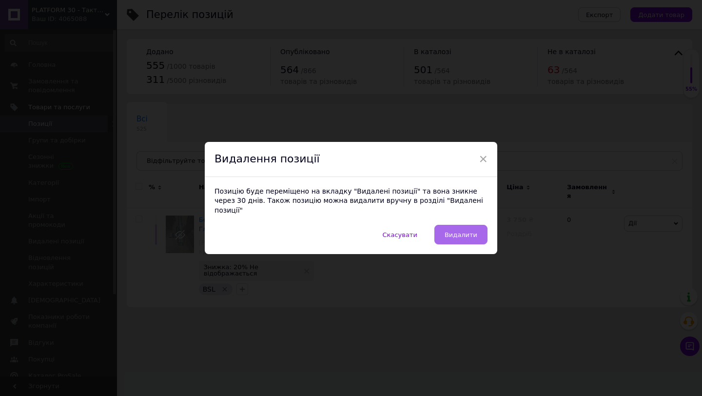
click at [481, 231] on button "Видалити" at bounding box center [460, 235] width 53 height 20
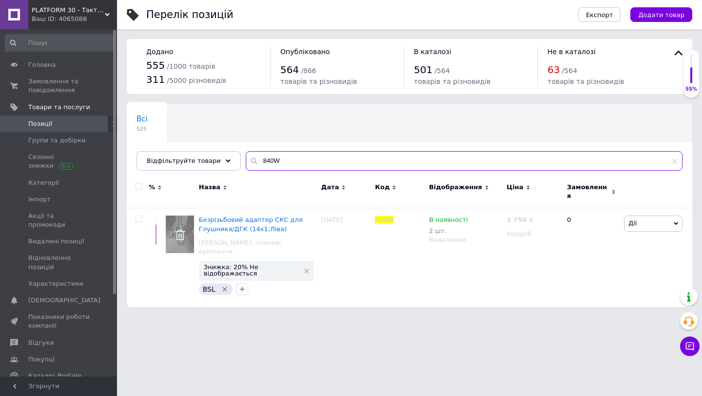
click at [263, 156] on input "840W" at bounding box center [464, 161] width 437 height 20
paste input "9Q"
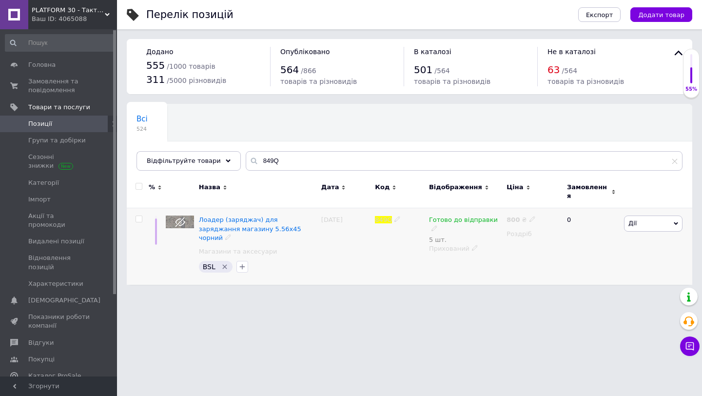
click at [643, 221] on span "Дії" at bounding box center [653, 224] width 59 height 16
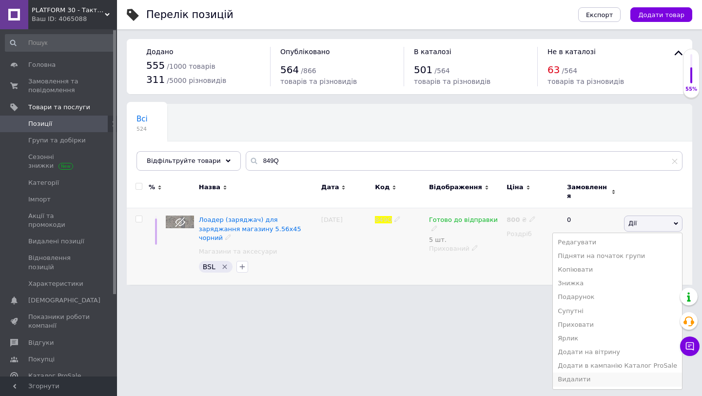
click at [609, 375] on li "Видалити" at bounding box center [617, 380] width 129 height 14
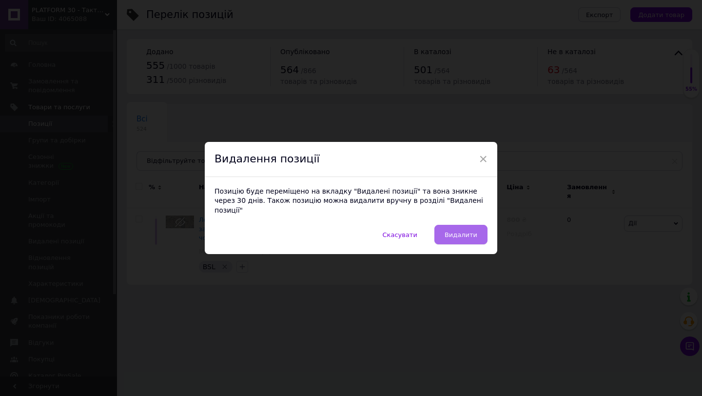
click at [474, 231] on span "Видалити" at bounding box center [461, 234] width 33 height 7
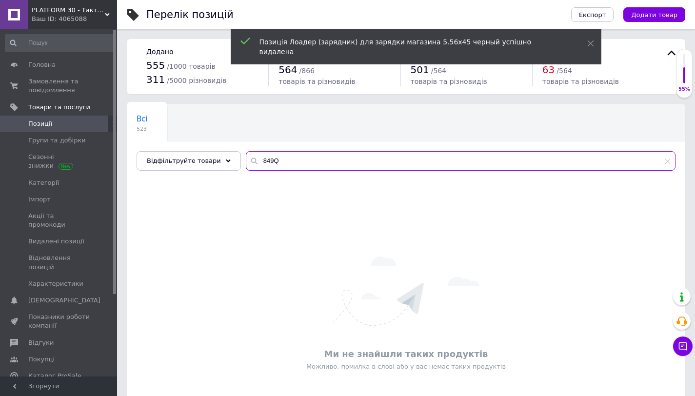
click at [273, 161] on input "849Q" at bounding box center [461, 161] width 430 height 20
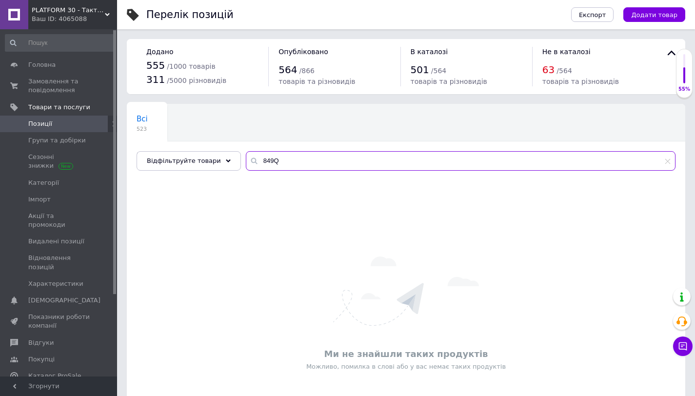
click at [273, 161] on input "849Q" at bounding box center [461, 161] width 430 height 20
paste input "393K"
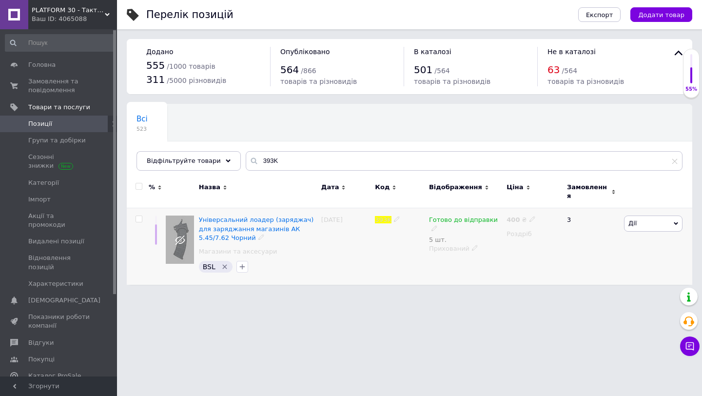
click at [653, 221] on span "Дії" at bounding box center [653, 224] width 59 height 16
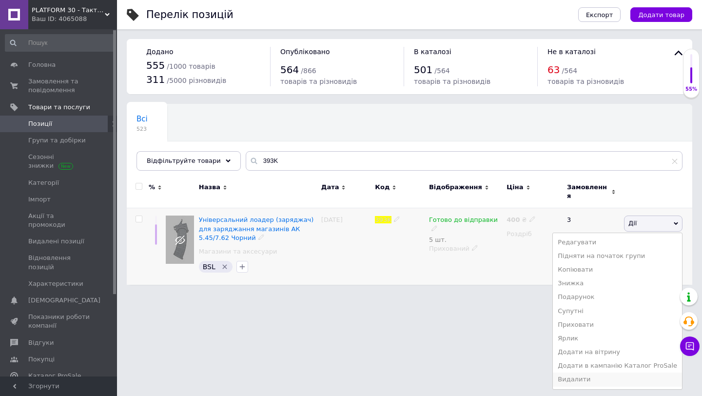
click at [586, 373] on li "Видалити" at bounding box center [617, 380] width 129 height 14
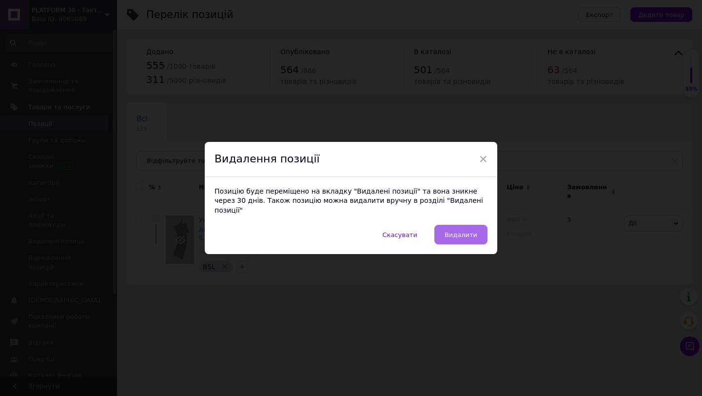
click at [464, 231] on span "Видалити" at bounding box center [461, 234] width 33 height 7
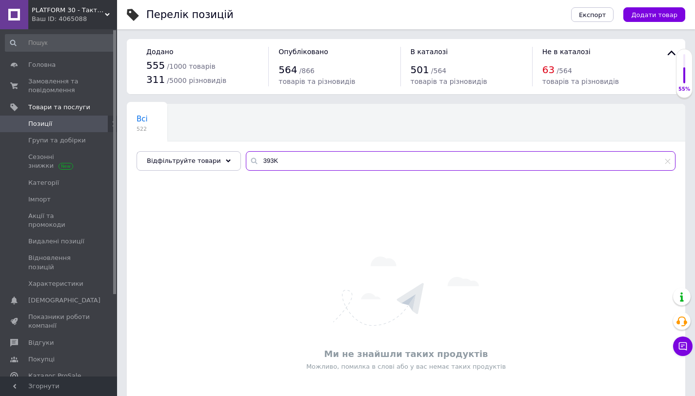
click at [288, 156] on input "393K" at bounding box center [461, 161] width 430 height 20
paste input "528Q"
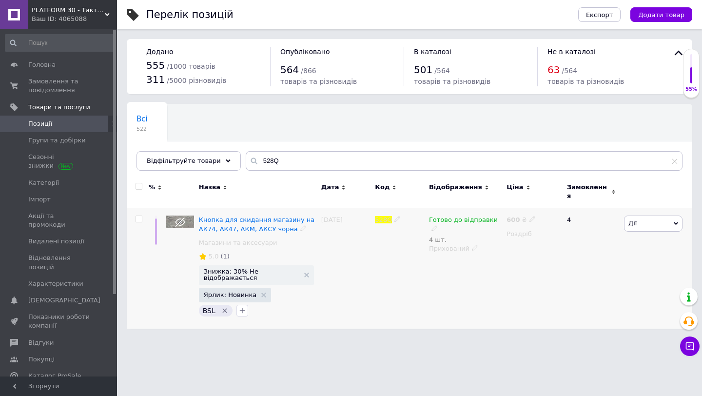
click at [640, 221] on span "Дії" at bounding box center [653, 224] width 59 height 16
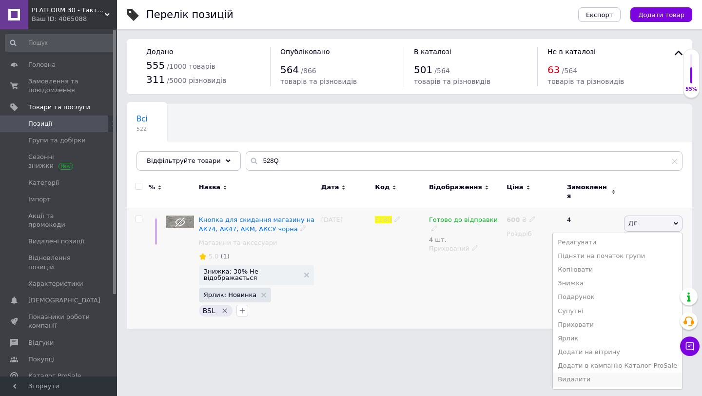
click at [584, 376] on li "Видалити" at bounding box center [617, 380] width 129 height 14
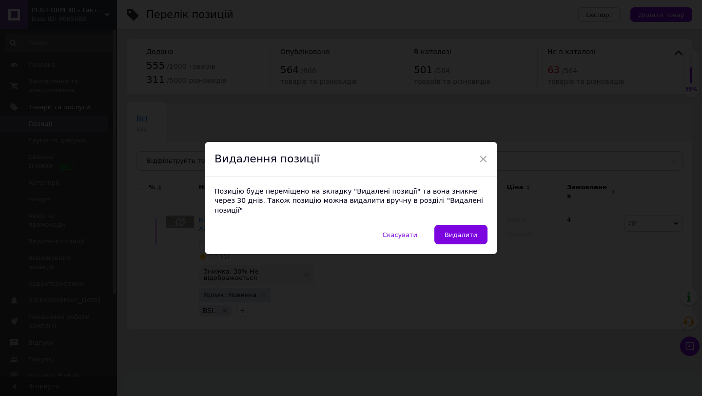
click at [490, 164] on div "Видалення позиції" at bounding box center [351, 159] width 293 height 35
click at [479, 162] on span "×" at bounding box center [483, 159] width 9 height 17
click at [483, 161] on span "×" at bounding box center [483, 159] width 9 height 17
click at [405, 231] on span "Скасувати" at bounding box center [400, 234] width 35 height 7
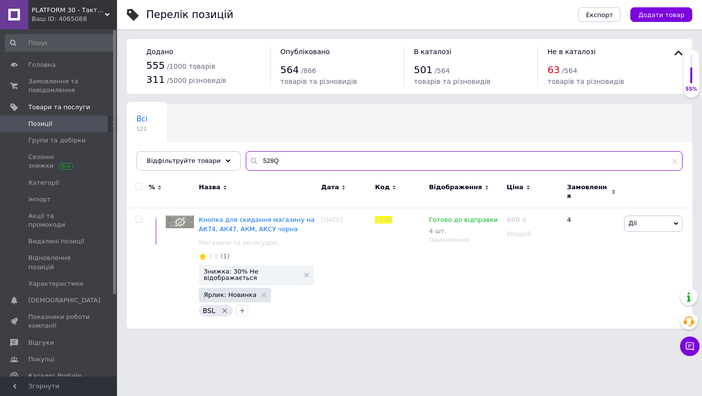
click at [300, 159] on input "528Q" at bounding box center [464, 161] width 437 height 20
paste input "334"
type input "334Q"
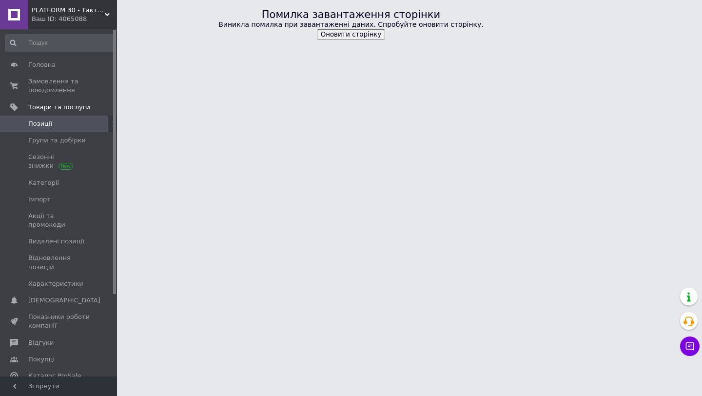
click at [350, 32] on button "Оновити сторінку" at bounding box center [351, 34] width 69 height 10
